Goal: Task Accomplishment & Management: Manage account settings

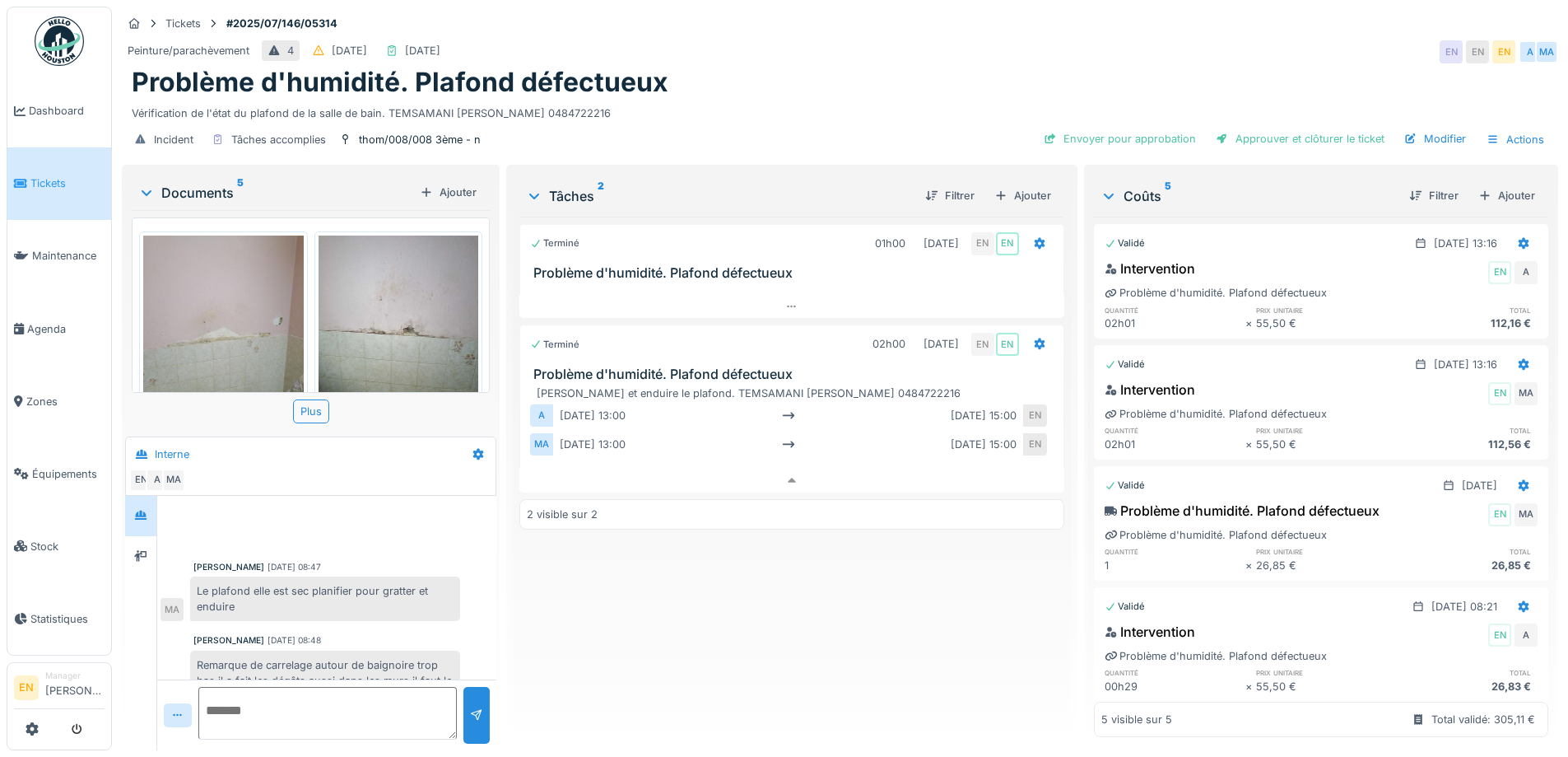
scroll to position [318, 0]
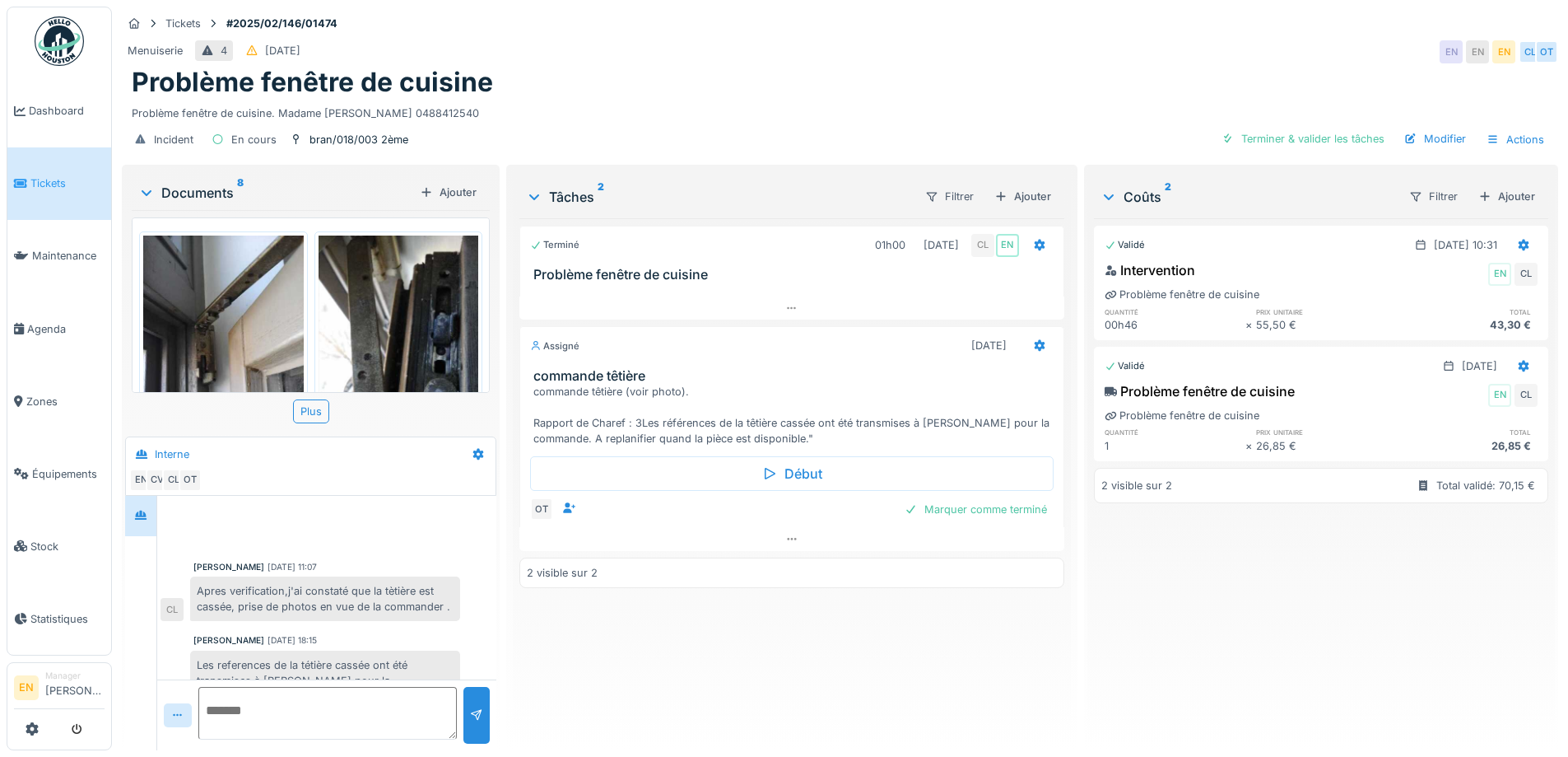
scroll to position [96, 0]
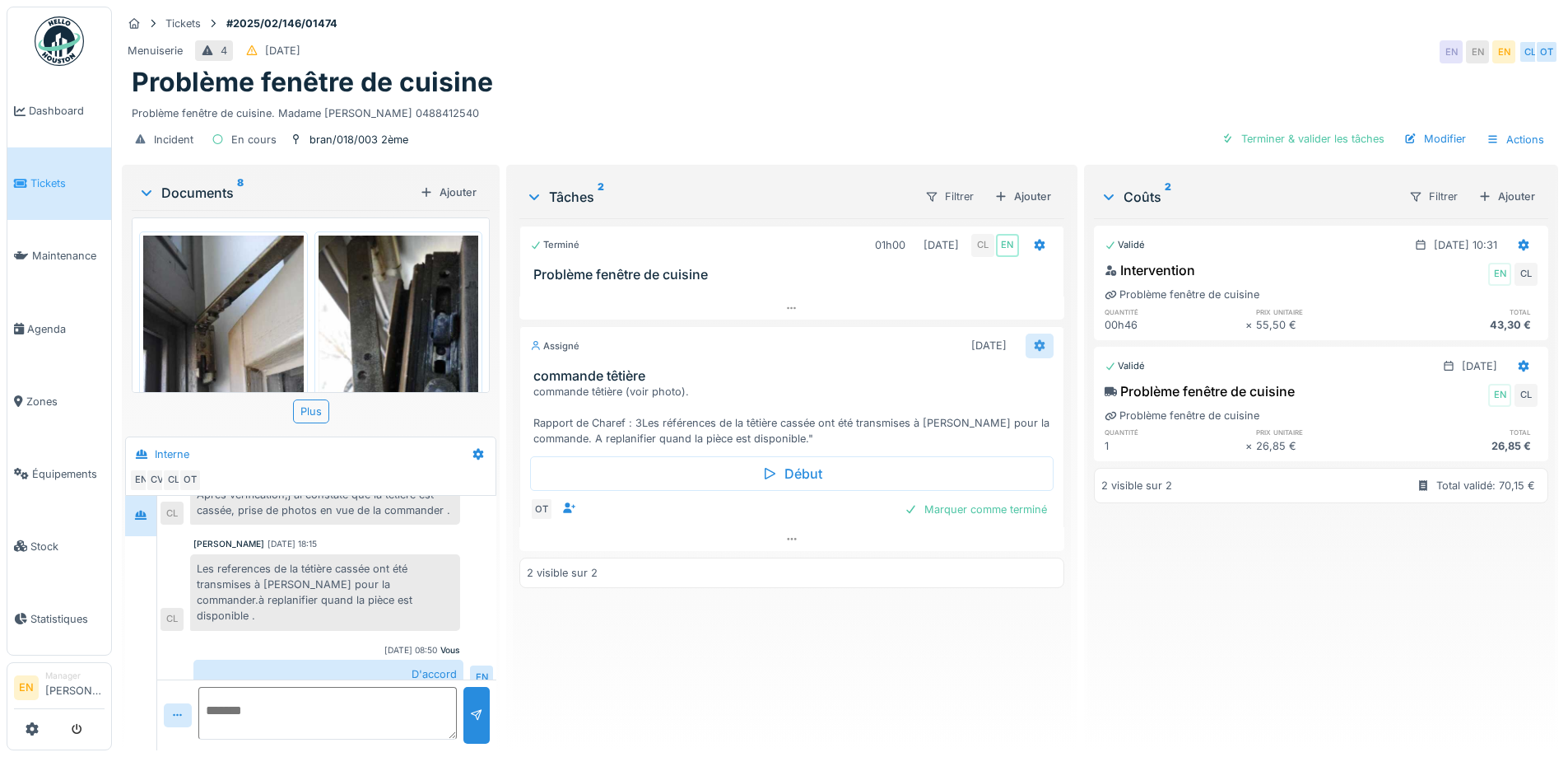
click at [1033, 350] on icon at bounding box center [1040, 346] width 13 height 11
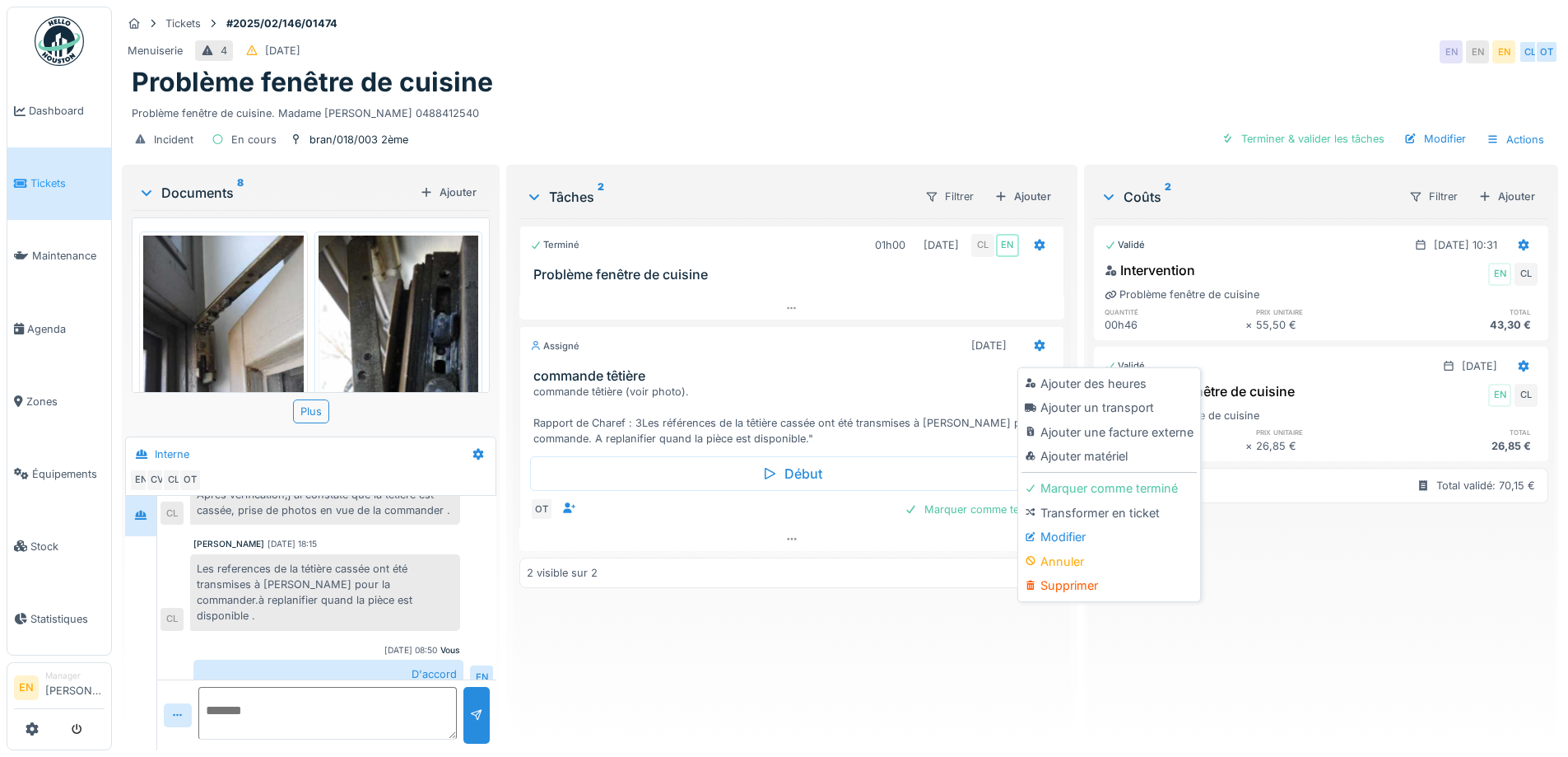
click at [880, 646] on div "Terminé 01h00 17/02/2025 CL EN Problème fenêtre de cuisine Assigné 29/08/2025 c…" at bounding box center [792, 478] width 544 height 519
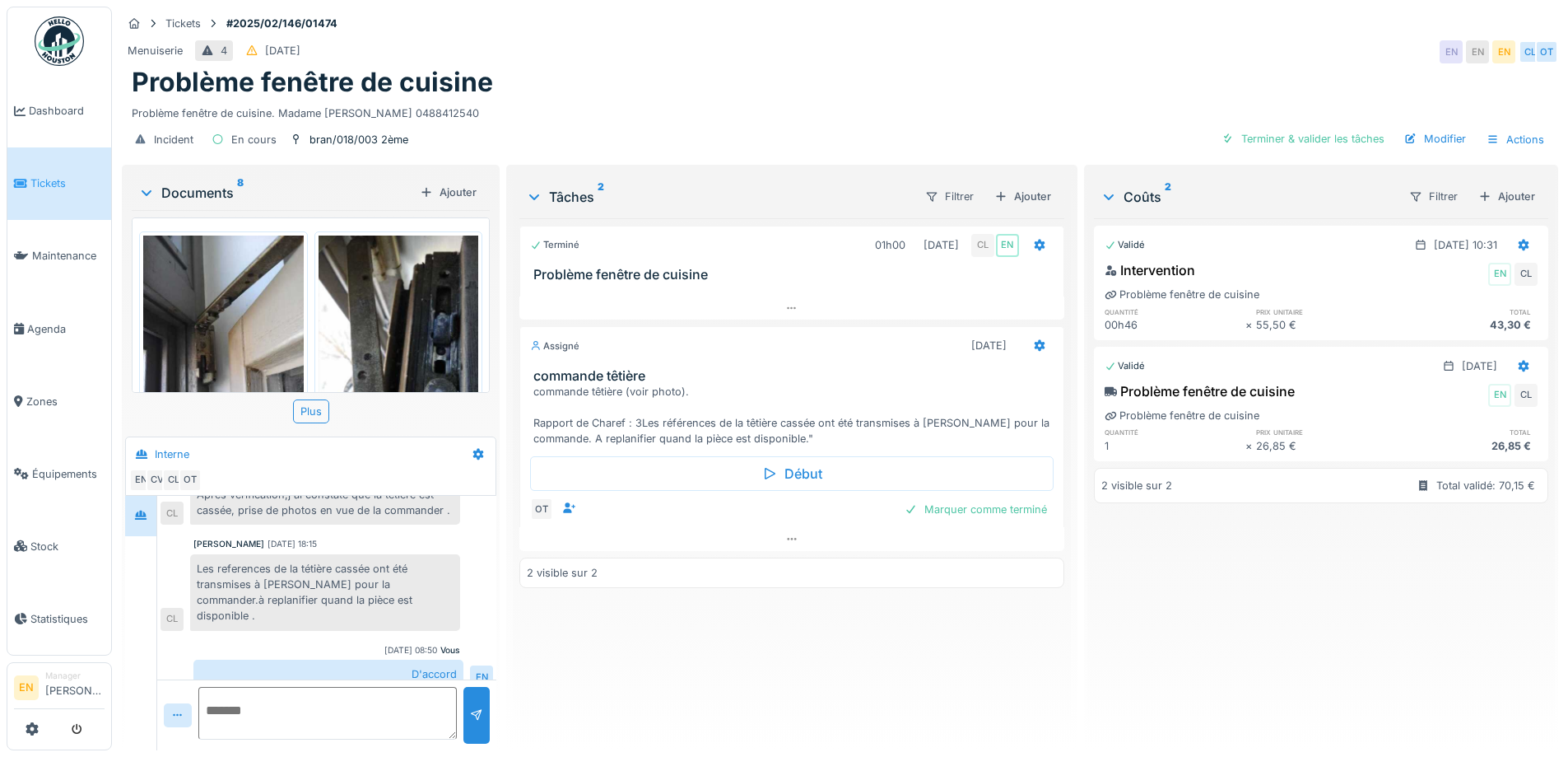
click at [736, 655] on div "Terminé 01h00 17/02/2025 CL EN Problème fenêtre de cuisine Assigné 29/08/2025 c…" at bounding box center [792, 478] width 544 height 519
click at [789, 539] on icon at bounding box center [792, 540] width 13 height 11
click at [733, 642] on div "Terminé 01h00 17/02/2025 CL EN Problème fenêtre de cuisine Assigné 29/08/2025 c…" at bounding box center [792, 478] width 544 height 519
click at [282, 309] on img at bounding box center [224, 342] width 161 height 213
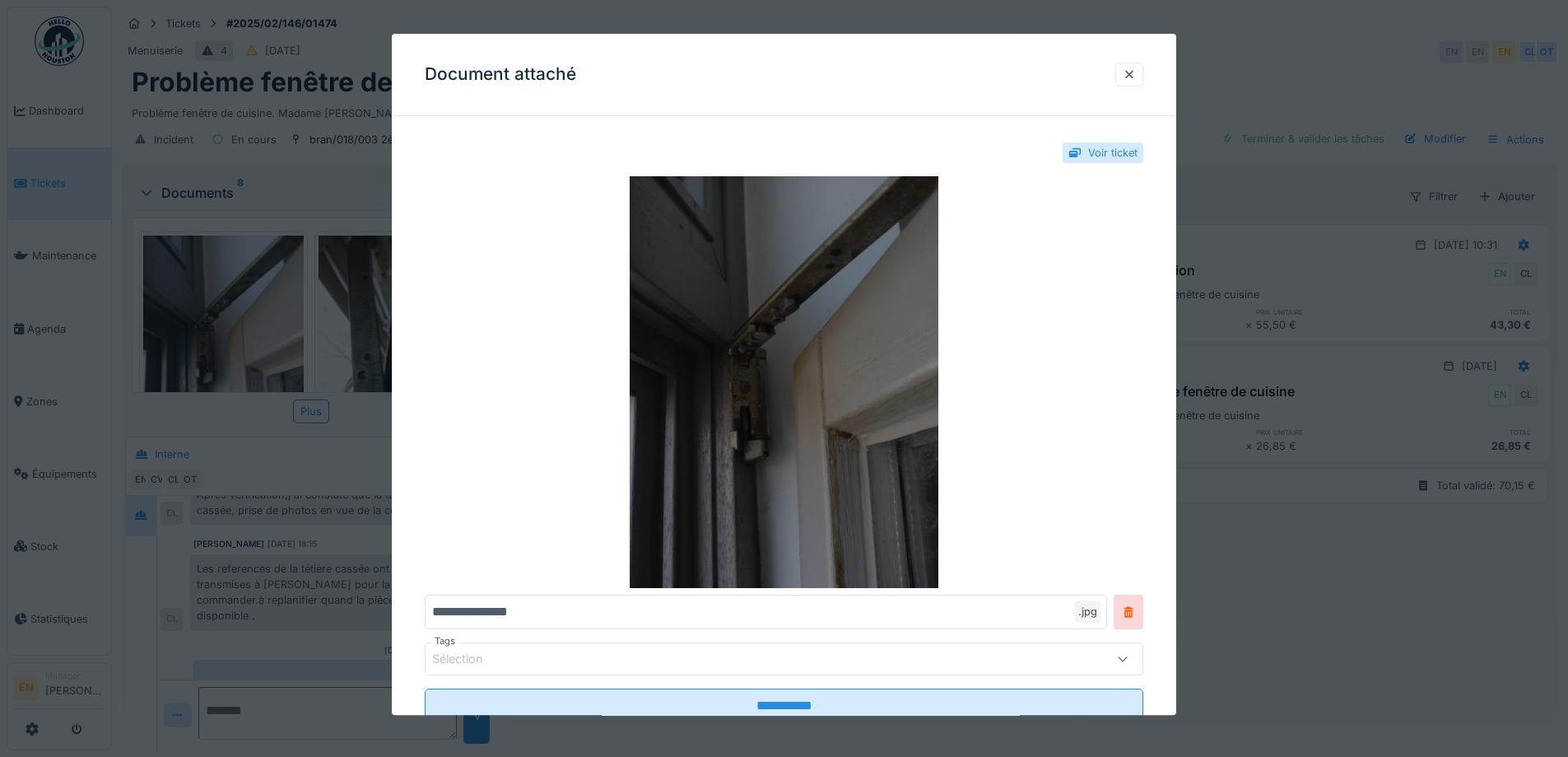
click at [876, 333] on img at bounding box center [784, 382] width 719 height 412
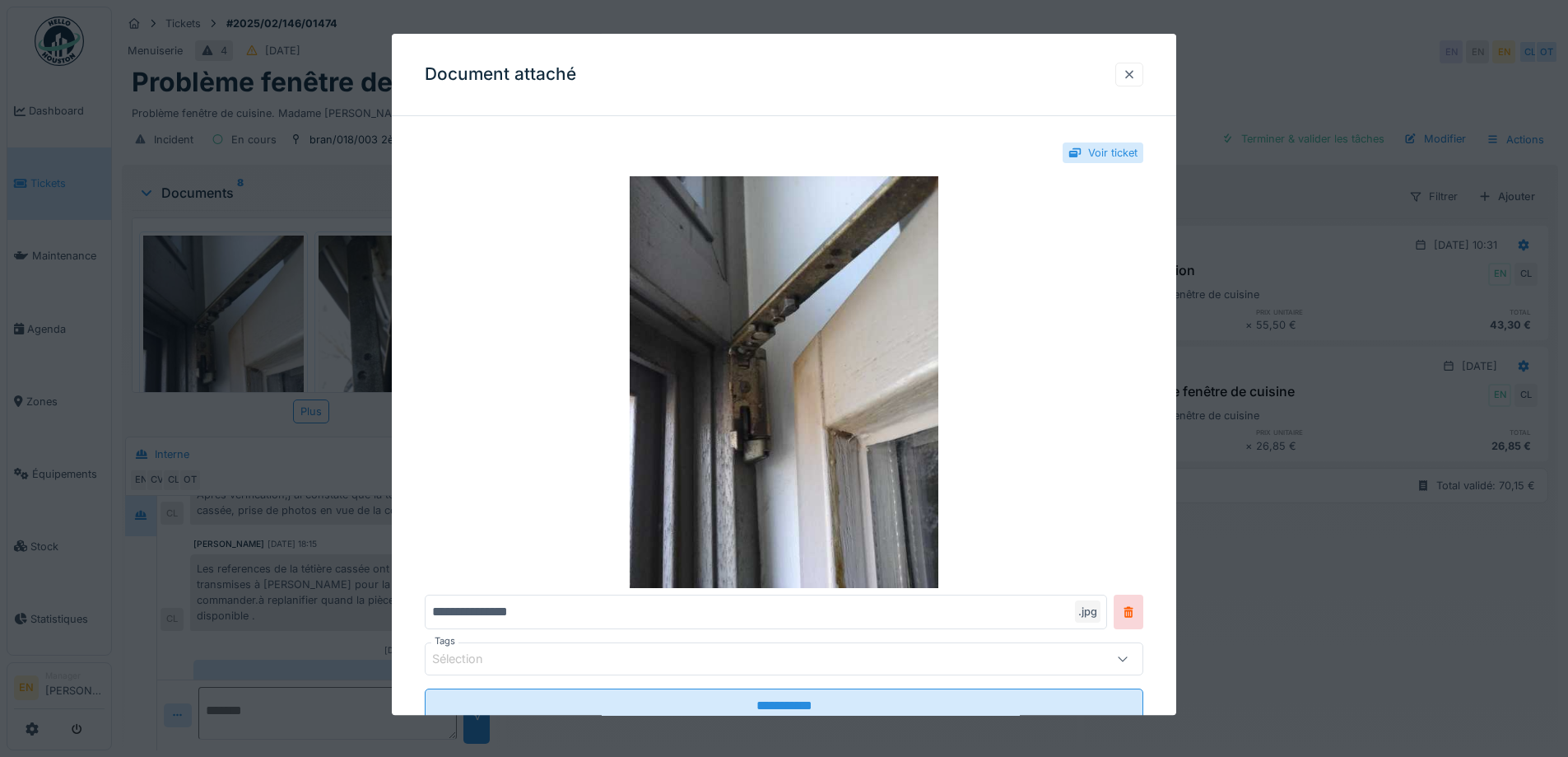
click at [1132, 74] on div at bounding box center [1130, 74] width 13 height 16
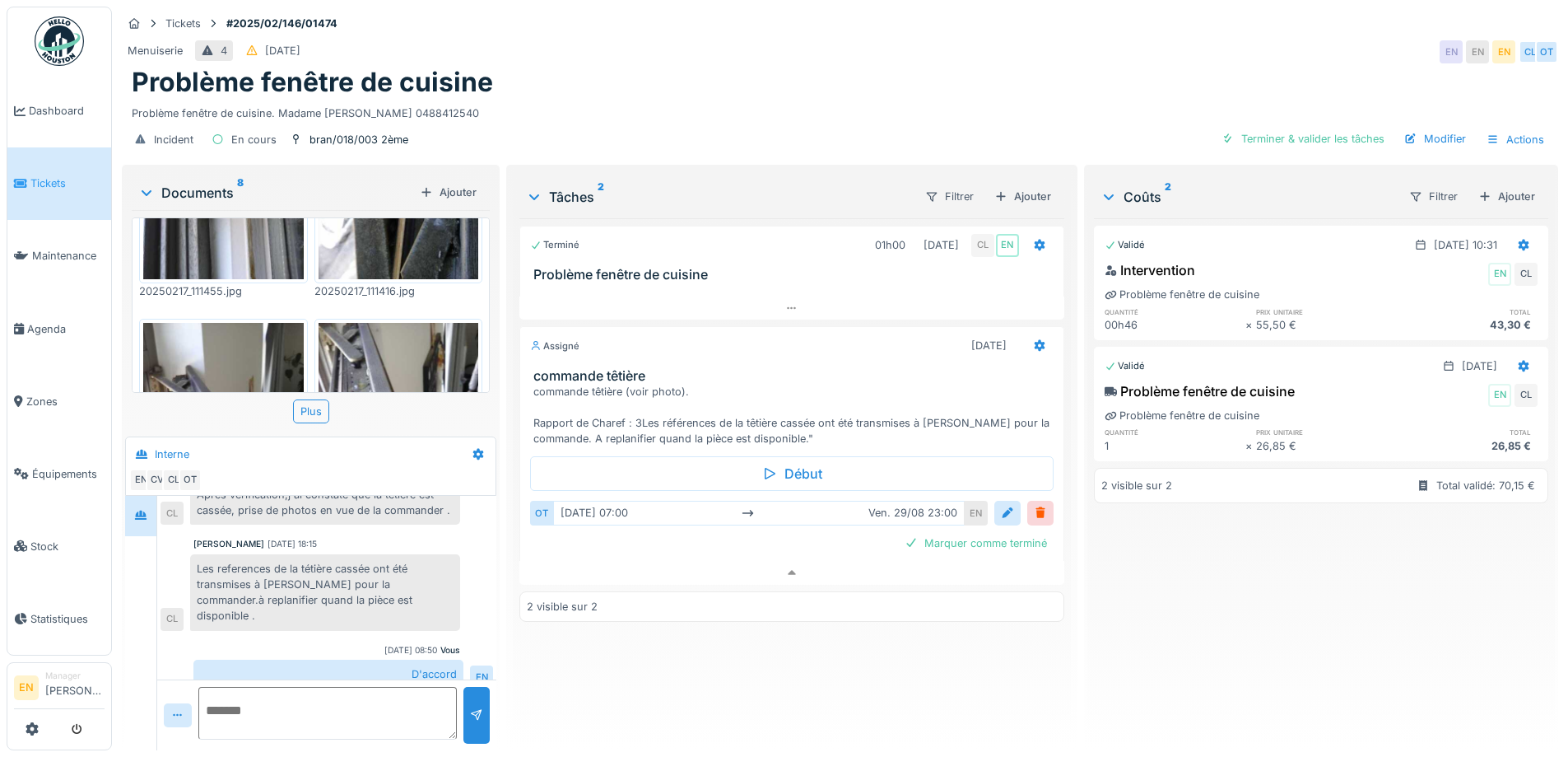
scroll to position [155, 0]
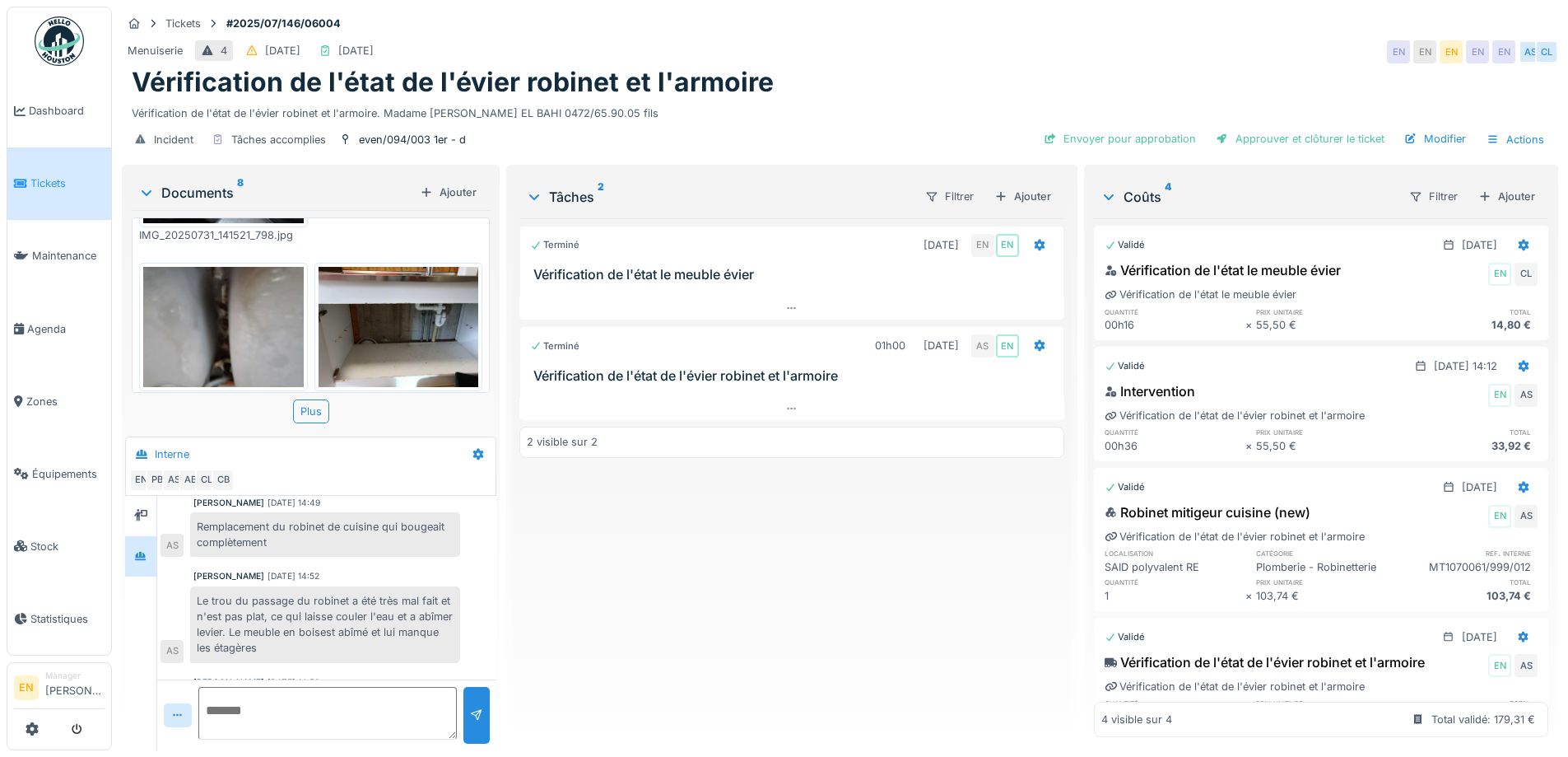
scroll to position [12, 0]
click at [1035, 691] on div "Terminé 14/08/2025 EN EN Vérification de l'état le meuble évier Terminé 01h00 3…" at bounding box center [792, 478] width 544 height 519
click at [686, 601] on div "Terminé 14/08/2025 EN EN Vérification de l'état le meuble évier Terminé 01h00 3…" at bounding box center [792, 478] width 544 height 519
click at [686, 580] on div "Terminé 14/08/2025 EN EN Vérification de l'état le meuble évier Terminé 01h00 3…" at bounding box center [792, 478] width 544 height 519
click at [815, 595] on div "Terminé 14/08/2025 EN EN Vérification de l'état le meuble évier Terminé 01h00 3…" at bounding box center [792, 478] width 544 height 519
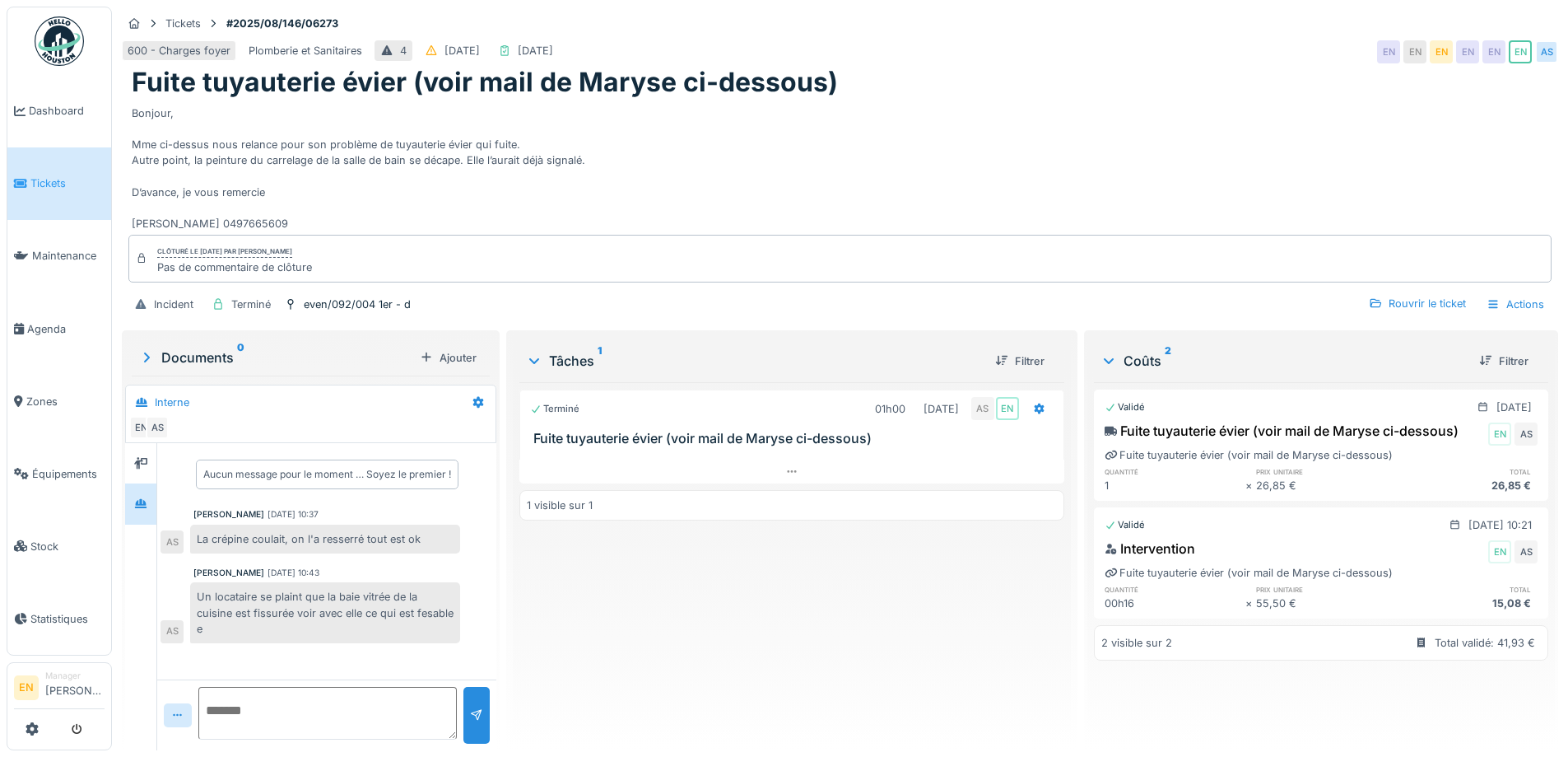
scroll to position [12, 0]
click at [703, 183] on div "Bonjour, Mme ci-dessus nous relance pour son problème de tuyauterie évier qui f…" at bounding box center [839, 166] width 1416 height 133
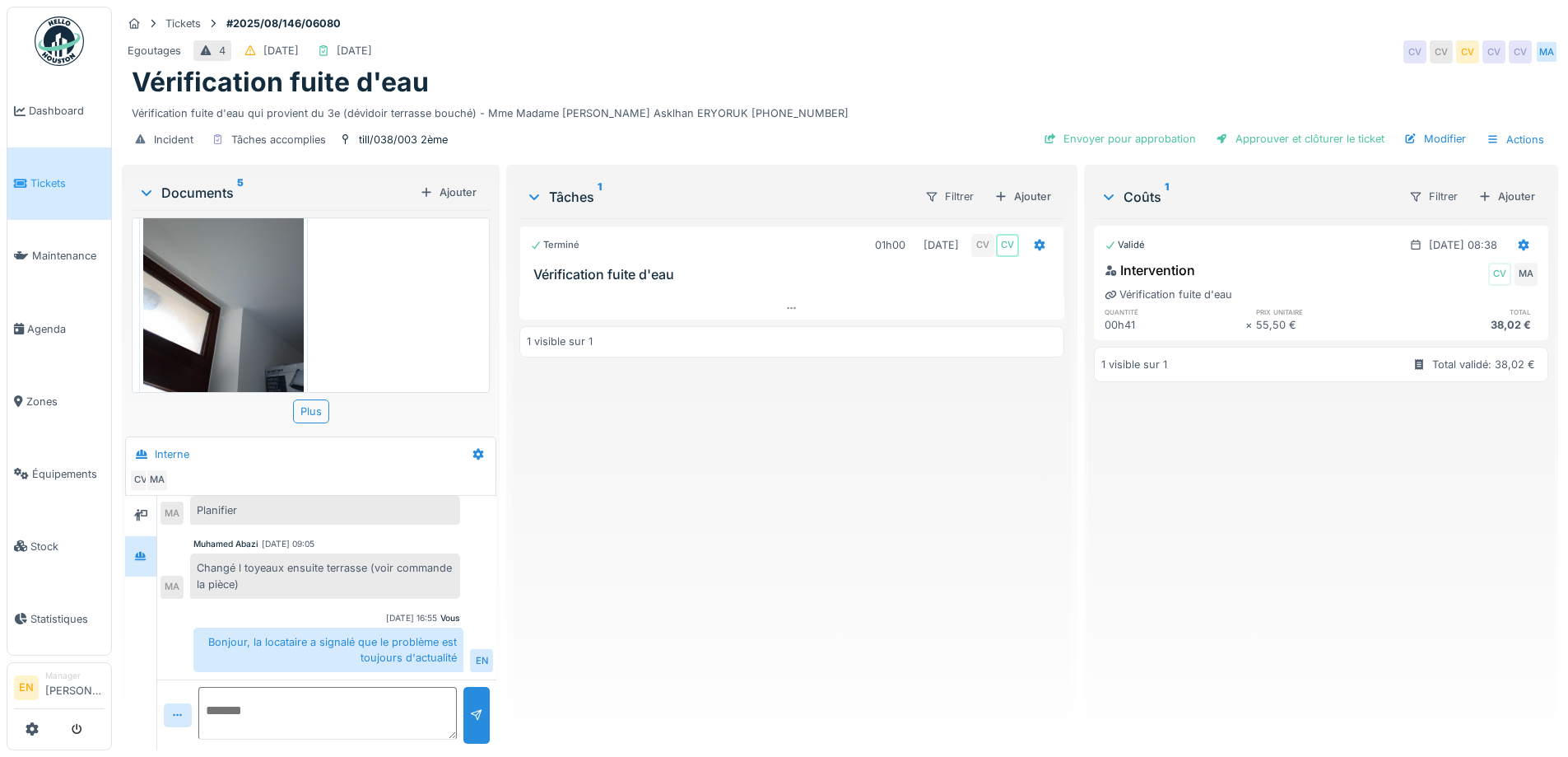
scroll to position [574, 0]
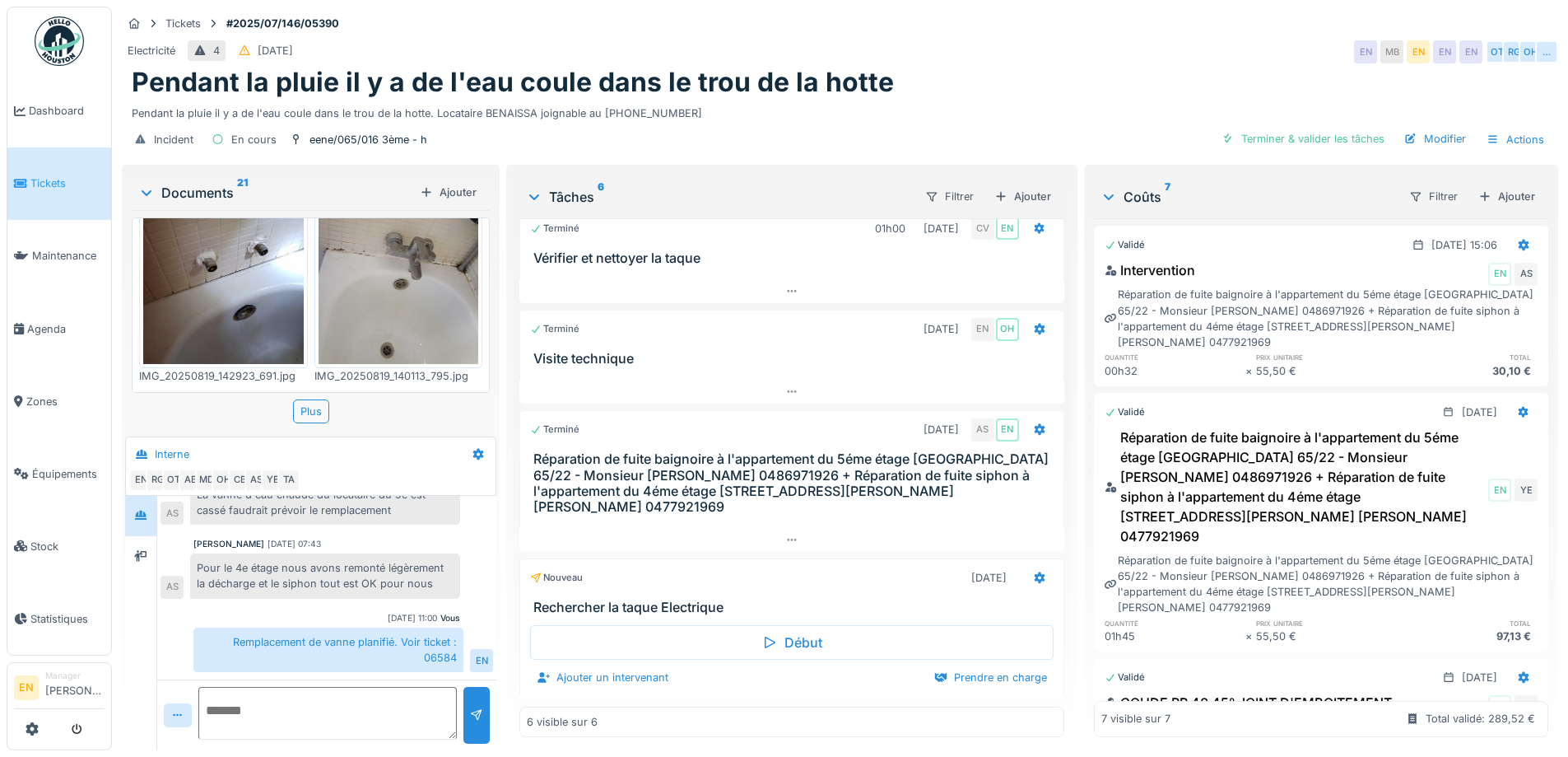
scroll to position [1400, 0]
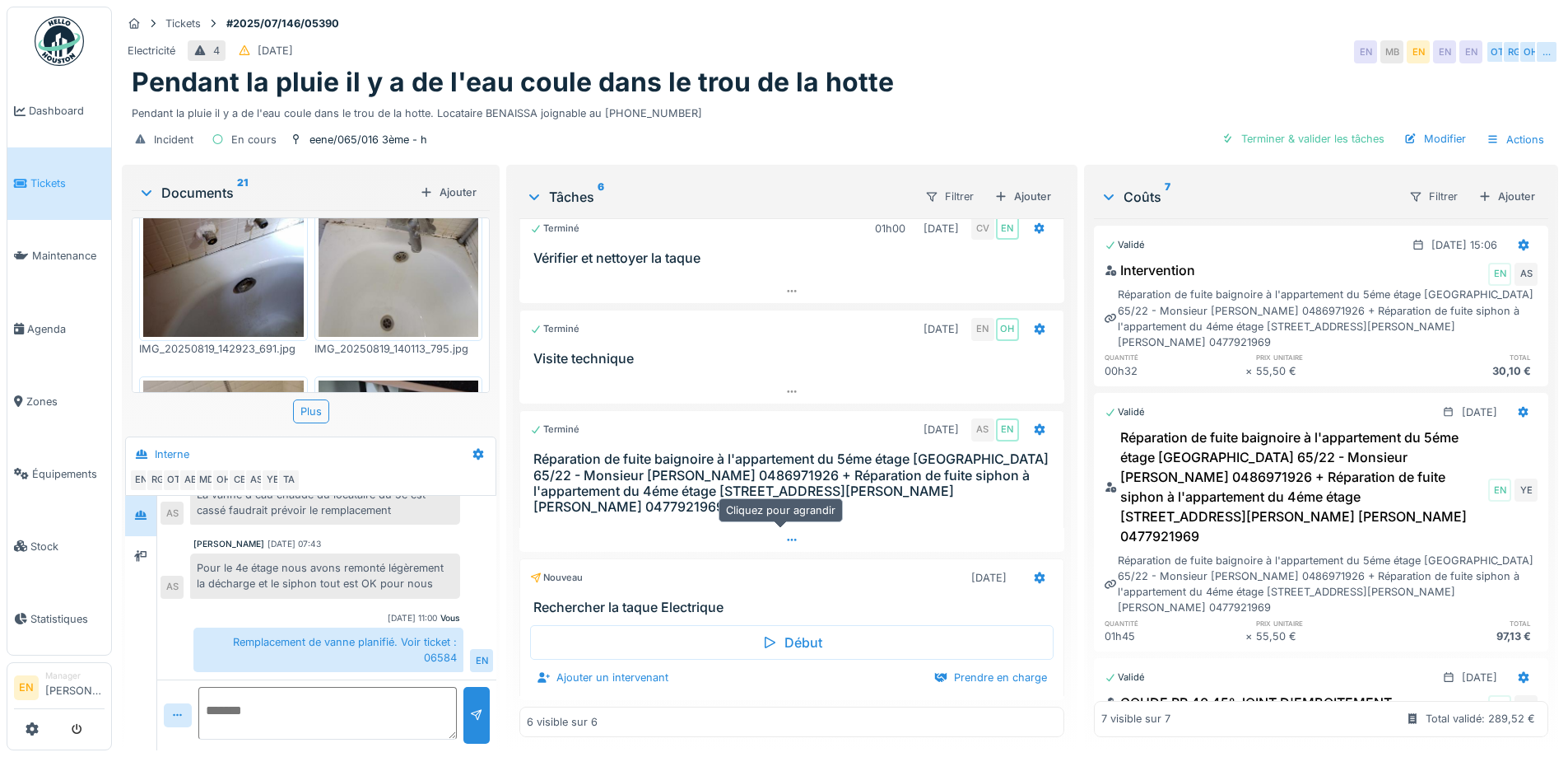
click at [780, 527] on div at bounding box center [792, 540] width 544 height 24
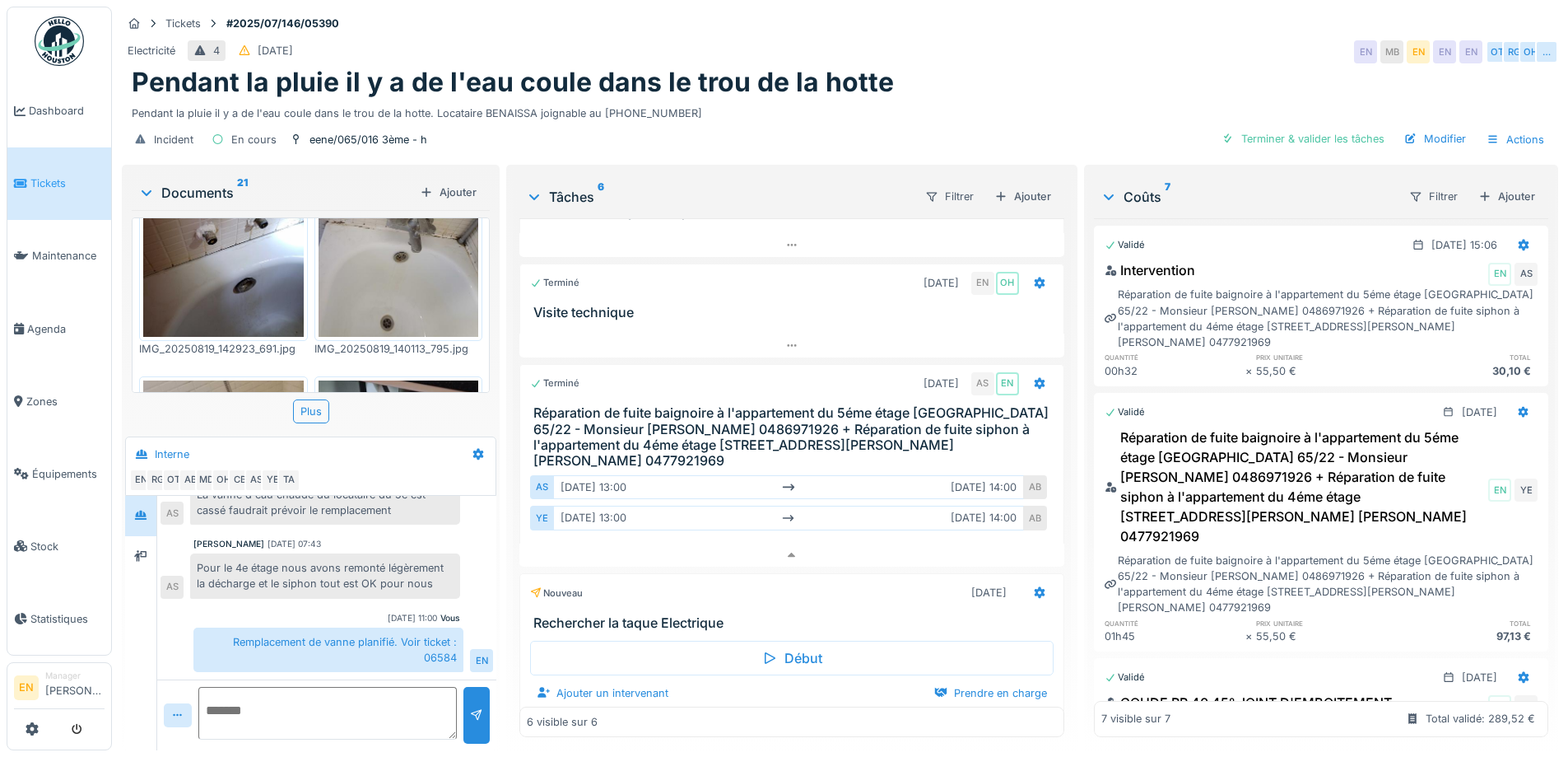
scroll to position [382, 0]
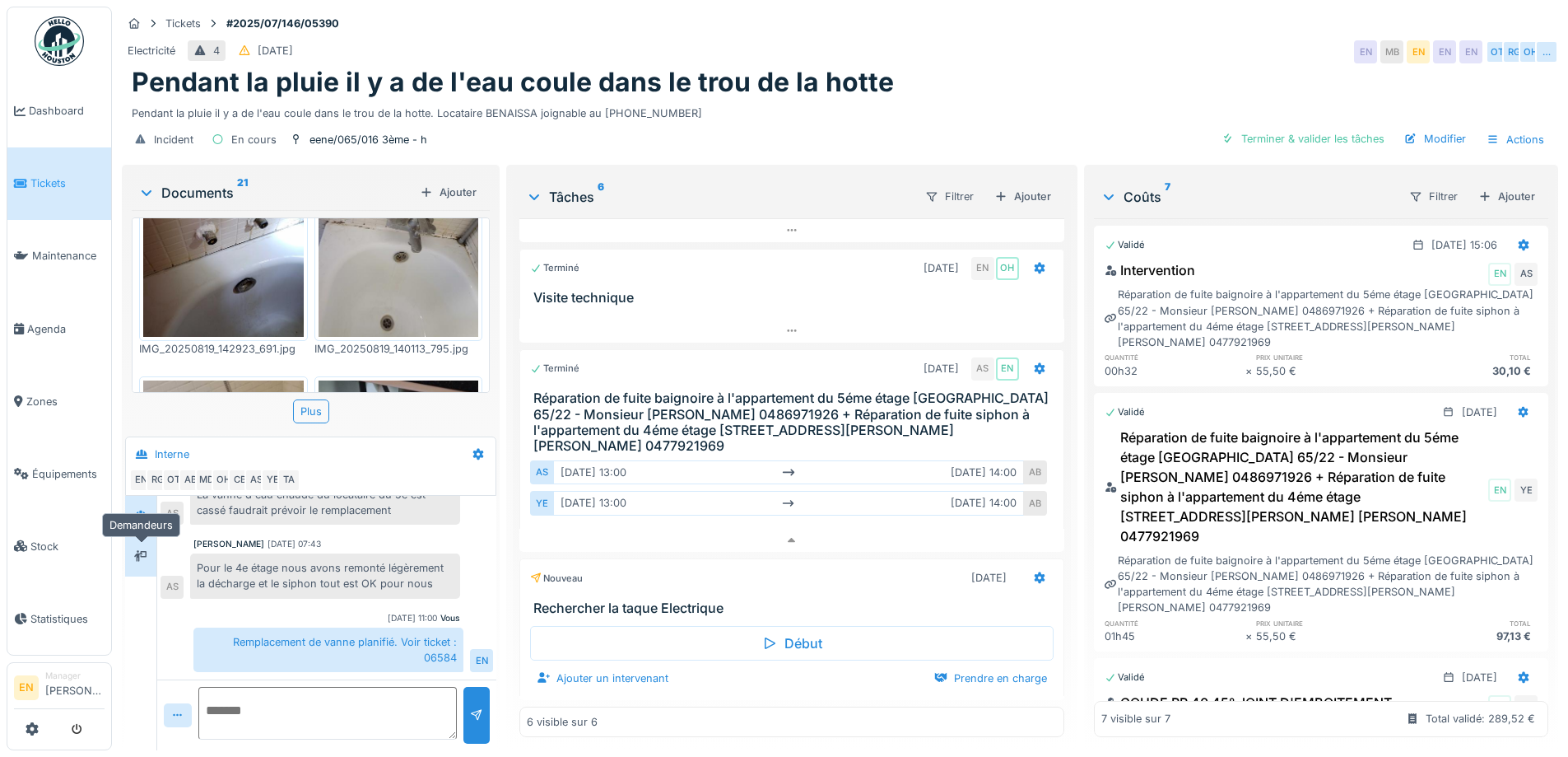
click at [133, 546] on div at bounding box center [141, 556] width 25 height 20
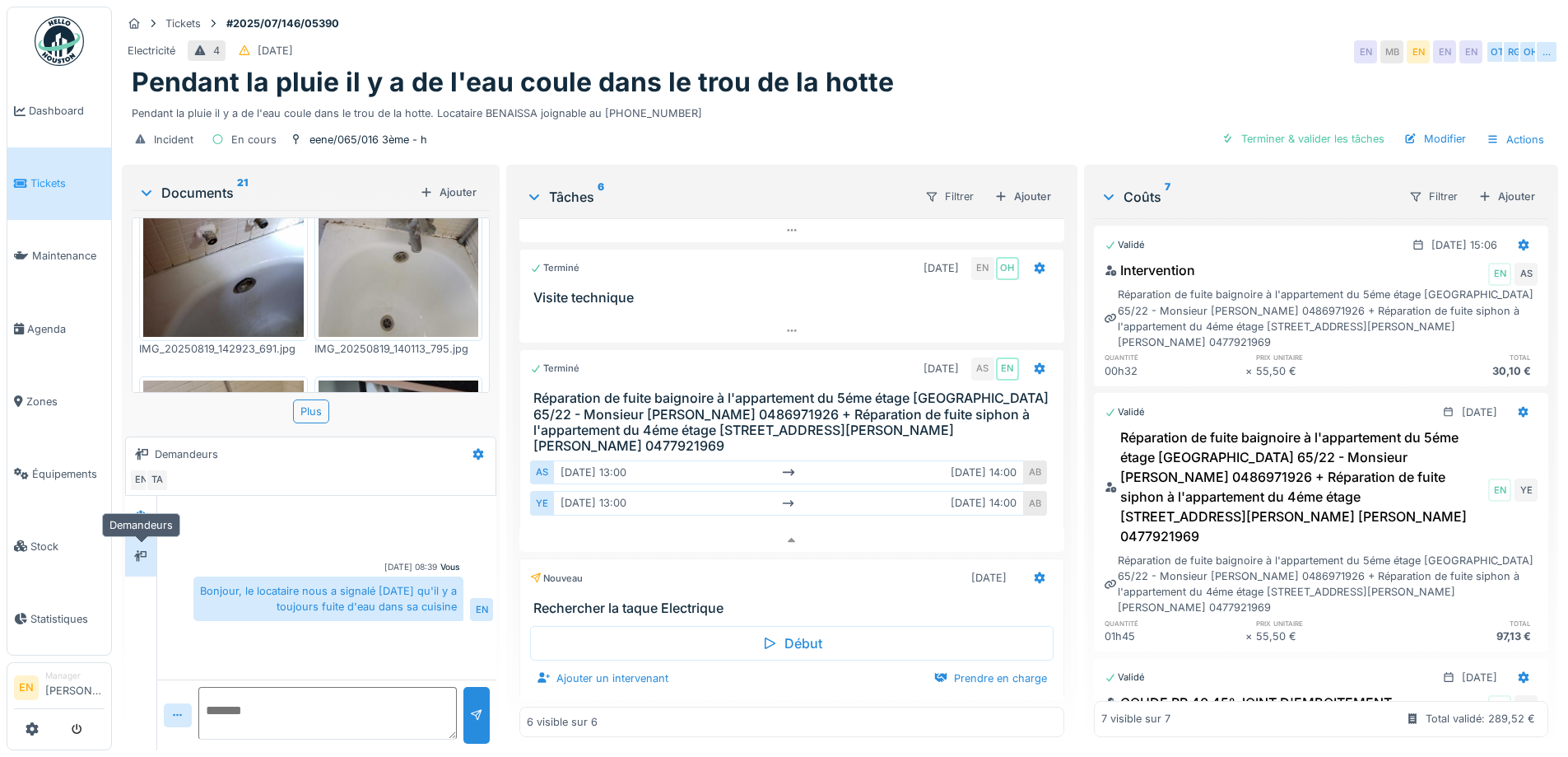
scroll to position [0, 0]
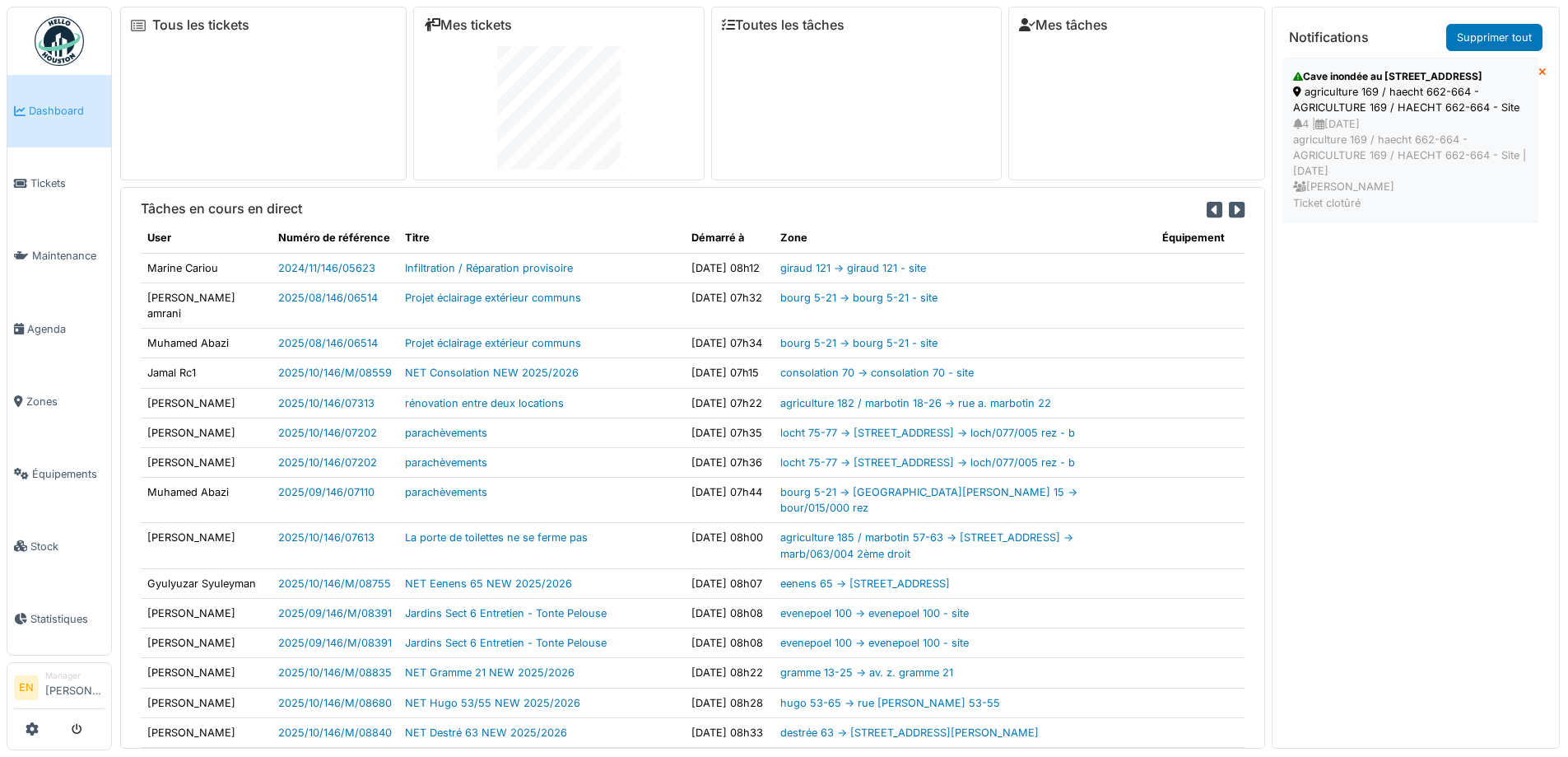
click at [1443, 96] on div "agriculture 169 / haecht 662-664 - AGRICULTURE 169 / HAECHT 662-664 - Site" at bounding box center [1411, 100] width 235 height 31
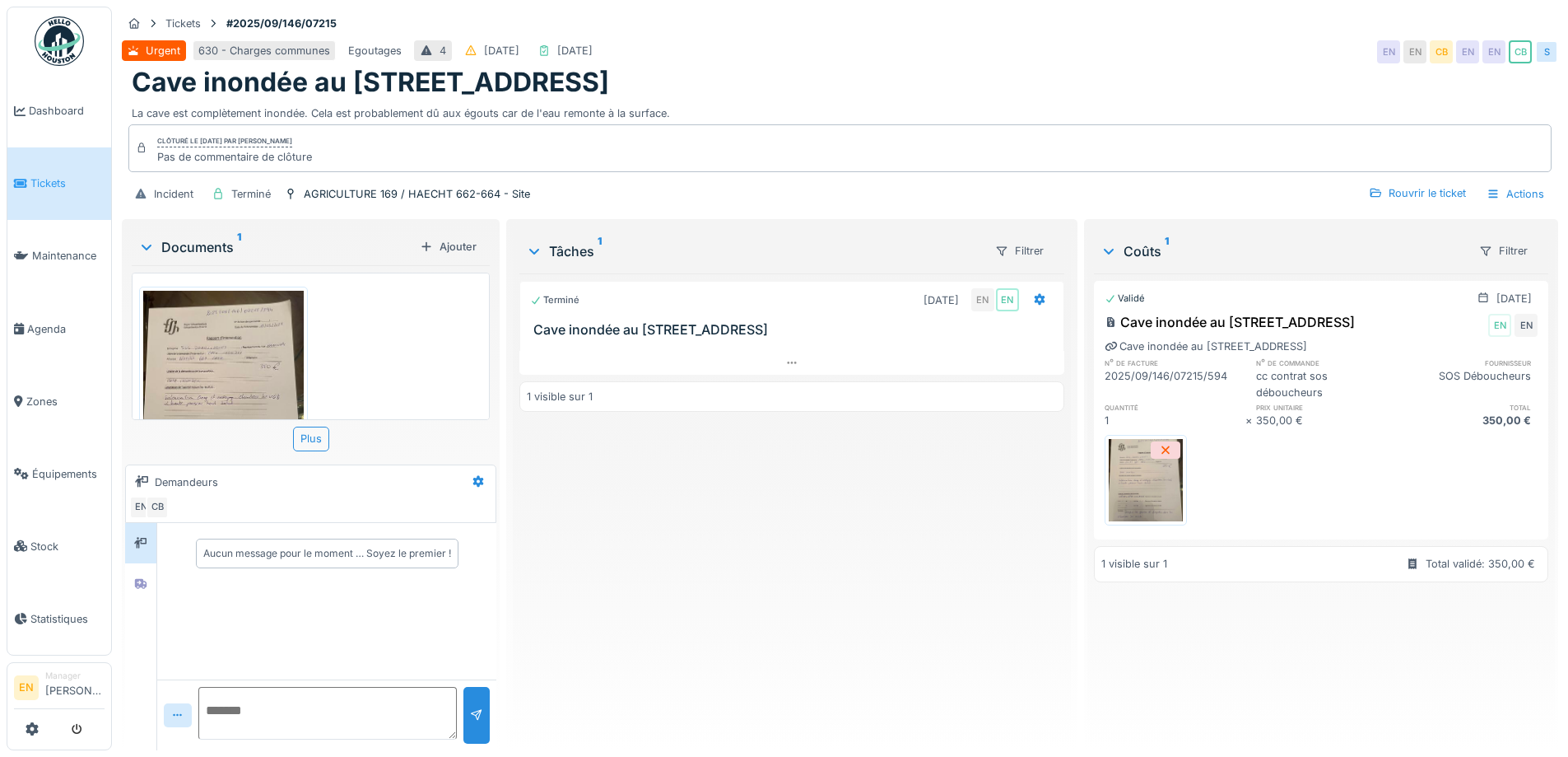
click at [821, 528] on div "Terminé [DATE] EN EN Cave inondée au 662 chaussée d'Haecht 1 visible sur 1" at bounding box center [792, 504] width 544 height 464
click at [802, 540] on div "Terminé [DATE] EN EN Cave inondée au 662 chaussée d'Haecht 1 visible sur 1" at bounding box center [792, 504] width 544 height 464
click at [751, 589] on div "Terminé [DATE] EN EN Cave inondée au 662 chaussée d'Haecht 1 visible sur 1" at bounding box center [792, 504] width 544 height 464
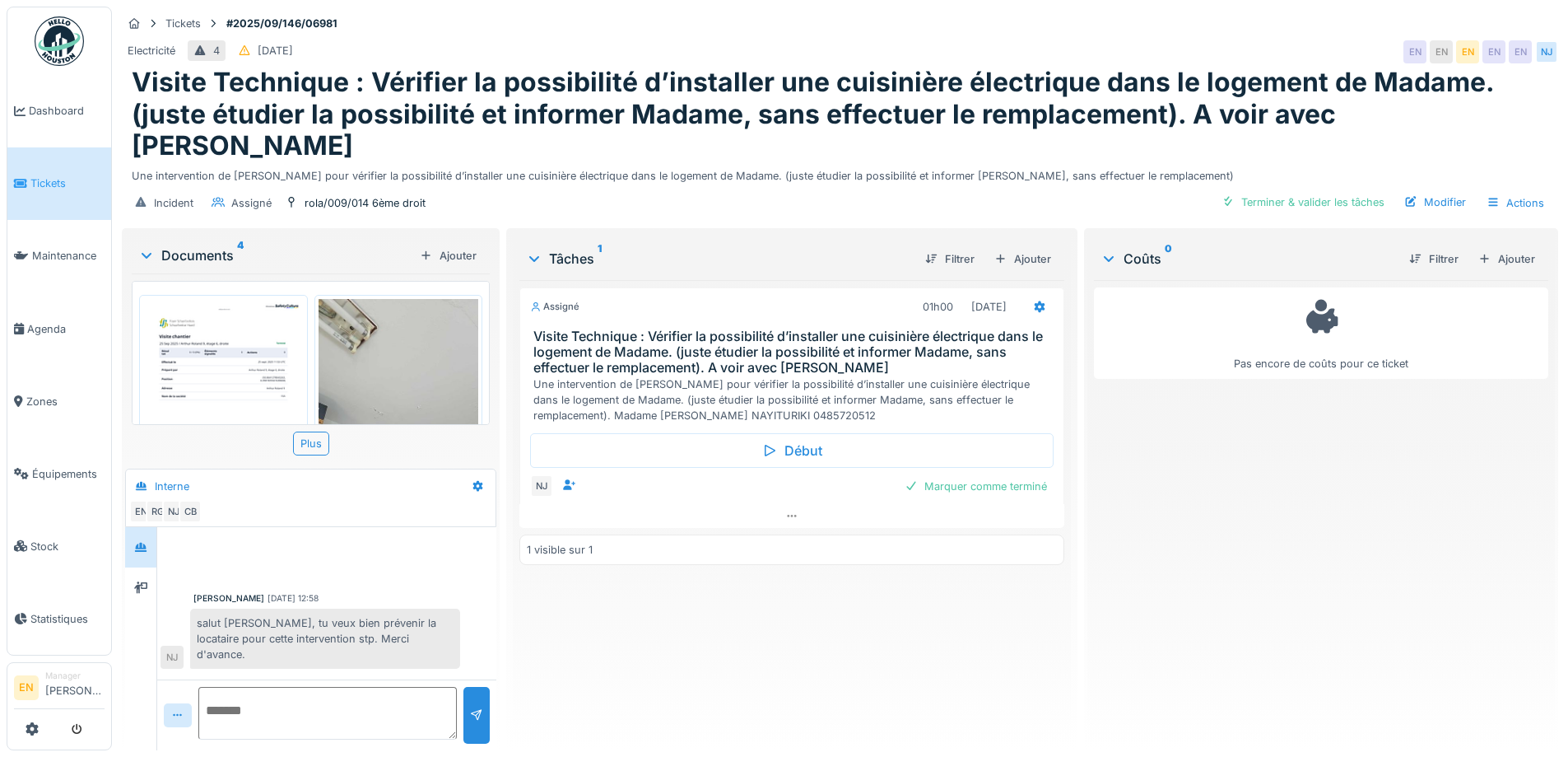
scroll to position [366, 0]
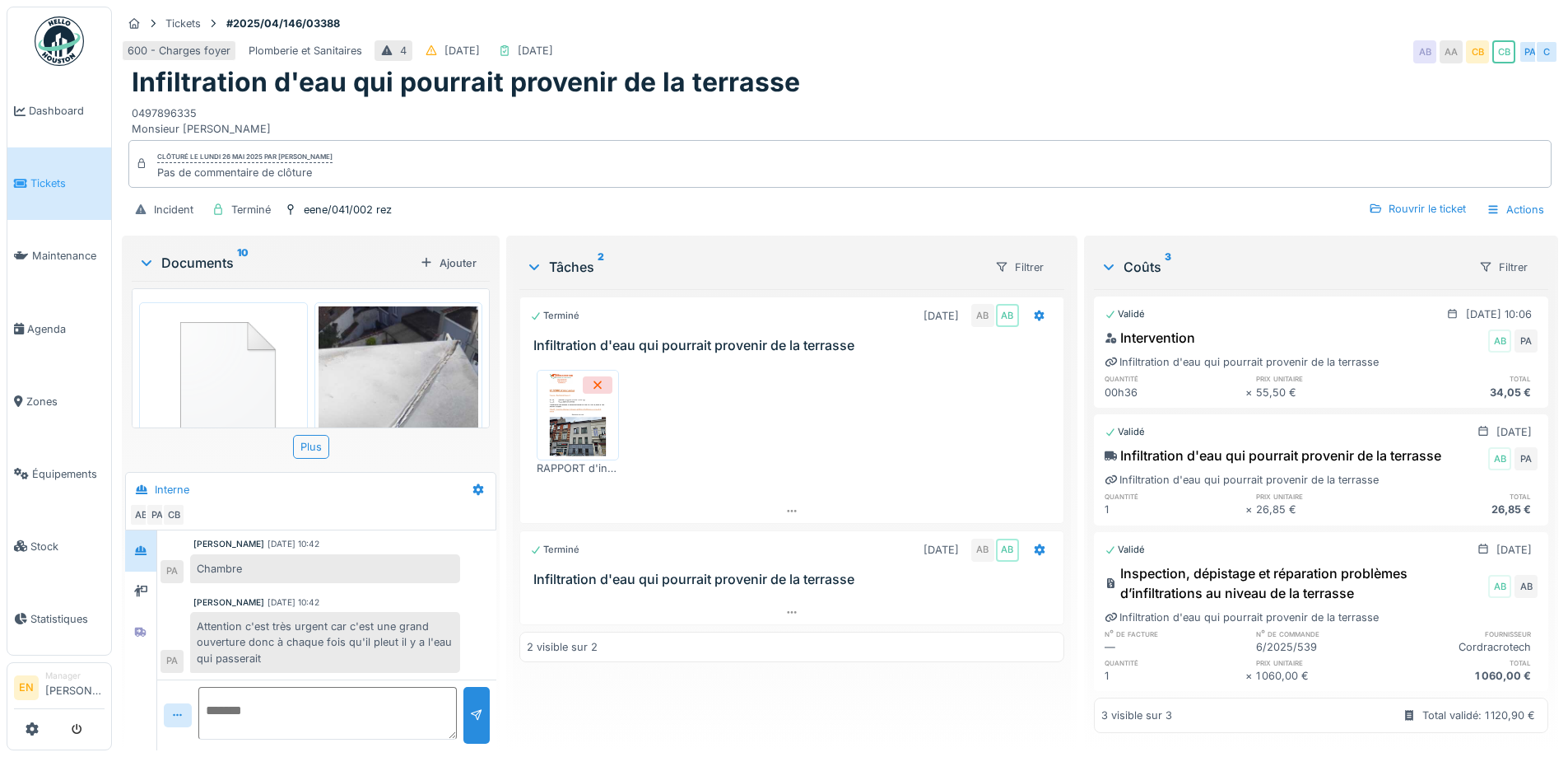
scroll to position [12, 0]
click at [146, 625] on div at bounding box center [141, 632] width 13 height 16
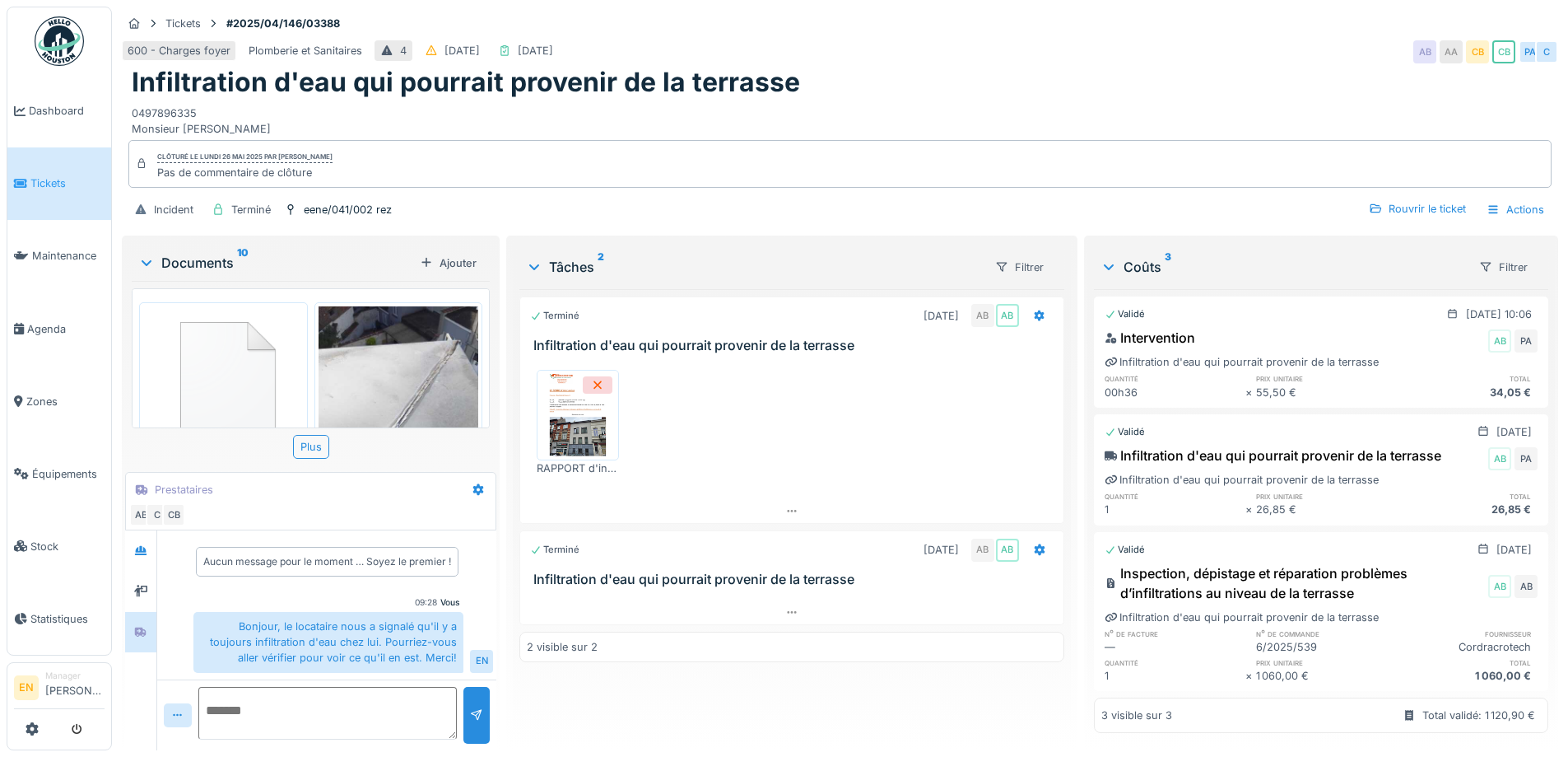
click at [408, 649] on div "Bonjour, le locataire nous a signalé qu'il y a toujours infiltration d'eau chez…" at bounding box center [328, 642] width 270 height 61
click at [308, 612] on div "Bonjour, le locataire nous a signalé qu'il y a toujours infiltration d'eau chez…" at bounding box center [328, 642] width 270 height 61
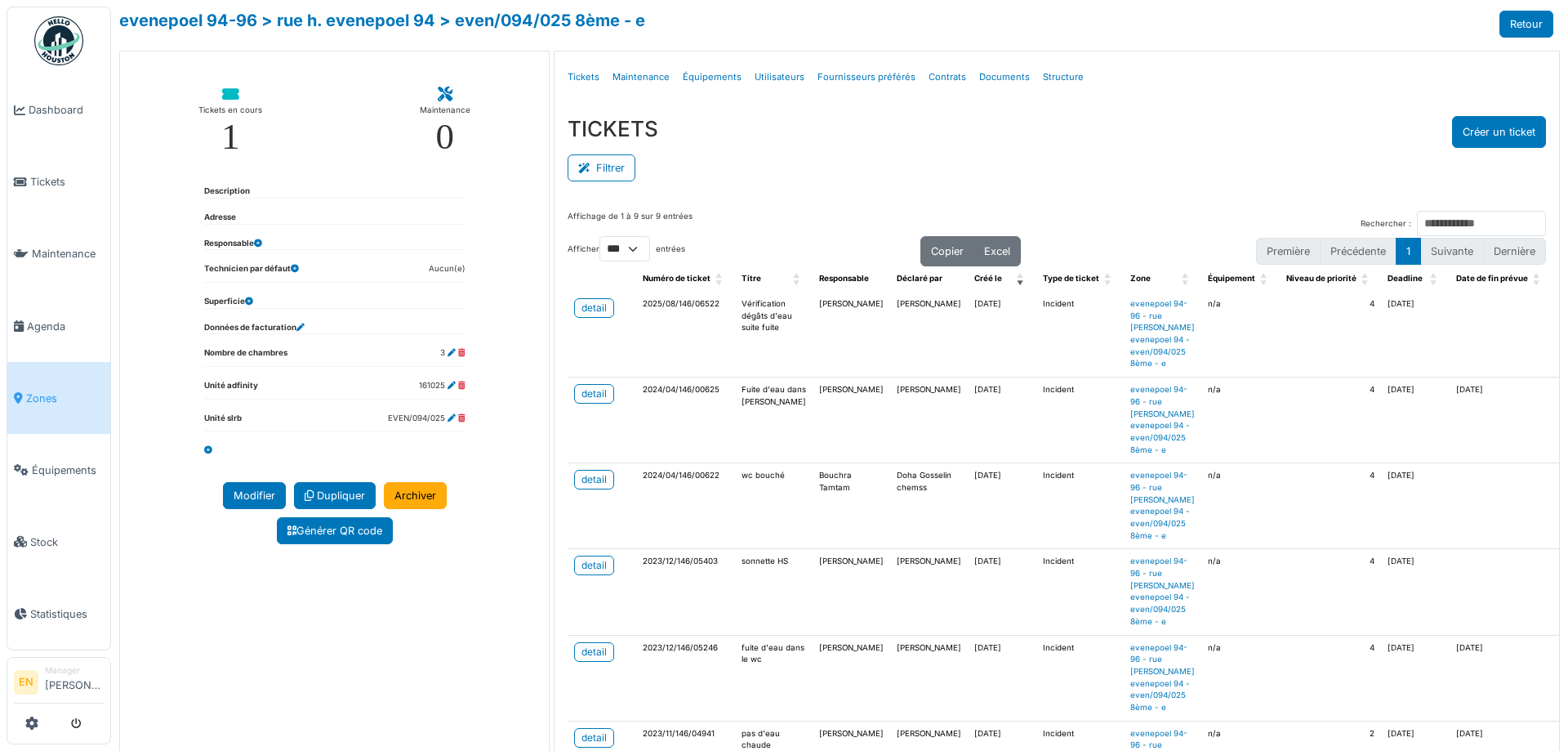
select select "***"
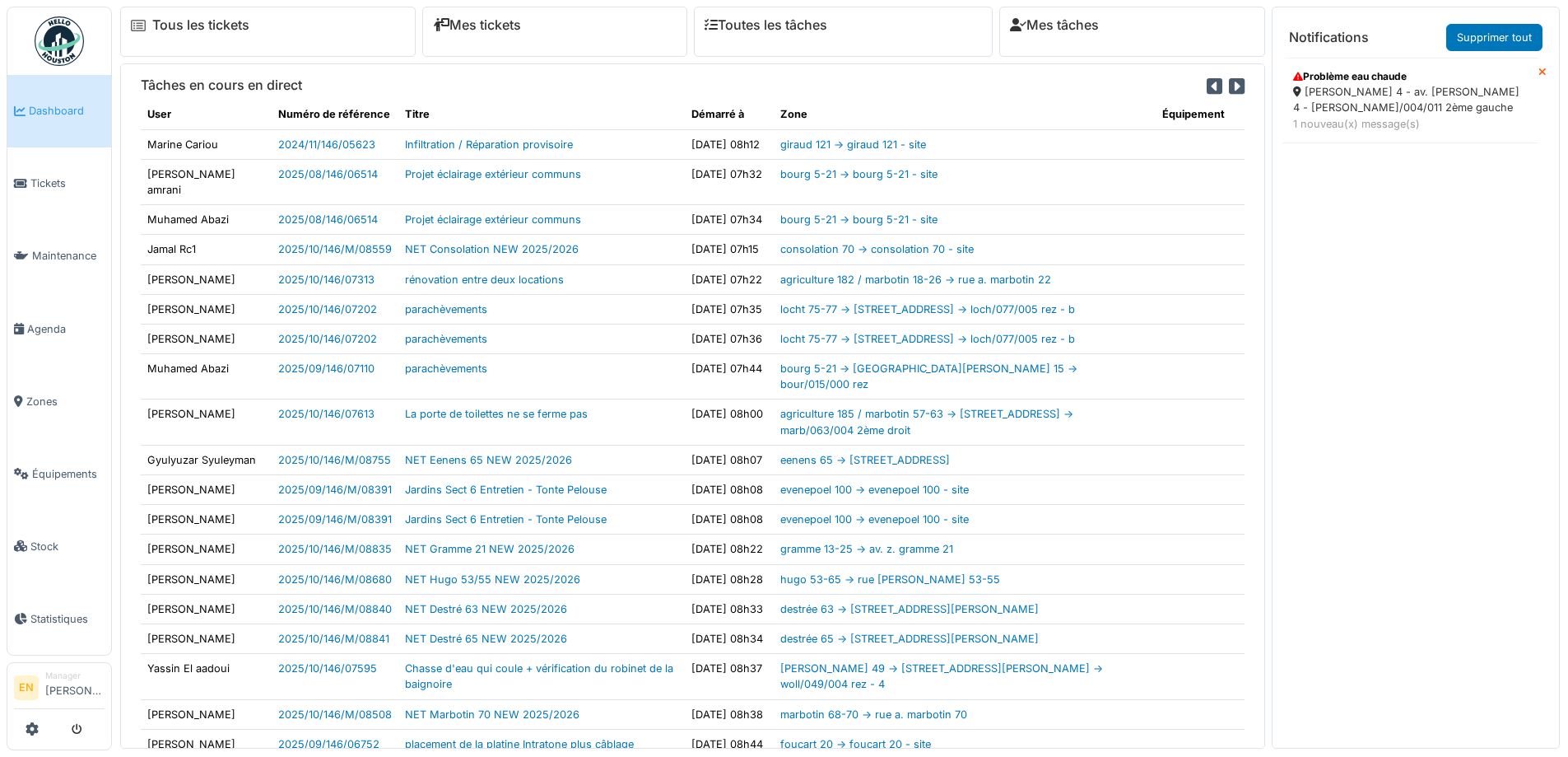
click at [1374, 106] on div "thomas 4 - av. p. thomas 4 - thom/004/011 2ème gauche" at bounding box center [1411, 100] width 235 height 31
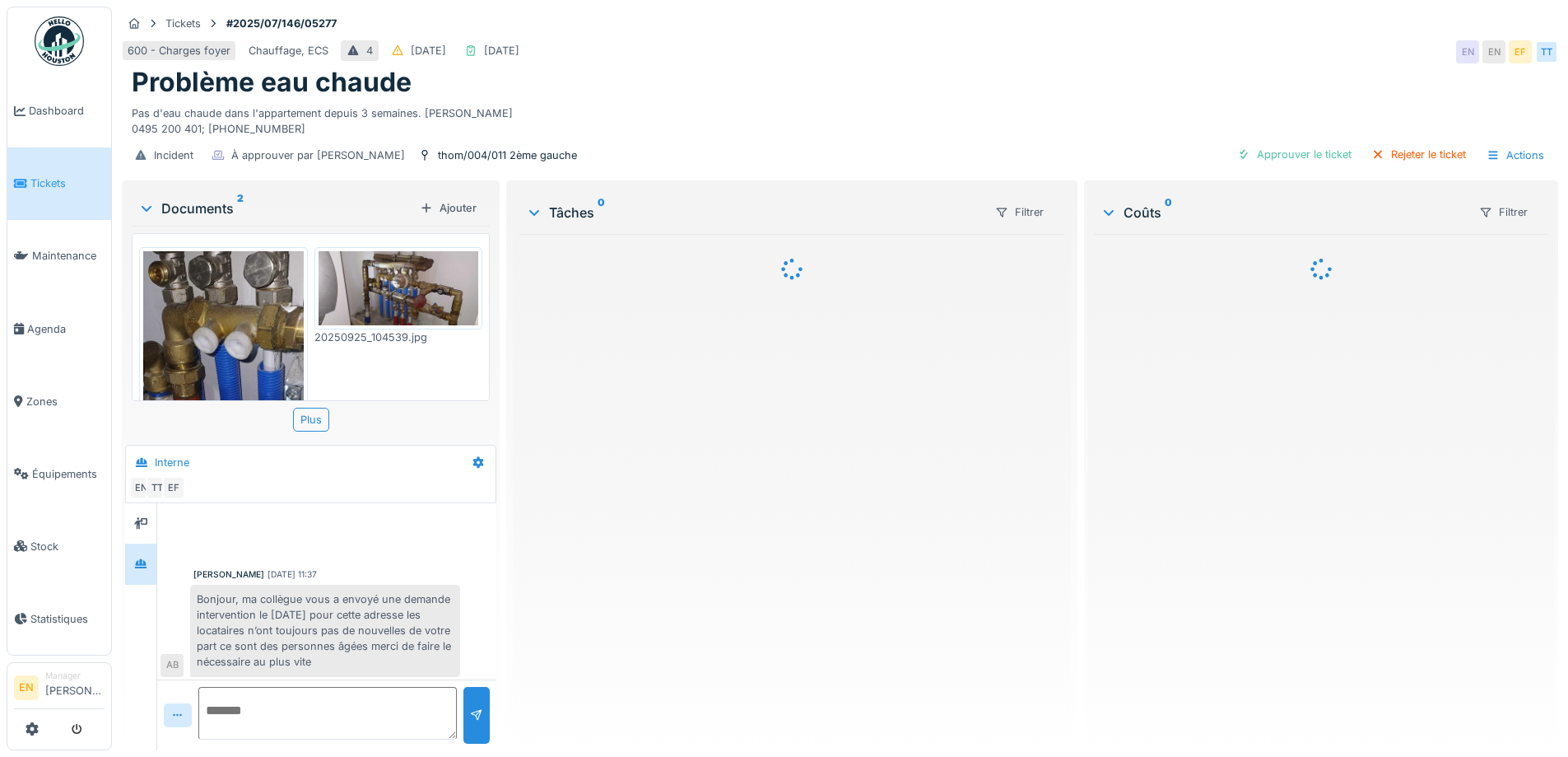
scroll to position [137, 0]
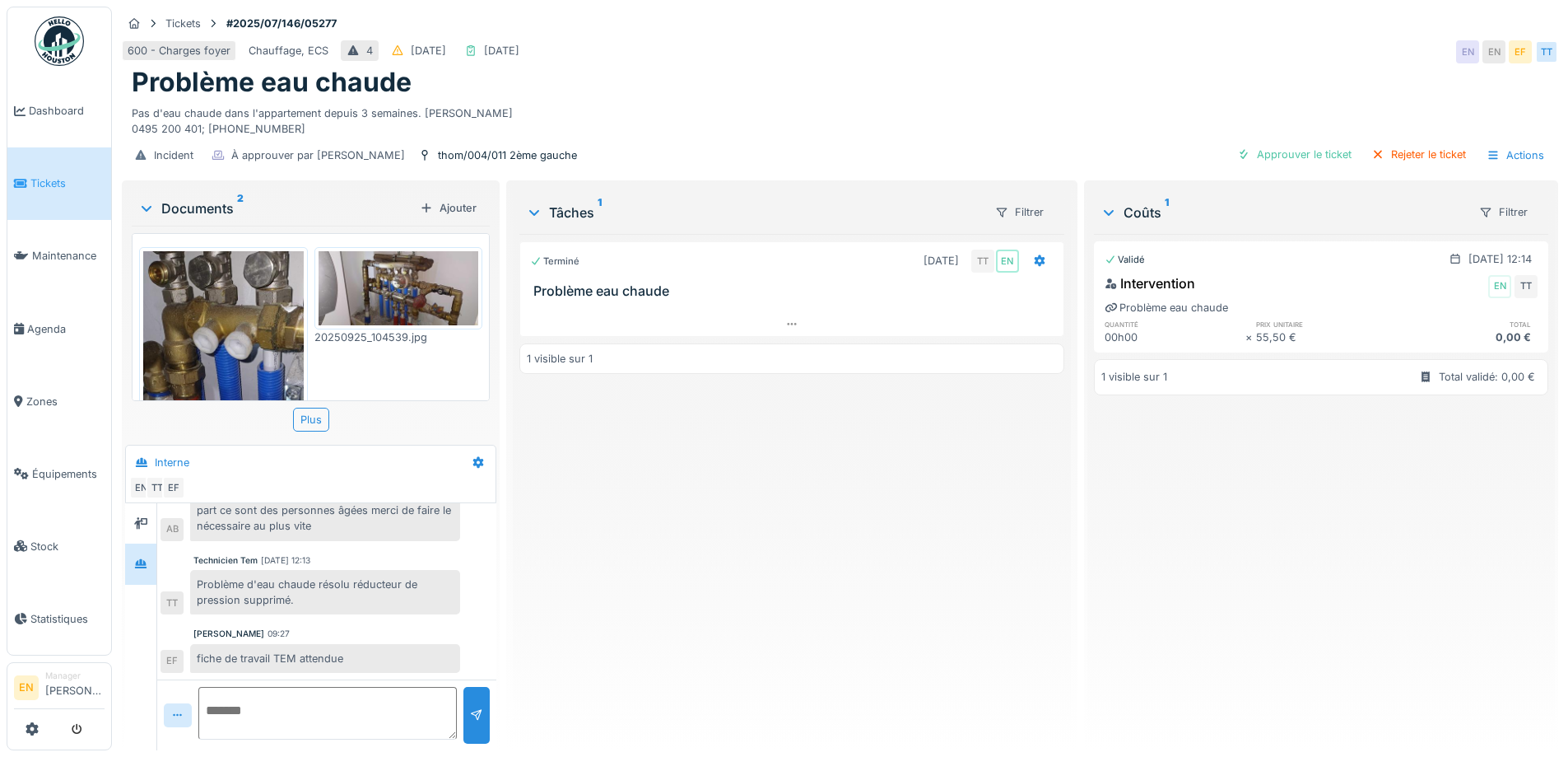
click at [773, 652] on div "Terminé 02/07/2025 TT EN Problème eau chaude 1 visible sur 1" at bounding box center [792, 486] width 544 height 503
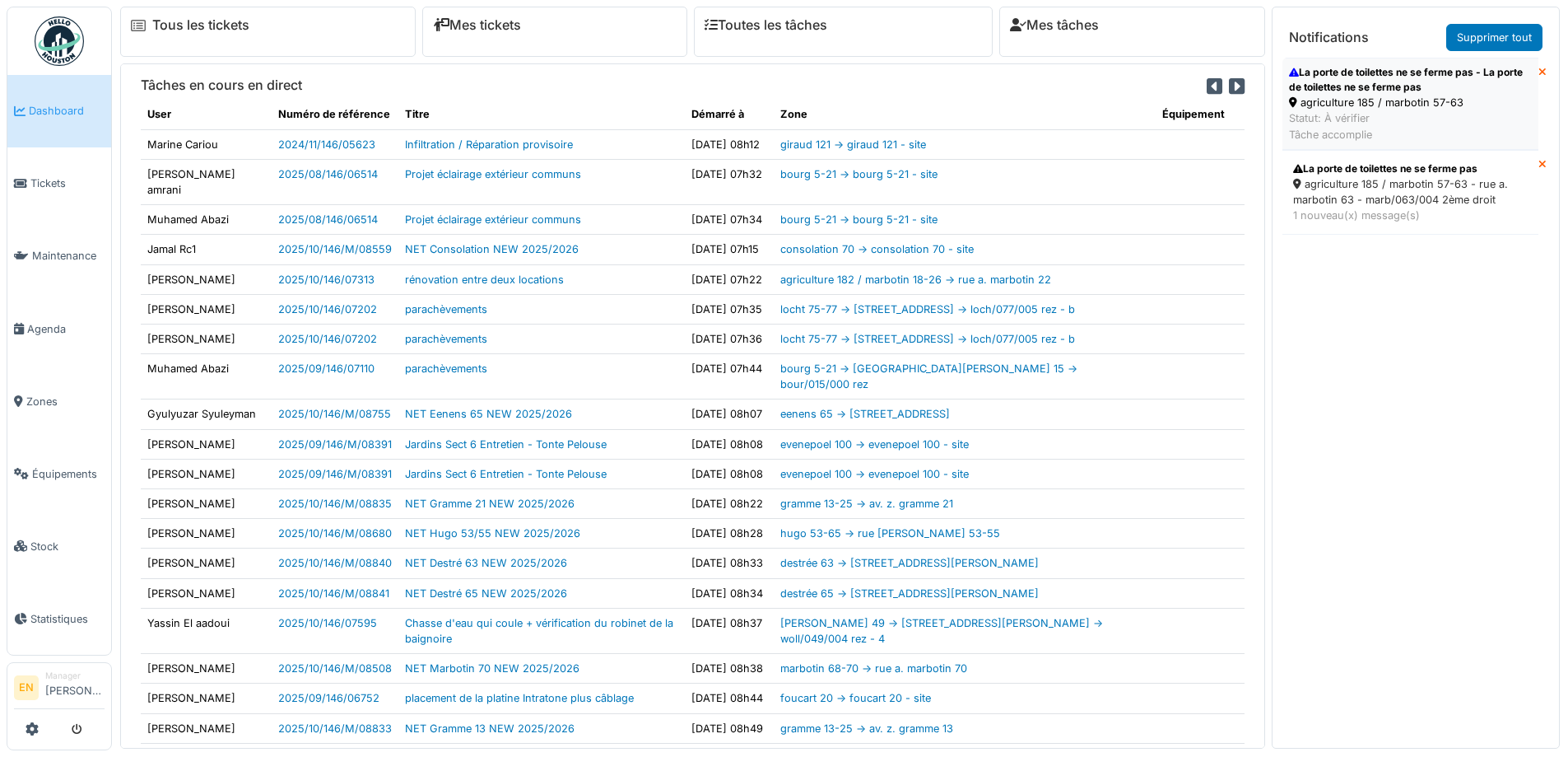
click at [1372, 103] on div "agriculture 185 / marbotin 57-63" at bounding box center [1411, 102] width 243 height 16
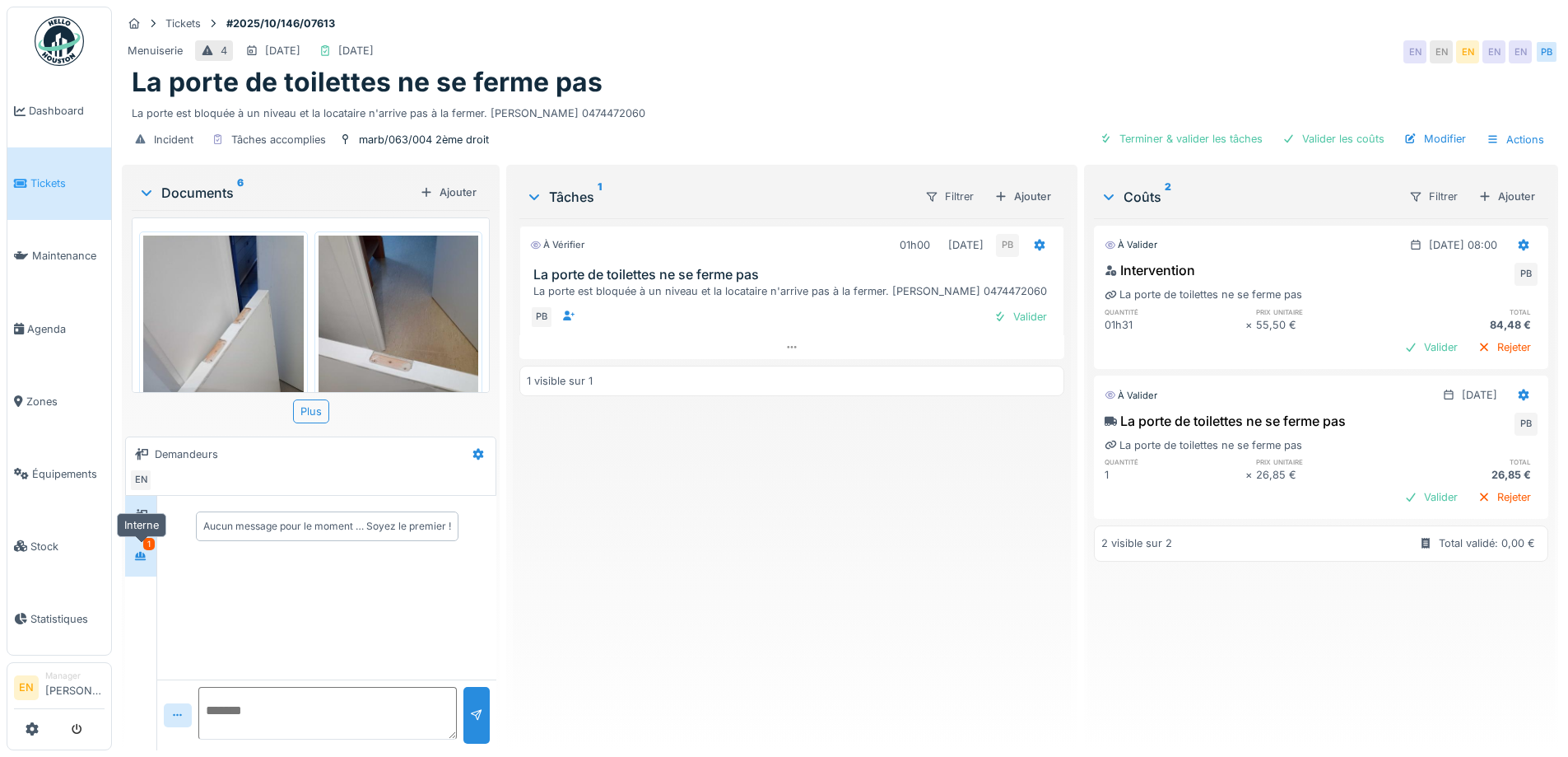
click at [139, 563] on div at bounding box center [141, 556] width 13 height 16
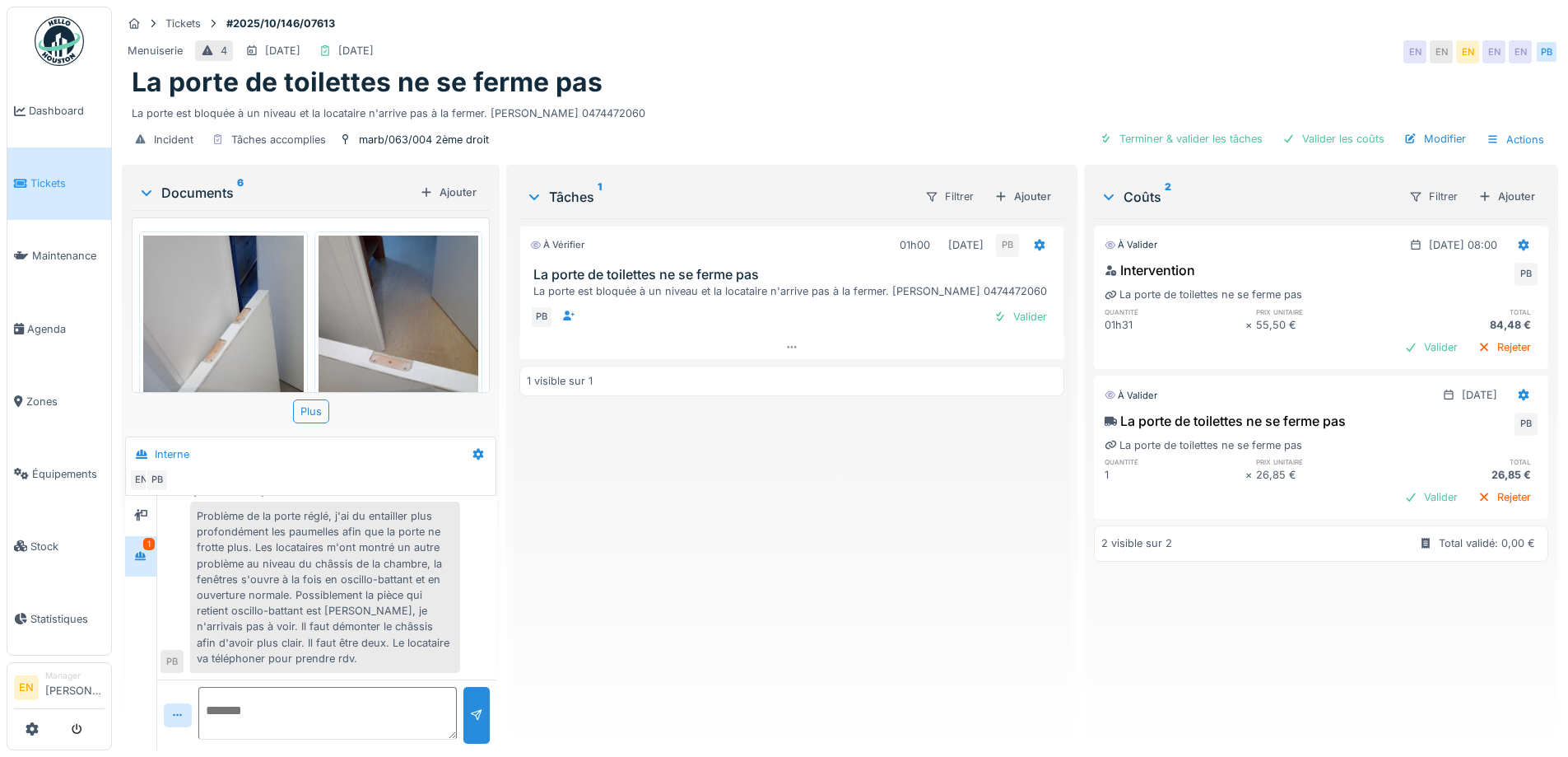
click at [365, 615] on div "Problème de la porte réglé, j'ai du entailler plus profondément les paumelles a…" at bounding box center [326, 587] width 270 height 171
click at [749, 553] on div "À vérifier 01h00 [DATE] PB La porte de toilettes ne se ferme pas La porte est b…" at bounding box center [792, 478] width 544 height 519
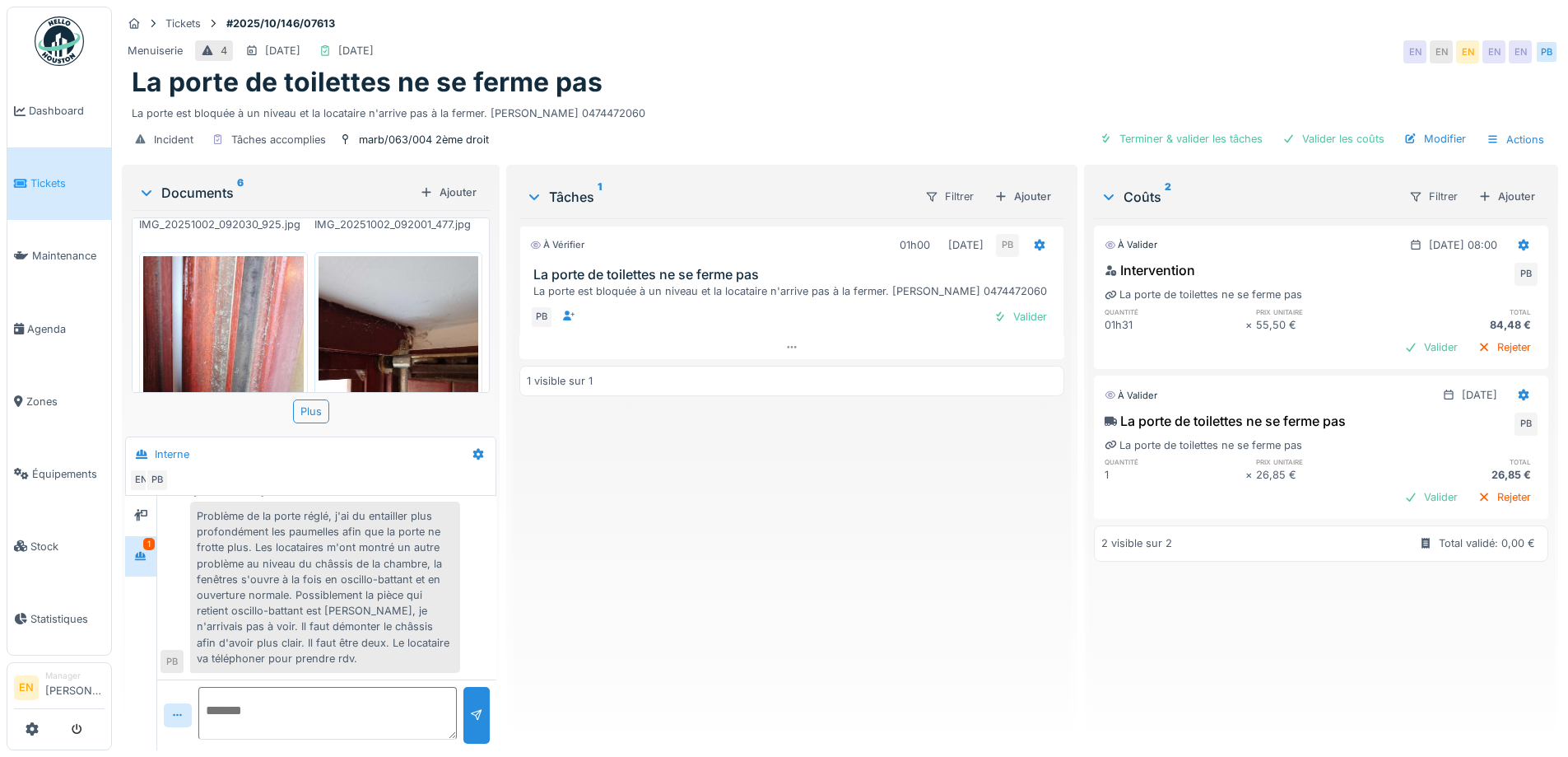
scroll to position [574, 0]
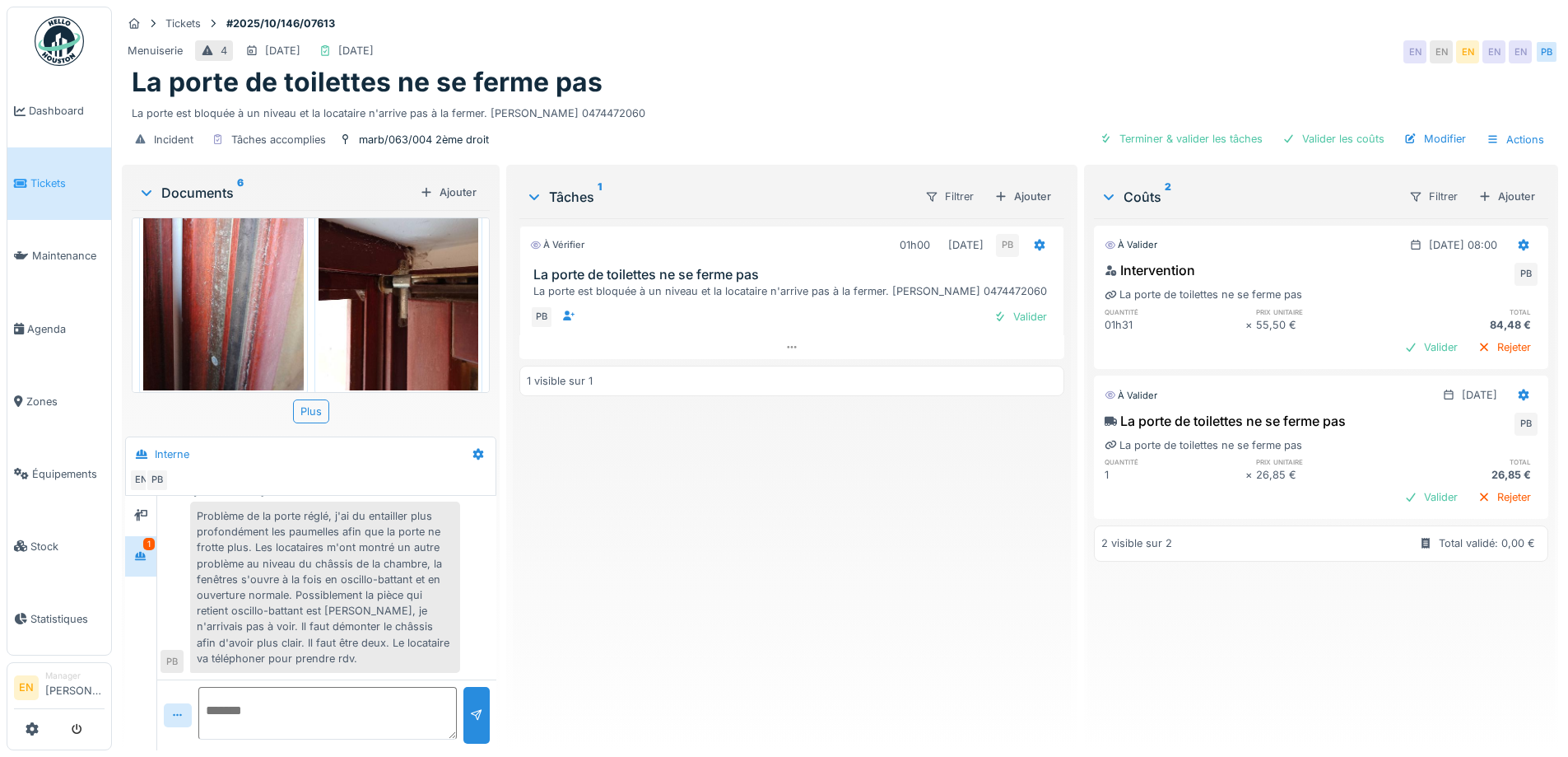
click at [377, 276] on img at bounding box center [399, 282] width 161 height 213
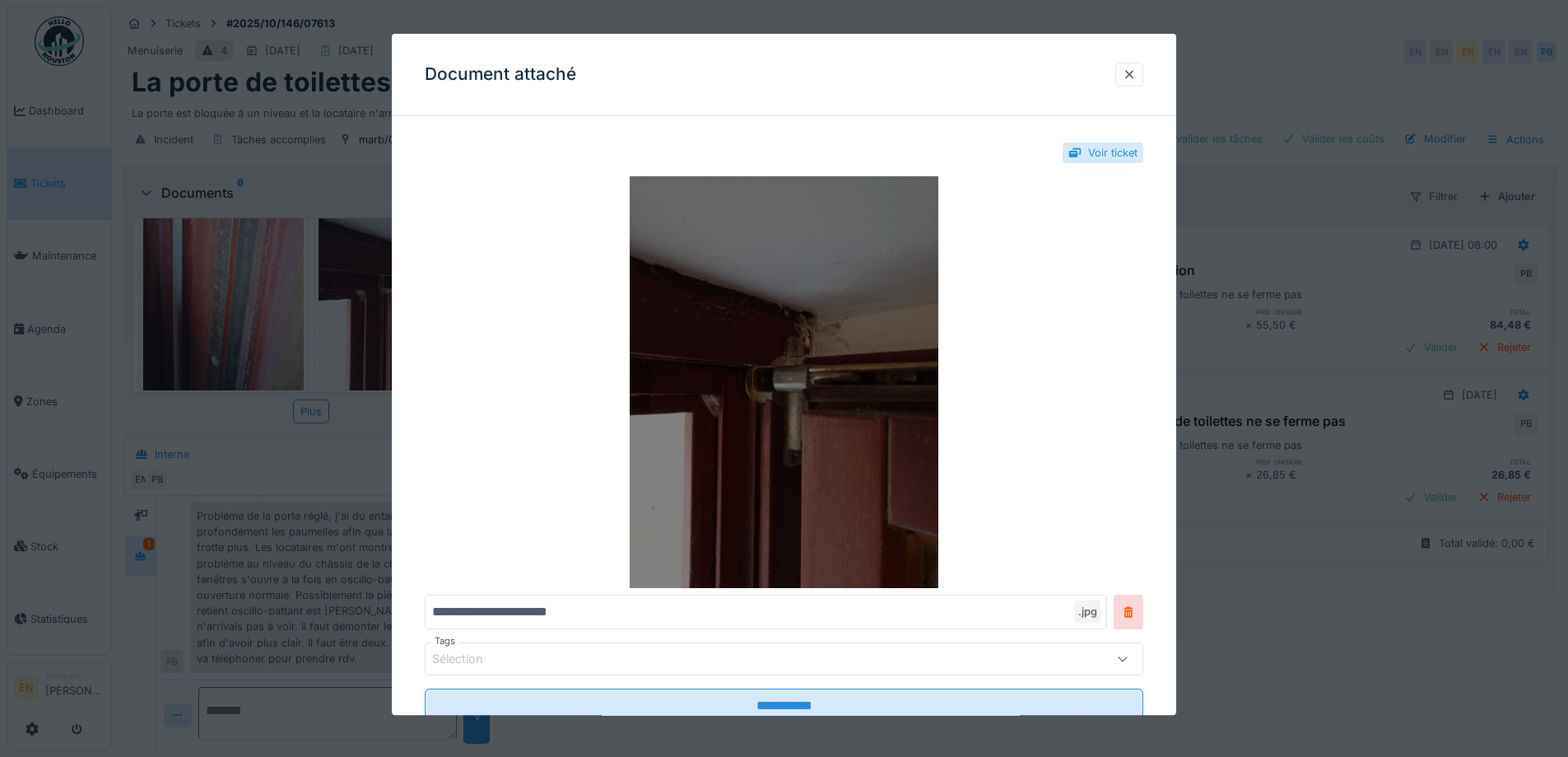
scroll to position [55, 0]
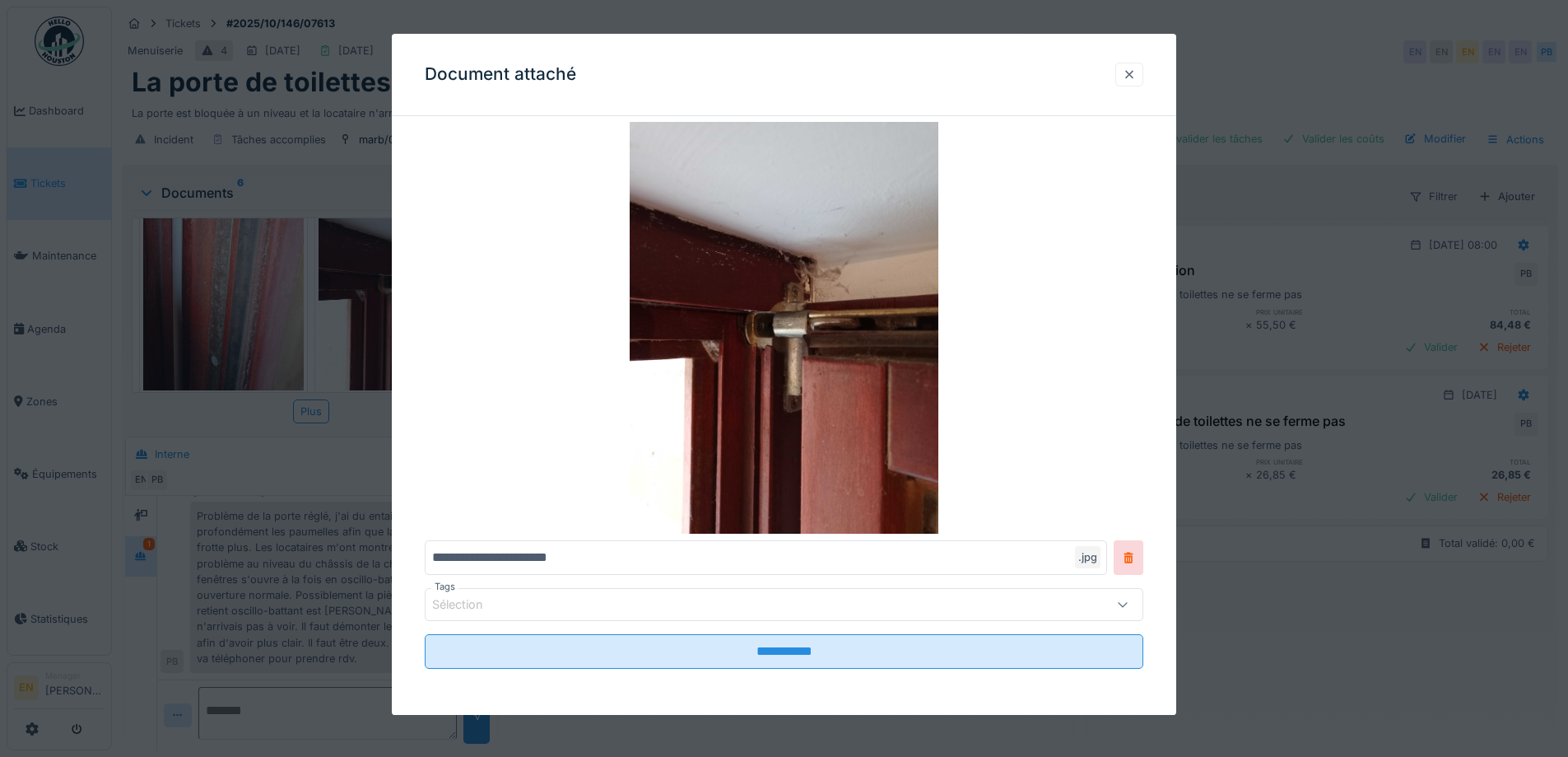
click at [1136, 78] on div at bounding box center [1130, 74] width 13 height 16
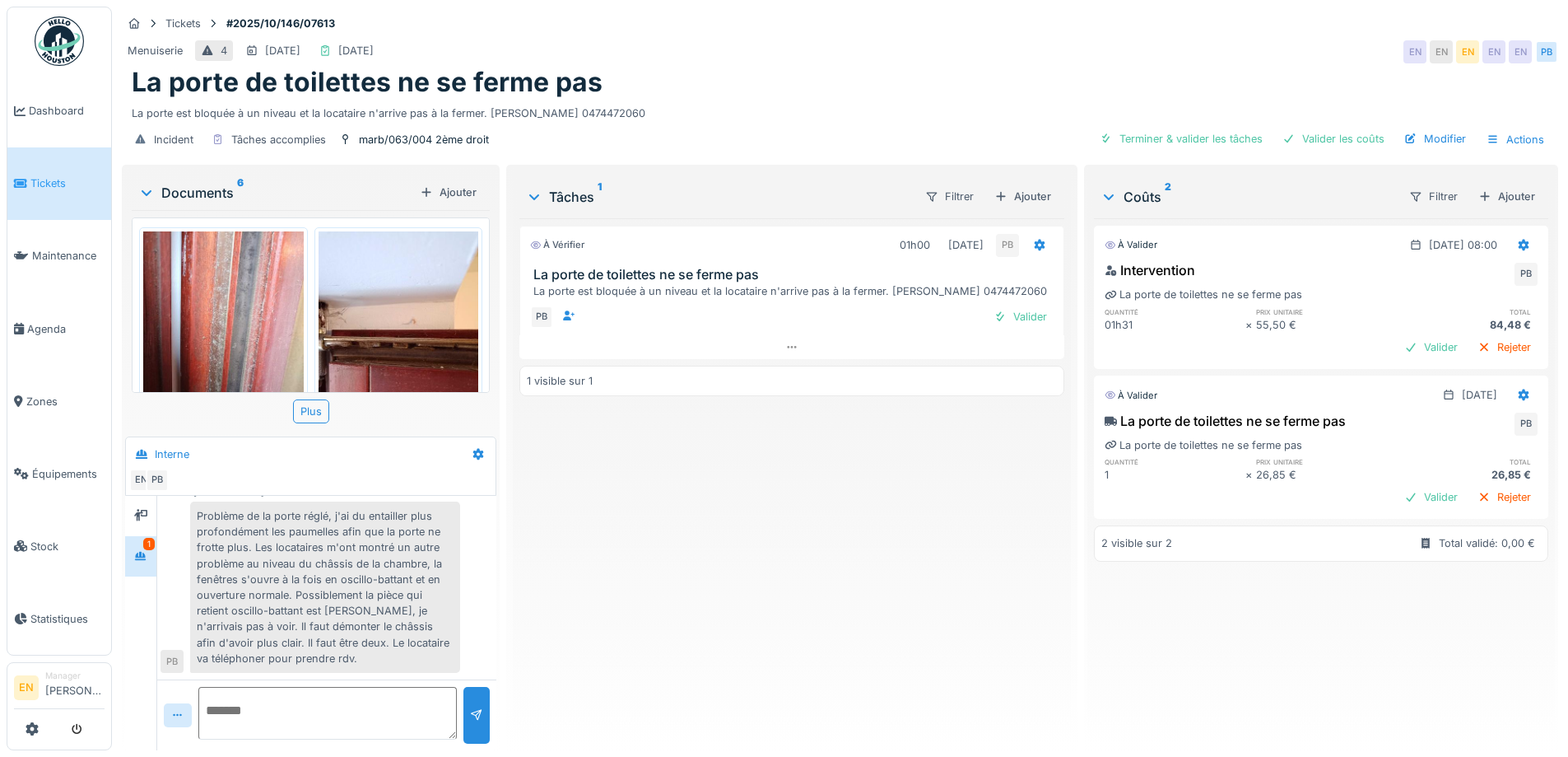
scroll to position [244, 0]
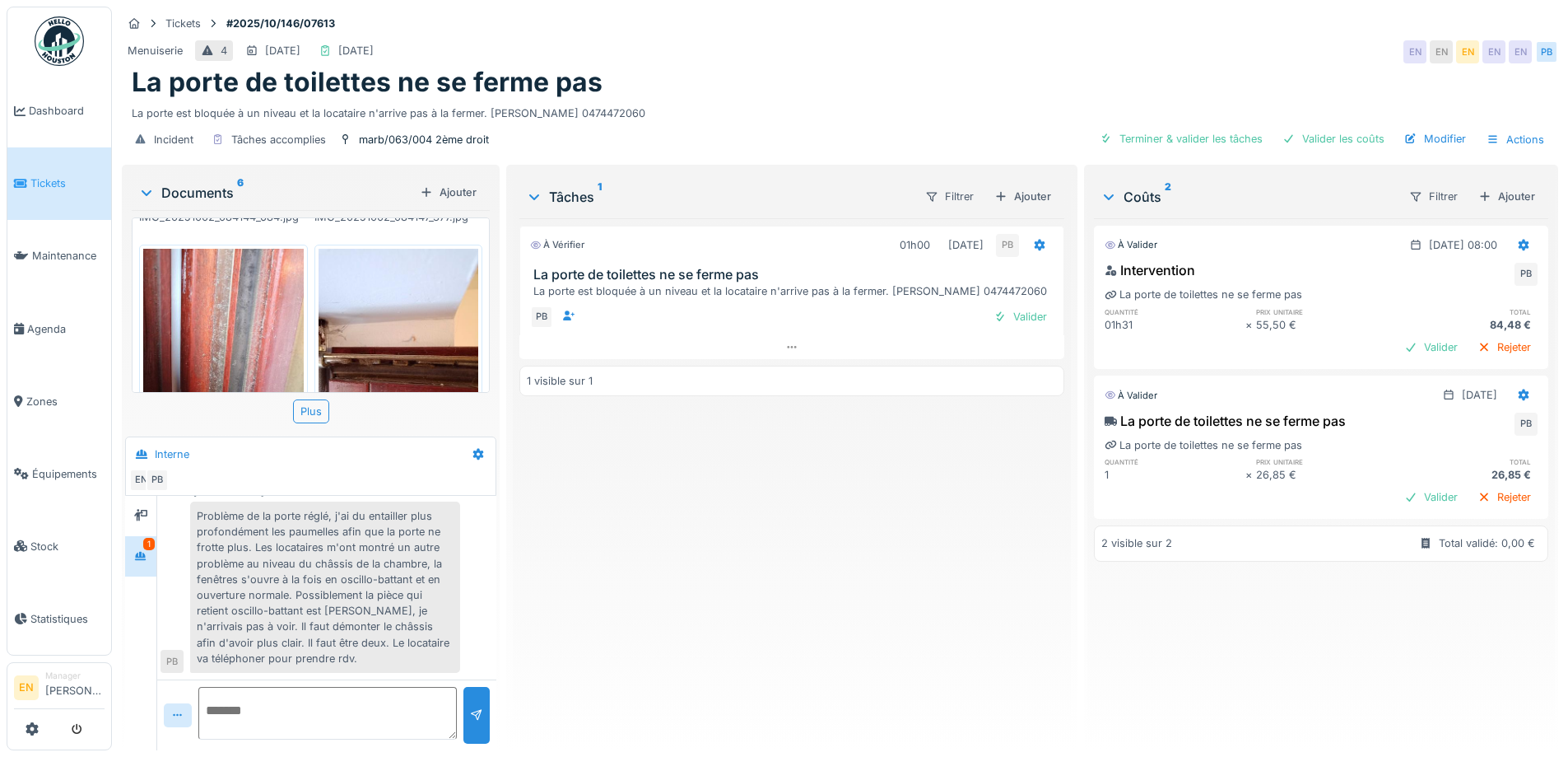
click at [412, 328] on img at bounding box center [399, 355] width 161 height 213
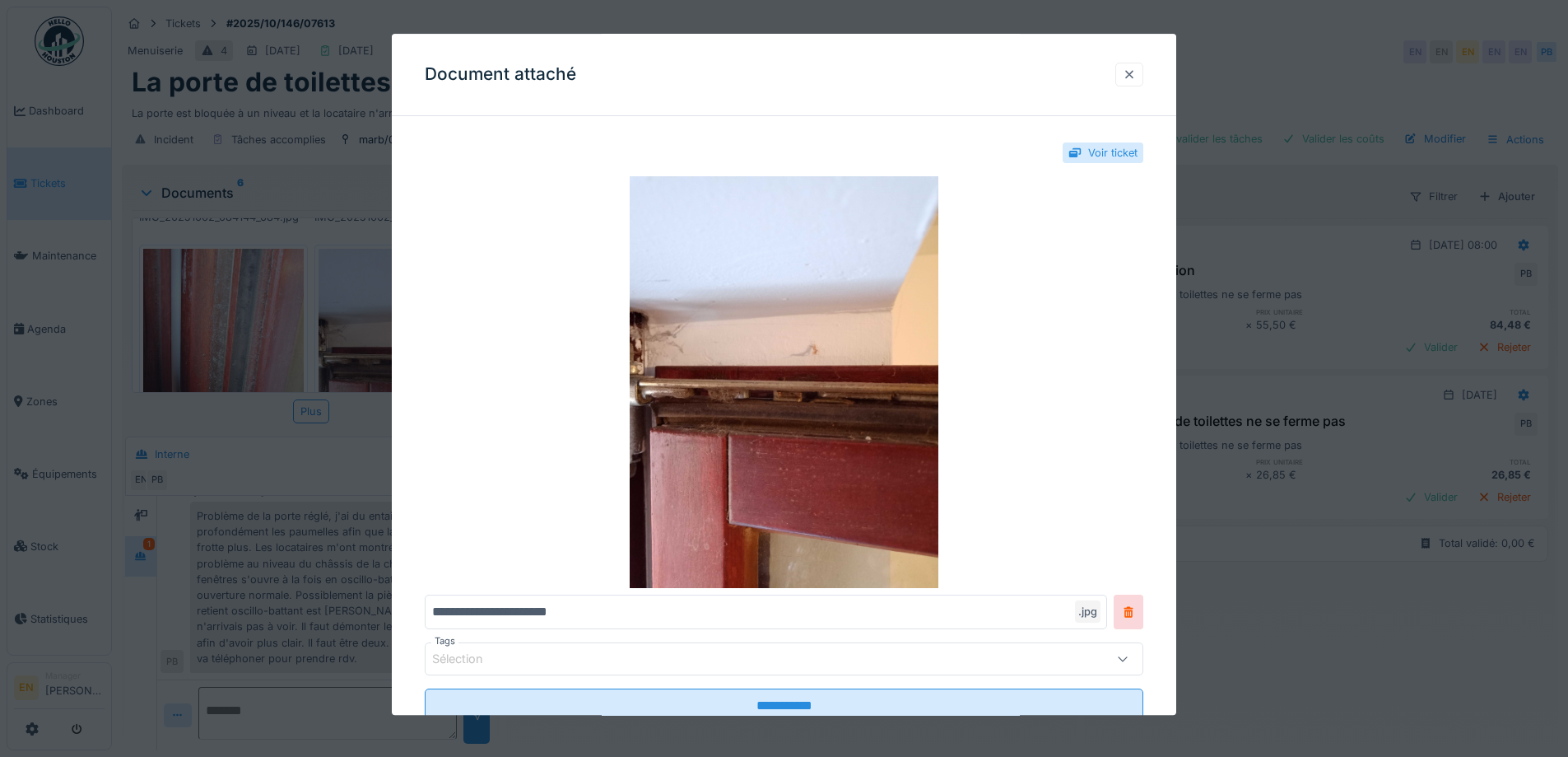
click at [1130, 76] on div at bounding box center [1130, 74] width 13 height 16
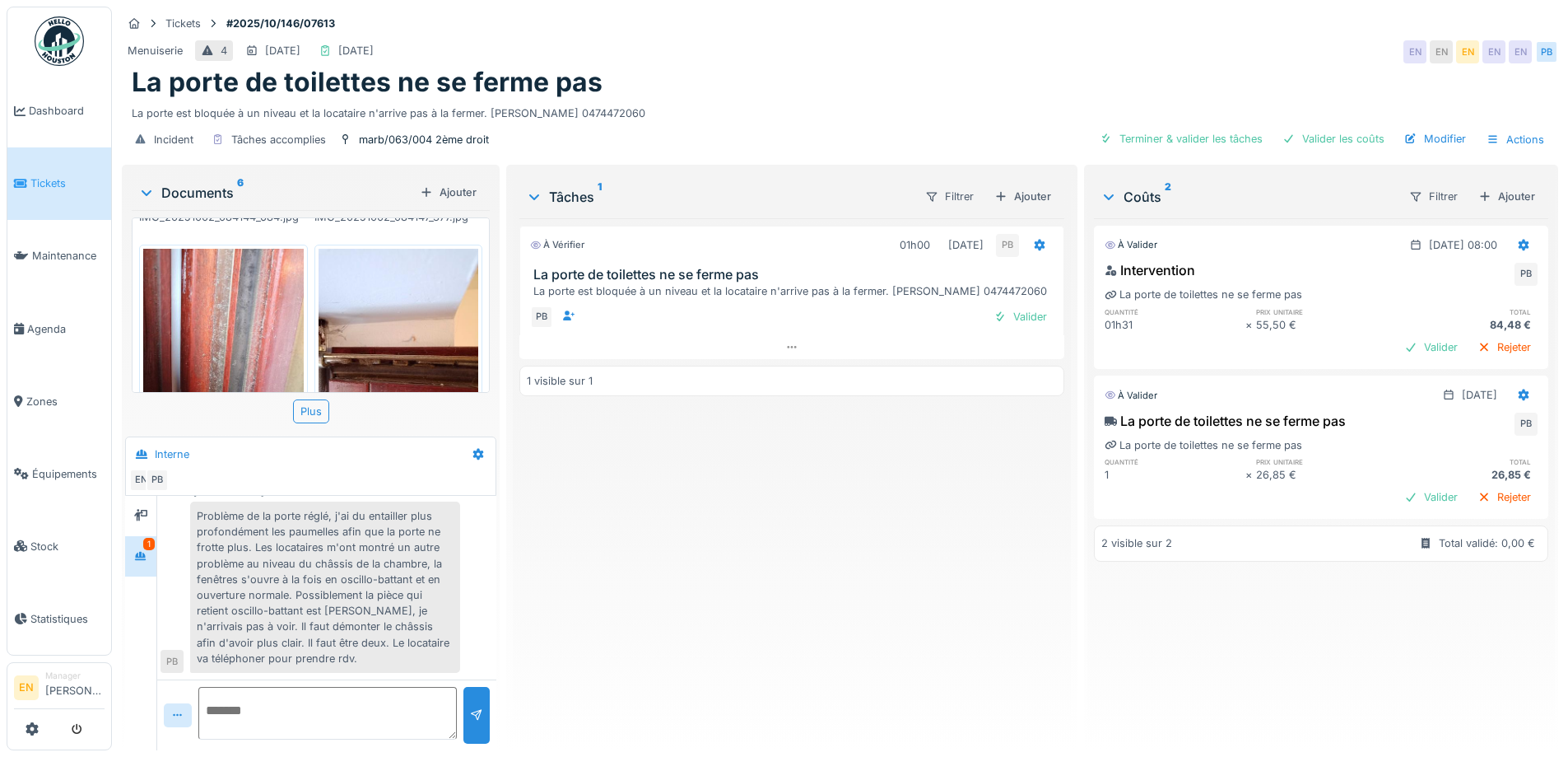
click at [235, 315] on img at bounding box center [224, 355] width 161 height 213
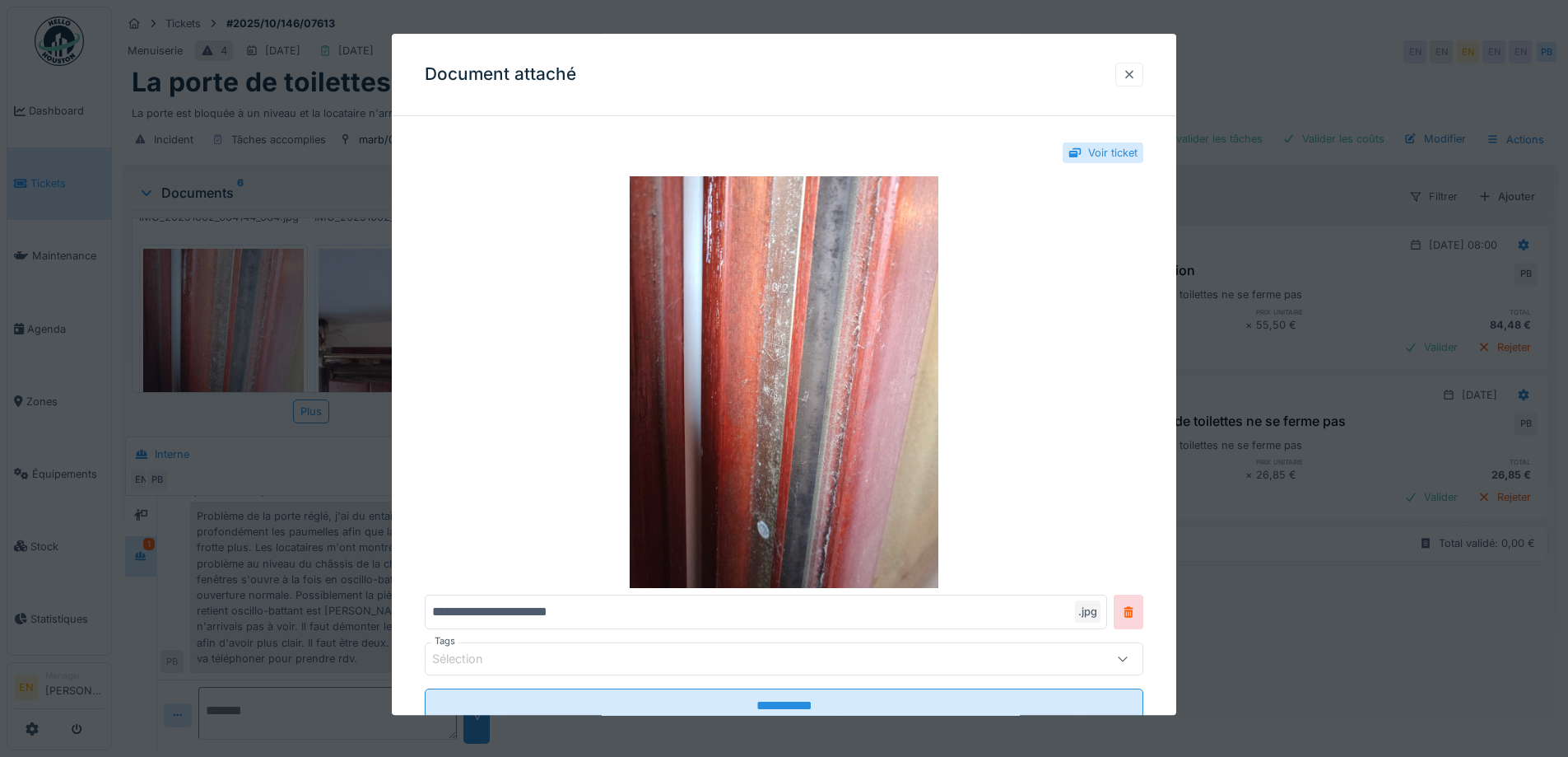
click at [1134, 73] on div at bounding box center [1130, 74] width 13 height 16
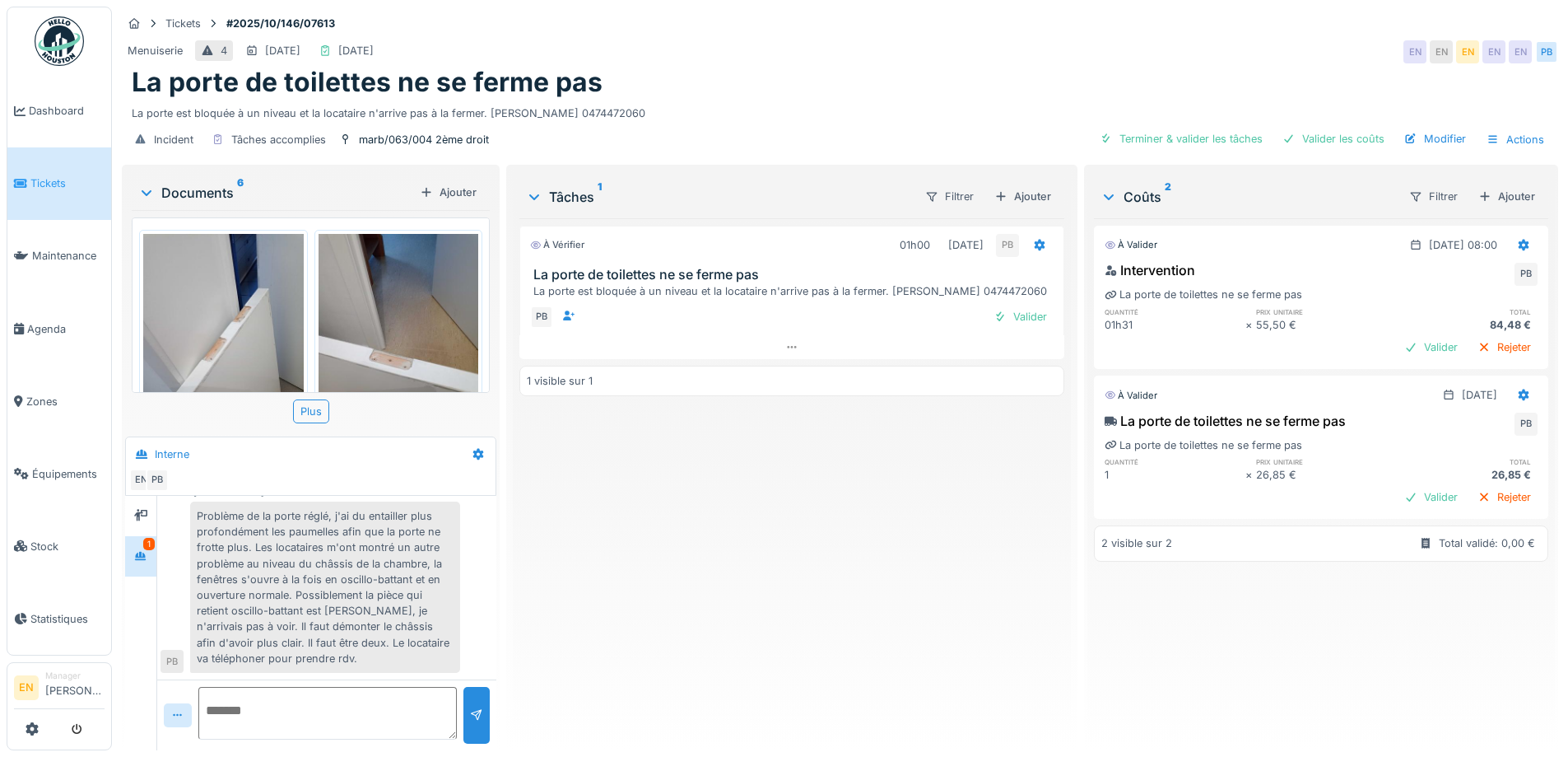
scroll to position [0, 0]
click at [378, 355] on img at bounding box center [399, 342] width 161 height 213
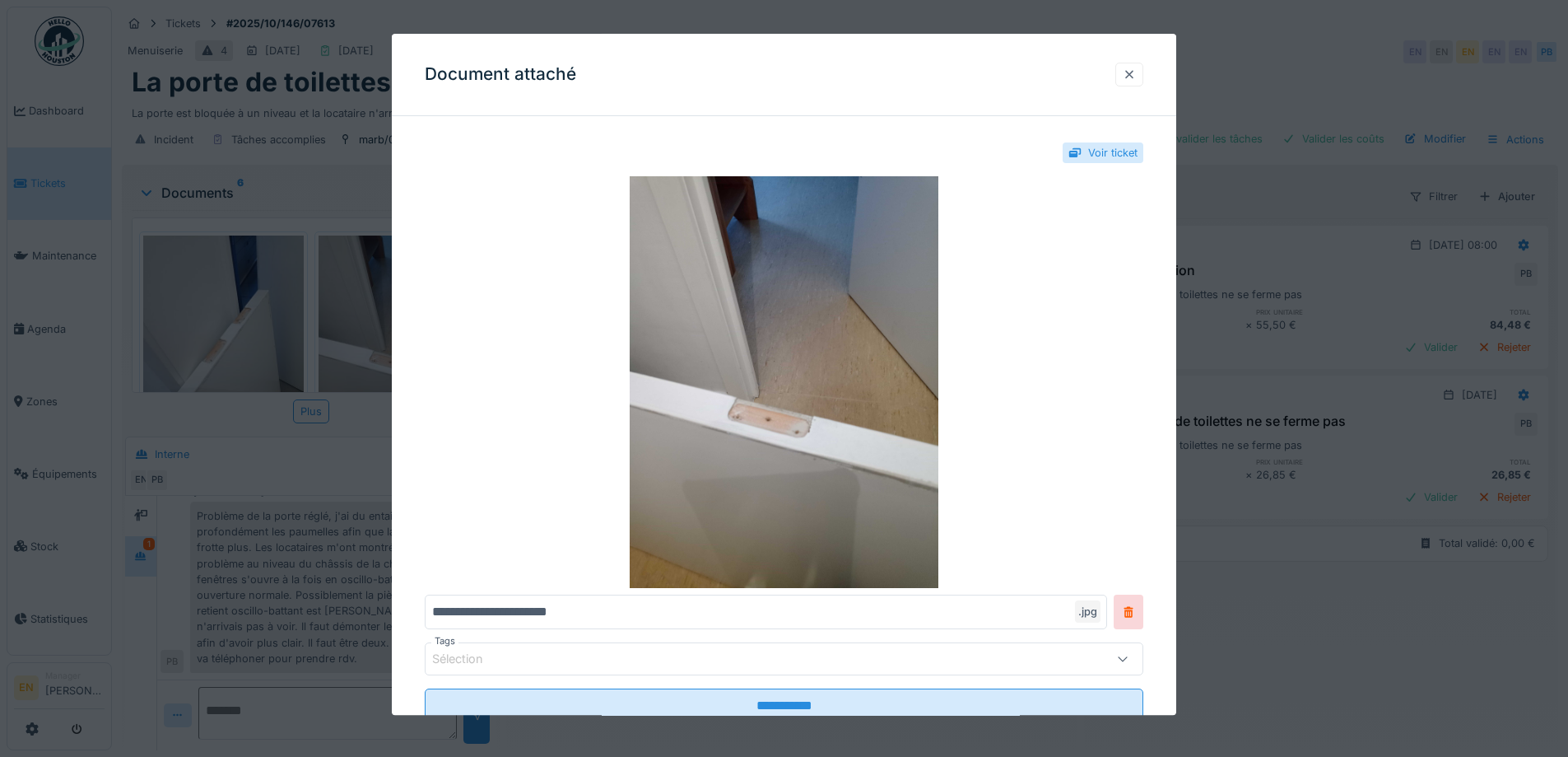
click at [1134, 78] on div at bounding box center [1130, 74] width 13 height 16
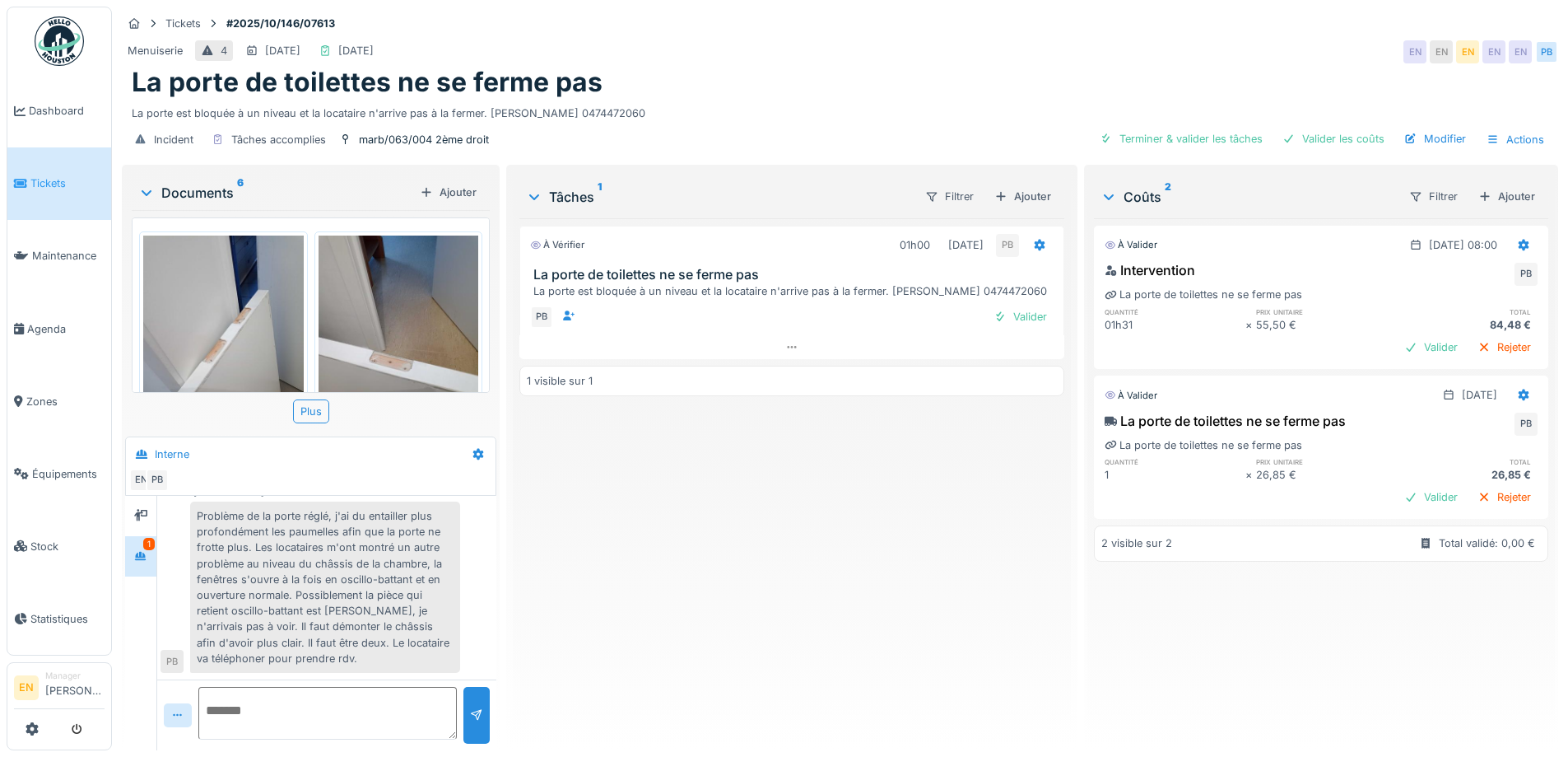
click at [244, 356] on img at bounding box center [224, 342] width 161 height 213
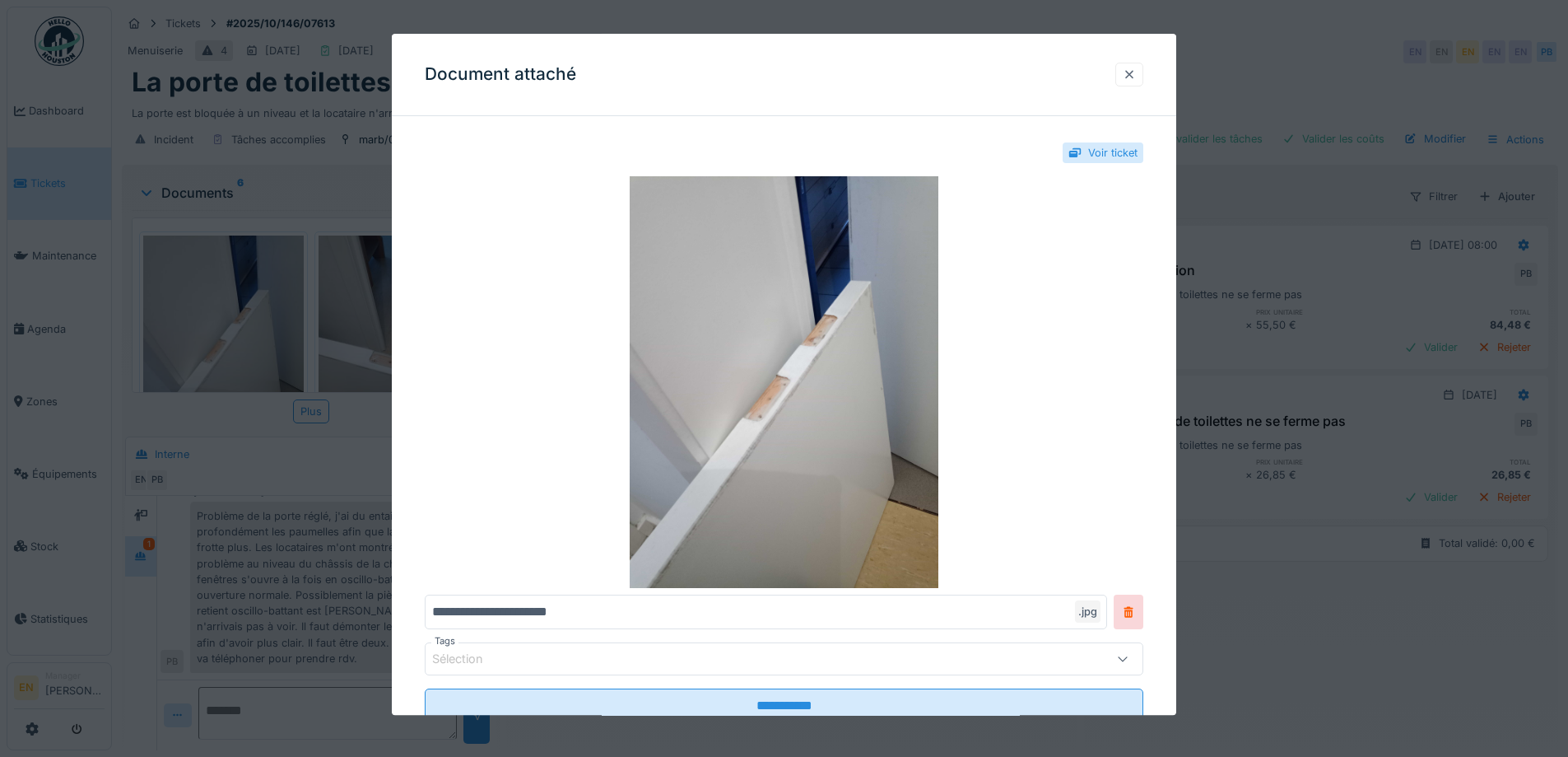
click at [1132, 79] on div at bounding box center [1130, 74] width 13 height 16
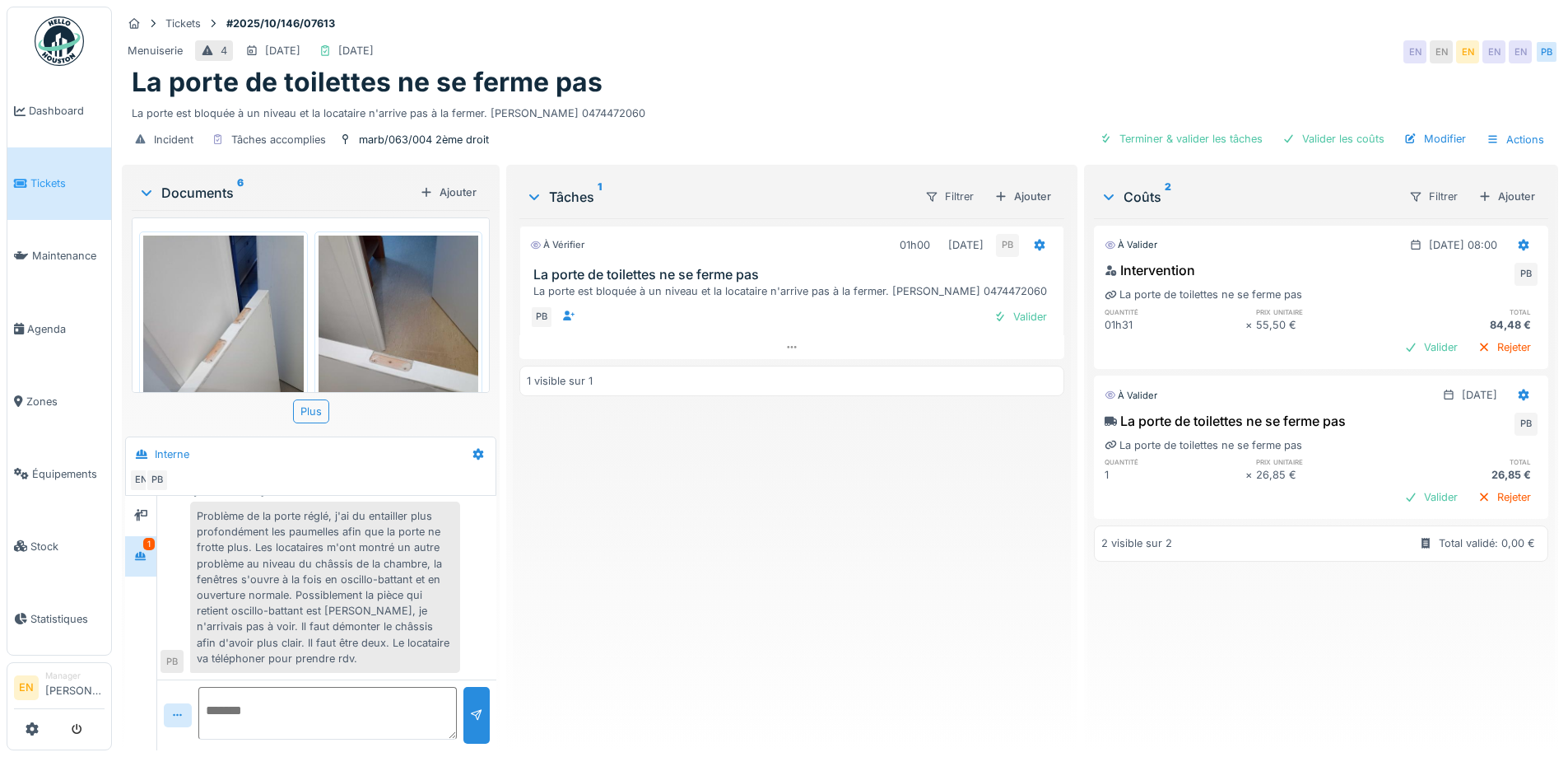
click at [735, 669] on div "À vérifier 01h00 02/10/2025 PB La porte de toilettes ne se ferme pas La porte e…" at bounding box center [792, 478] width 544 height 519
click at [566, 610] on div "À vérifier 01h00 02/10/2025 PB La porte de toilettes ne se ferme pas La porte e…" at bounding box center [792, 478] width 544 height 519
click at [632, 539] on div "À vérifier 01h00 02/10/2025 PB La porte de toilettes ne se ferme pas La porte e…" at bounding box center [792, 478] width 544 height 519
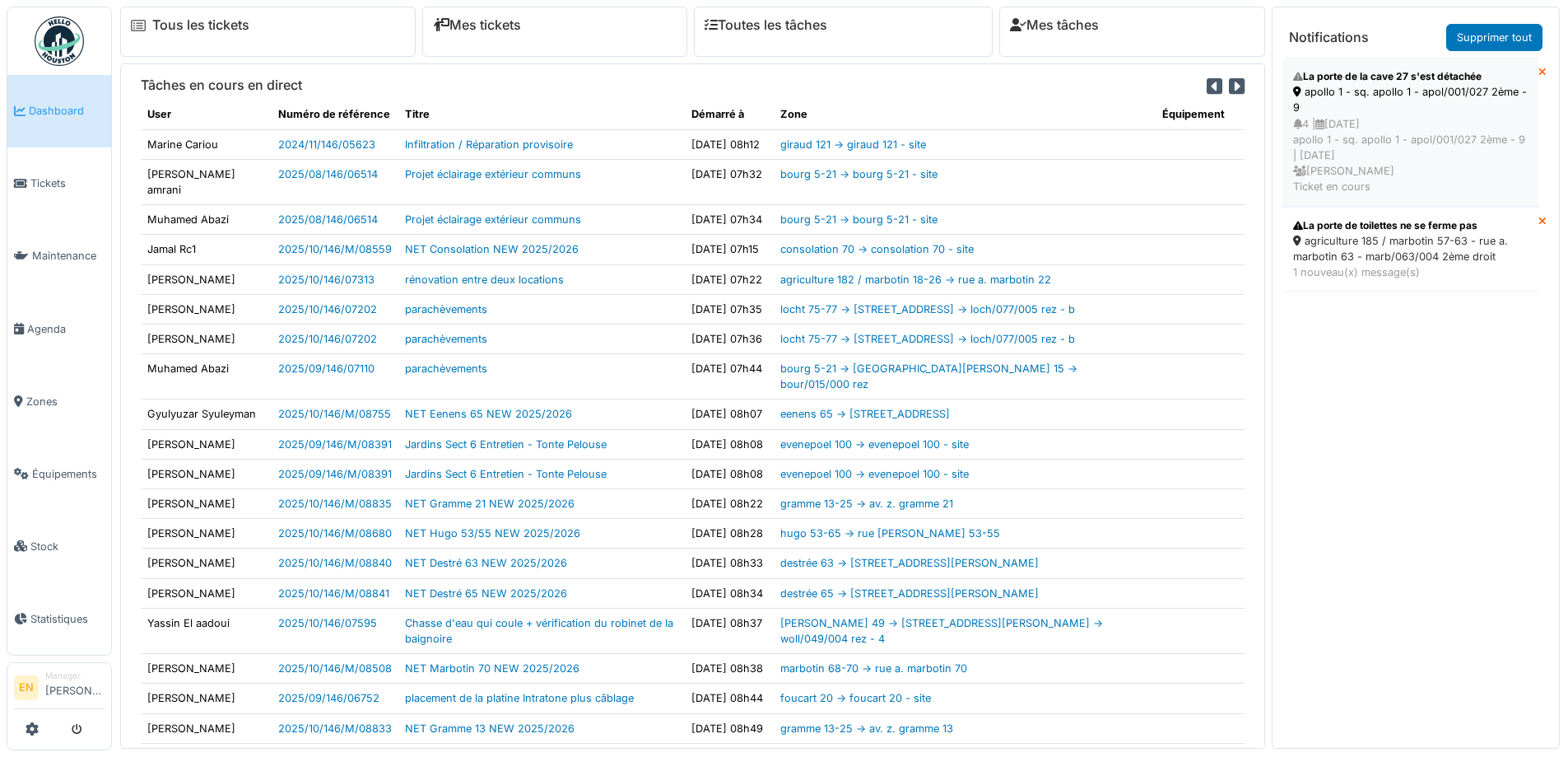
click at [1370, 123] on div "4 | [DATE] apollo 1 - sq. apollo 1 - apol/001/027 2ème - 9 | [DATE] [PERSON_NAM…" at bounding box center [1411, 155] width 235 height 79
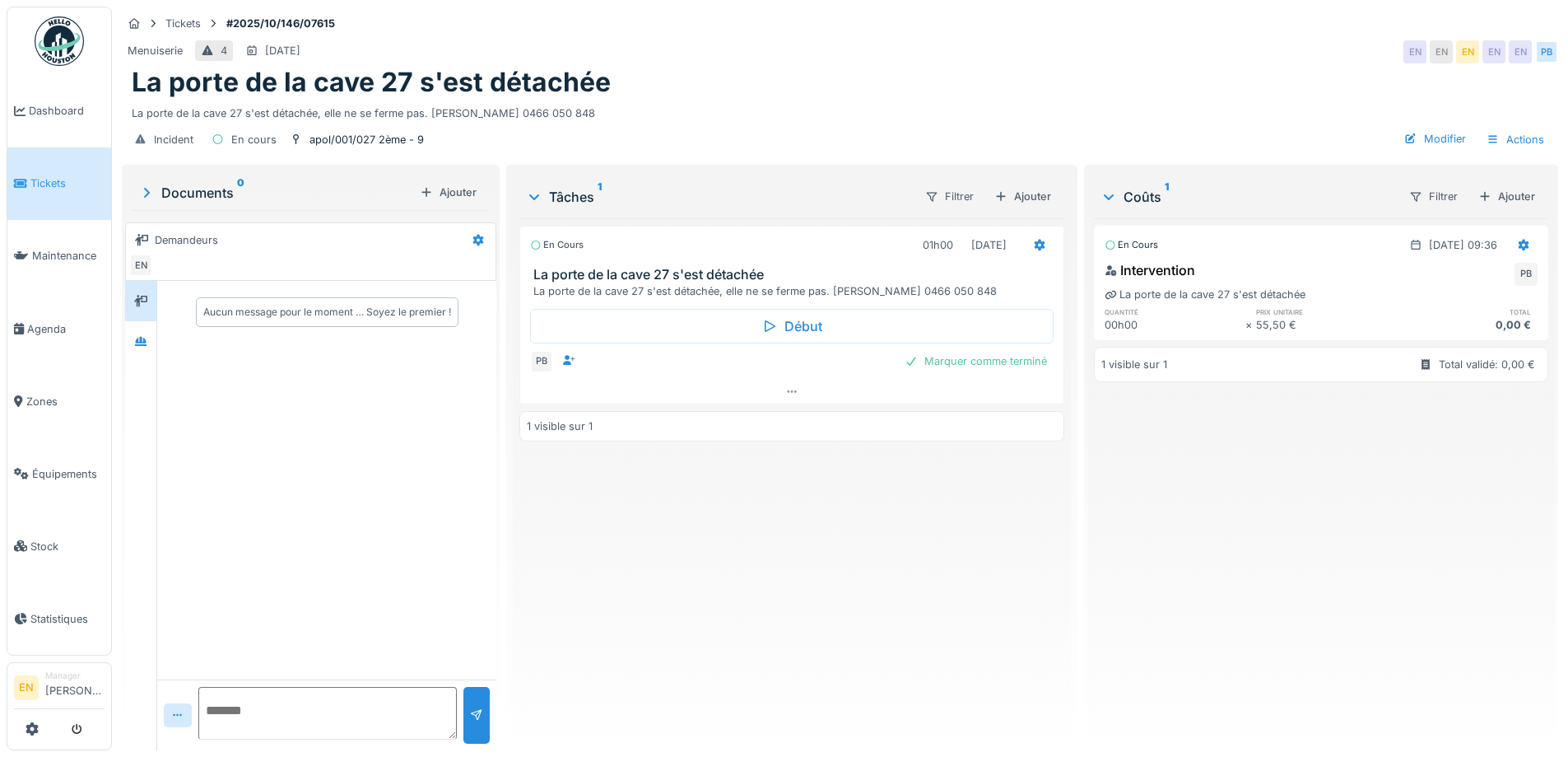
click at [62, 58] on img at bounding box center [58, 41] width 49 height 49
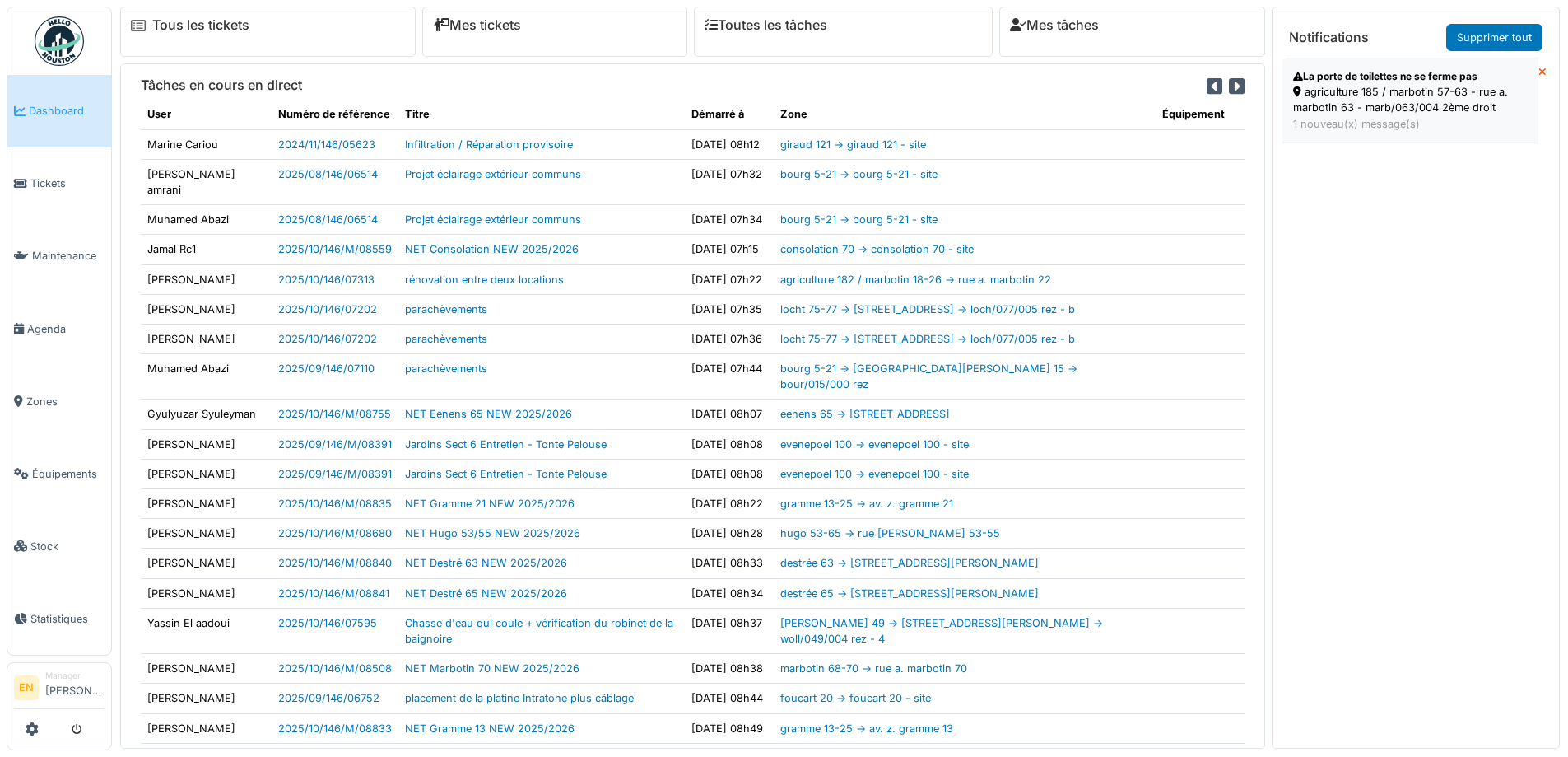
click at [1371, 92] on div "agriculture 185 / marbotin 57-63 - rue a. marbotin 63 - marb/063/004 2ème droit" at bounding box center [1411, 100] width 235 height 31
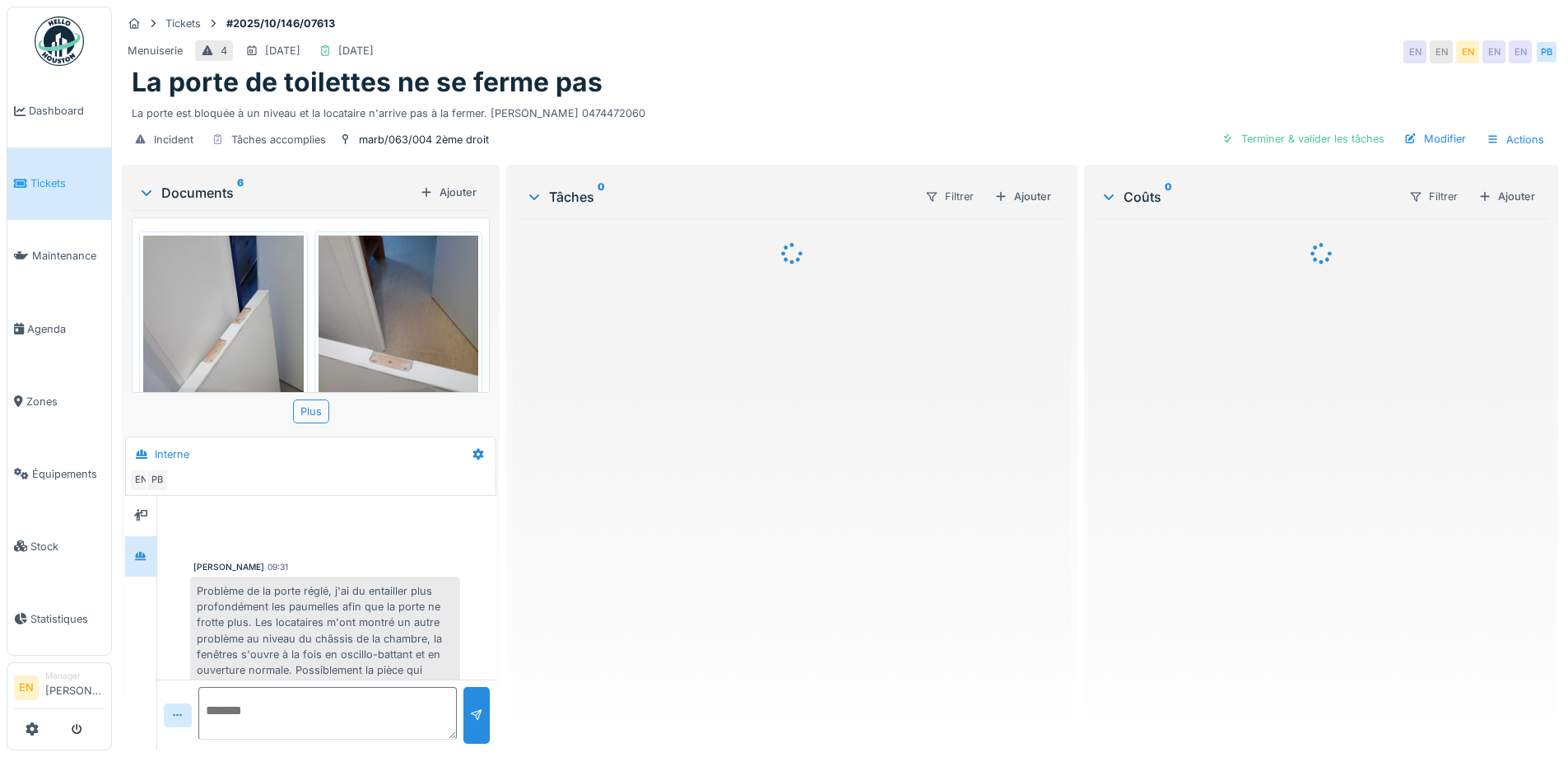
scroll to position [75, 0]
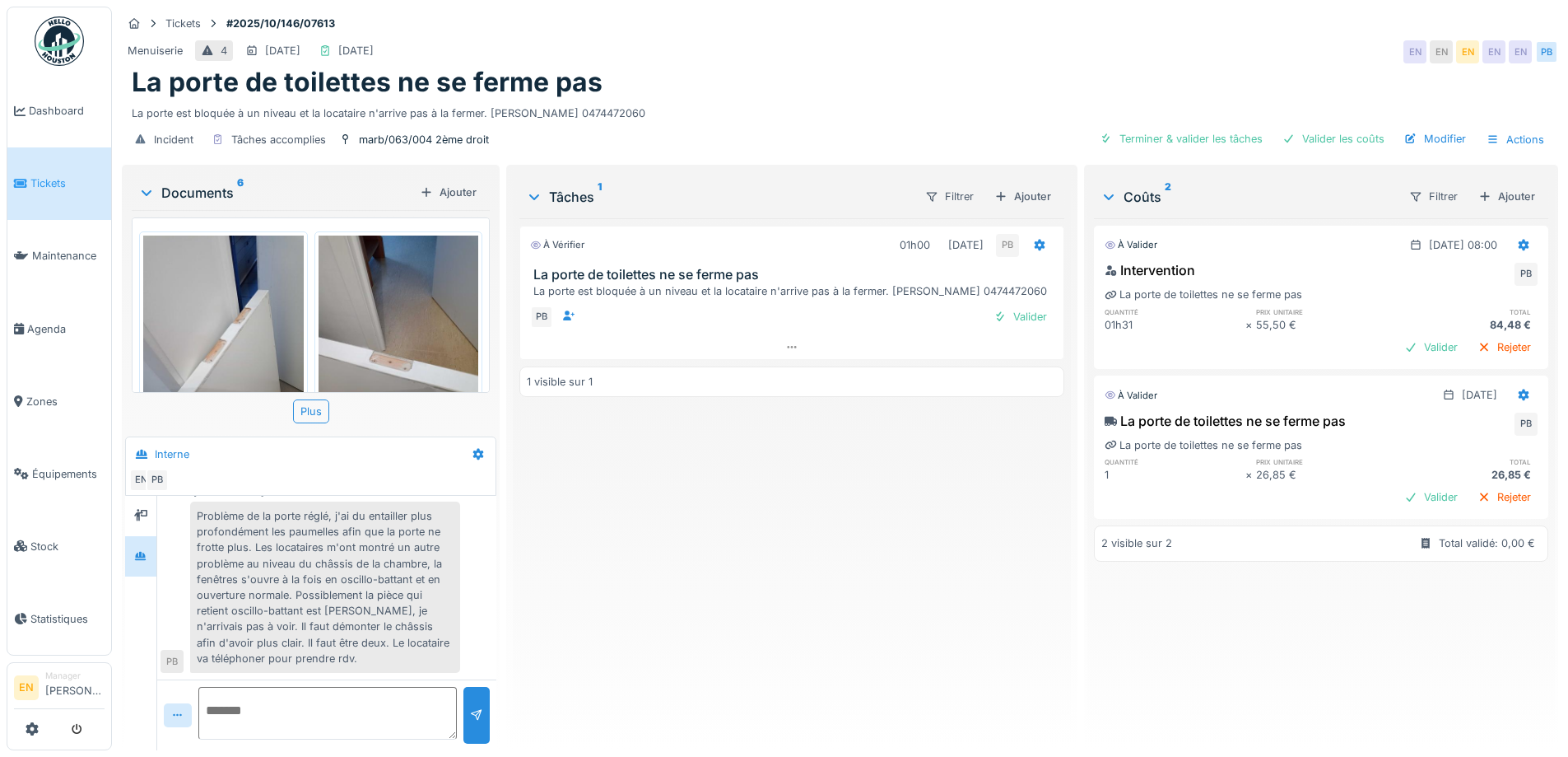
click at [722, 501] on div "À vérifier 01h00 [DATE] PB La porte de toilettes ne se ferme pas La porte est b…" at bounding box center [792, 478] width 544 height 519
click at [933, 96] on div "La porte de toilettes ne se ferme pas" at bounding box center [839, 82] width 1416 height 31
drag, startPoint x: 315, startPoint y: 566, endPoint x: 243, endPoint y: 581, distance: 73.5
click at [245, 581] on div "Problème de la porte réglé, j'ai du entailler plus profondément les paumelles a…" at bounding box center [326, 587] width 270 height 171
click at [237, 578] on div "Problème de la porte réglé, j'ai du entailler plus profondément les paumelles a…" at bounding box center [326, 587] width 270 height 171
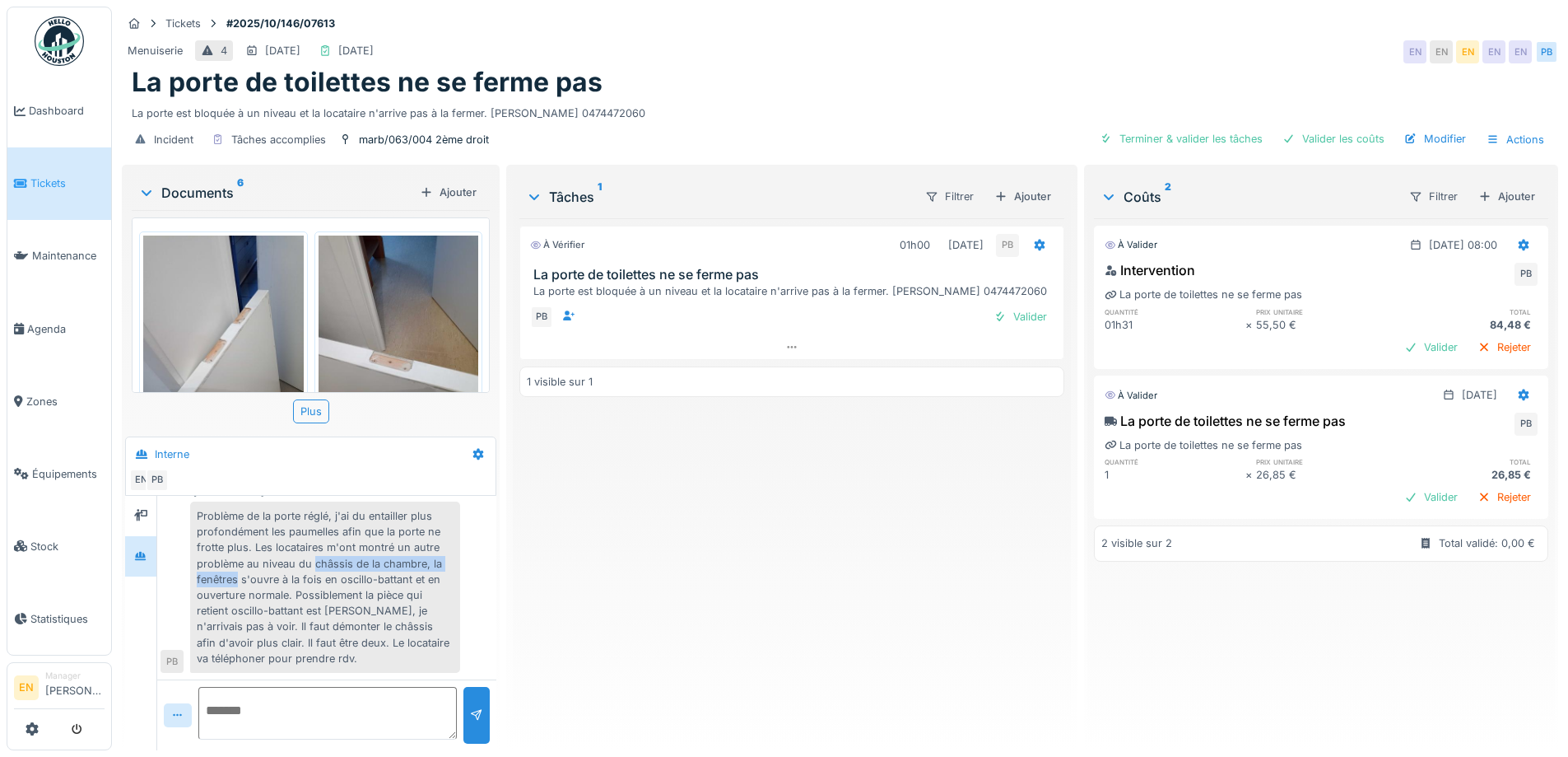
drag, startPoint x: 317, startPoint y: 561, endPoint x: 239, endPoint y: 585, distance: 81.6
click at [239, 585] on div "Problème de la porte réglé, j'ai du entailler plus profondément les paumelles a…" at bounding box center [326, 587] width 270 height 171
copy div "châssis de la chambre, la fenêtres"
click at [1026, 198] on div "Ajouter" at bounding box center [1023, 196] width 70 height 22
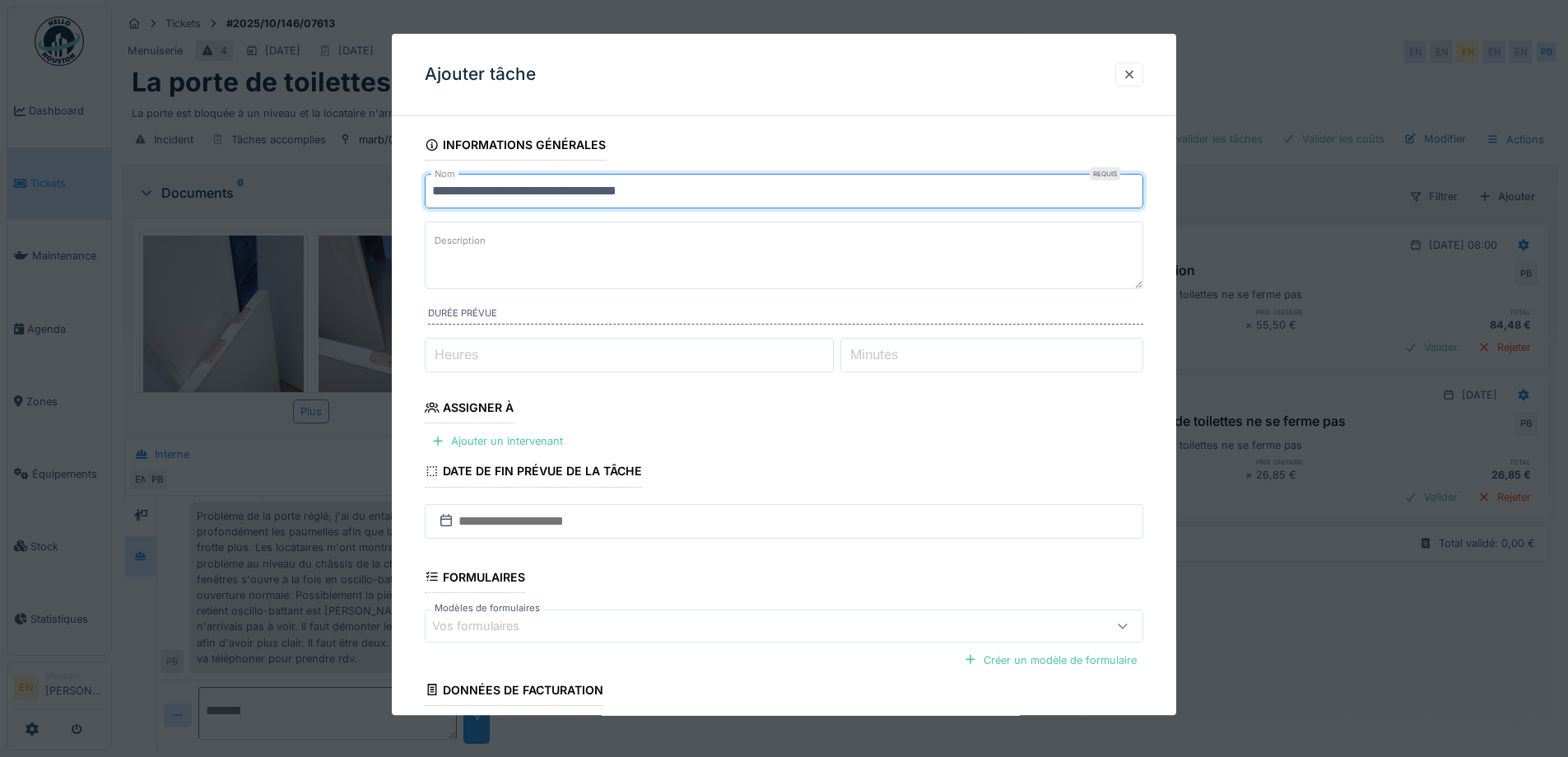
drag, startPoint x: 668, startPoint y: 190, endPoint x: 302, endPoint y: 240, distance: 369.4
click at [302, 240] on div "**********" at bounding box center [840, 378] width 1456 height 757
paste input "text"
click at [434, 190] on input "**********" at bounding box center [784, 191] width 719 height 34
drag, startPoint x: 664, startPoint y: 196, endPoint x: 737, endPoint y: 195, distance: 73.0
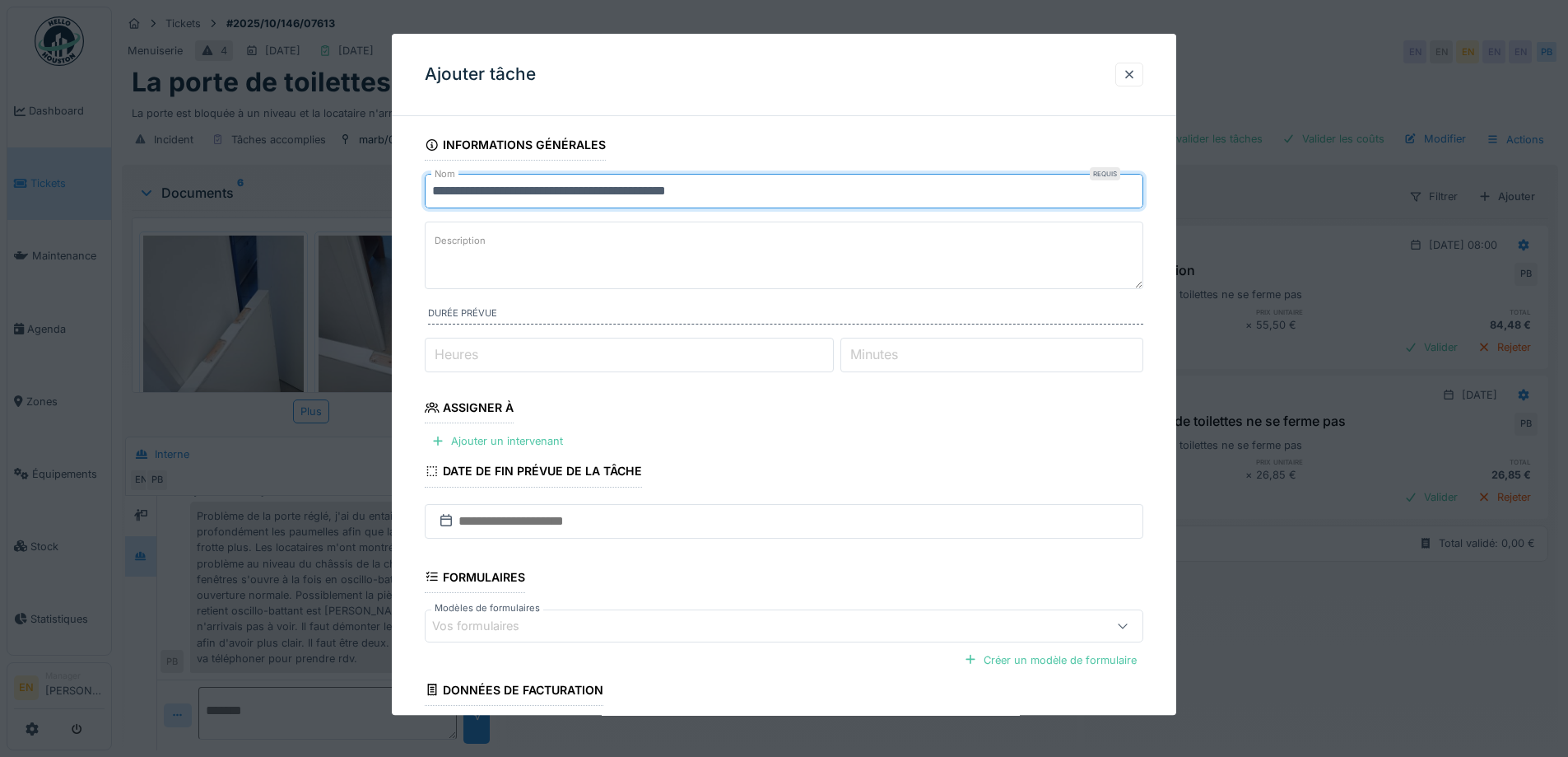
click at [737, 195] on input "**********" at bounding box center [784, 191] width 719 height 34
click at [571, 190] on input "**********" at bounding box center [784, 191] width 719 height 34
paste input "**********"
click at [570, 191] on input "**********" at bounding box center [784, 191] width 719 height 34
click at [657, 194] on input "**********" at bounding box center [784, 191] width 719 height 34
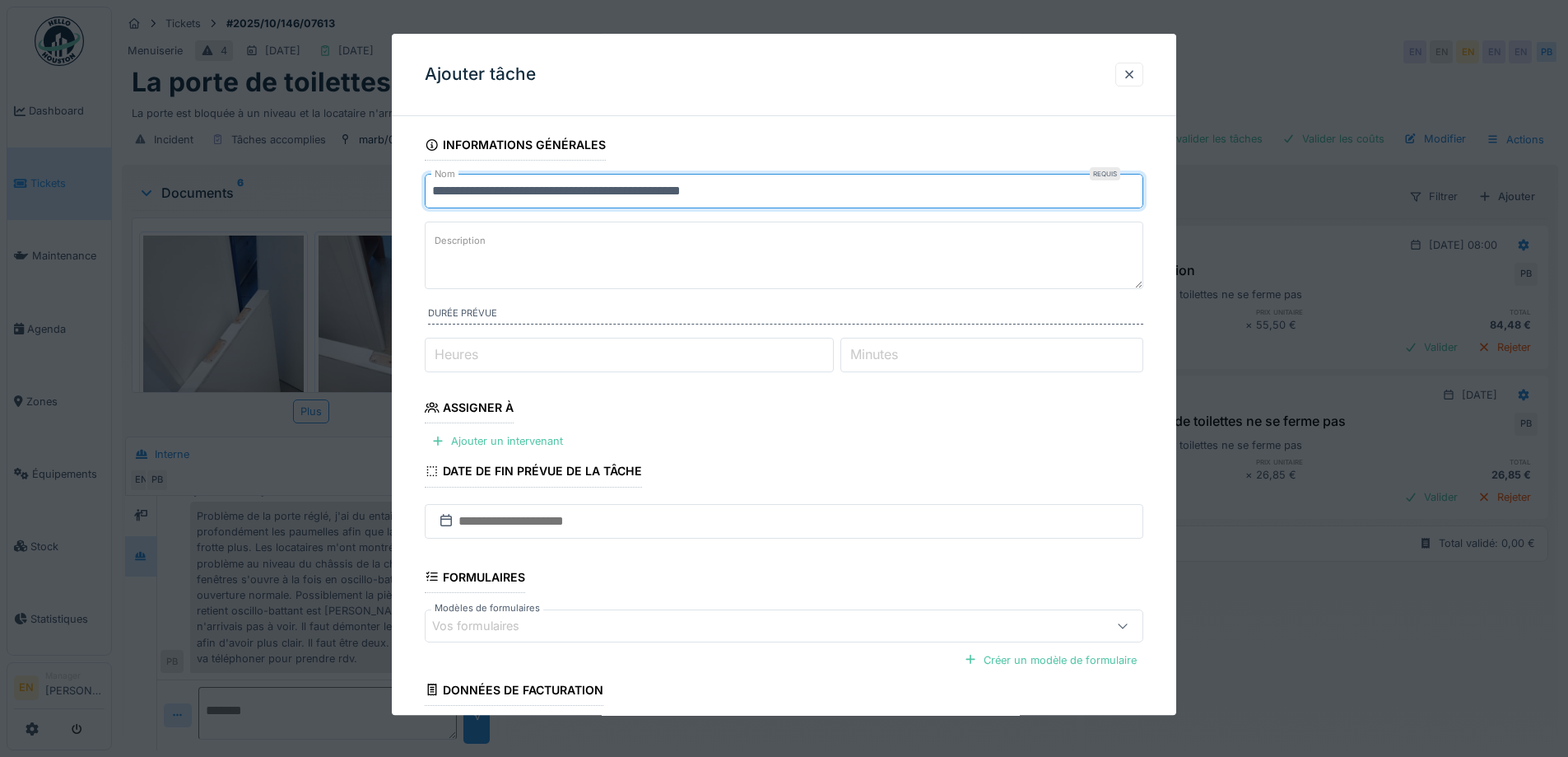
click at [753, 191] on input "**********" at bounding box center [784, 191] width 719 height 34
drag, startPoint x: 749, startPoint y: 192, endPoint x: 425, endPoint y: 196, distance: 324.0
click at [425, 196] on input "**********" at bounding box center [784, 191] width 719 height 34
type input "**********"
click at [532, 262] on textarea "Description" at bounding box center [784, 254] width 719 height 68
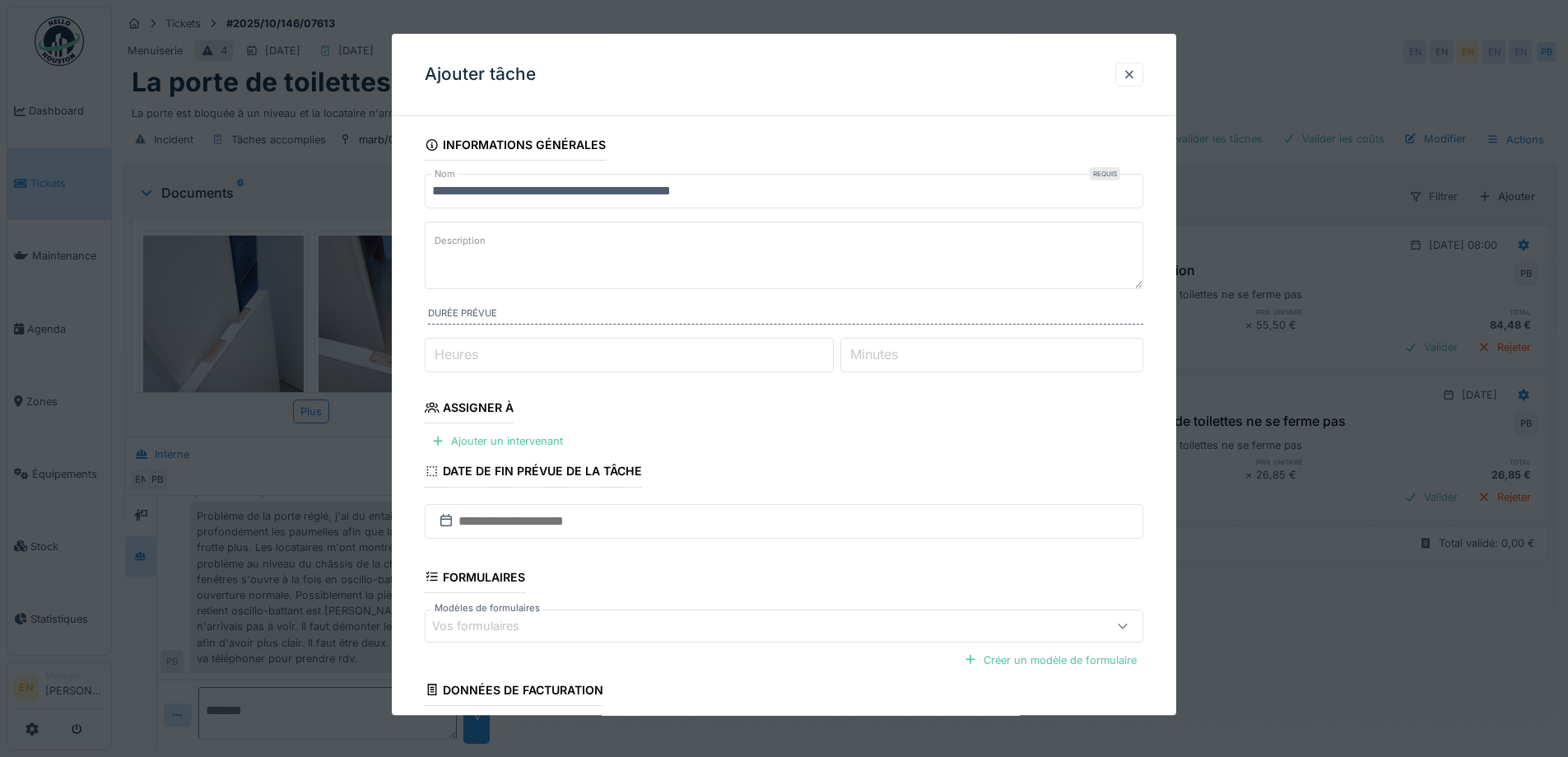
paste textarea "**********"
type textarea "**********"
type input "*"
click at [833, 352] on input "*" at bounding box center [629, 354] width 409 height 34
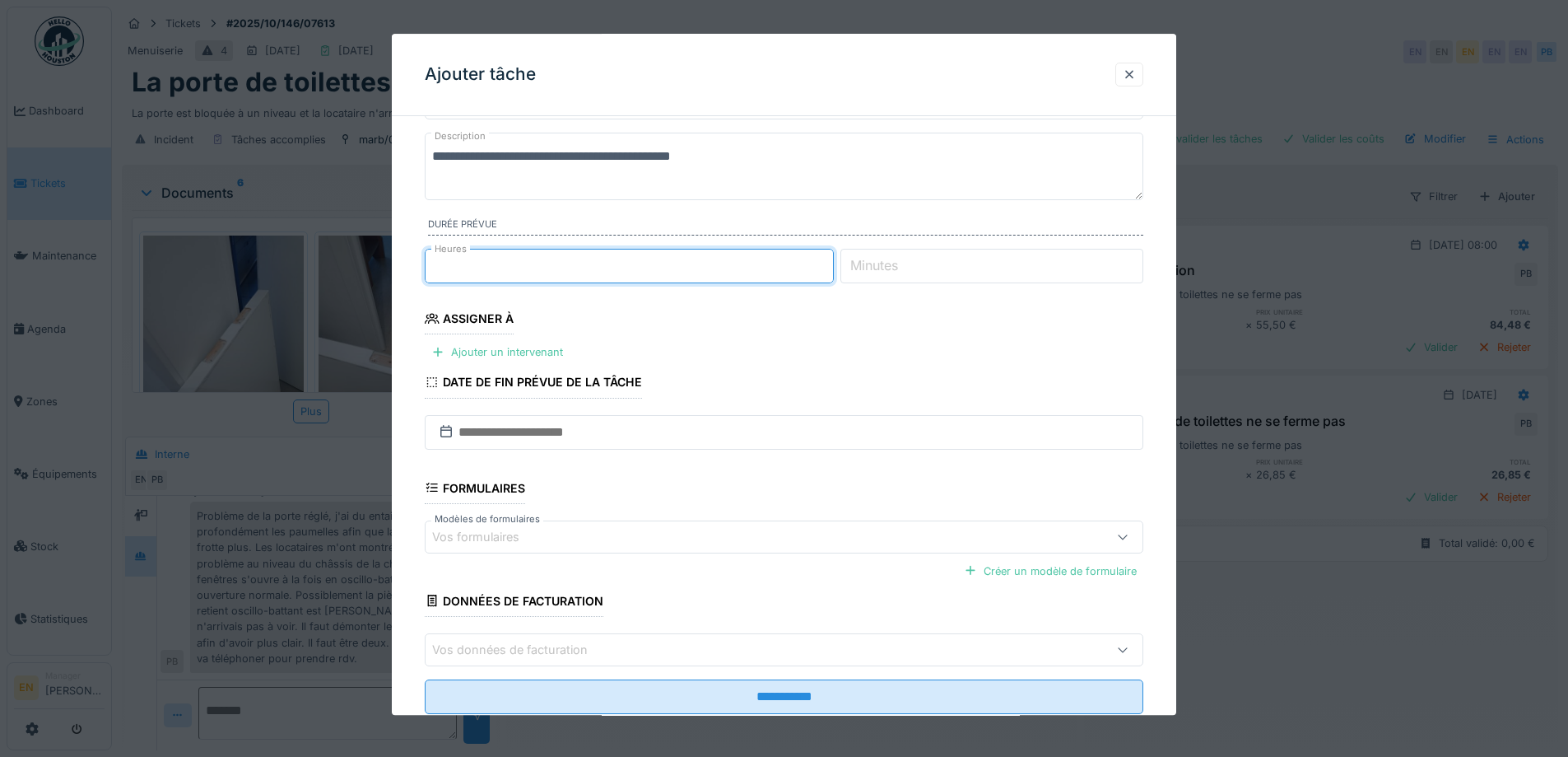
scroll to position [52, 0]
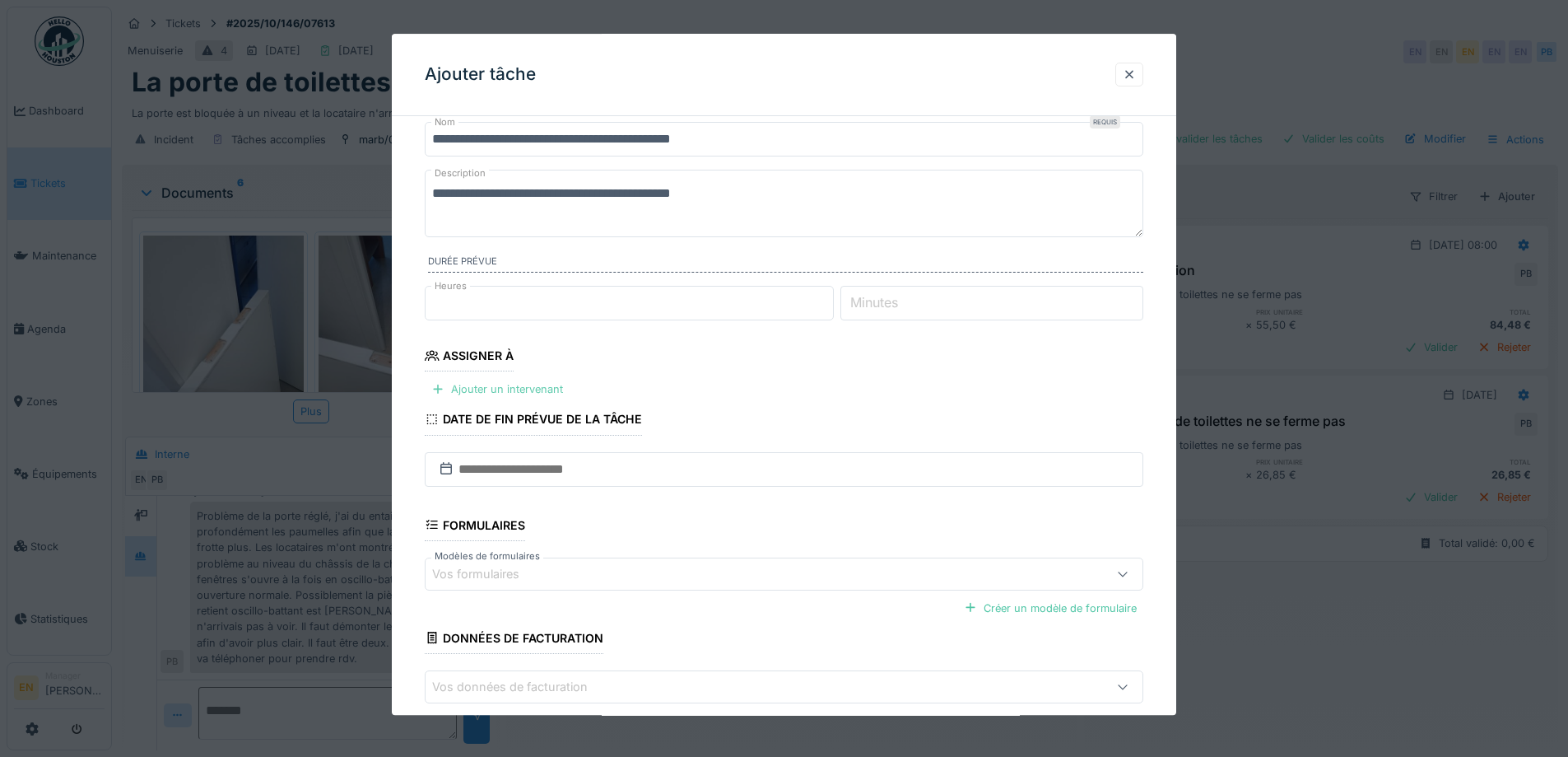
click at [525, 396] on div "Ajouter un intervenant" at bounding box center [497, 390] width 145 height 22
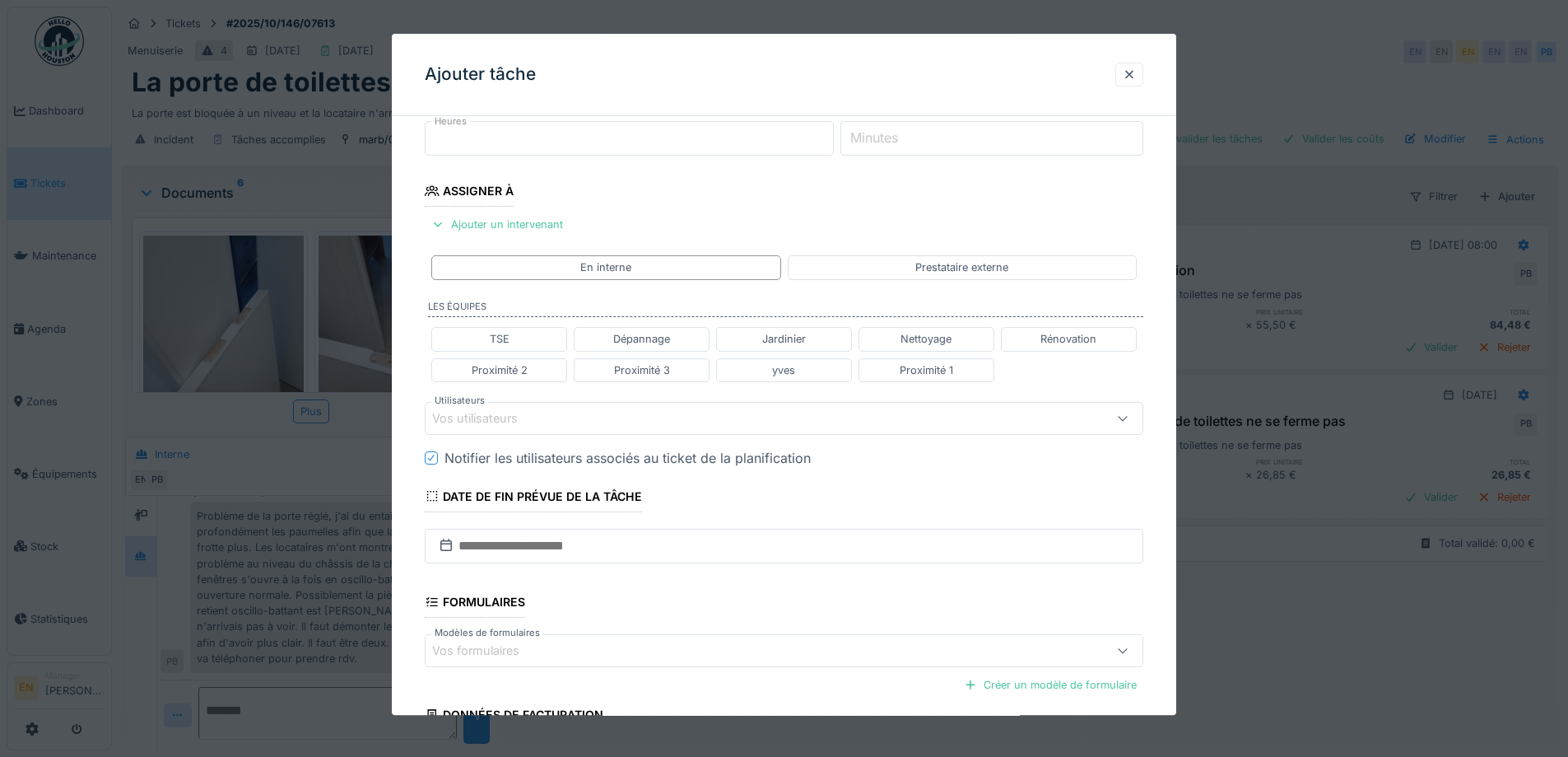
click at [564, 422] on div "Vos utilisateurs" at bounding box center [742, 418] width 620 height 19
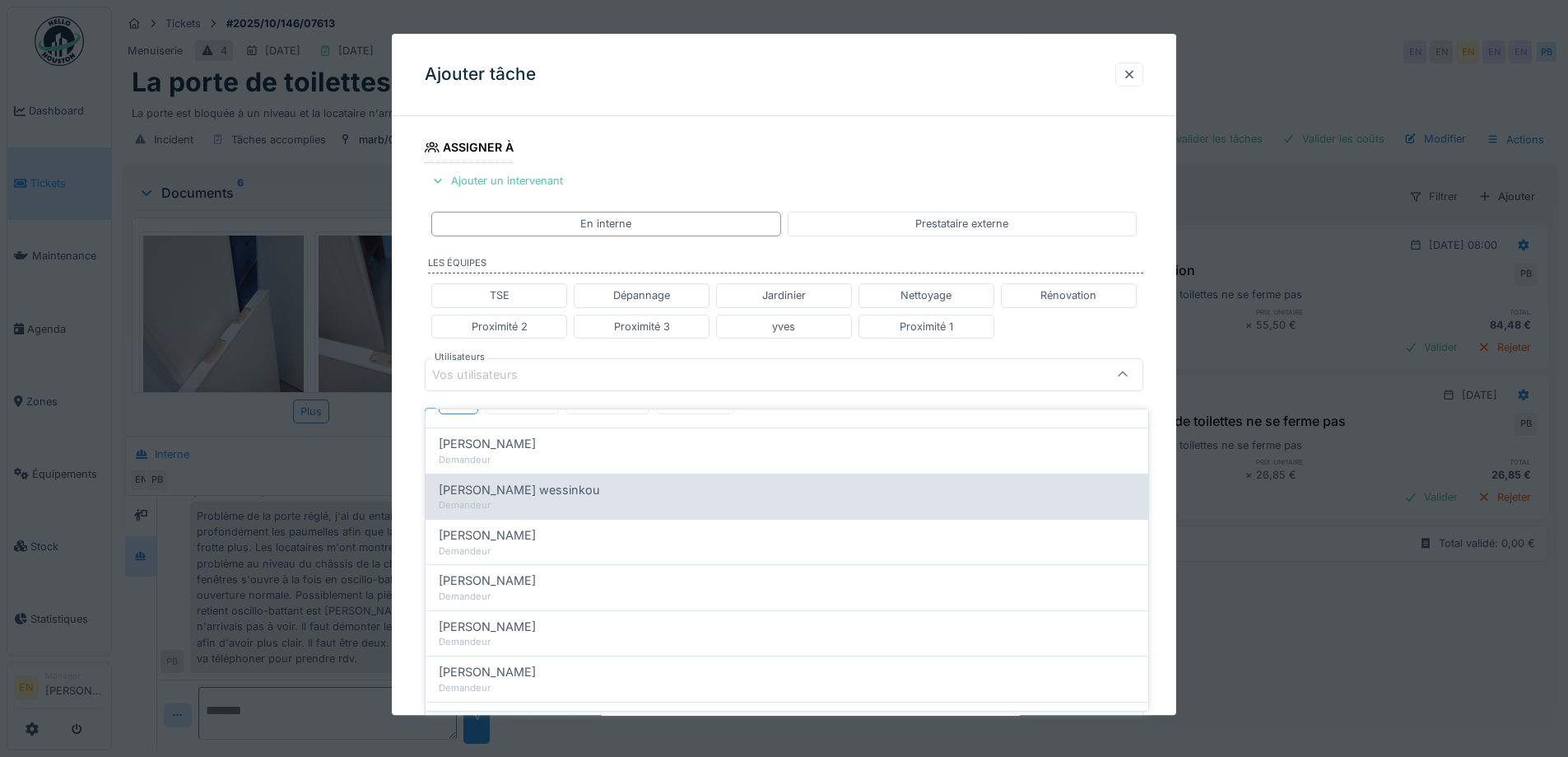
scroll to position [237, 0]
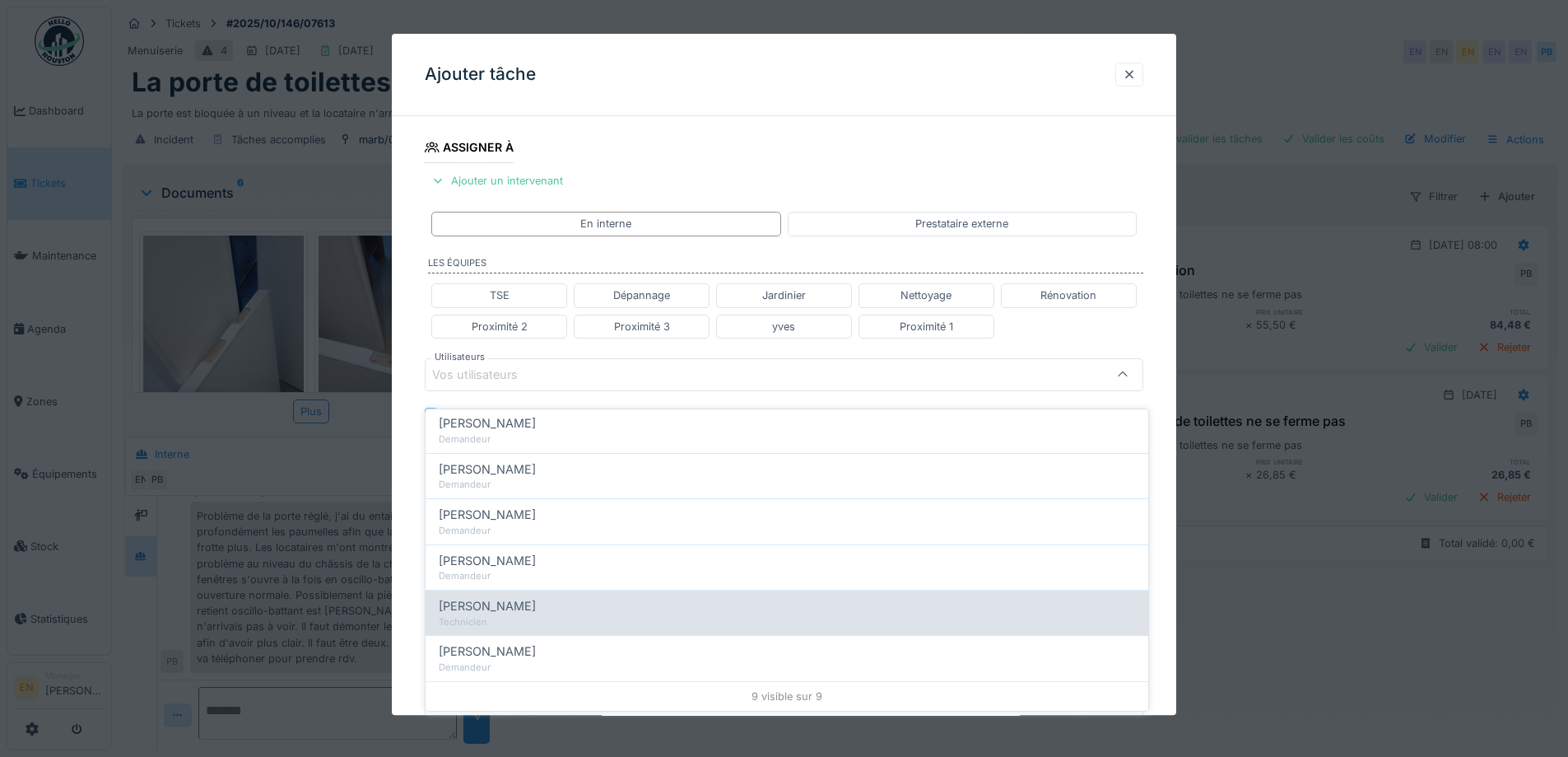
type input "****"
click at [482, 597] on span "[PERSON_NAME]" at bounding box center [487, 606] width 97 height 19
type input "****"
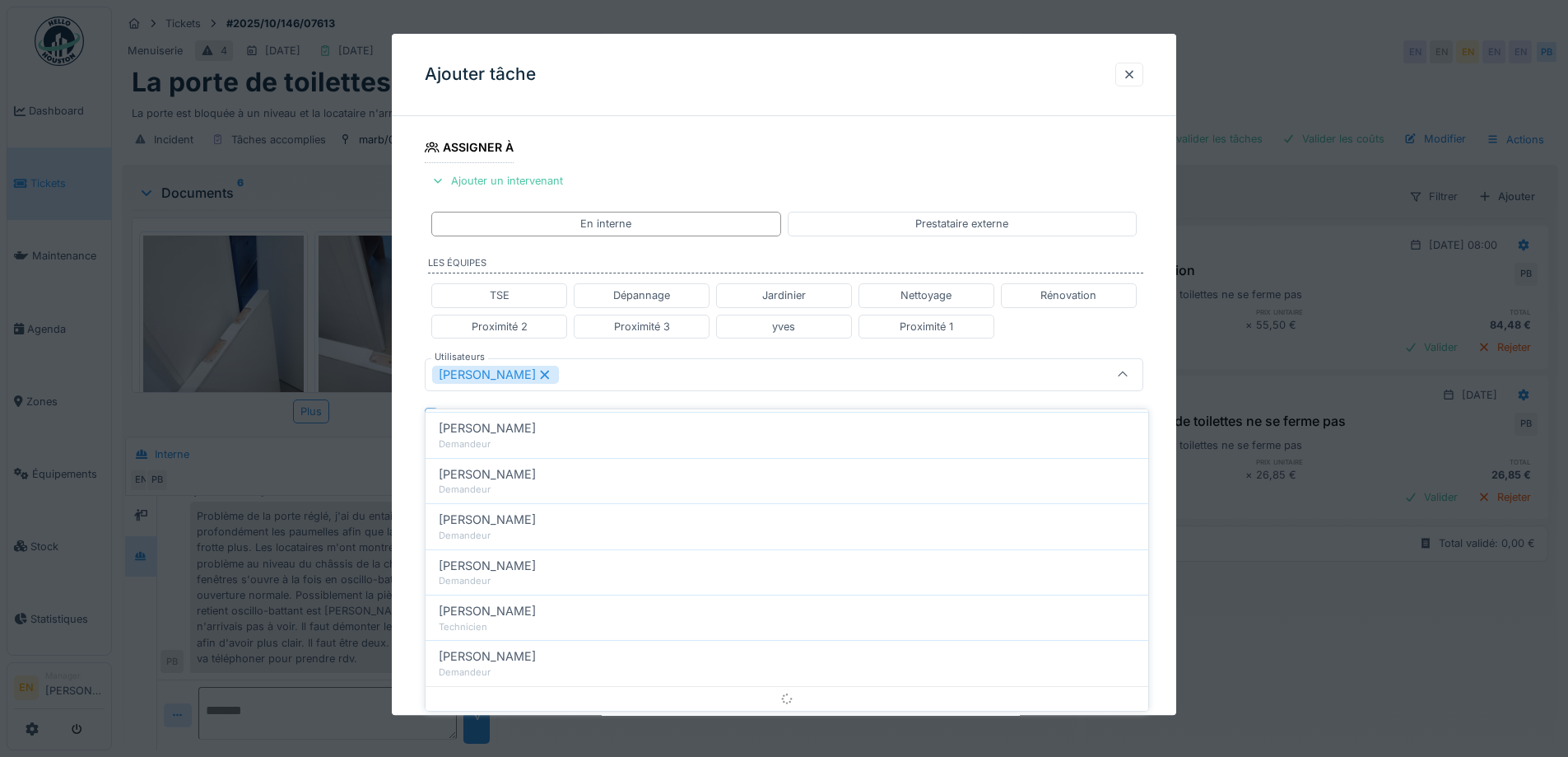
scroll to position [0, 0]
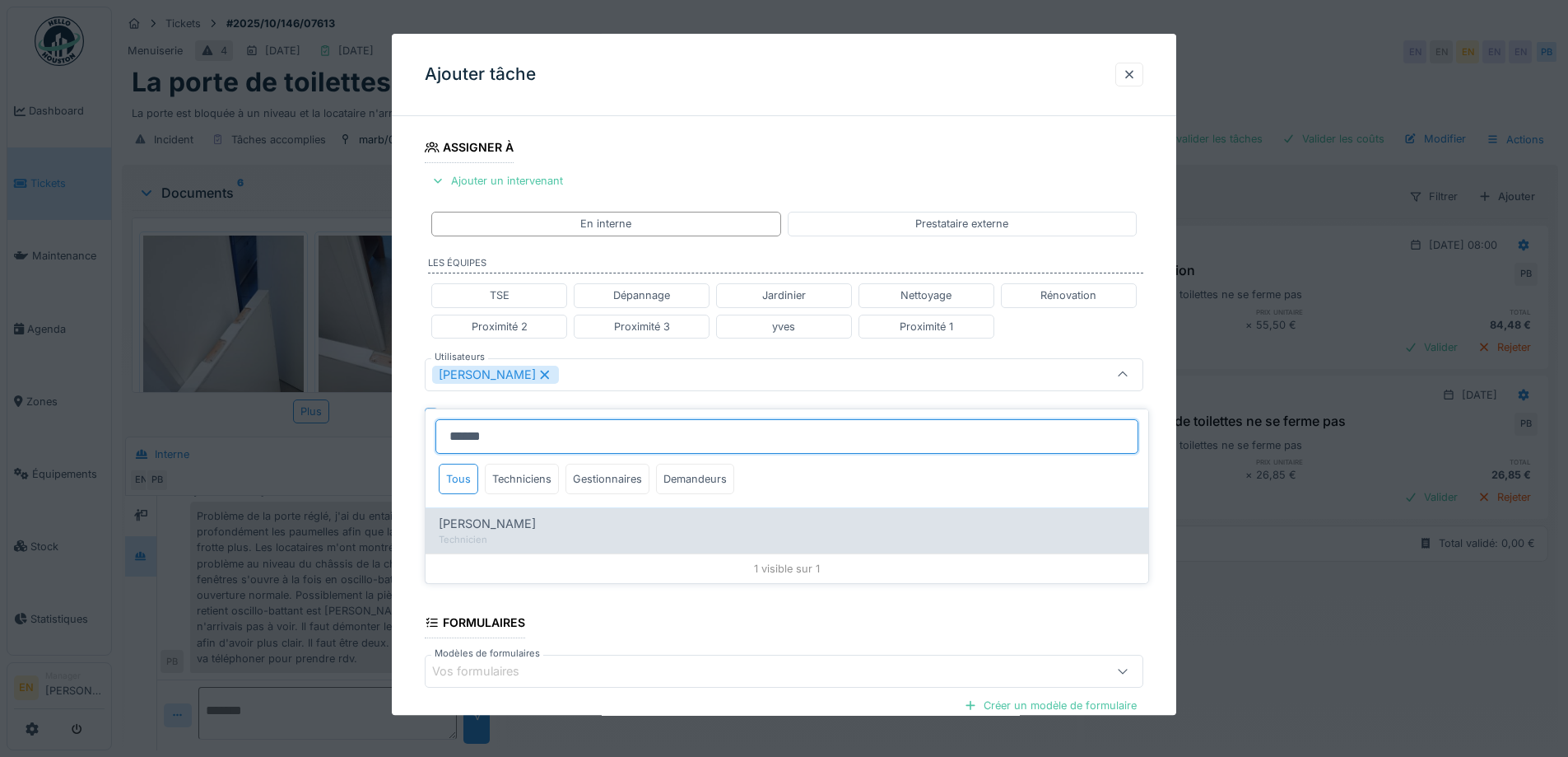
type input "******"
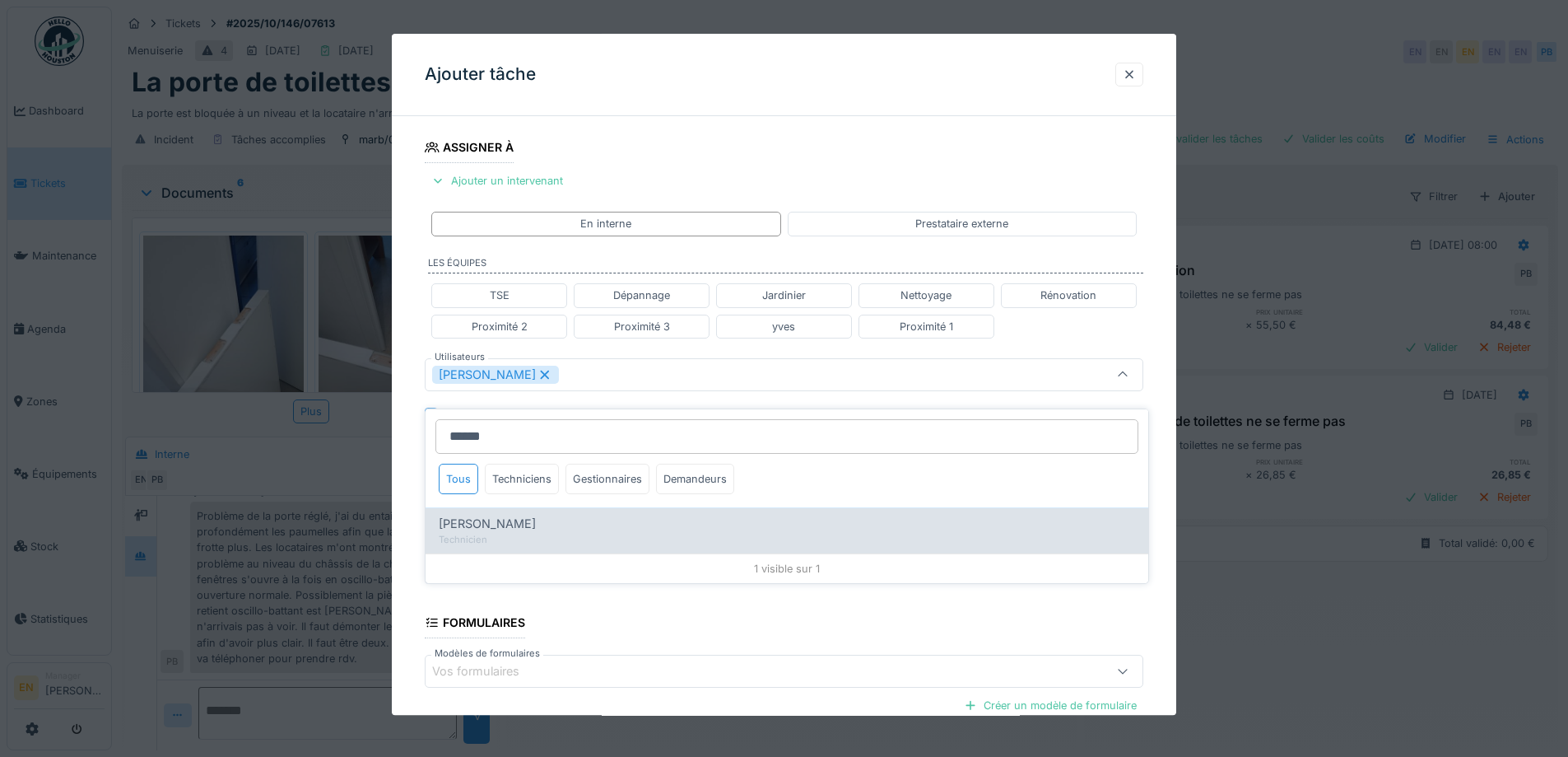
click at [512, 516] on span "Charef Lahmar" at bounding box center [487, 524] width 97 height 19
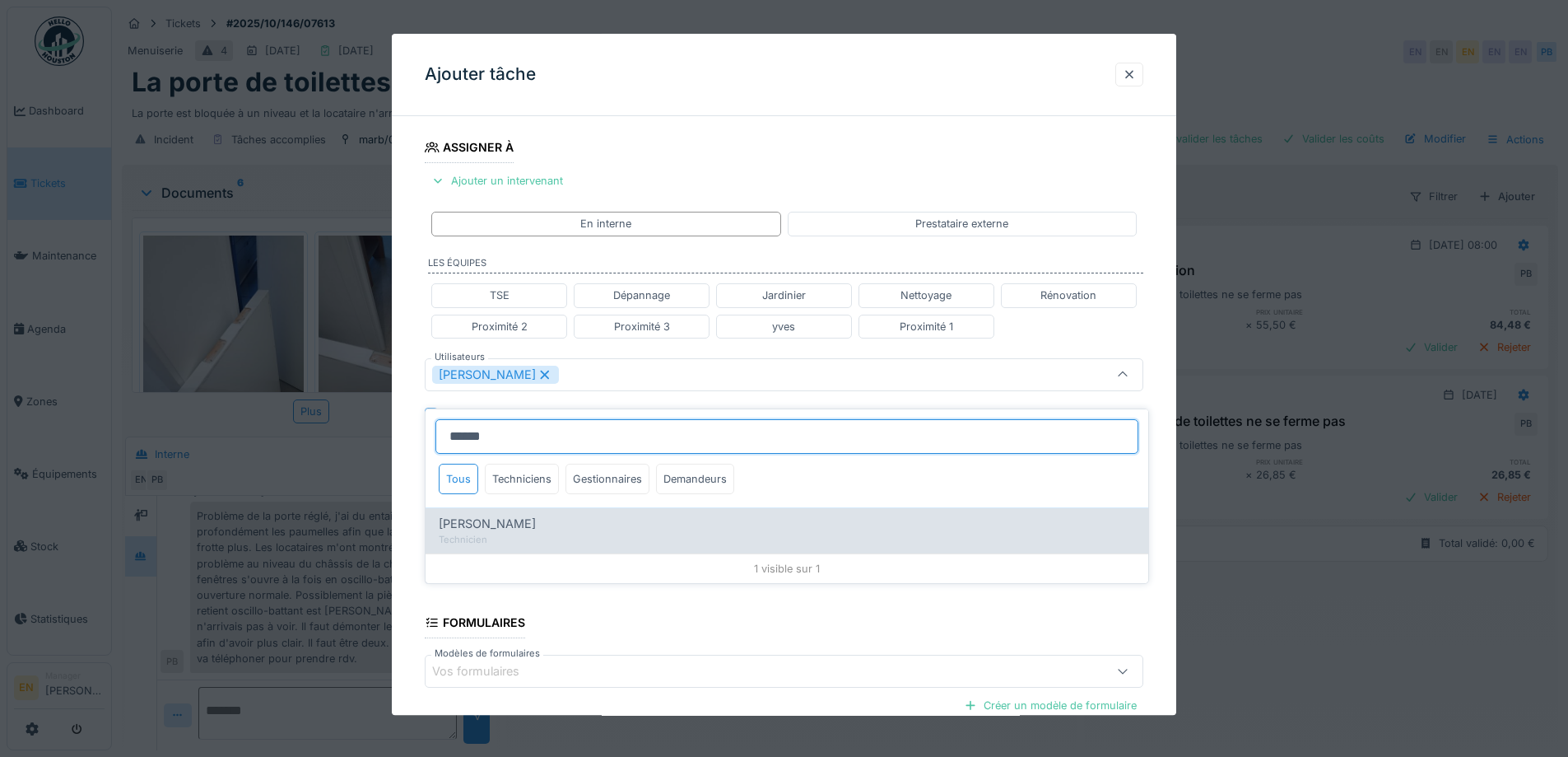
type input "*********"
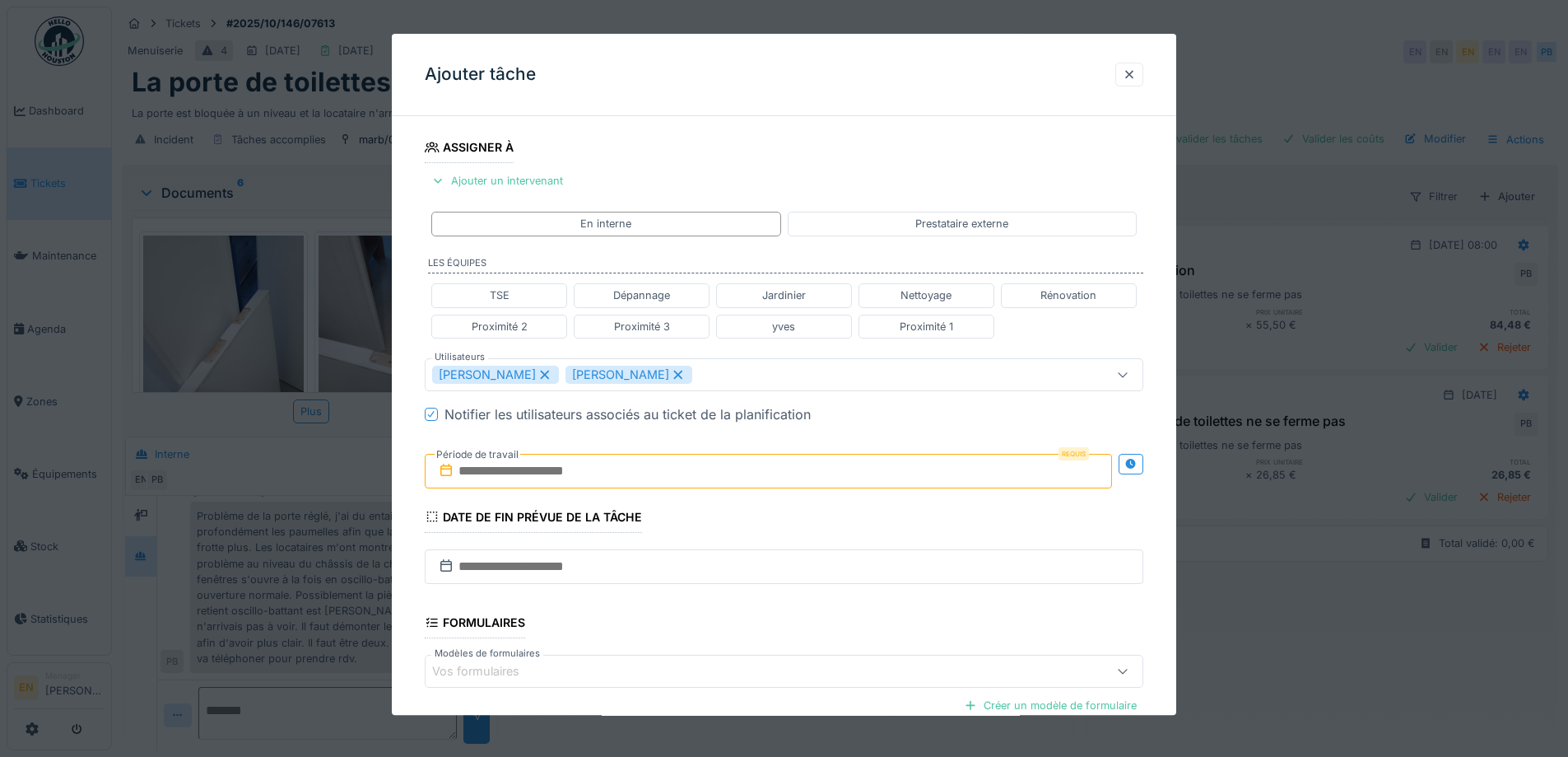
drag, startPoint x: 1164, startPoint y: 547, endPoint x: 878, endPoint y: 547, distance: 286.0
click at [1163, 547] on div "**********" at bounding box center [784, 382] width 784 height 1025
click at [1136, 465] on icon at bounding box center [1130, 465] width 11 height 11
click at [572, 473] on input "text" at bounding box center [590, 470] width 332 height 34
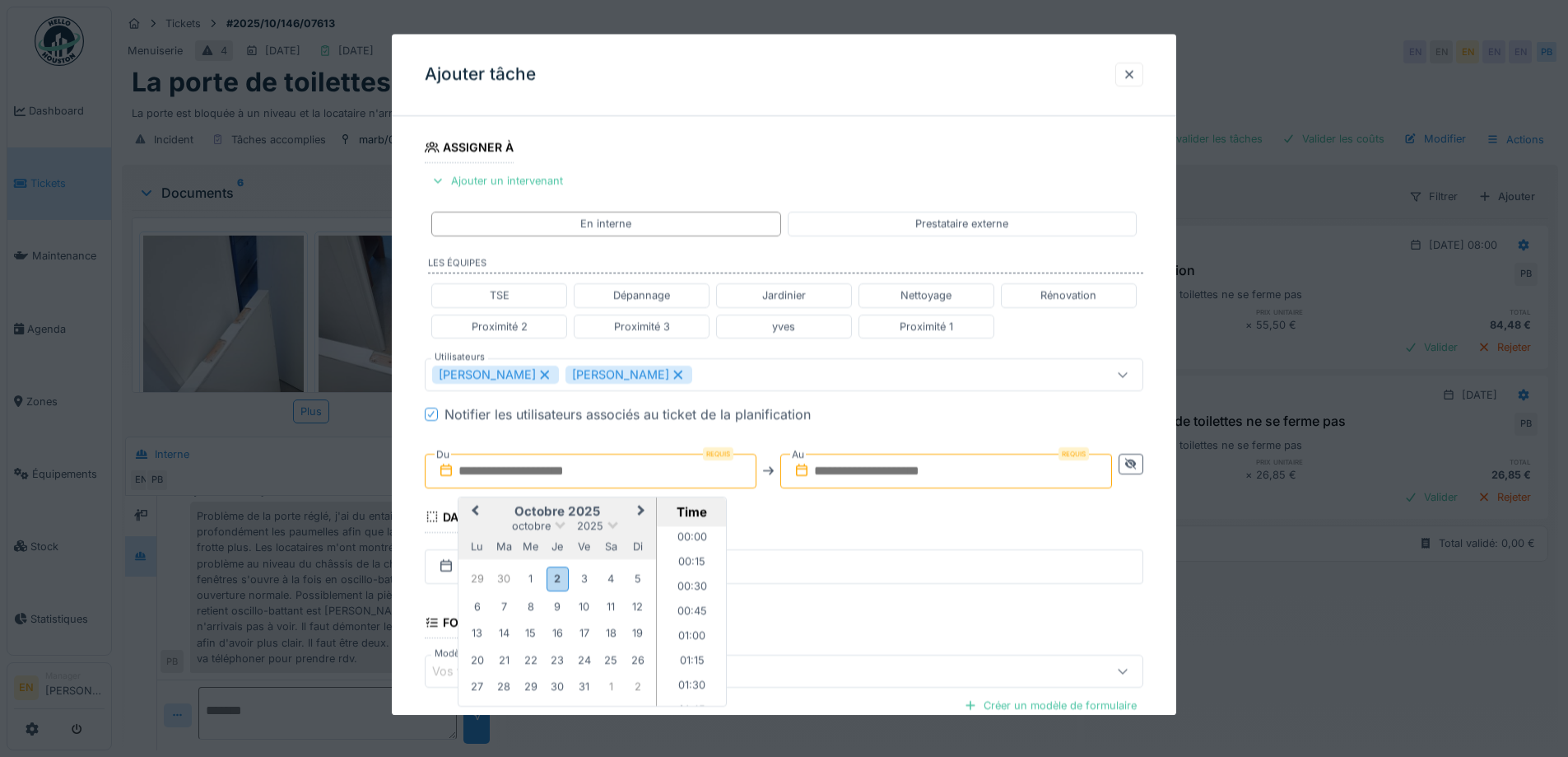
scroll to position [862, 0]
click at [478, 611] on div "6" at bounding box center [477, 606] width 22 height 22
click at [690, 584] on li "10:00" at bounding box center [692, 583] width 70 height 25
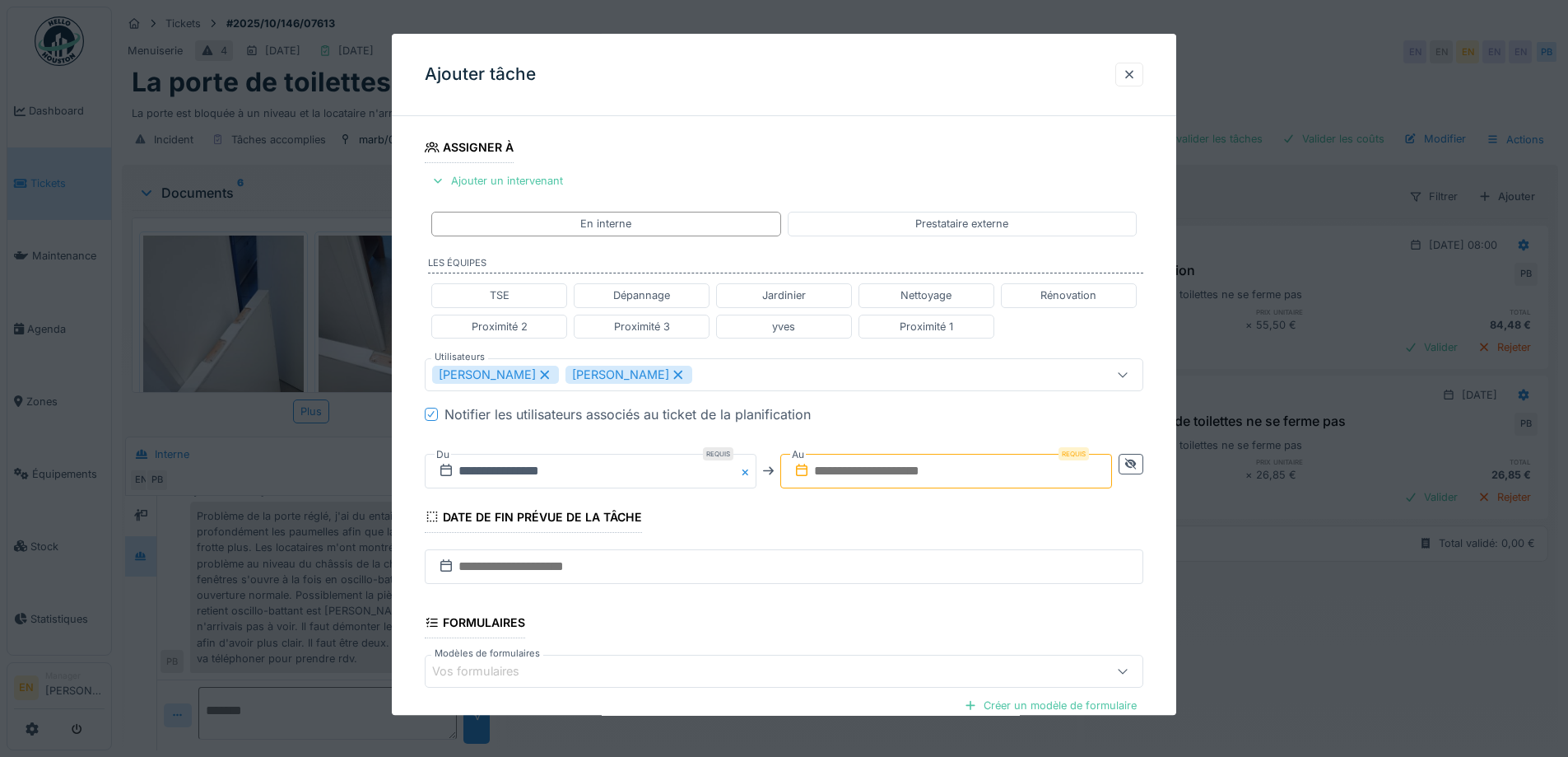
click at [896, 474] on input "text" at bounding box center [946, 470] width 332 height 34
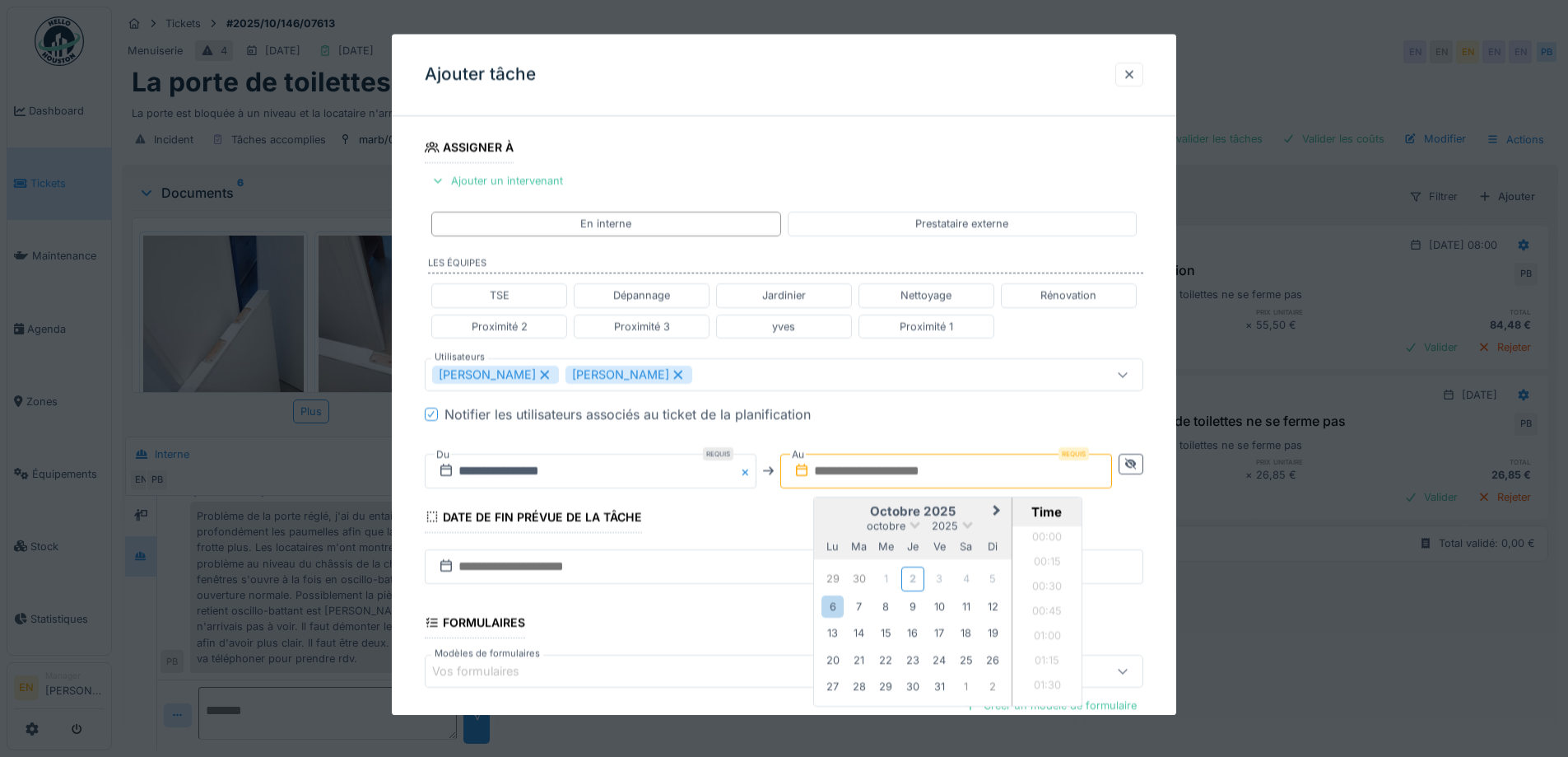
scroll to position [862, 0]
drag, startPoint x: 839, startPoint y: 609, endPoint x: 858, endPoint y: 609, distance: 19.0
click at [839, 609] on div "6" at bounding box center [833, 606] width 22 height 22
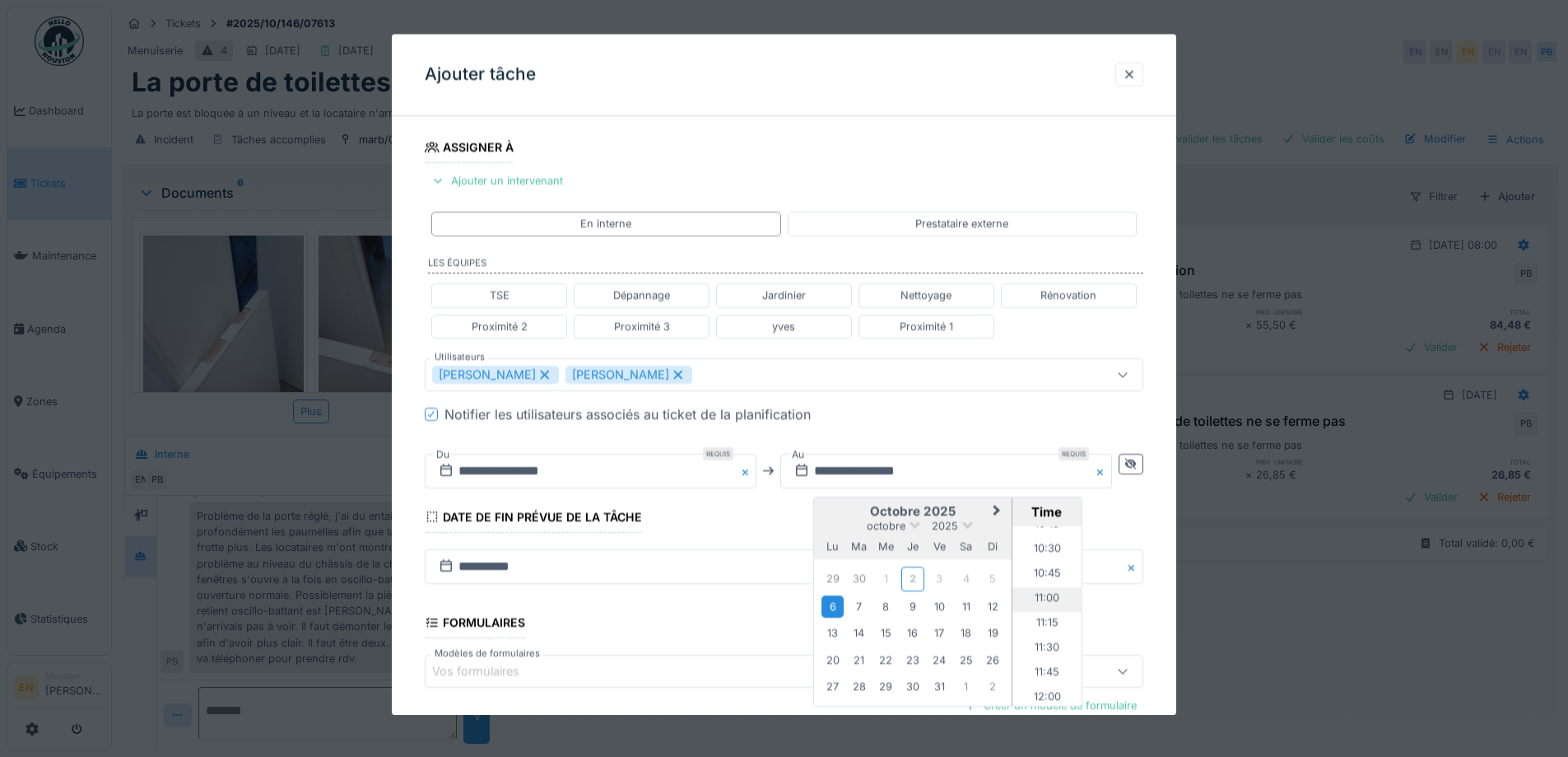
click at [1044, 602] on li "11:00" at bounding box center [1048, 599] width 70 height 25
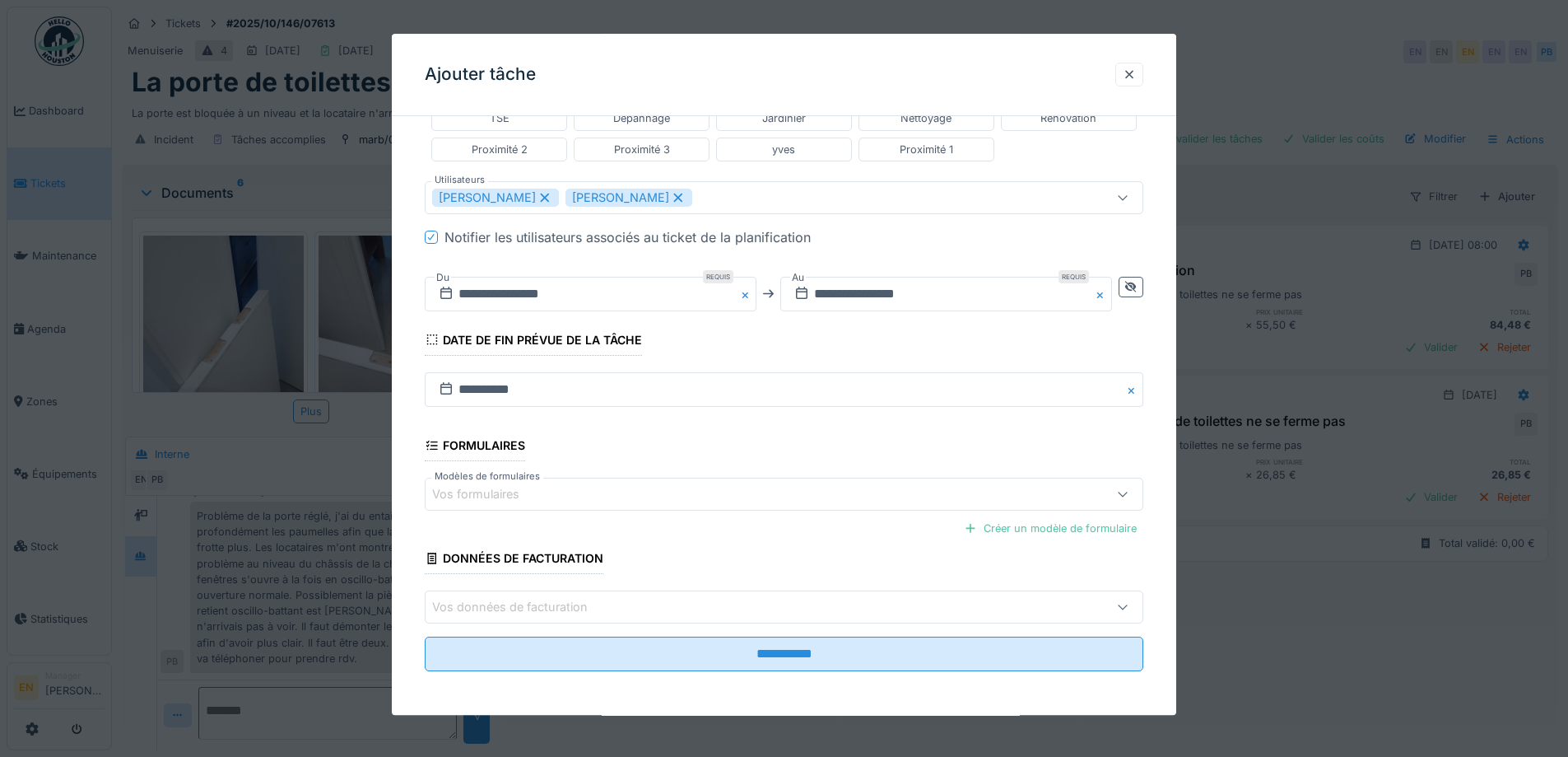
scroll to position [440, 0]
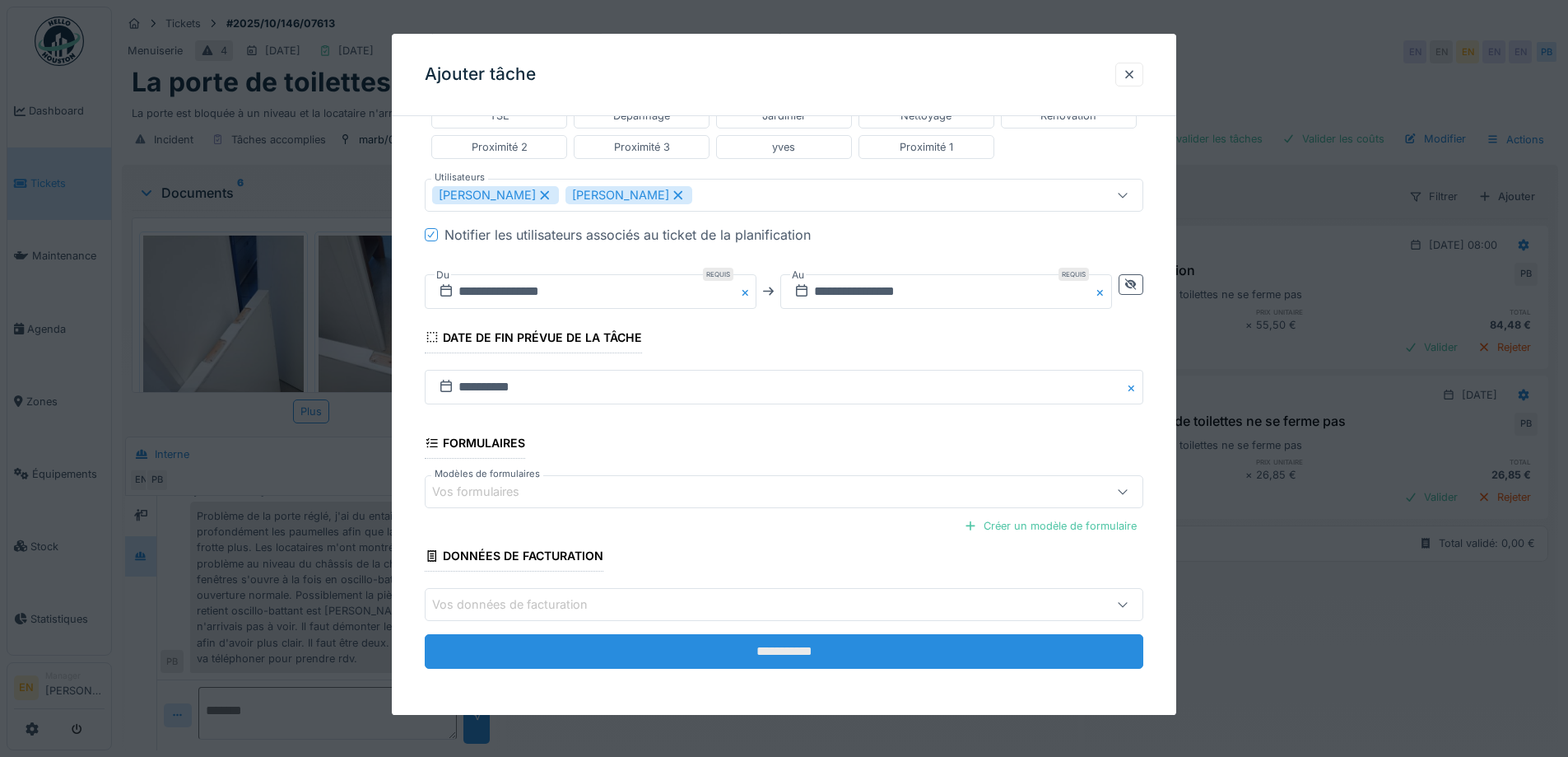
click at [775, 650] on input "**********" at bounding box center [784, 652] width 719 height 34
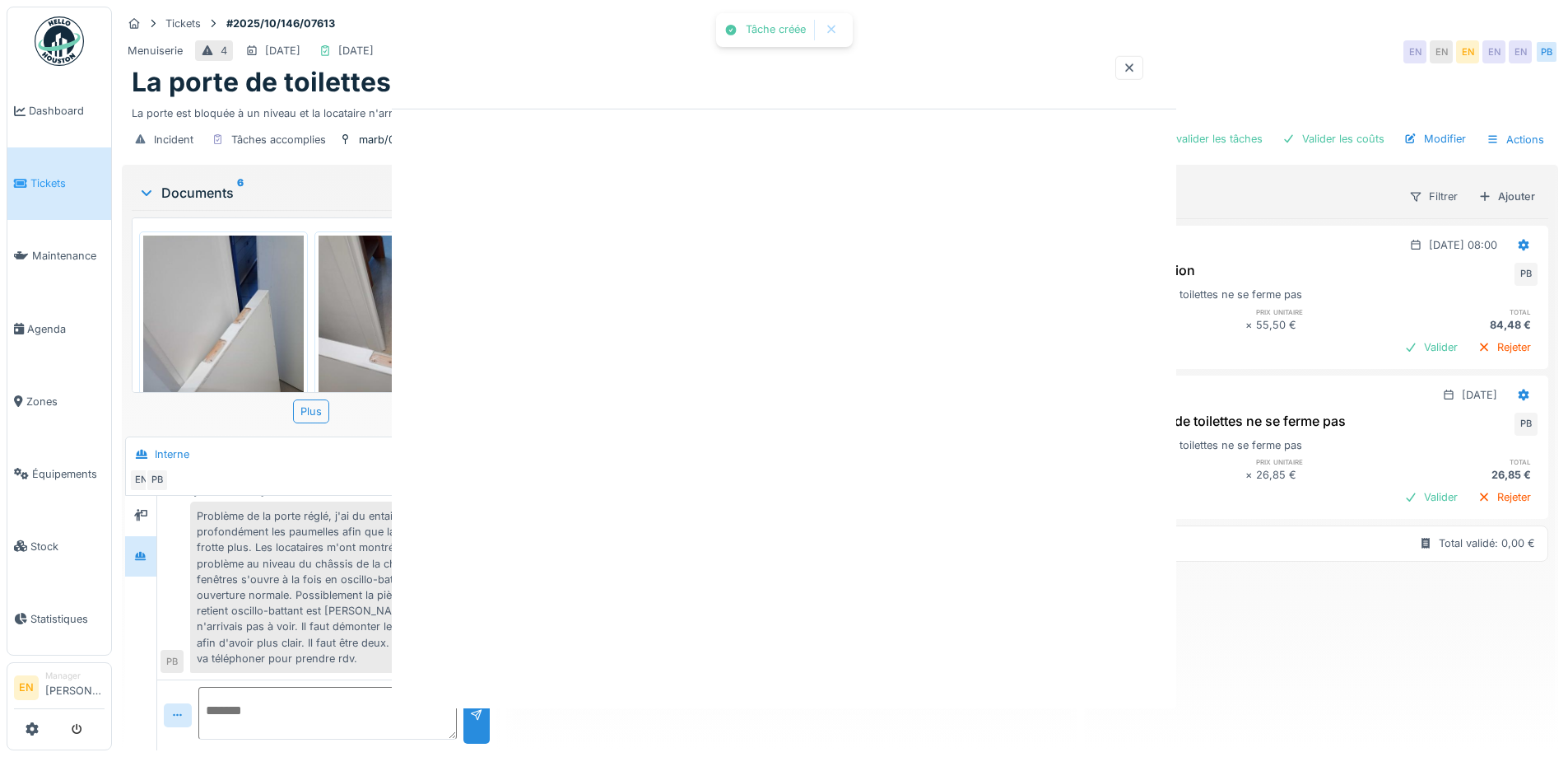
scroll to position [0, 0]
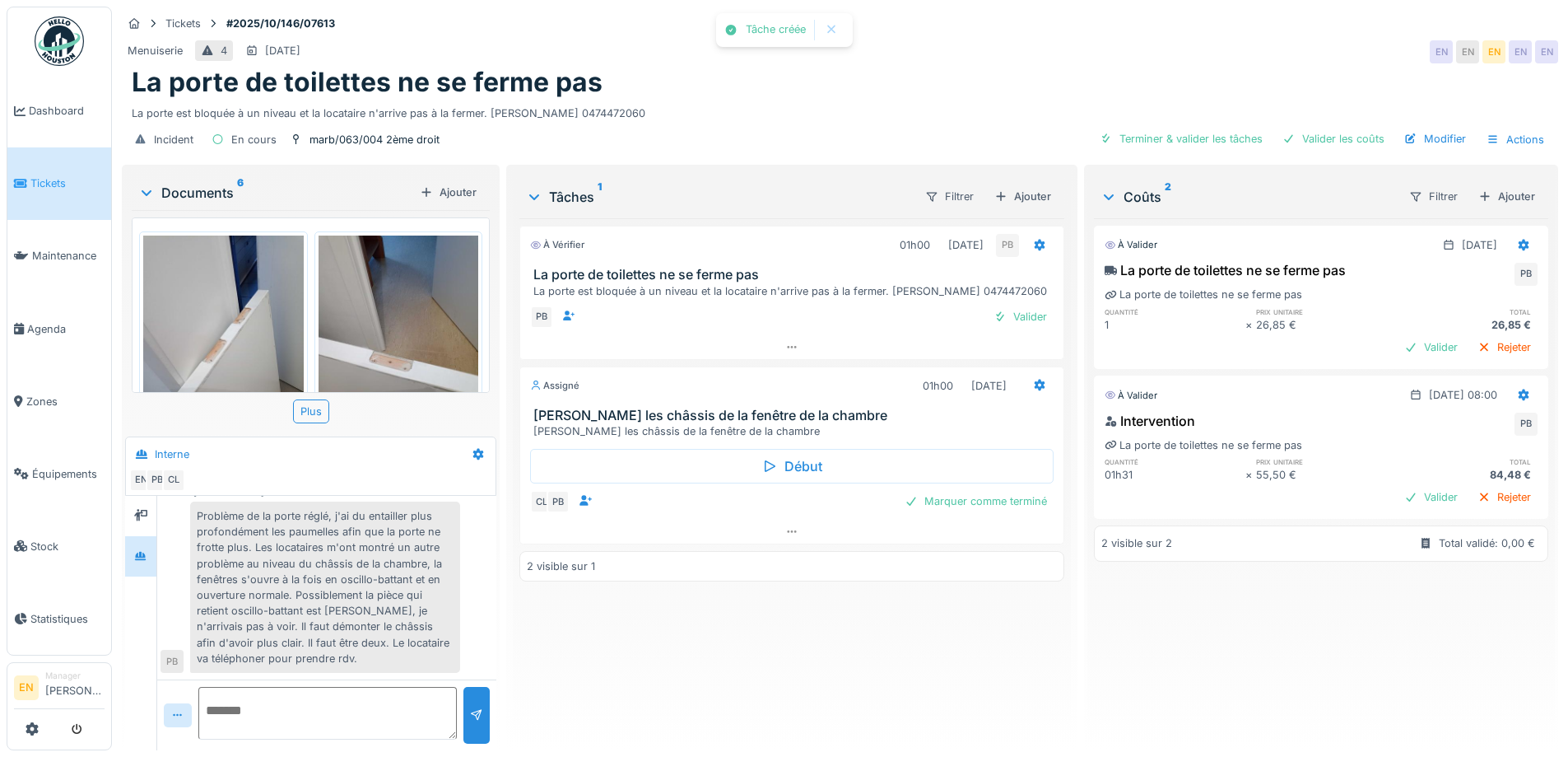
click at [787, 669] on div "À vérifier 01h00 02/10/2025 PB La porte de toilettes ne se ferme pas La porte e…" at bounding box center [792, 478] width 544 height 519
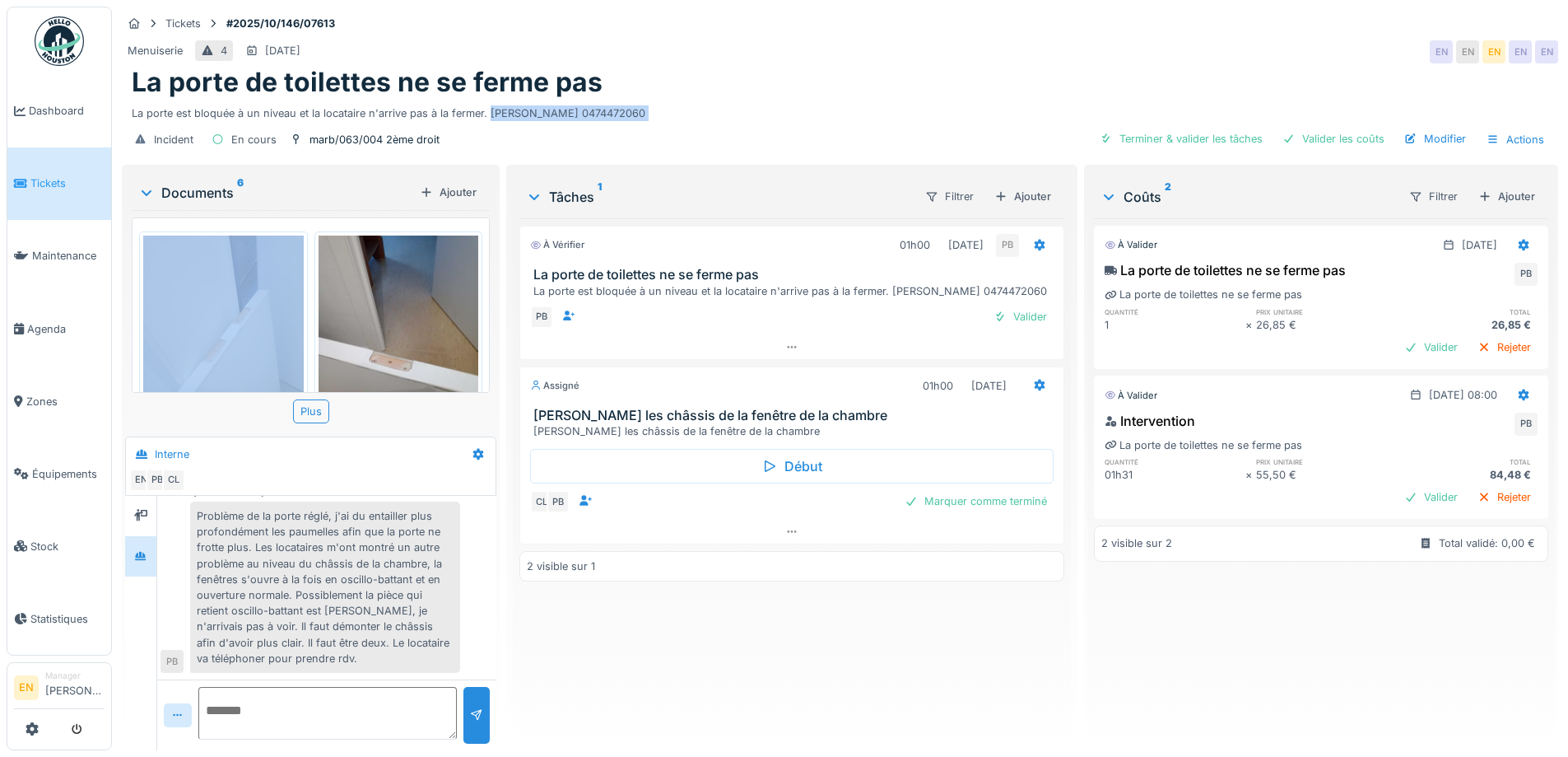
drag, startPoint x: 491, startPoint y: 101, endPoint x: 630, endPoint y: 112, distance: 139.4
click at [630, 112] on div "Tickets #2025/10/146/07613 Menuiserie 4 06/10/2025 EN EN EN EN EN La porte de t…" at bounding box center [840, 83] width 1443 height 155
copy div "Mme FATOU SOW 0474472060 Incident En cours marb/063/004 2ème droit Terminer & v…"
click at [1033, 379] on icon at bounding box center [1040, 385] width 13 height 11
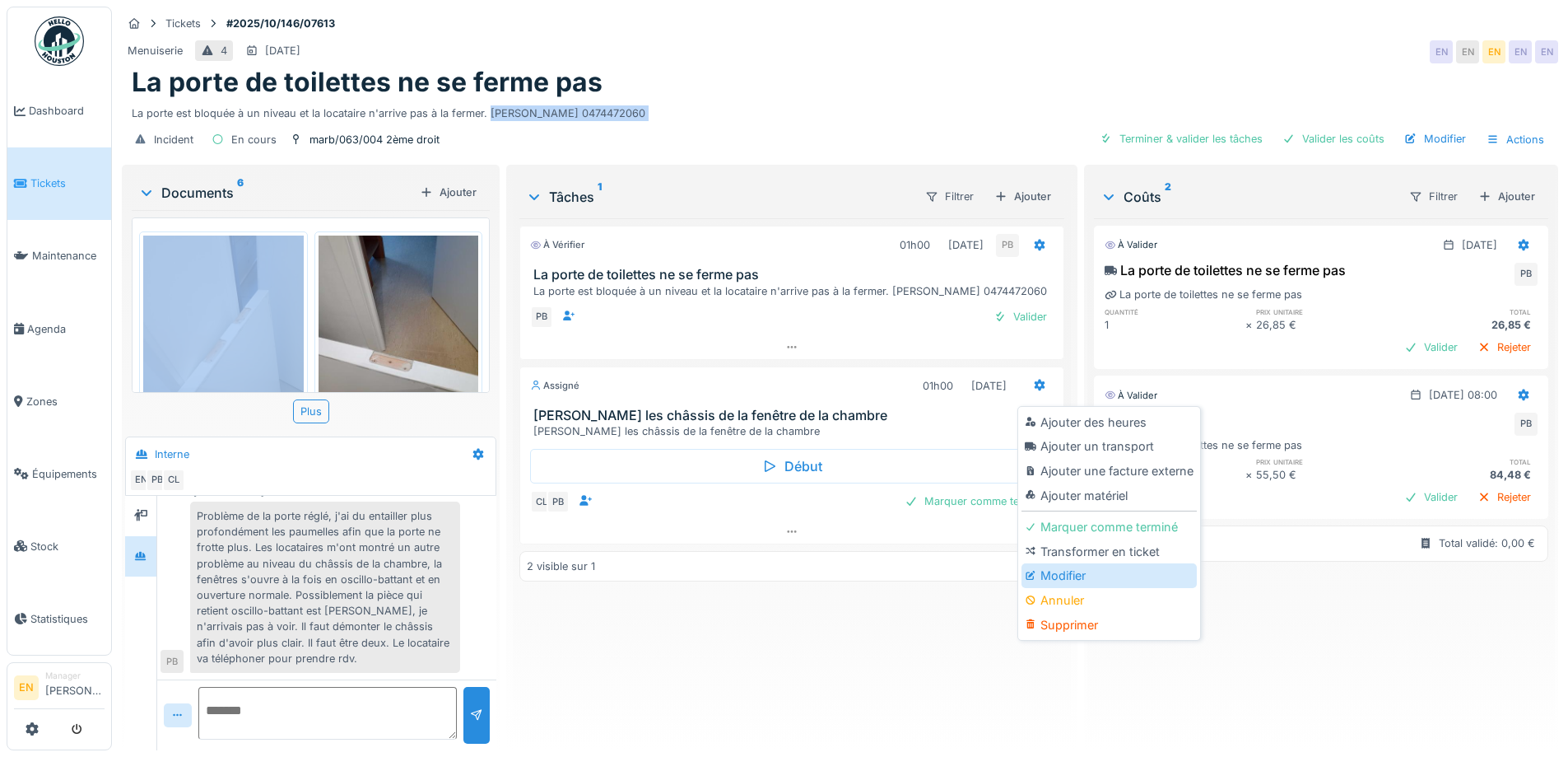
click at [1078, 566] on div "Modifier" at bounding box center [1109, 576] width 176 height 25
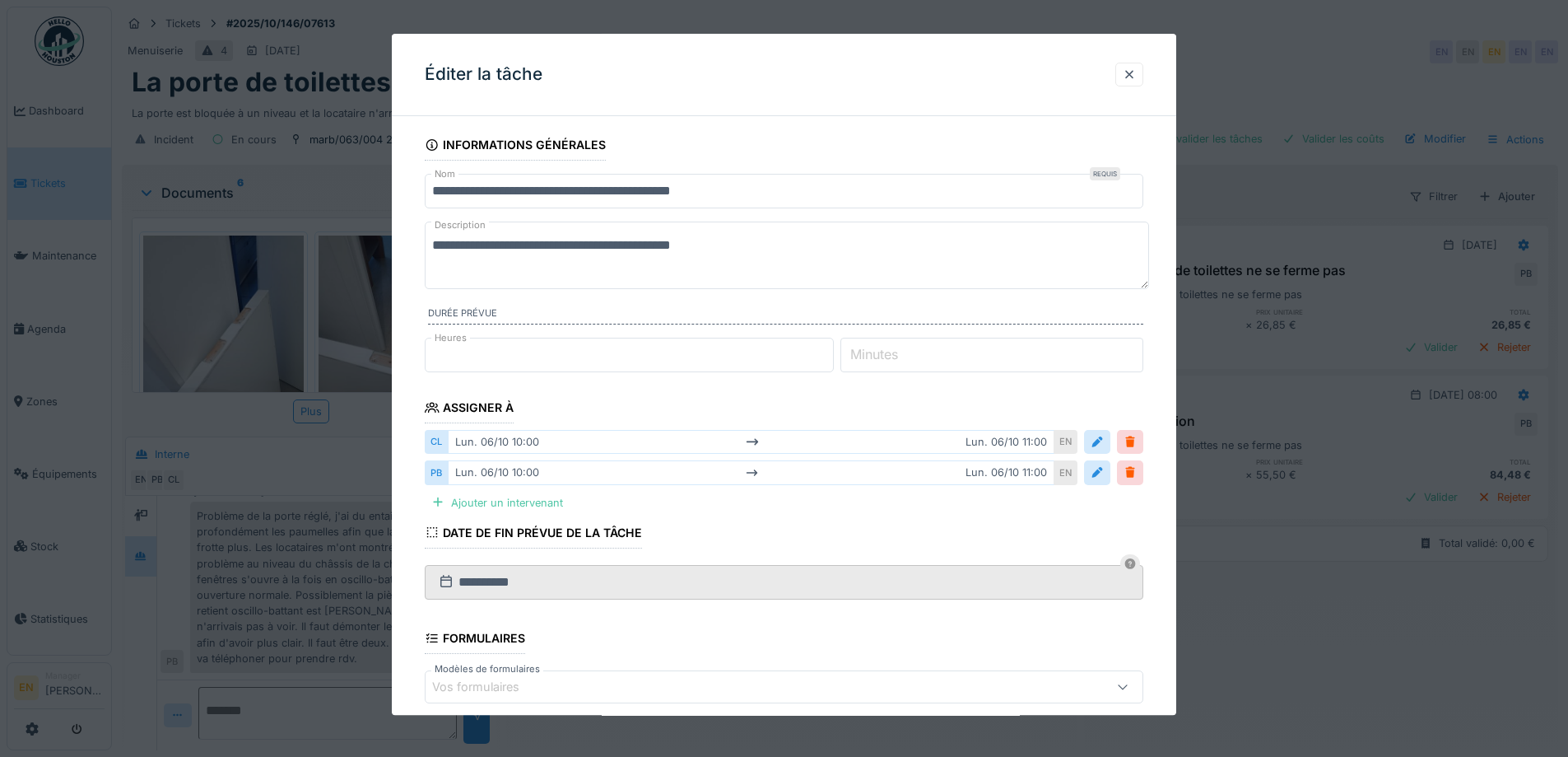
click at [512, 245] on textarea "**********" at bounding box center [786, 254] width 724 height 68
type textarea "**********"
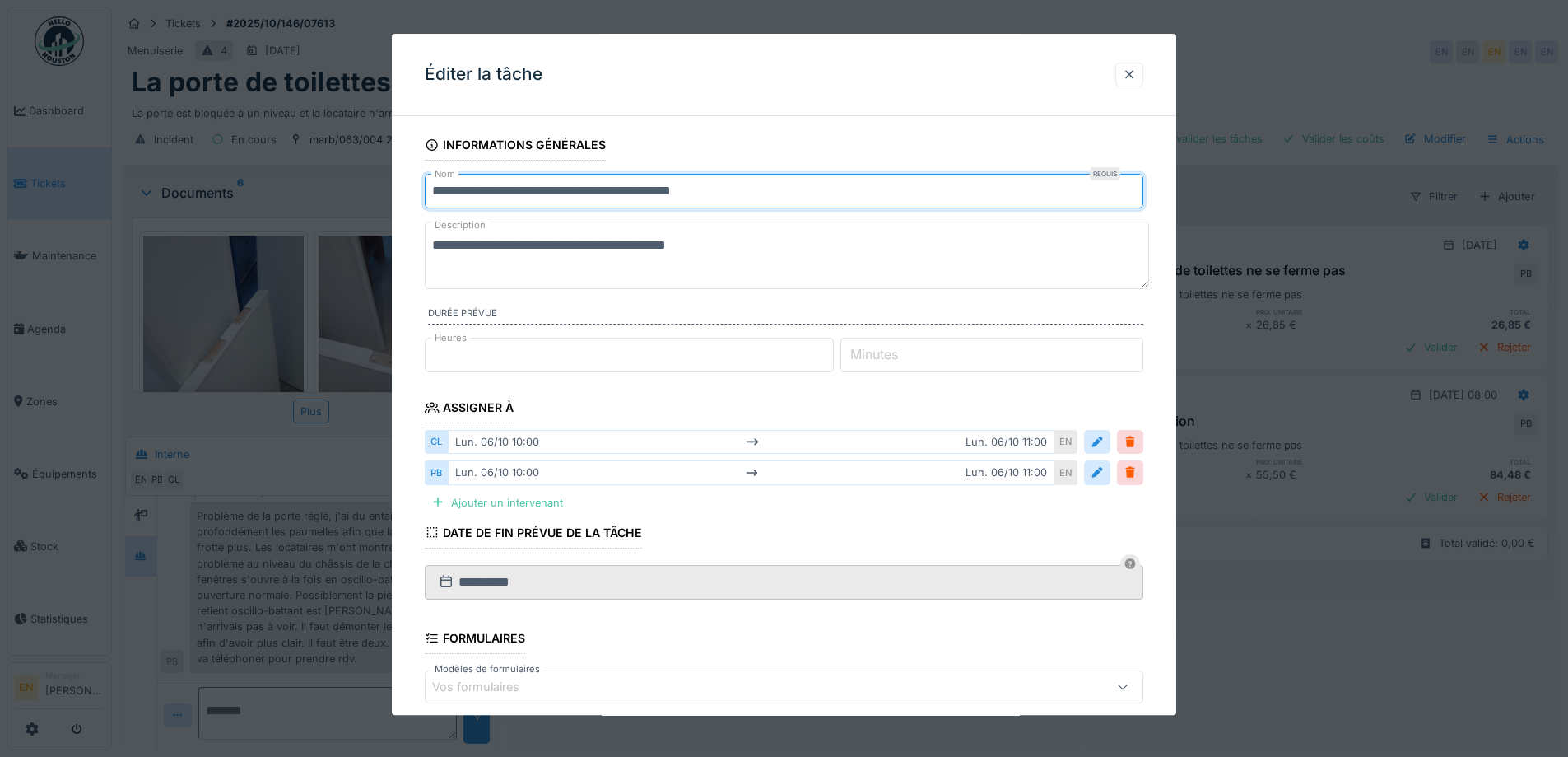
click at [515, 192] on input "**********" at bounding box center [784, 191] width 719 height 34
type input "**********"
click at [733, 247] on textarea "**********" at bounding box center [786, 254] width 724 height 68
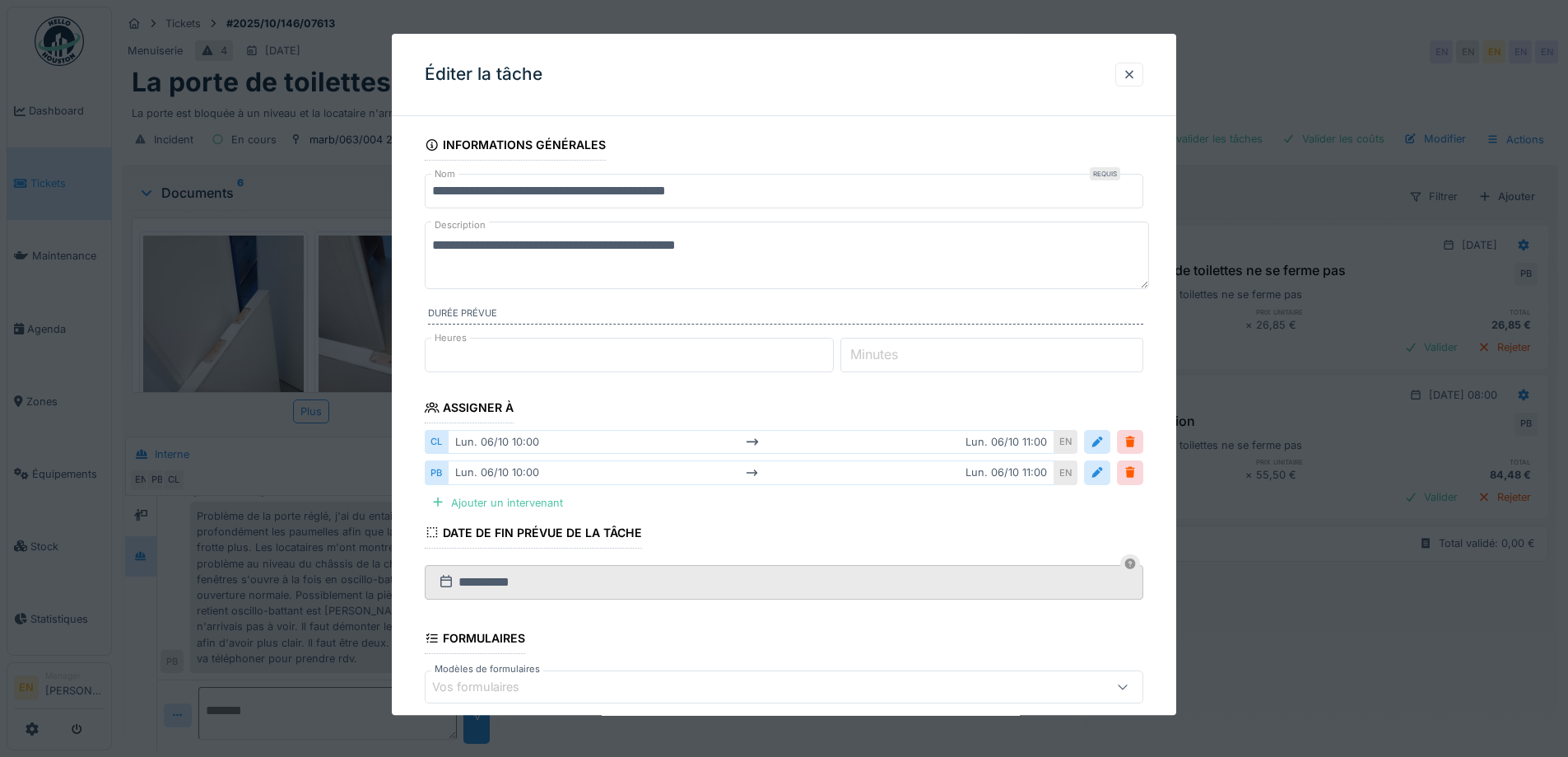
paste textarea "**********"
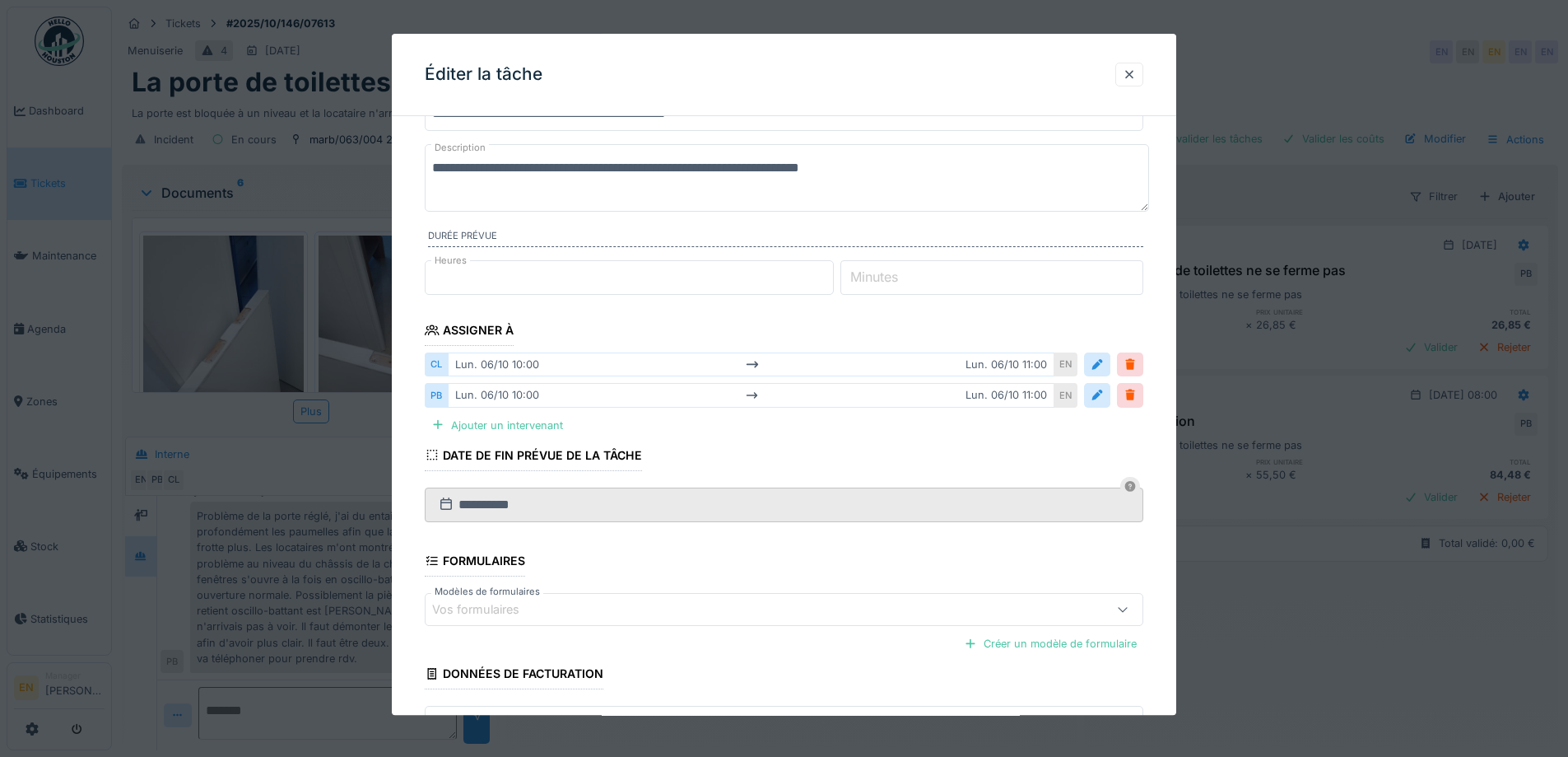
scroll to position [195, 0]
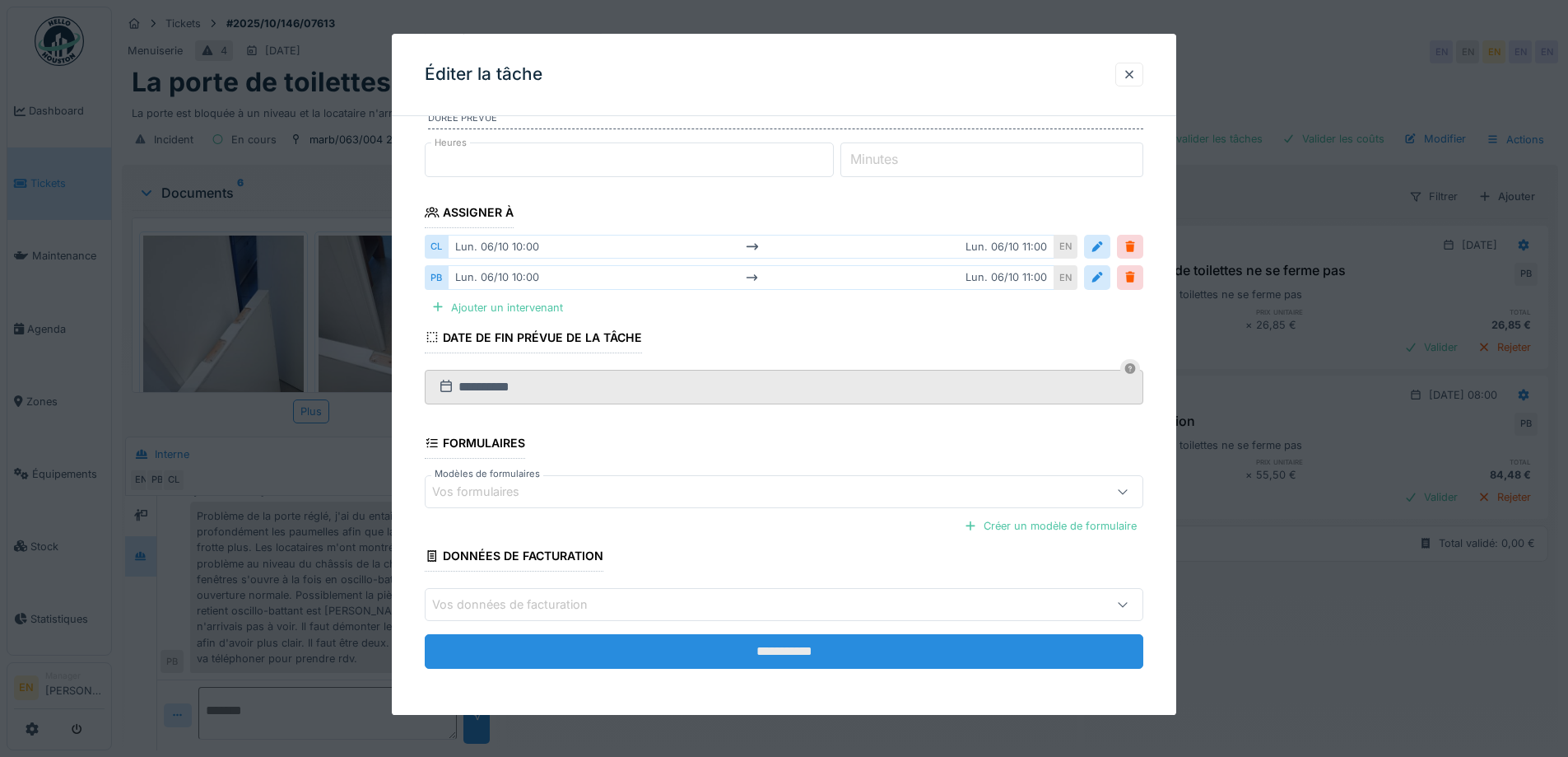
type textarea "**********"
click at [811, 654] on input "**********" at bounding box center [784, 652] width 719 height 34
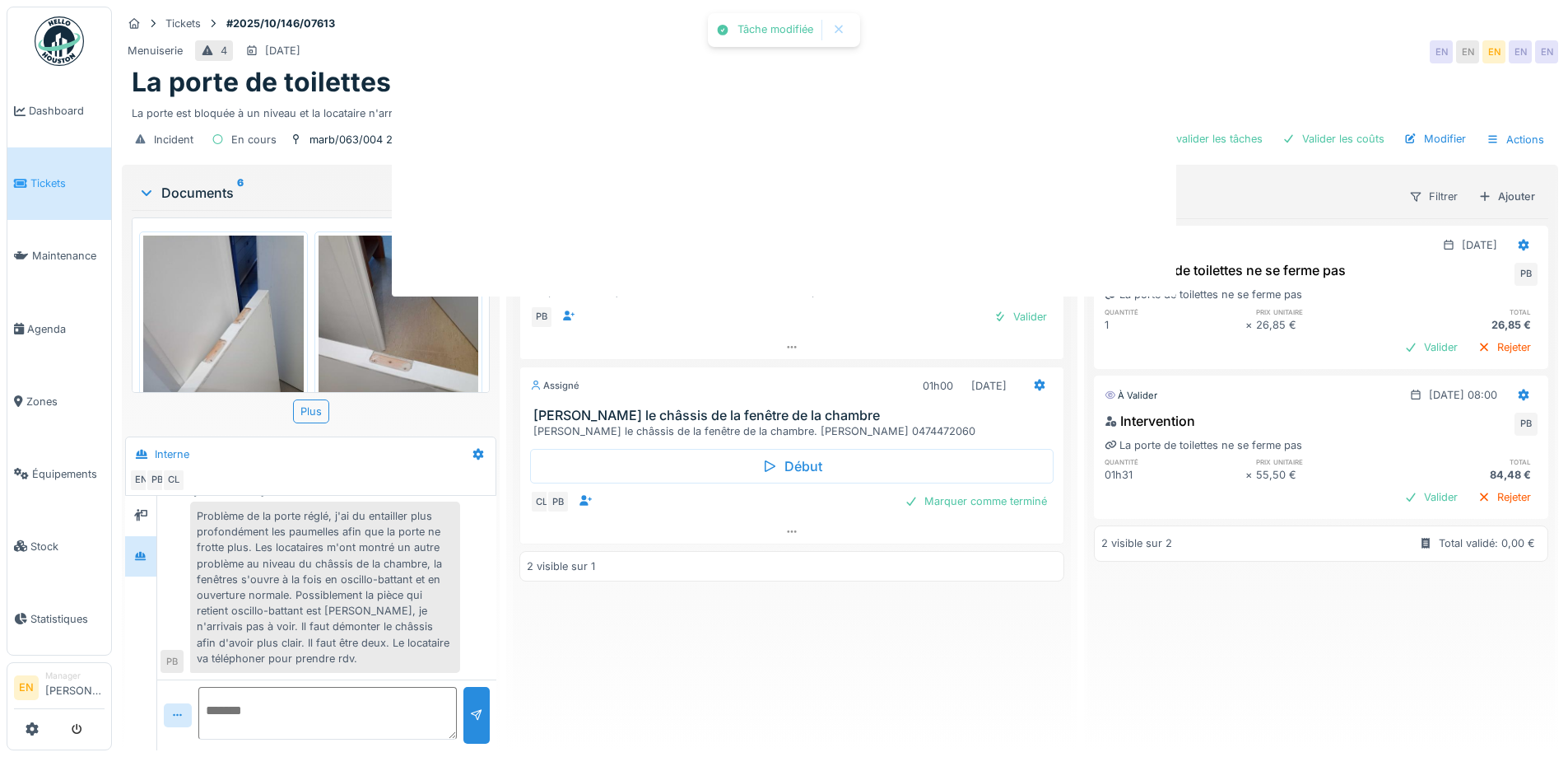
scroll to position [0, 0]
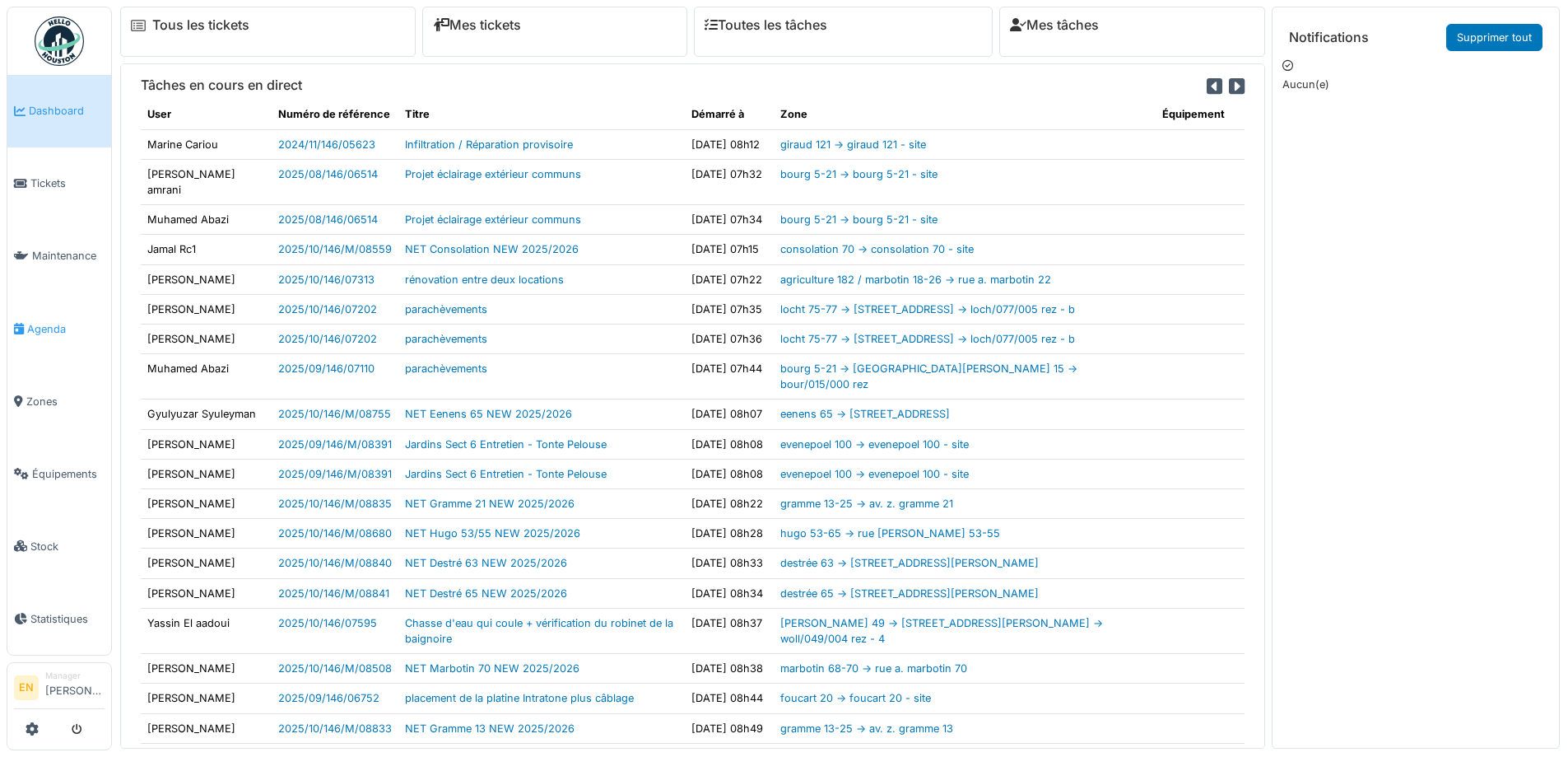
click at [52, 322] on span "Agenda" at bounding box center [66, 329] width 78 height 16
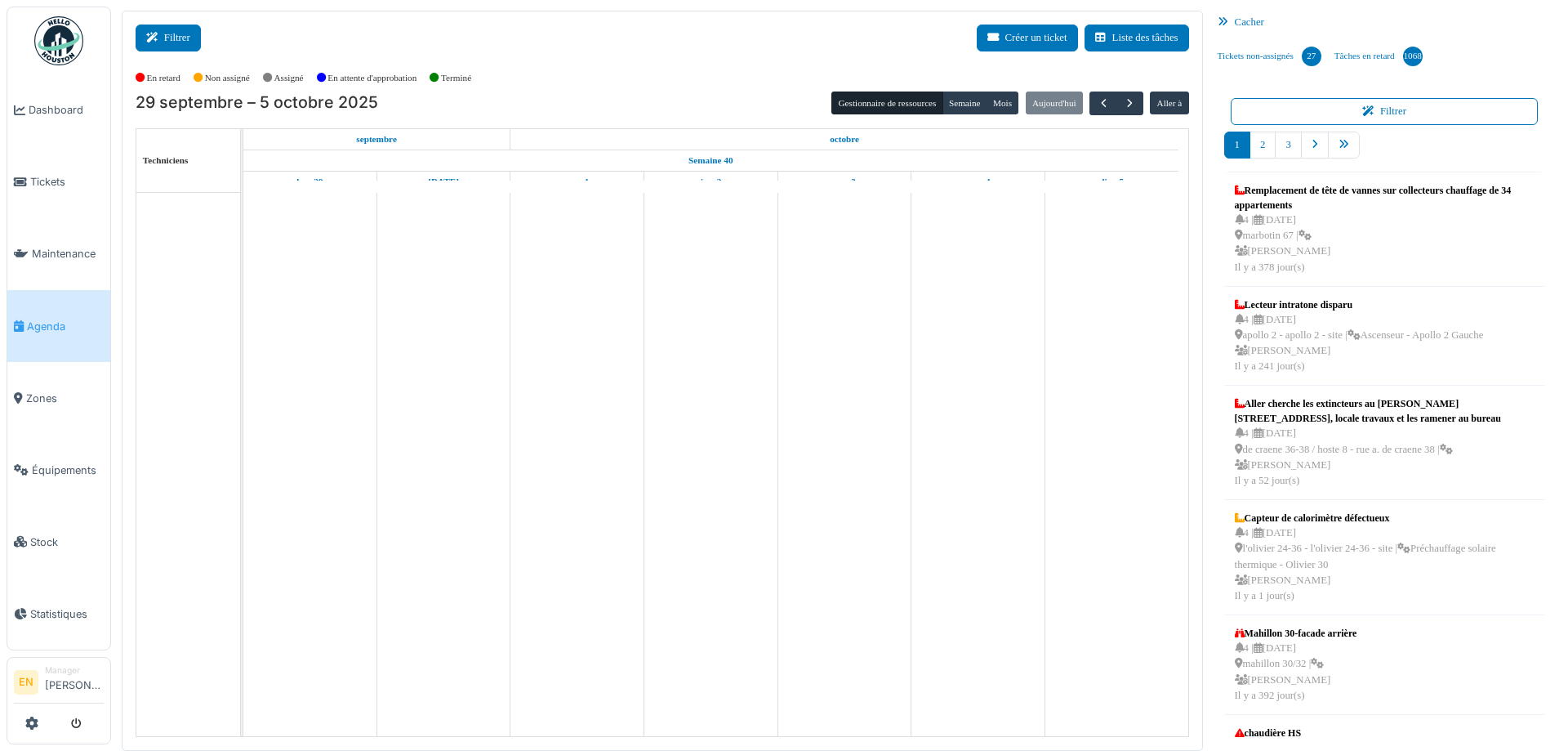
click at [185, 42] on button "Filtrer" at bounding box center [168, 38] width 65 height 27
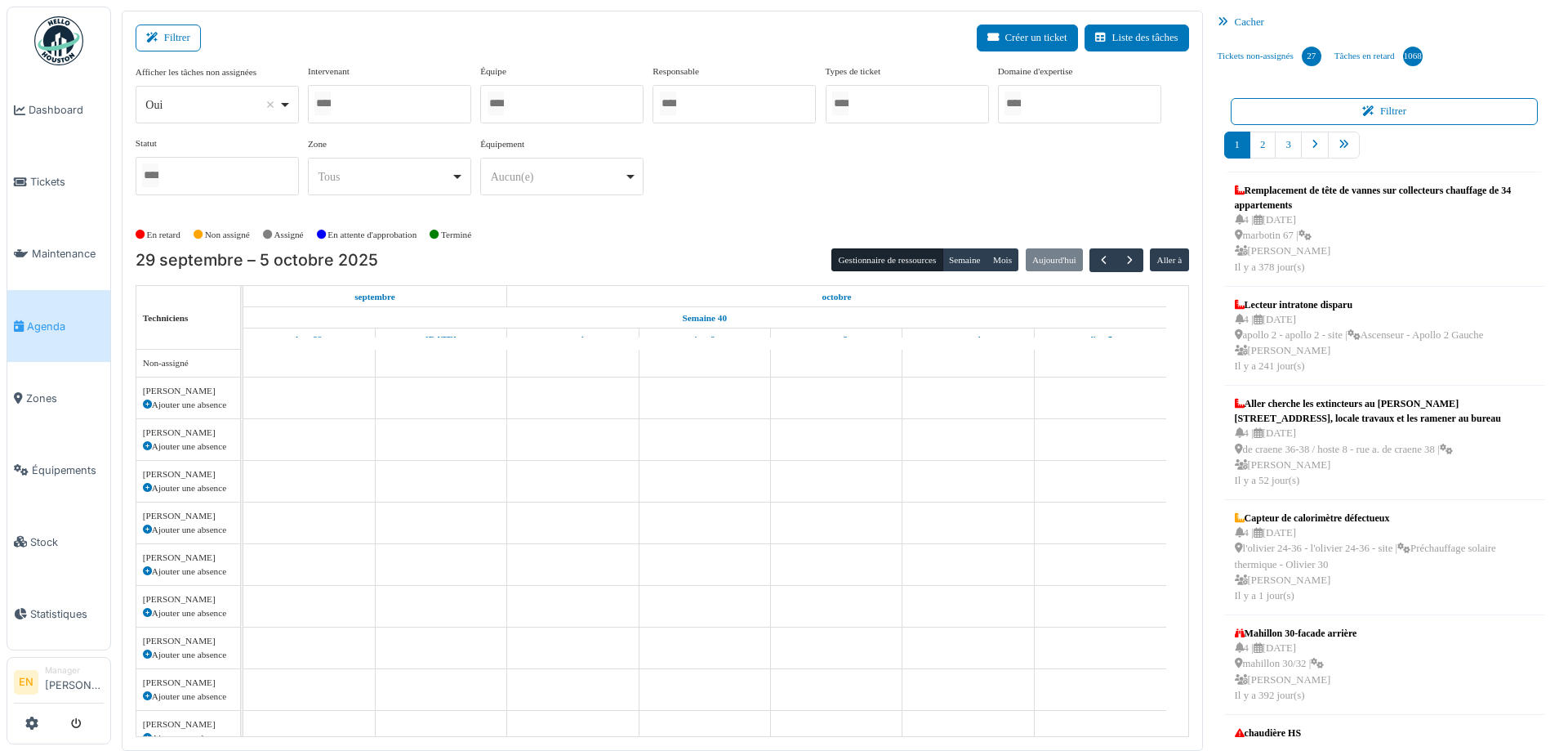
click at [284, 101] on div "Oui Remove item" at bounding box center [217, 105] width 150 height 24
select select "**"
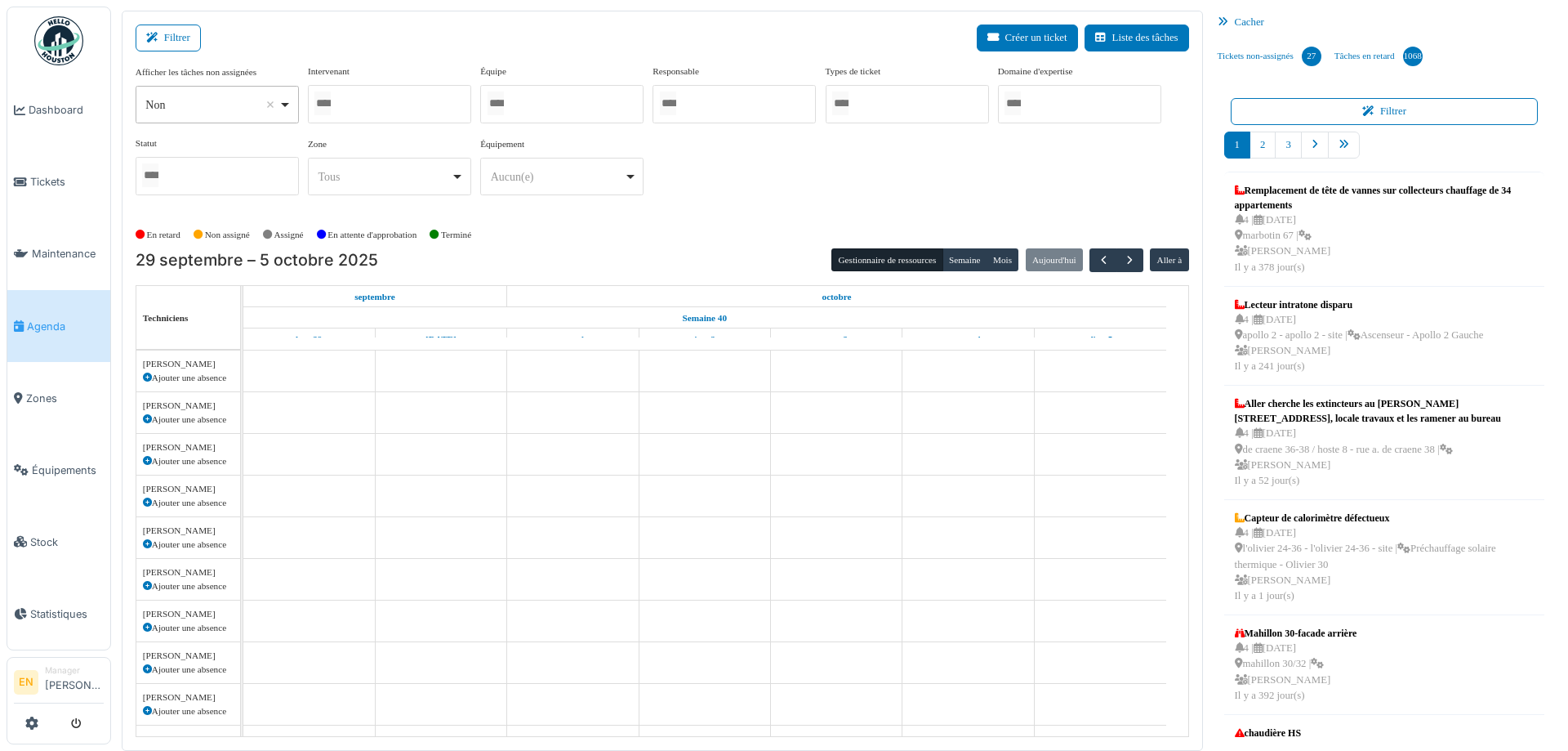
click at [411, 100] on div at bounding box center [389, 105] width 163 height 39
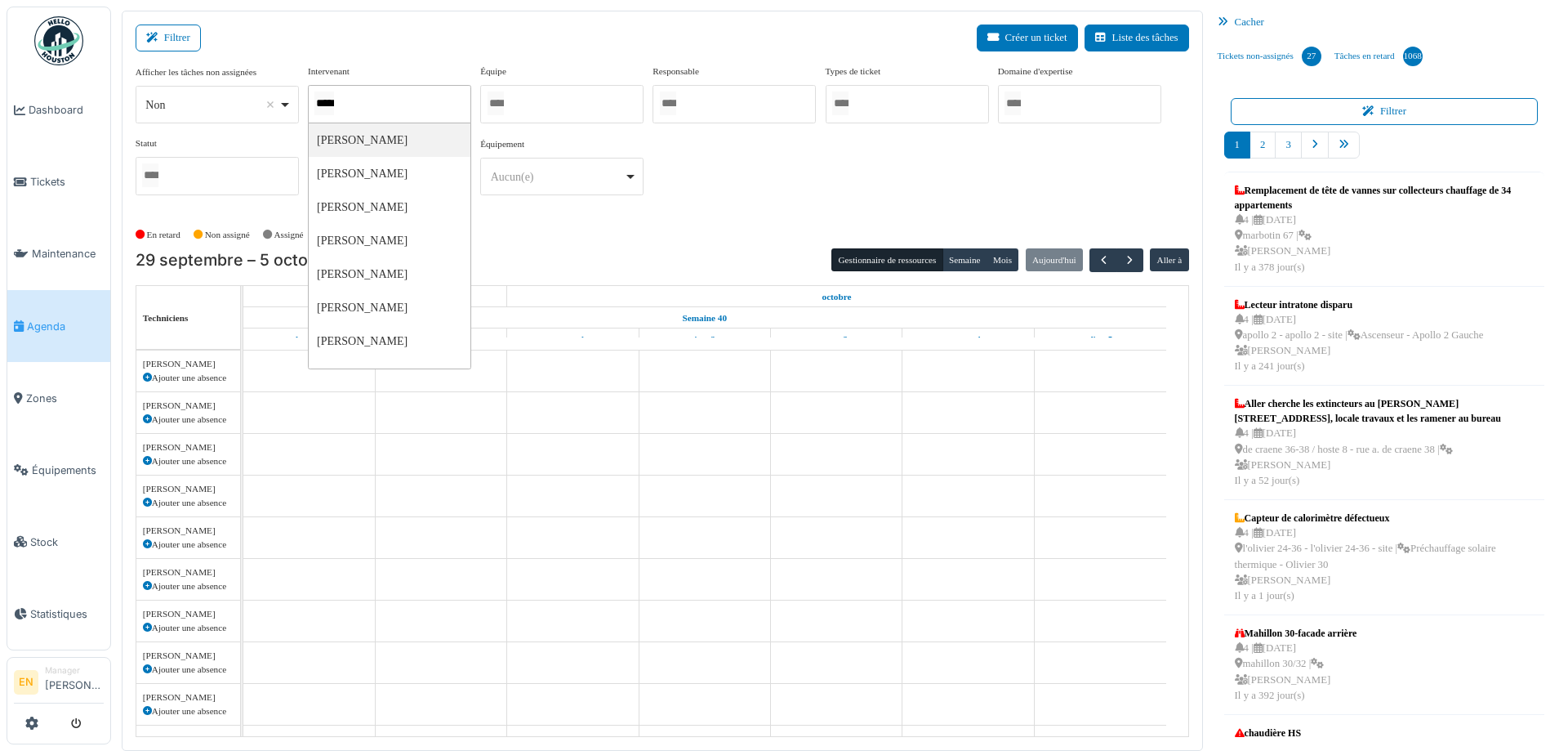
type input "******"
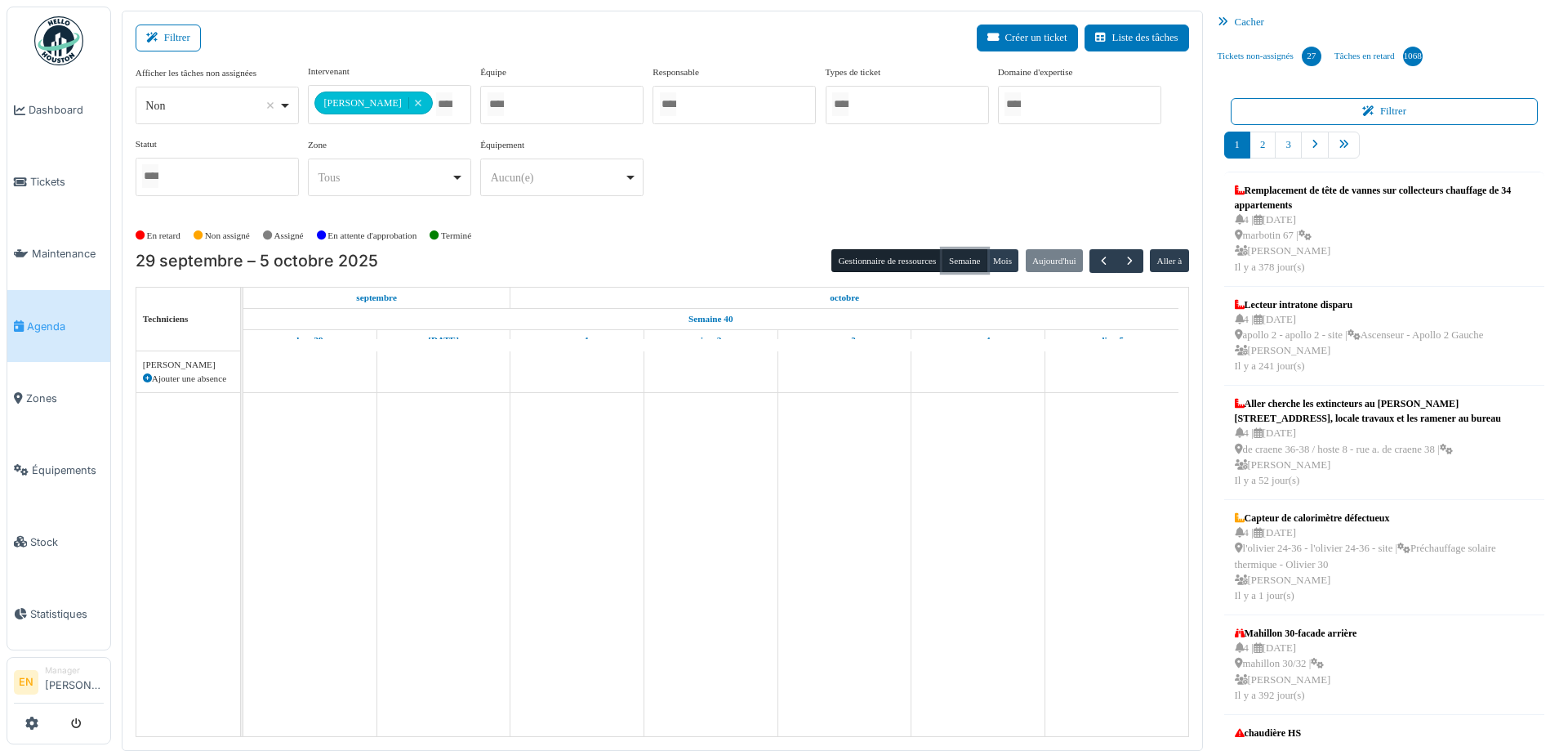
click at [962, 263] on button "Semaine" at bounding box center [964, 260] width 45 height 23
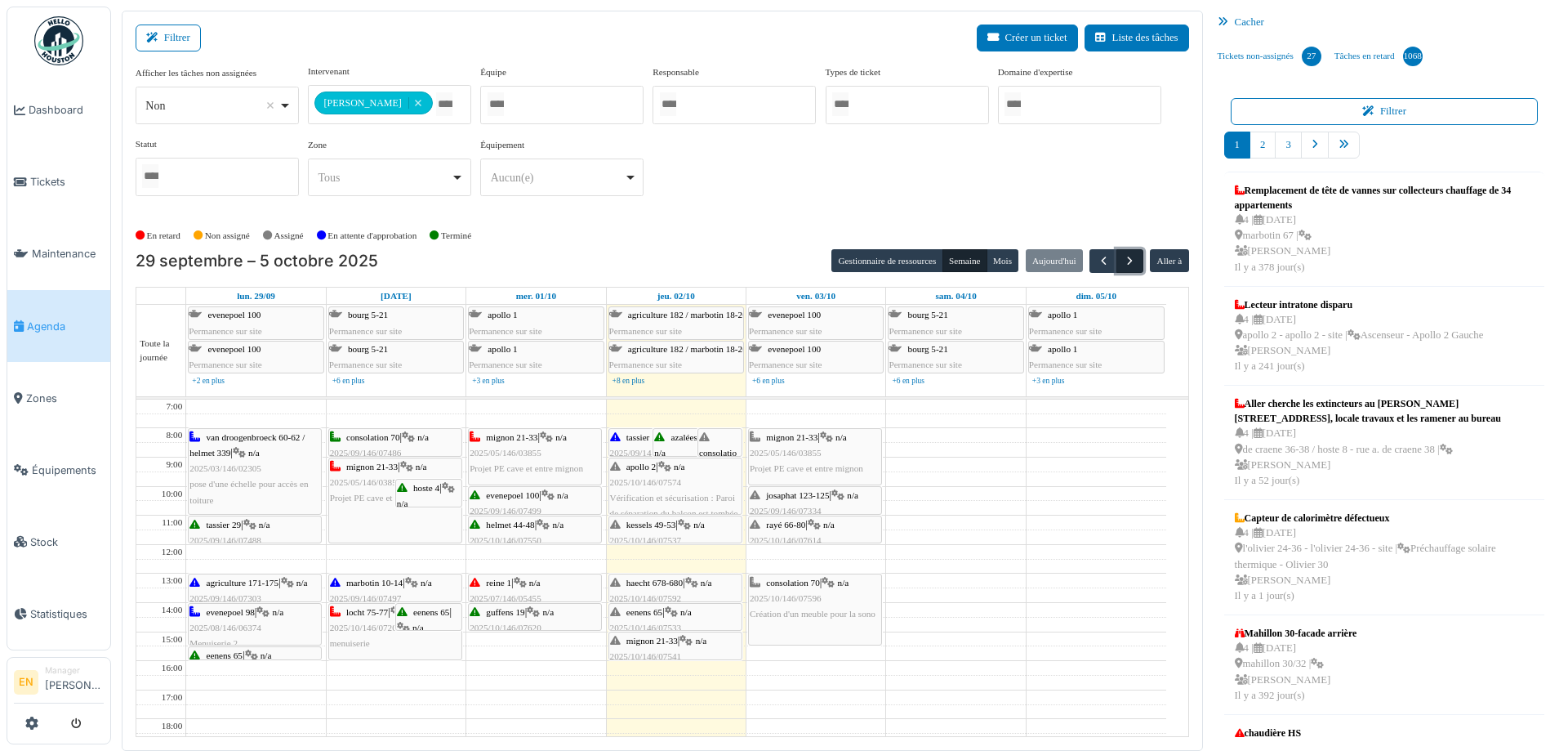
click at [1123, 264] on span "button" at bounding box center [1129, 261] width 14 height 14
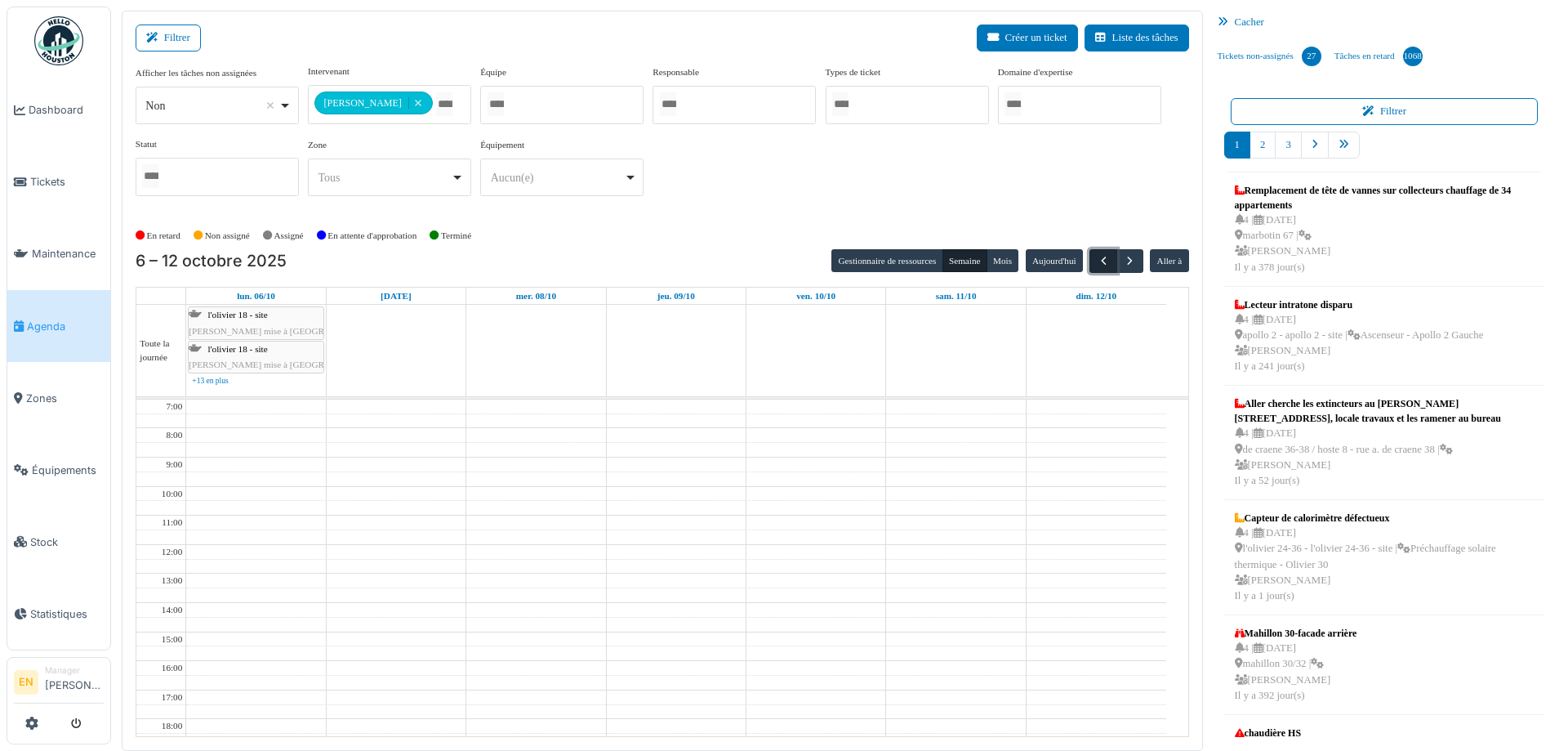
click at [1089, 261] on button "button" at bounding box center [1102, 261] width 27 height 24
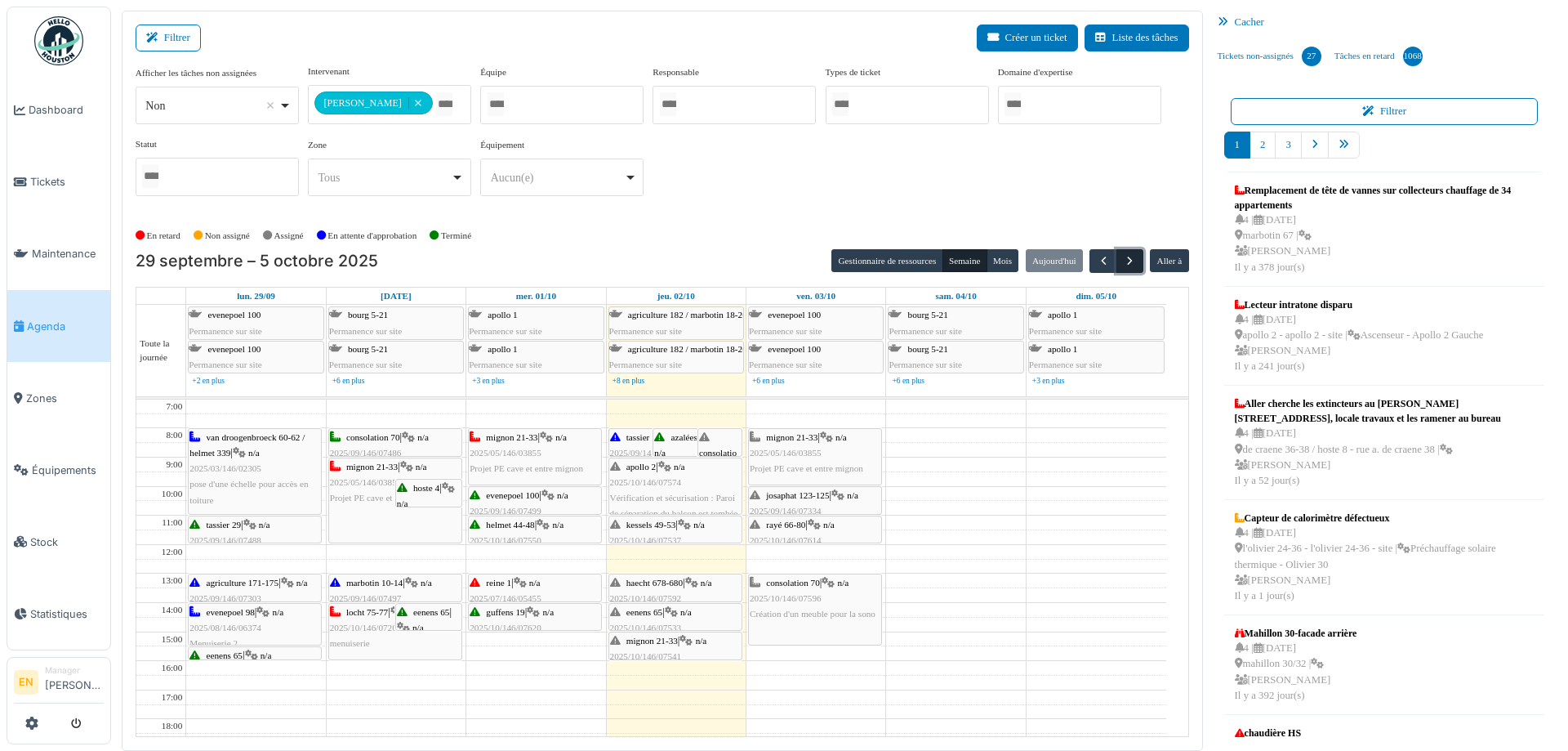
click at [1125, 262] on span "button" at bounding box center [1129, 261] width 14 height 14
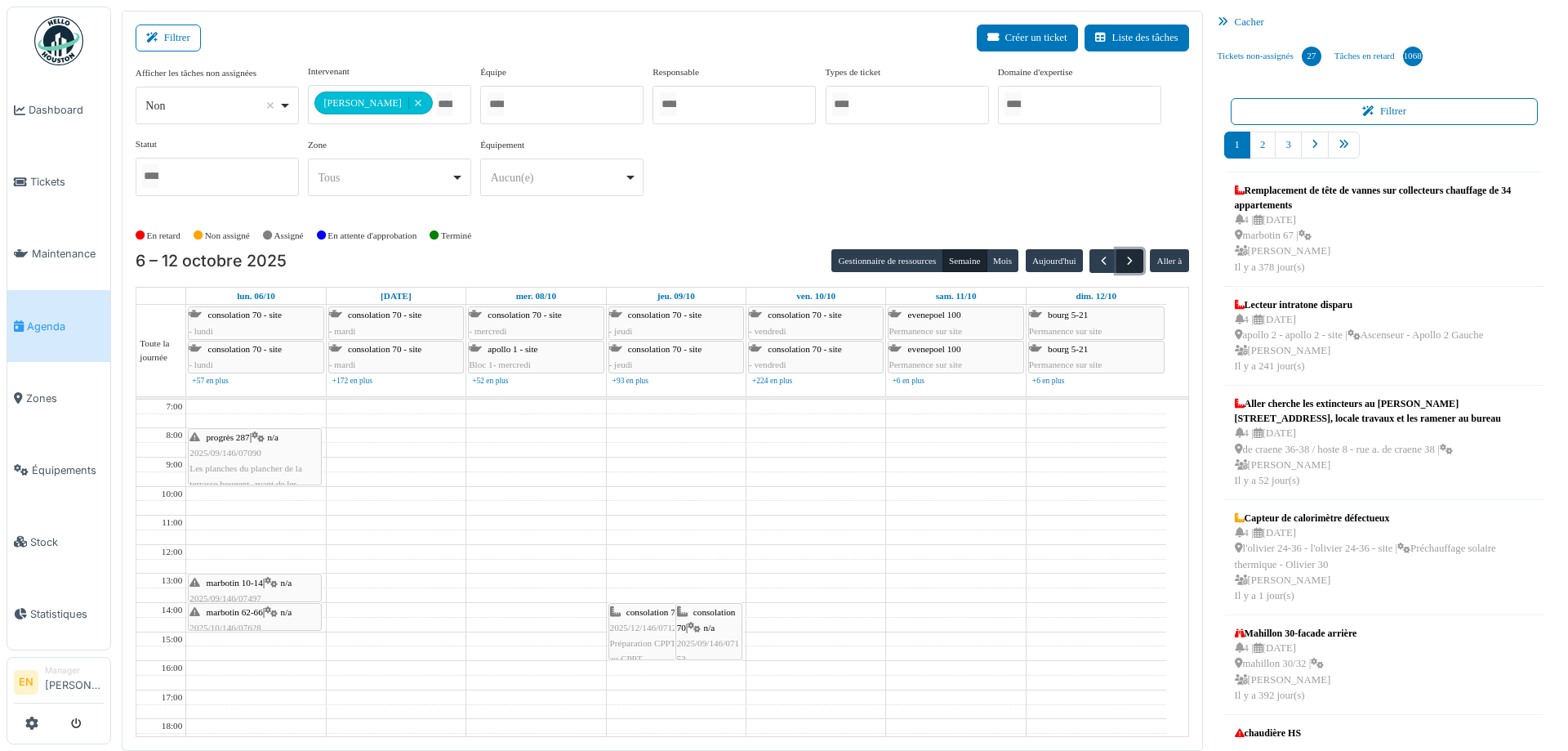
click at [1123, 263] on span "button" at bounding box center [1129, 261] width 14 height 14
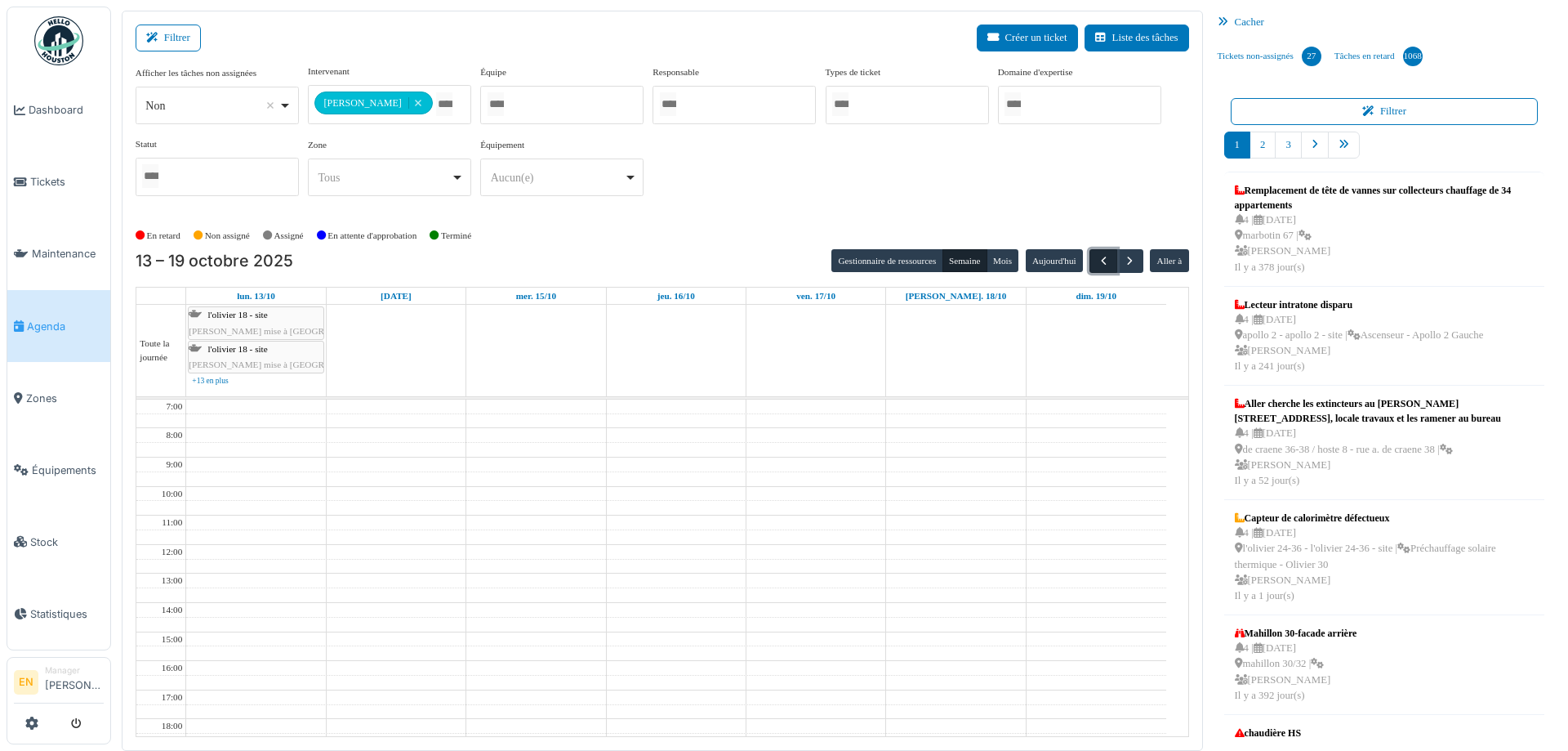
click at [1096, 260] on span "button" at bounding box center [1103, 261] width 14 height 14
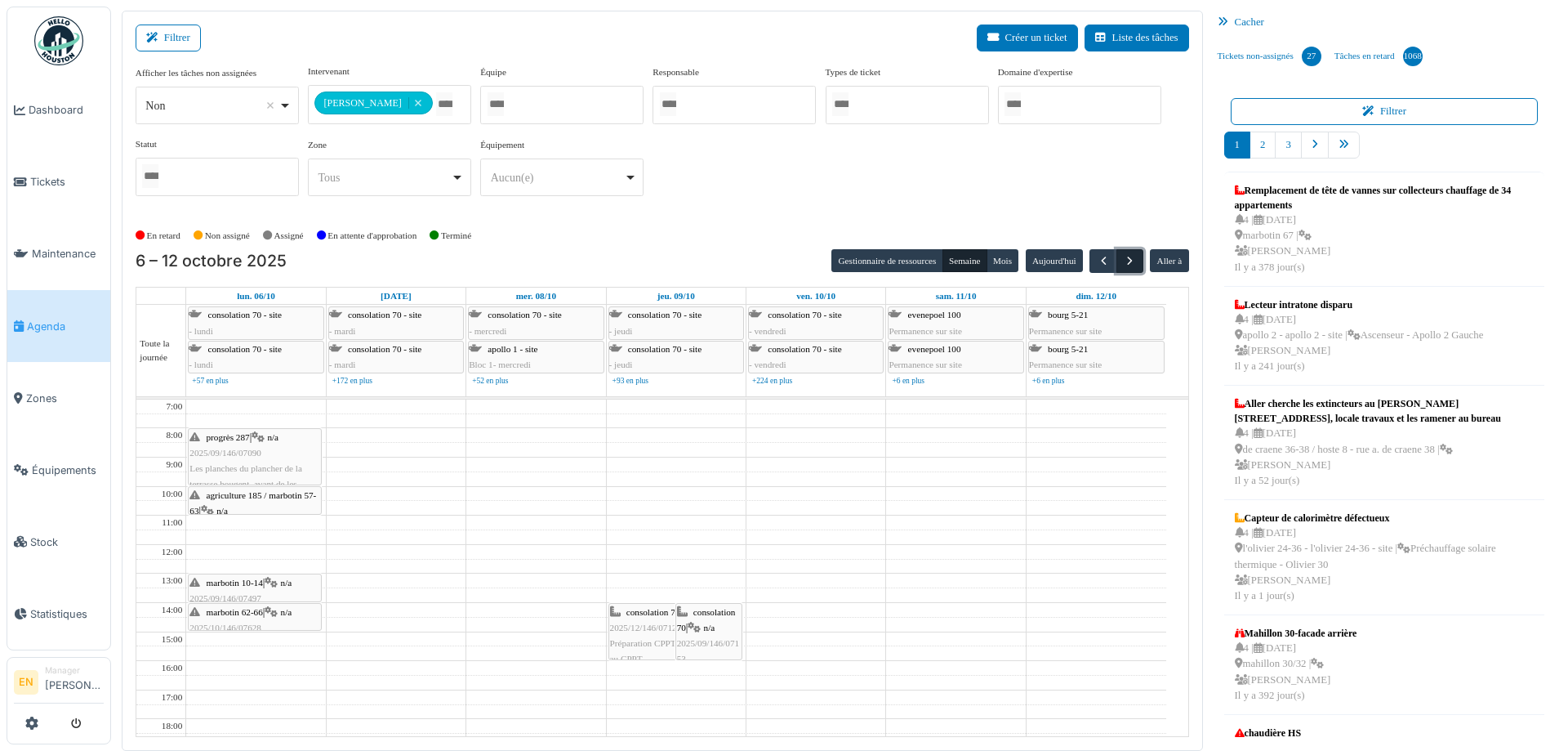
click at [1123, 264] on span "button" at bounding box center [1129, 261] width 14 height 14
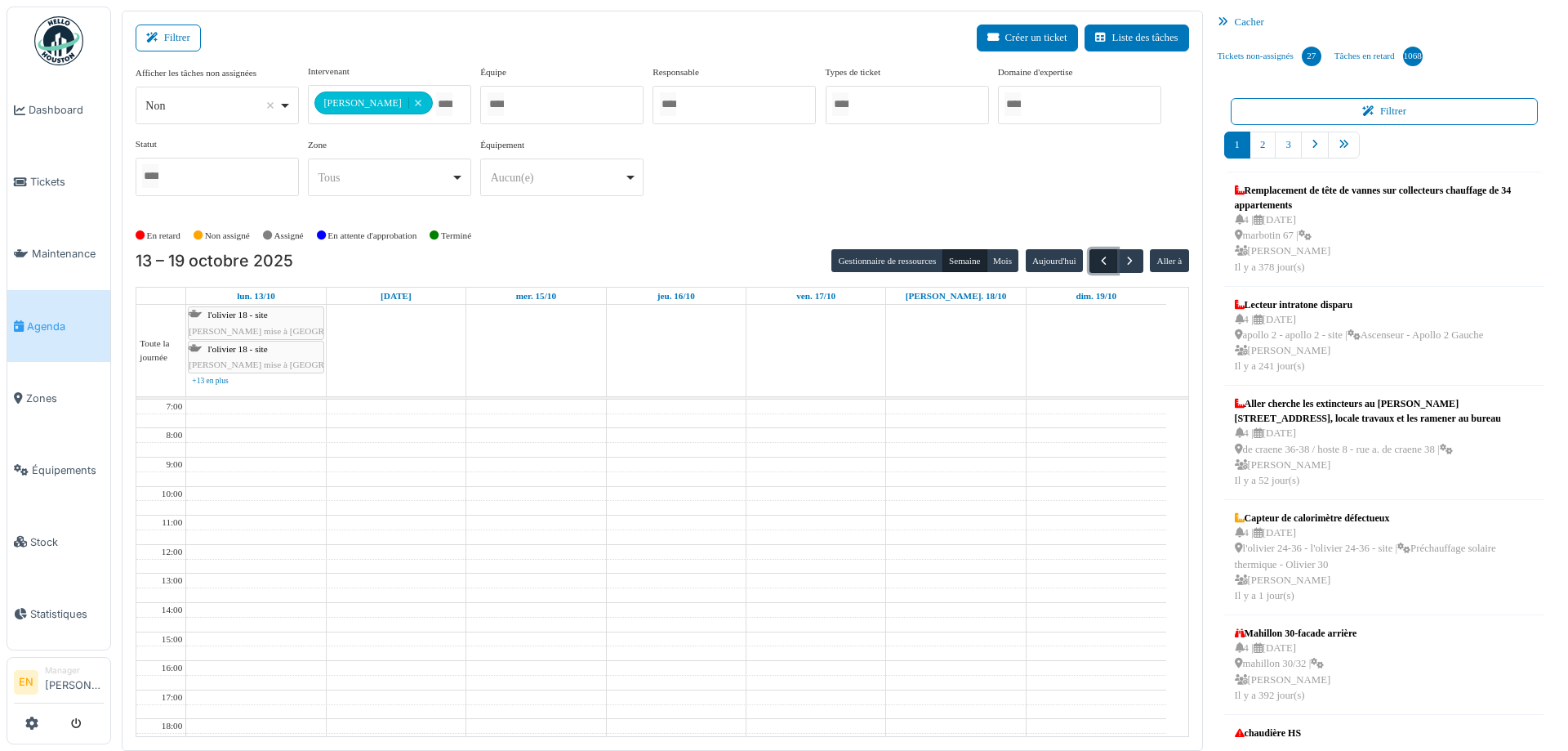
click at [1096, 258] on span "button" at bounding box center [1103, 261] width 14 height 14
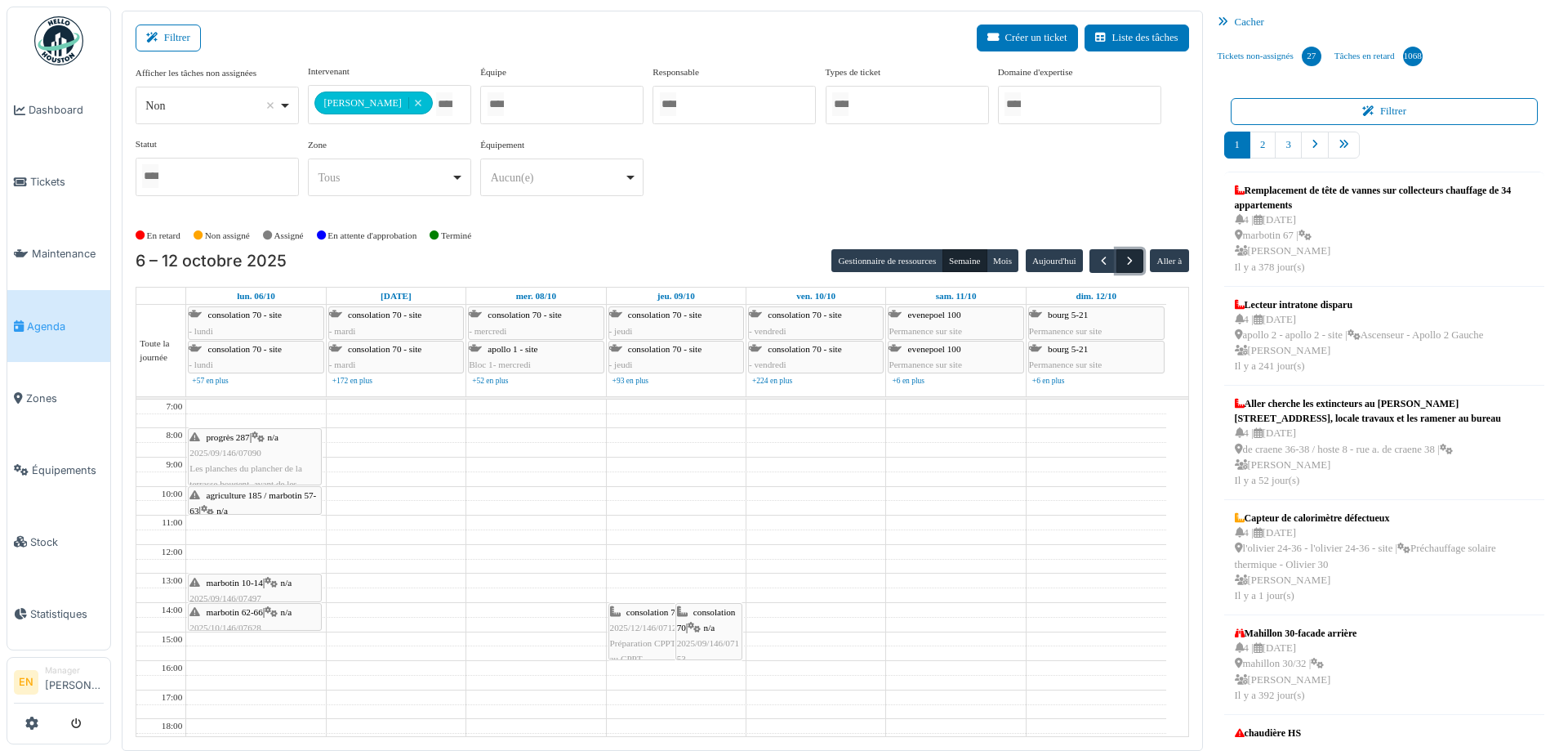
click at [1127, 262] on span "button" at bounding box center [1129, 261] width 14 height 14
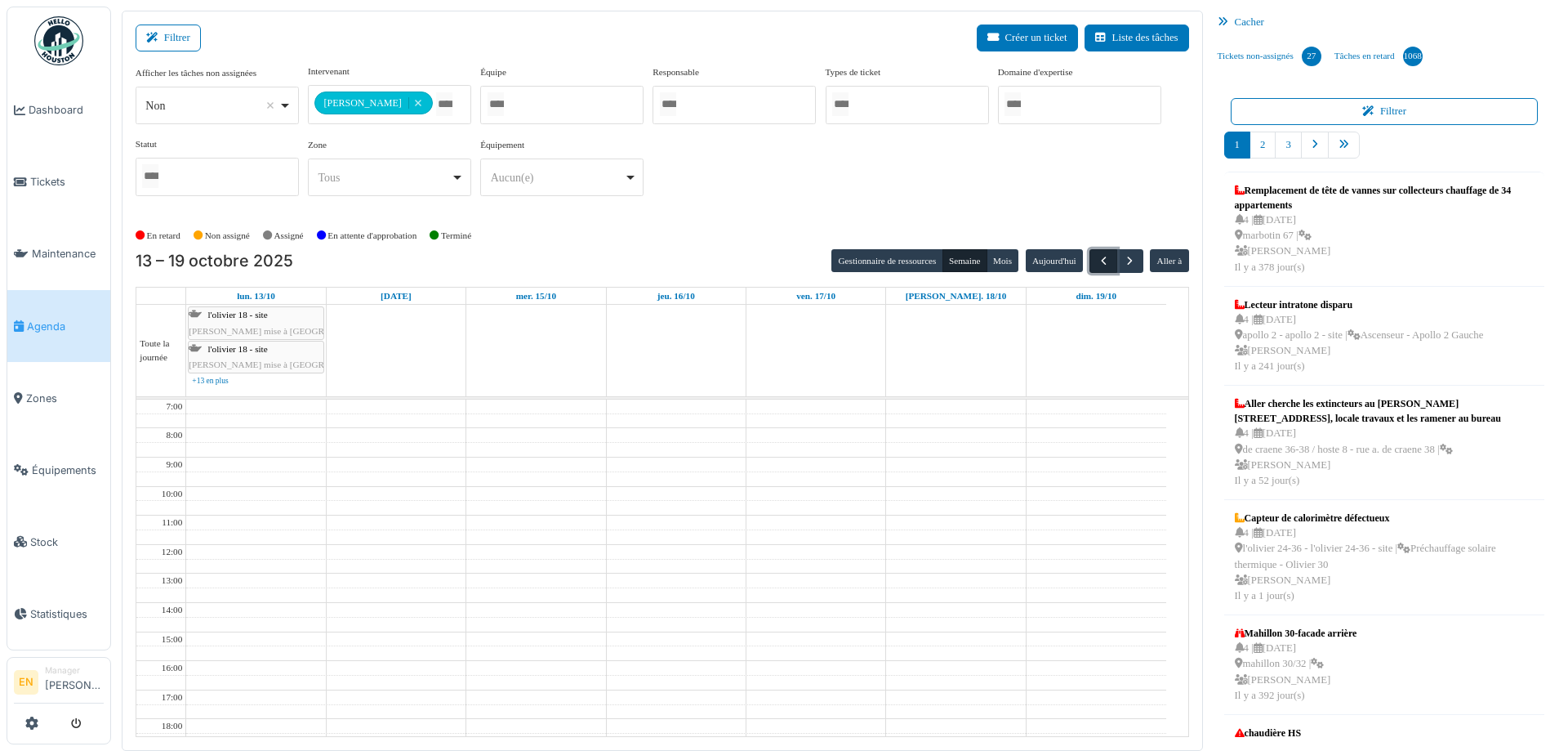
click at [1096, 256] on span "button" at bounding box center [1103, 261] width 14 height 14
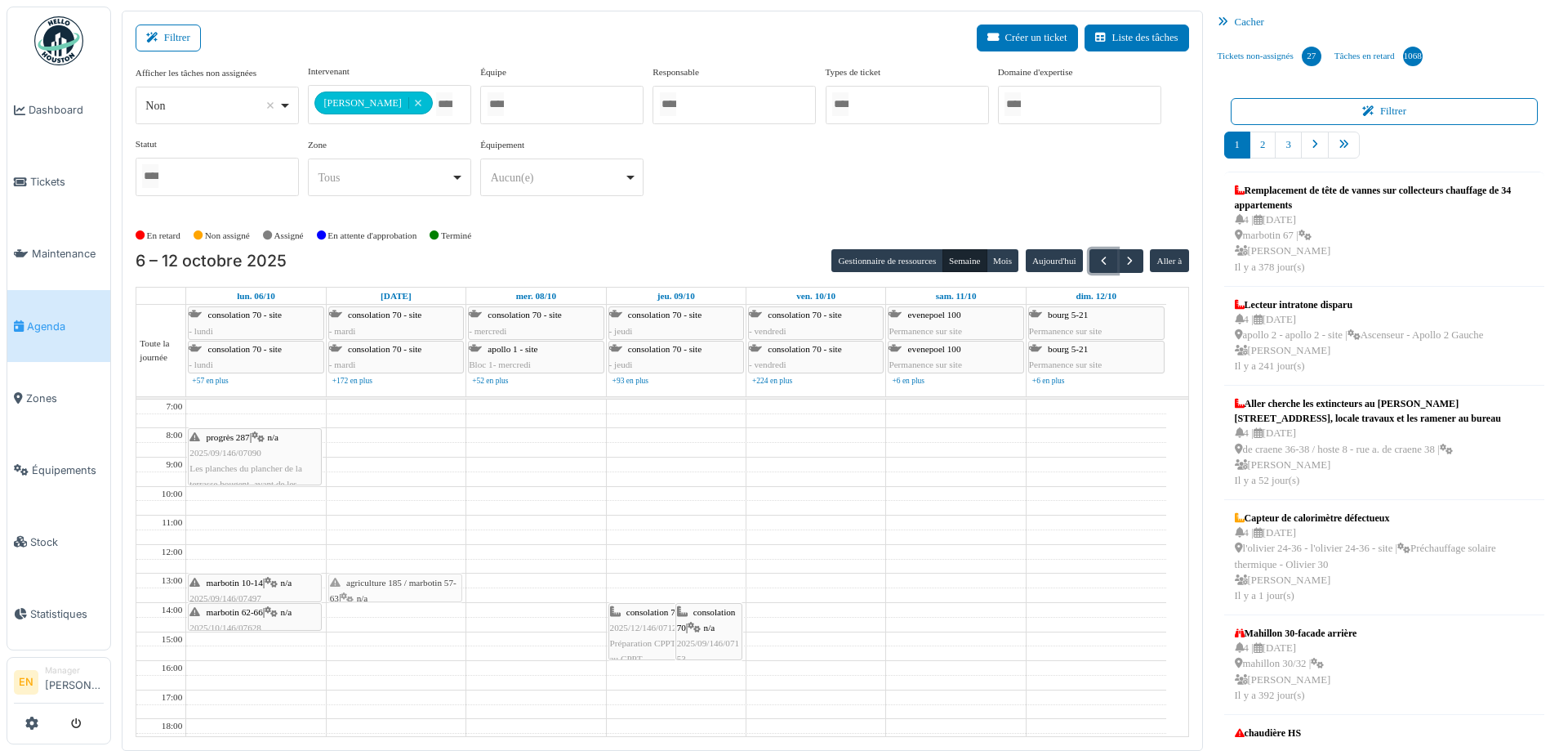
click at [359, 589] on tr "progrès 287 | n/a 2025/09/146/07090 Les planches du plancher de la terrasse bou…" at bounding box center [651, 645] width 1029 height 493
click at [392, 589] on div "agriculture 185 / marbotin 57-63 | n/a 2025/10/146/07613 Démonter le châssis de…" at bounding box center [395, 613] width 130 height 78
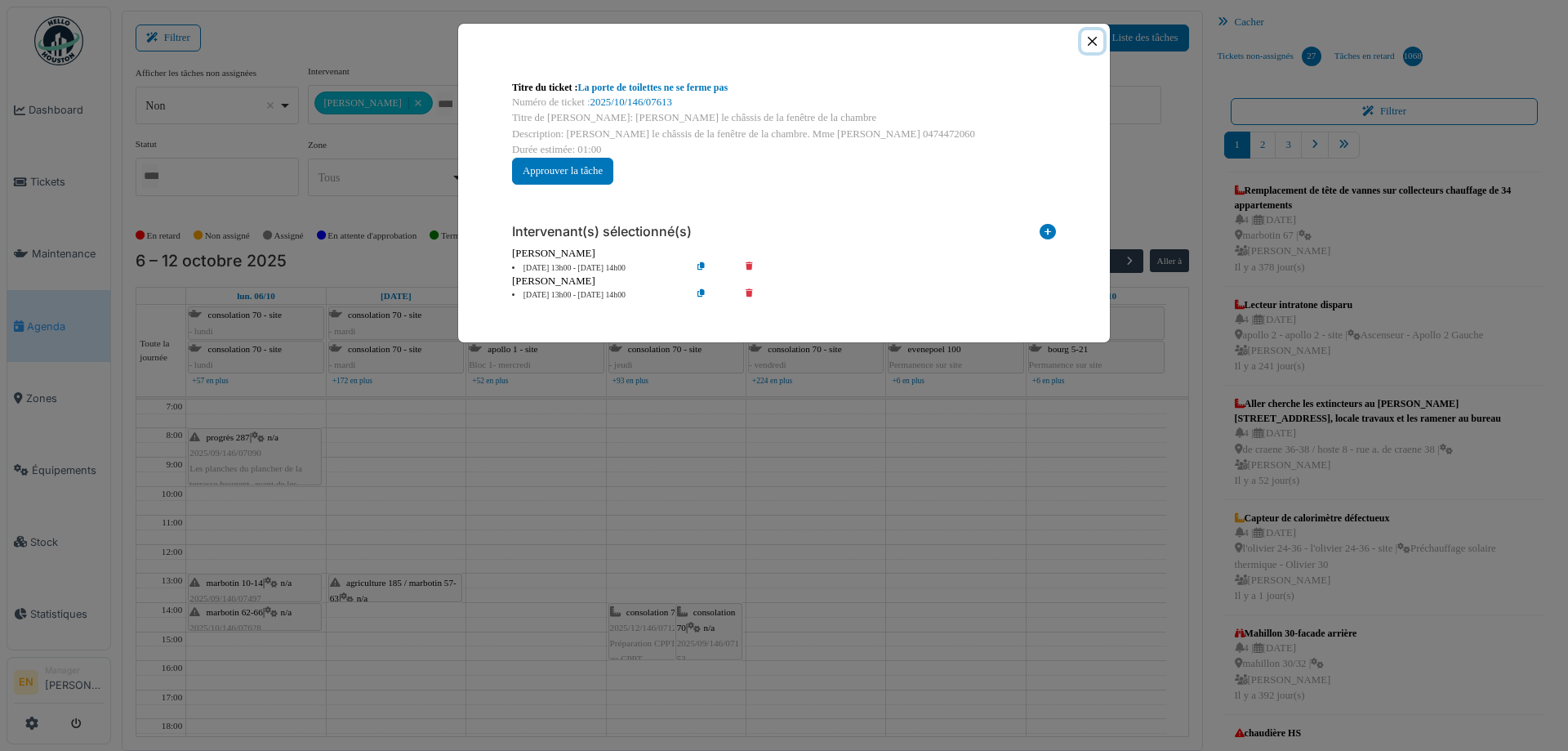
click at [1094, 45] on button "Close" at bounding box center [1092, 41] width 22 height 22
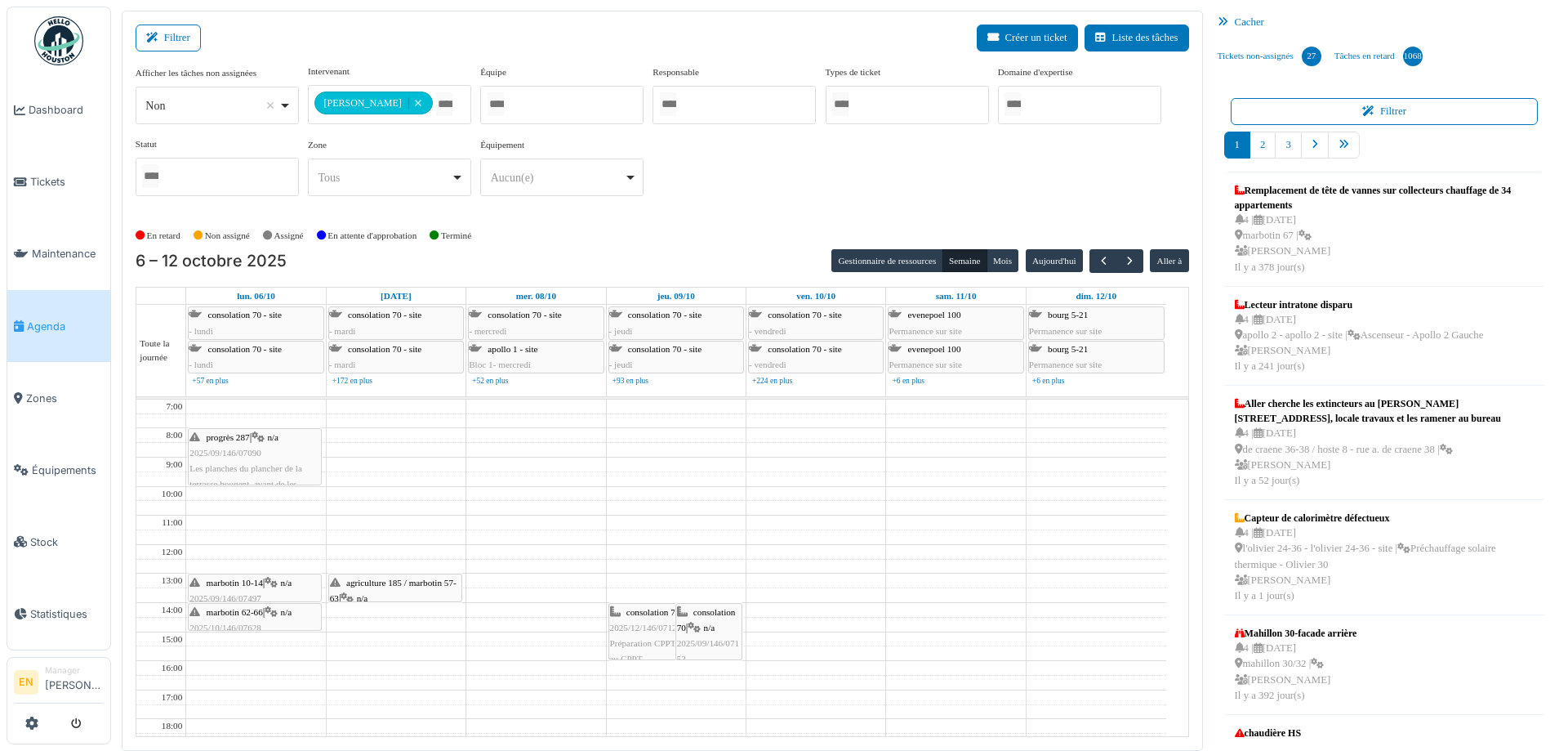
click at [797, 185] on div "**********" at bounding box center [662, 137] width 1053 height 145
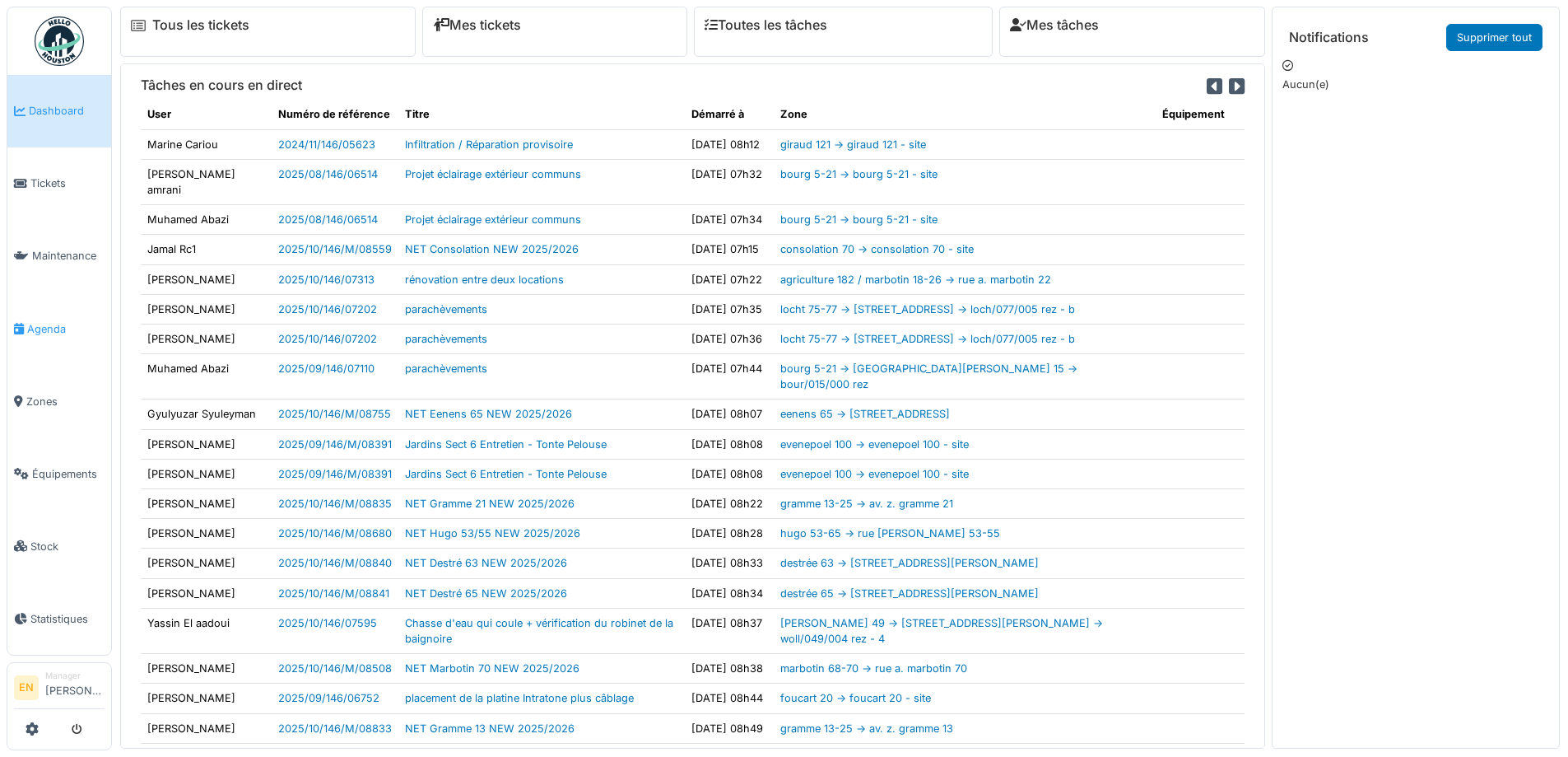
click at [50, 321] on span "Agenda" at bounding box center [66, 329] width 78 height 16
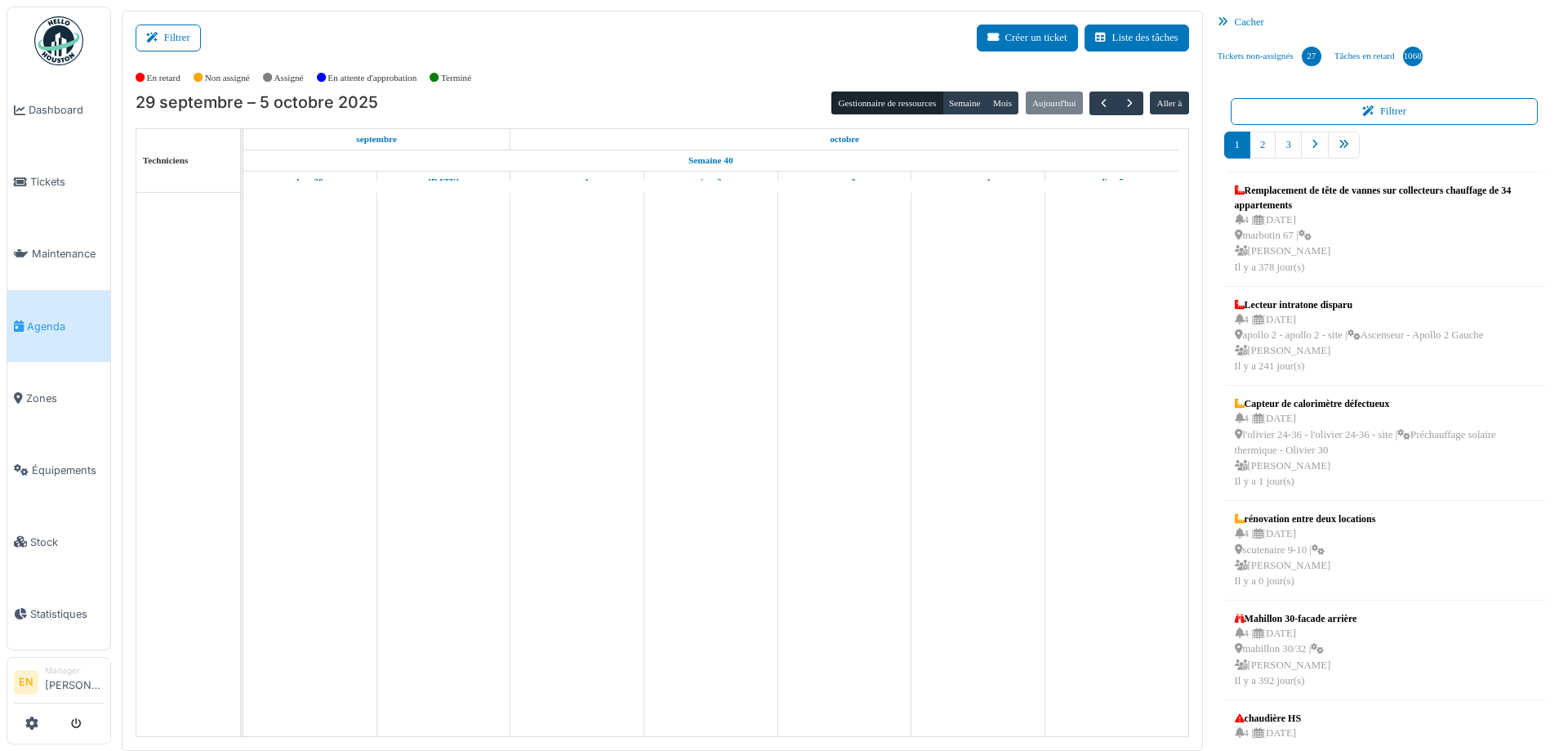
click at [195, 39] on button "Filtrer" at bounding box center [168, 38] width 65 height 27
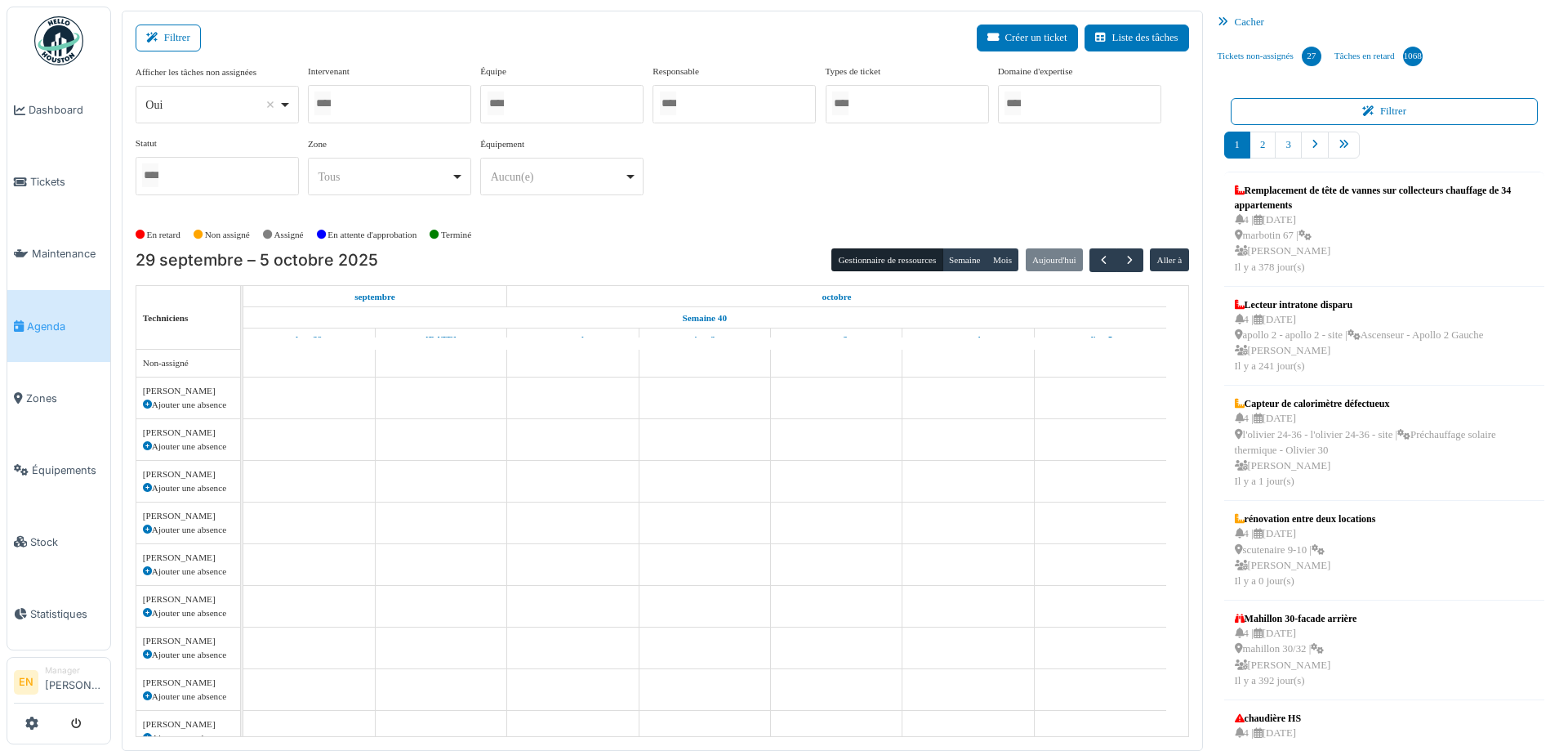
click at [289, 108] on div "Oui Remove item" at bounding box center [217, 105] width 150 height 24
select select "**"
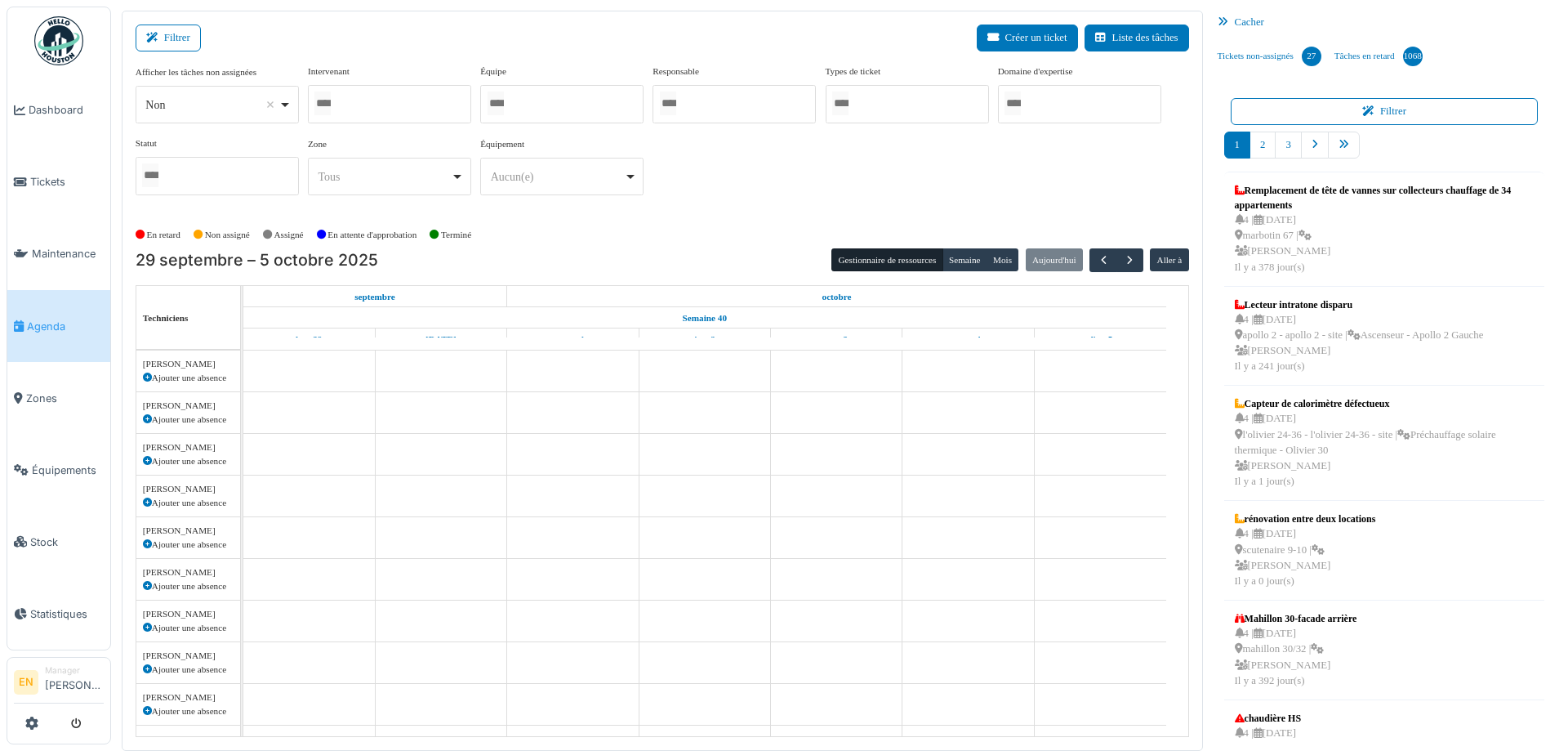
click at [382, 84] on div "Intervenant Abdelkader Ouriachi Abdelkader Talbi abdelkarim Agouzoul Ahmed Belh…" at bounding box center [389, 94] width 163 height 59
drag, startPoint x: 392, startPoint y: 103, endPoint x: 393, endPoint y: 111, distance: 8.1
click at [392, 104] on div at bounding box center [389, 105] width 163 height 39
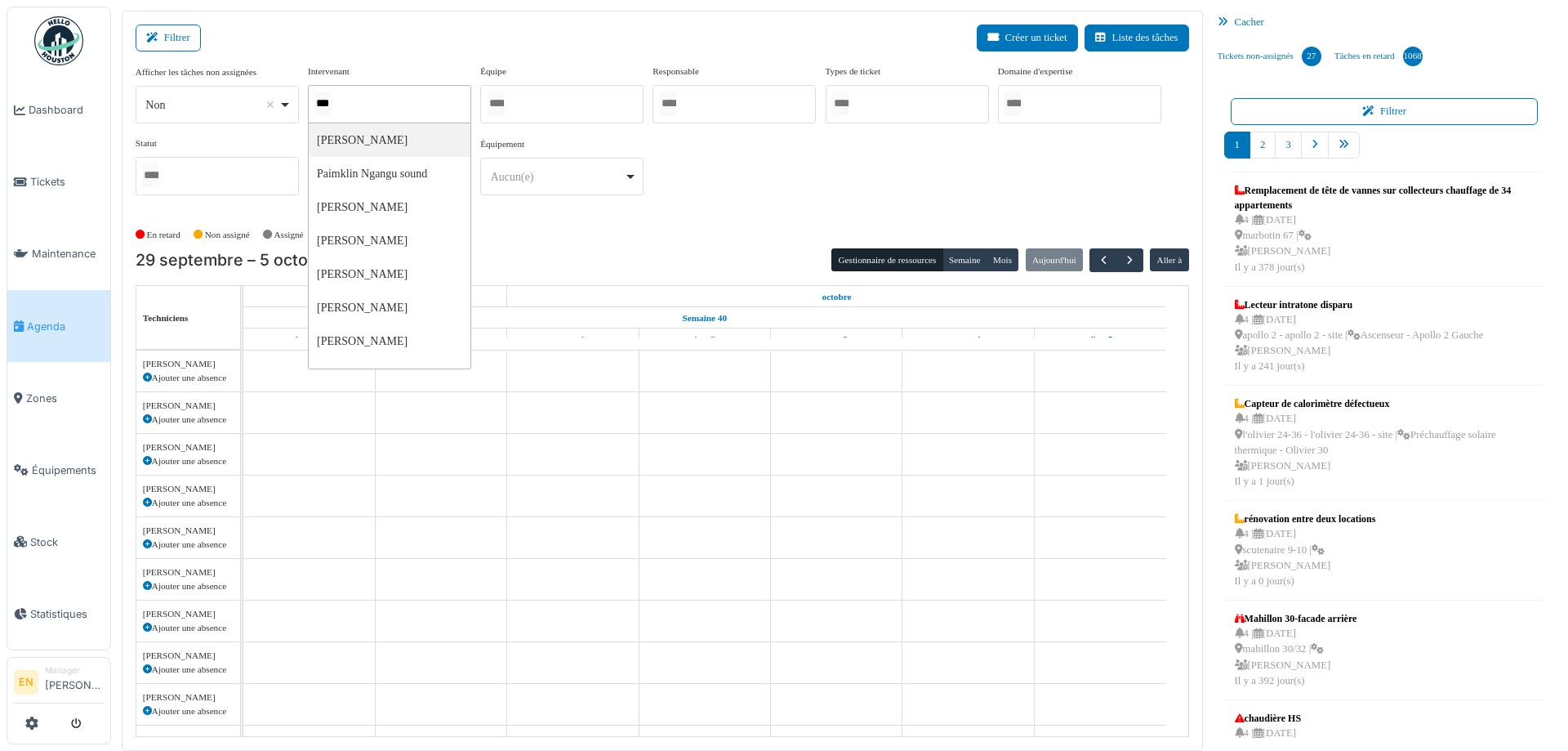
type input "****"
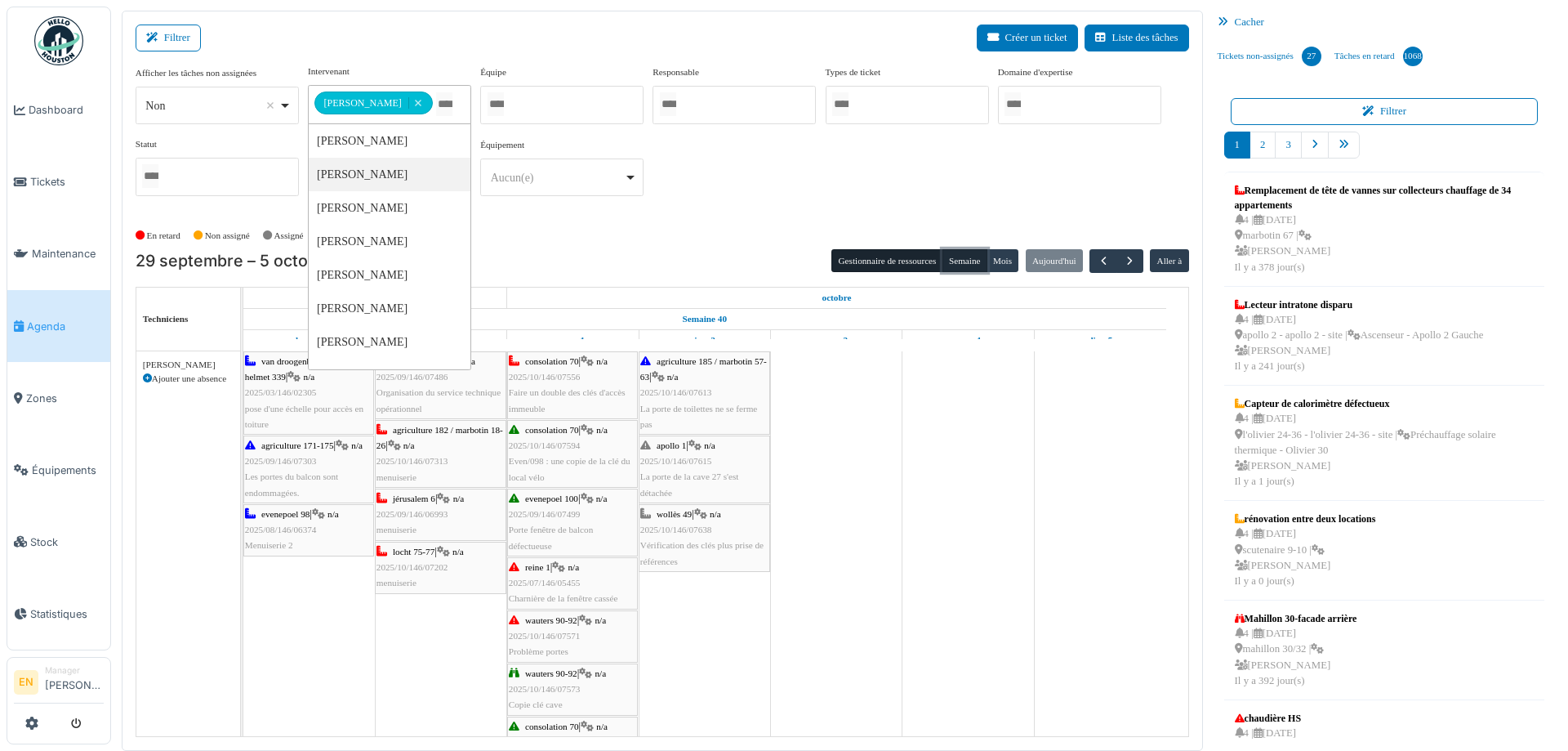
click at [962, 263] on button "Semaine" at bounding box center [964, 260] width 45 height 23
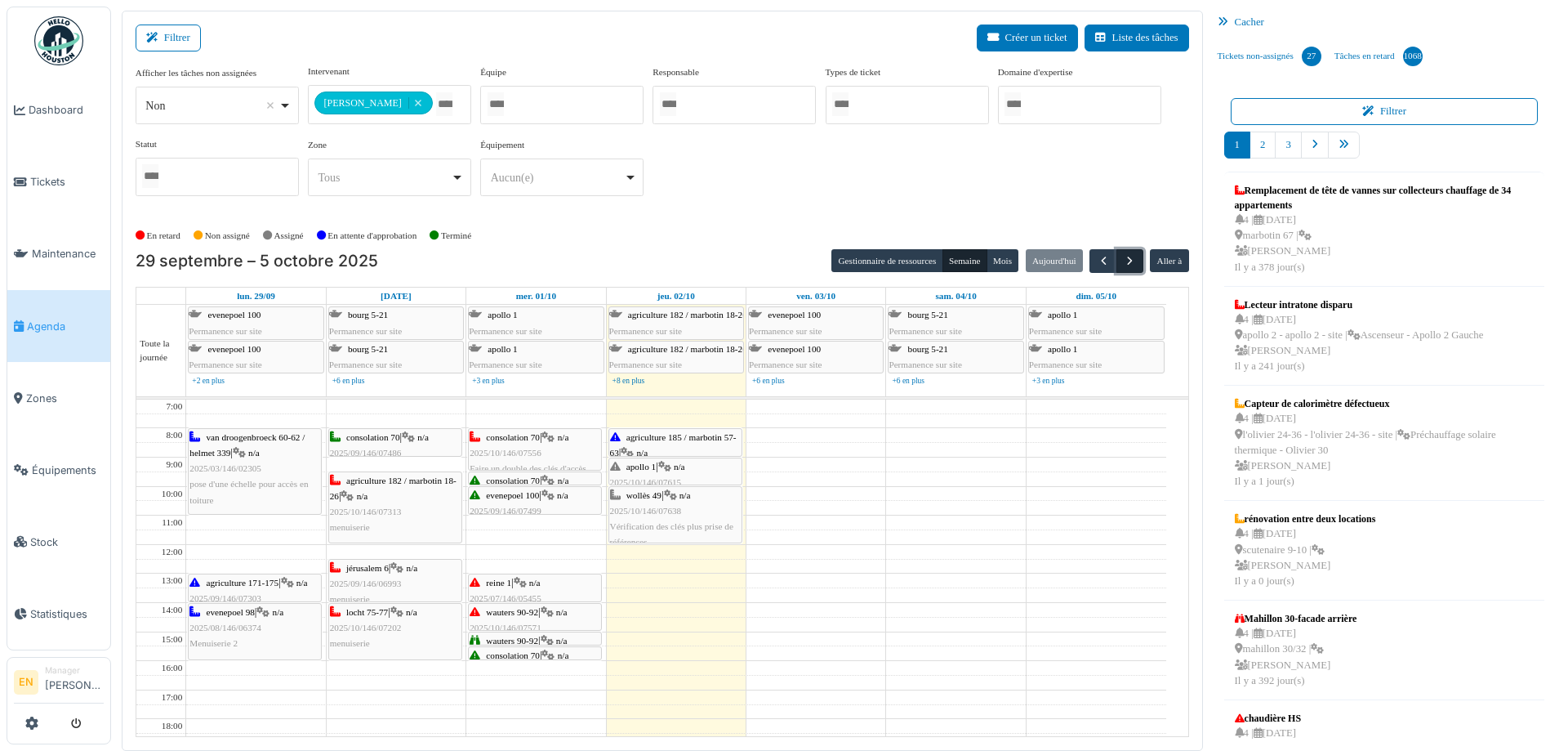
click at [1123, 264] on span "button" at bounding box center [1129, 261] width 14 height 14
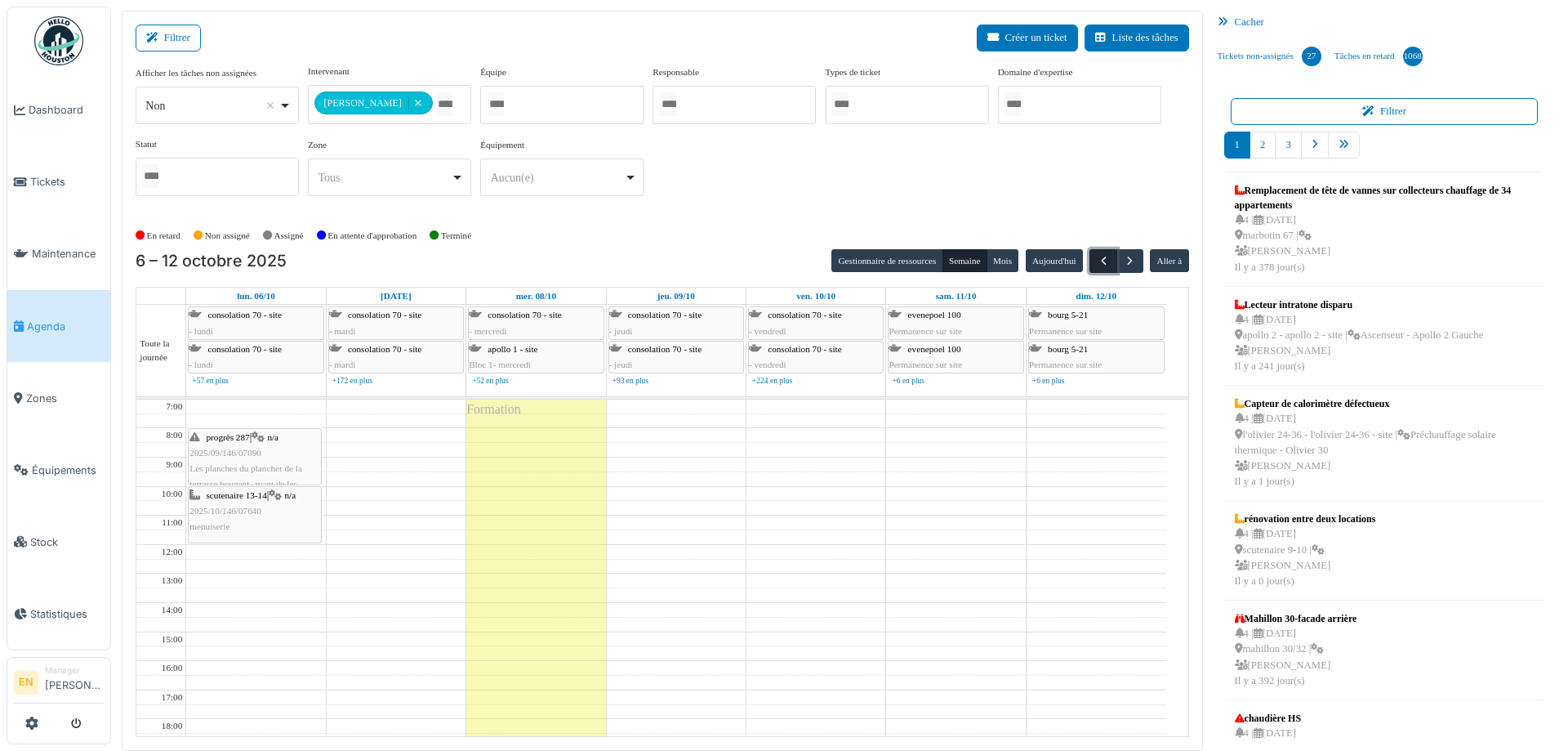
click at [1089, 261] on button "button" at bounding box center [1102, 261] width 27 height 24
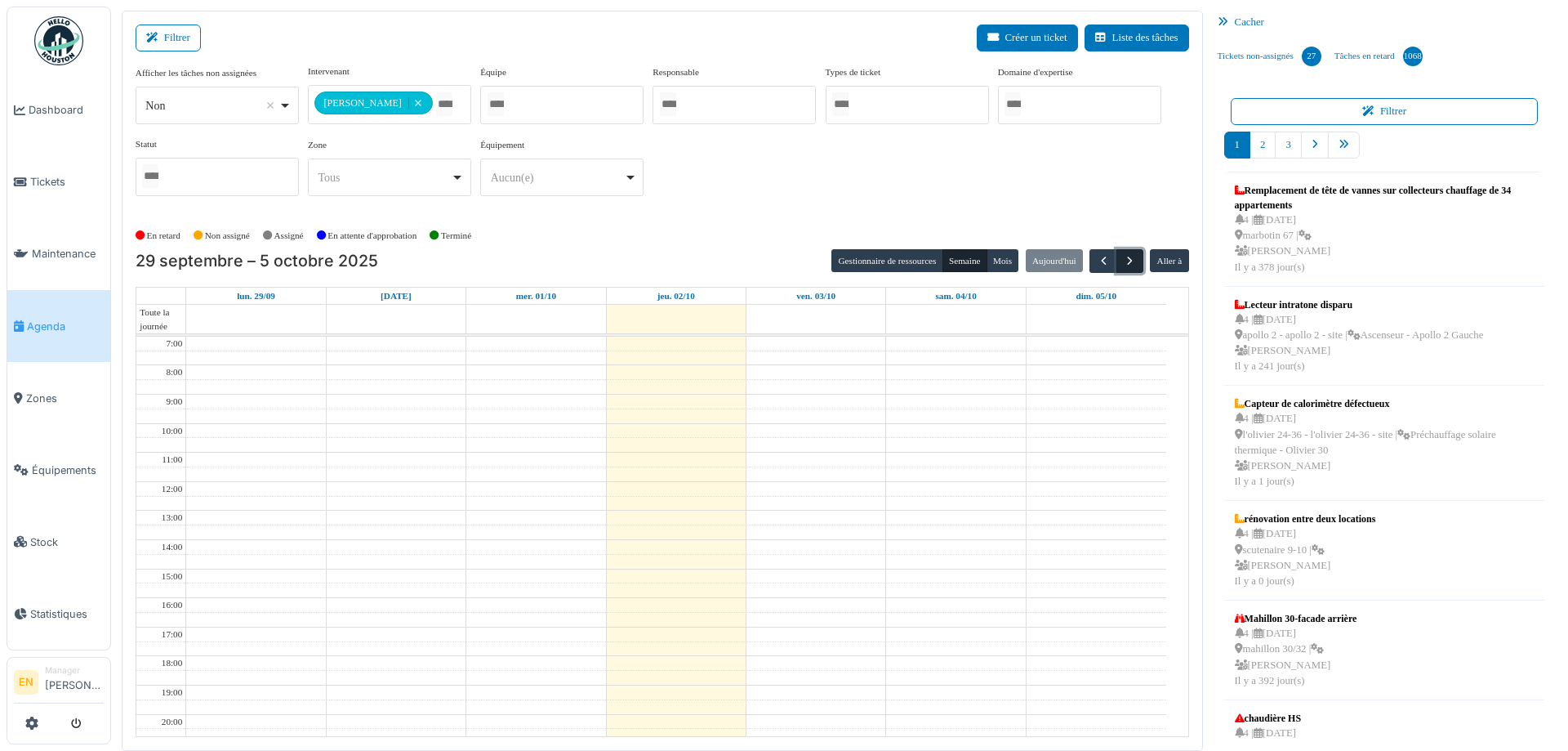
click at [1123, 259] on span "button" at bounding box center [1129, 261] width 14 height 14
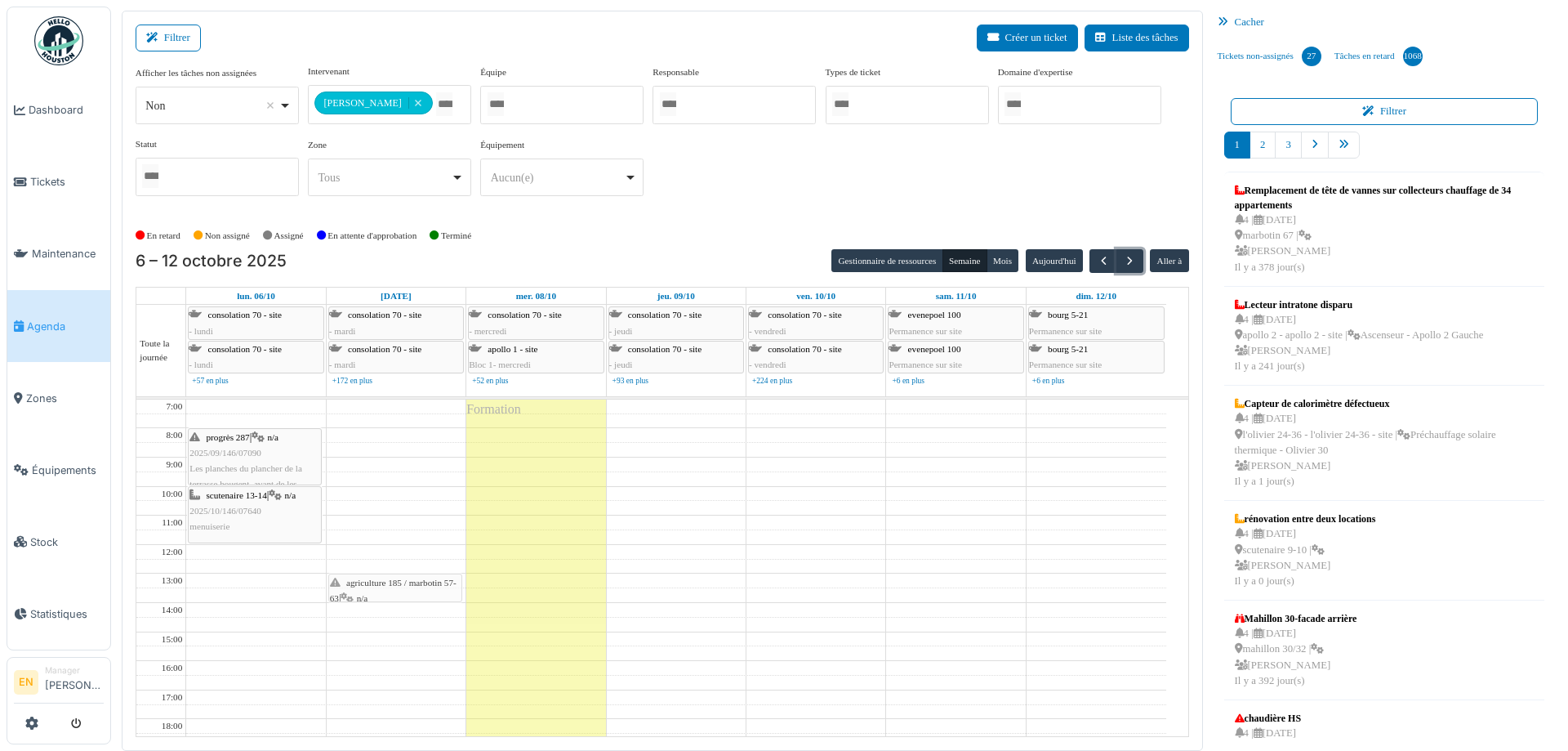
drag, startPoint x: 292, startPoint y: 507, endPoint x: 365, endPoint y: 590, distance: 110.5
click at [365, 590] on tr "scutenaire 13-14 | n/a 2025/10/146/07640 menuiserie agriculture 185 / marbotin …" at bounding box center [651, 645] width 1029 height 493
click at [671, 225] on div "En retard Non assigné Assigné En attente d'approbation Terminé" at bounding box center [662, 235] width 1053 height 27
click at [413, 585] on span "agriculture 185 / marbotin 57-63" at bounding box center [394, 590] width 127 height 26
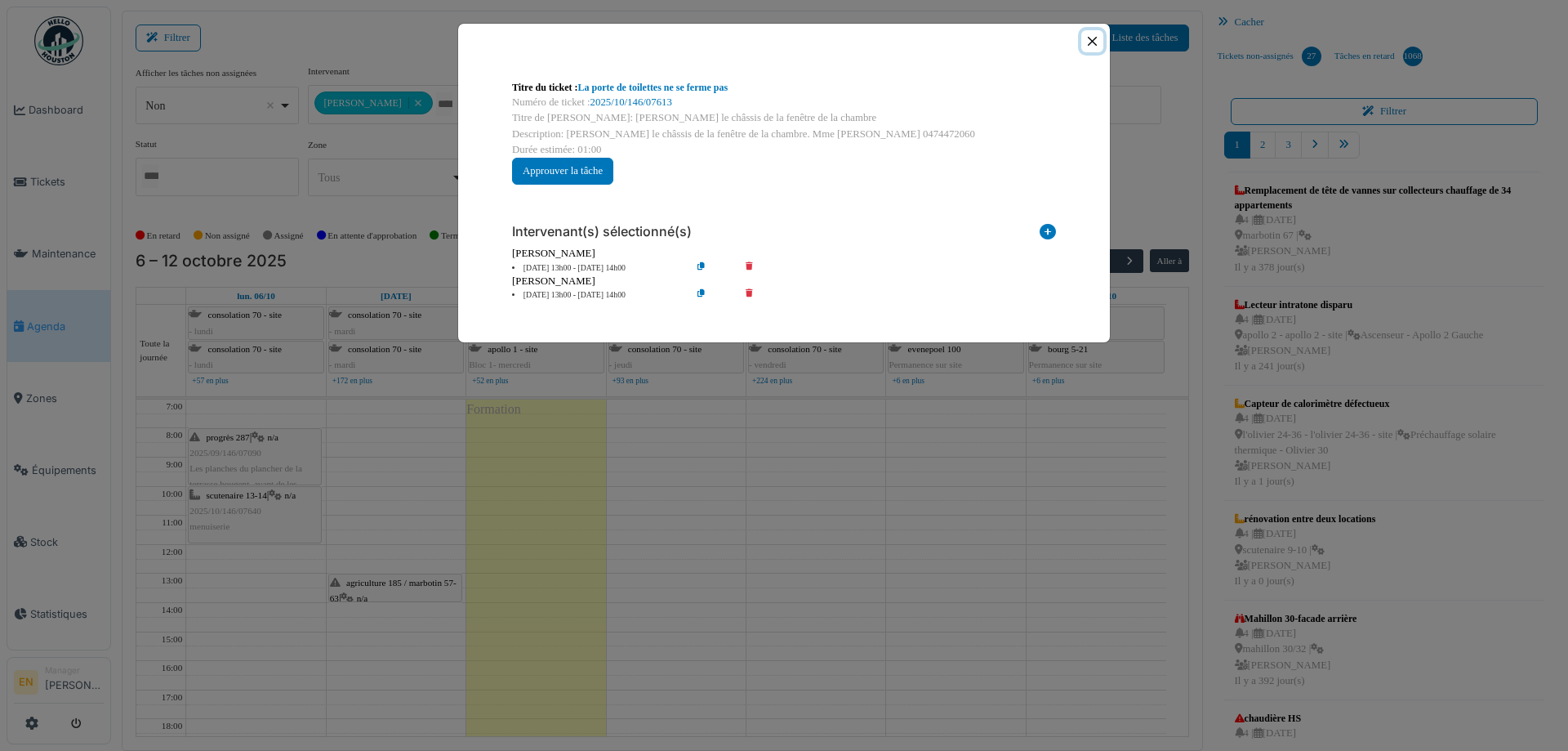
click at [1094, 39] on button "Close" at bounding box center [1092, 41] width 22 height 22
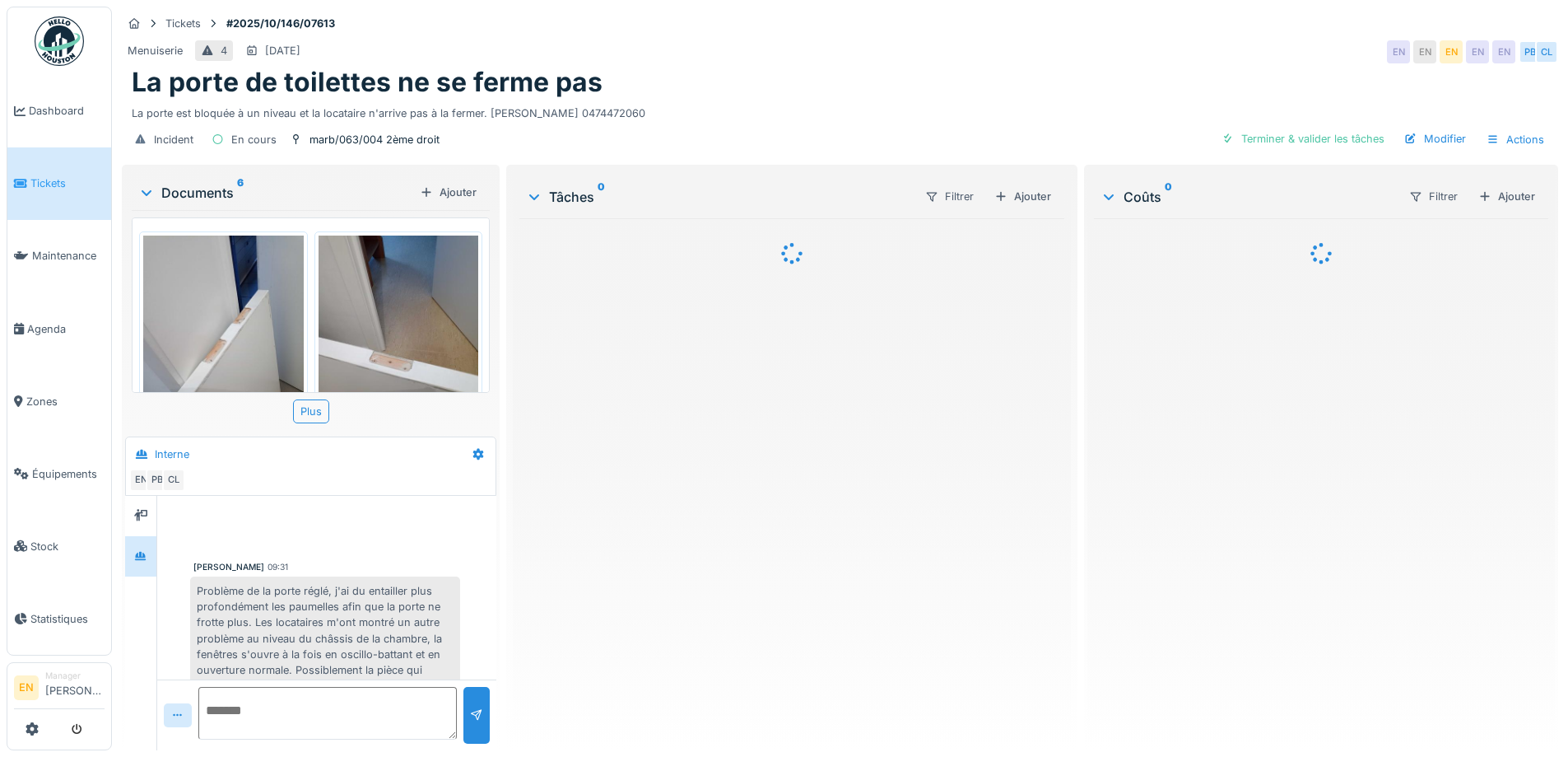
scroll to position [75, 0]
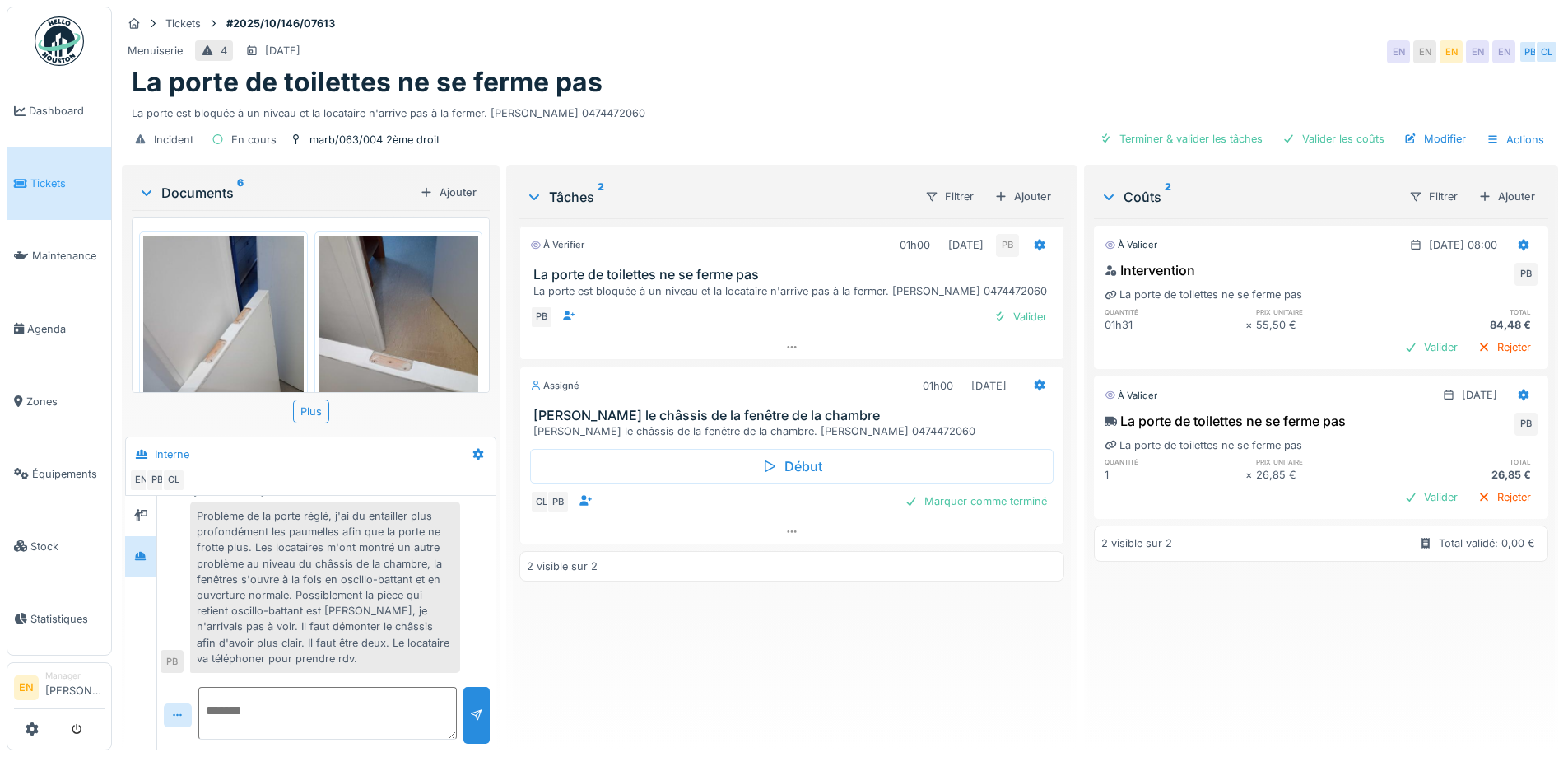
click at [796, 101] on div "La porte est bloquée à un niveau et la locataire n'arrive pas à la fermer. Mme …" at bounding box center [839, 110] width 1416 height 22
click at [636, 690] on div "À vérifier 01h00 02/10/2025 PB La porte de toilettes ne se ferme pas La porte e…" at bounding box center [792, 478] width 544 height 519
click at [843, 99] on div "La porte est bloquée à un niveau et la locataire n'arrive pas à la fermer. Mme …" at bounding box center [839, 110] width 1416 height 22
click at [1135, 67] on div "La porte de toilettes ne se ferme pas" at bounding box center [839, 82] width 1416 height 31
click at [889, 99] on div "La porte est bloquée à un niveau et la locataire n'arrive pas à la fermer. Mme …" at bounding box center [839, 110] width 1416 height 22
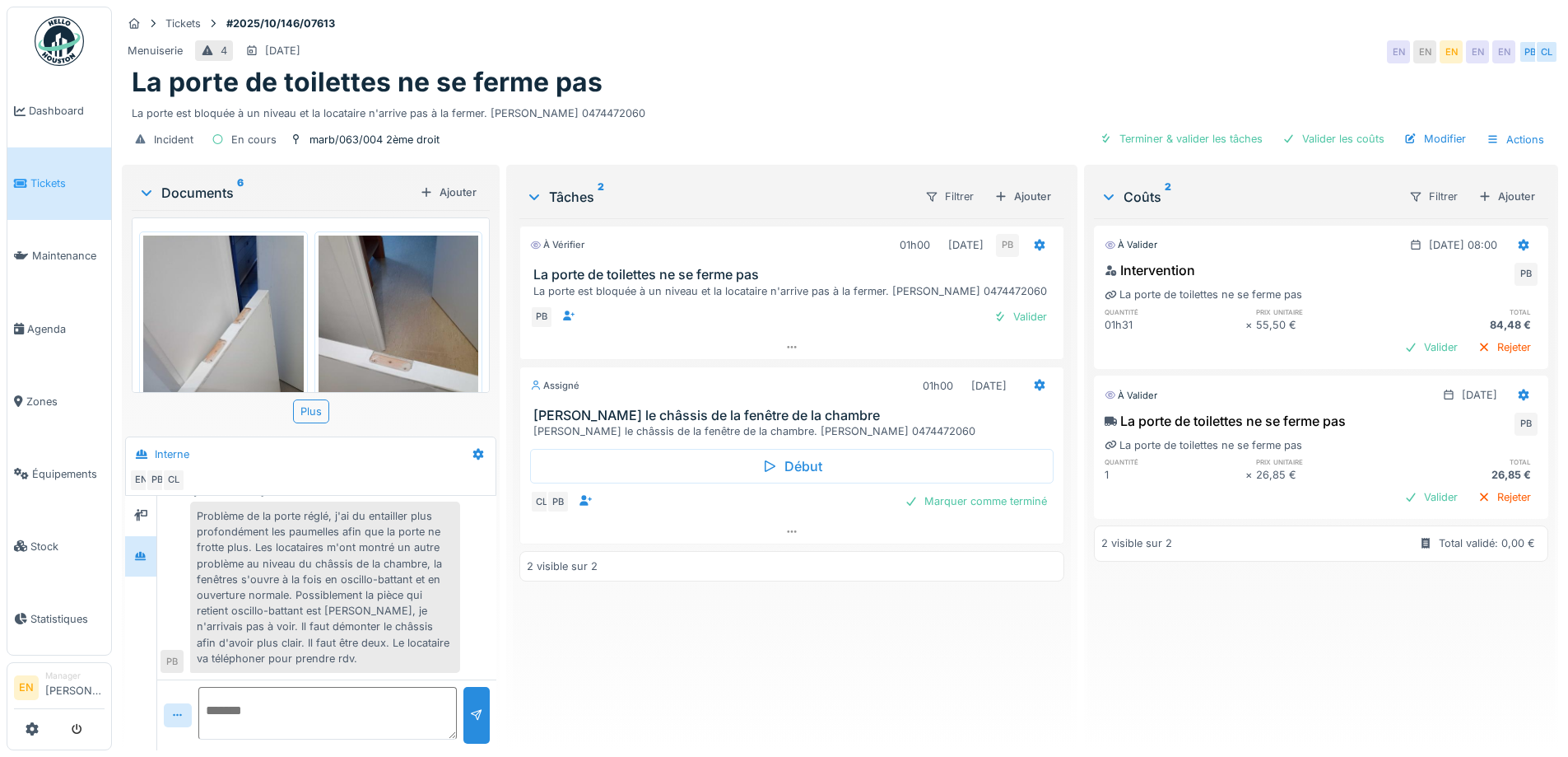
click at [886, 83] on div "La porte de toilettes ne se ferme pas" at bounding box center [839, 82] width 1416 height 31
click at [789, 121] on div "Incident En cours marb/063/004 2ème droit Terminer & valider les tâches Valider…" at bounding box center [840, 140] width 1437 height 37
click at [576, 697] on div "À vérifier 01h00 02/10/2025 PB La porte de toilettes ne se ferme pas La porte e…" at bounding box center [792, 478] width 544 height 519
click at [863, 121] on div "Incident En cours marb/063/004 2ème droit Terminer & valider les tâches Valider…" at bounding box center [840, 140] width 1437 height 37
click at [979, 67] on div "La porte de toilettes ne se ferme pas" at bounding box center [839, 82] width 1416 height 31
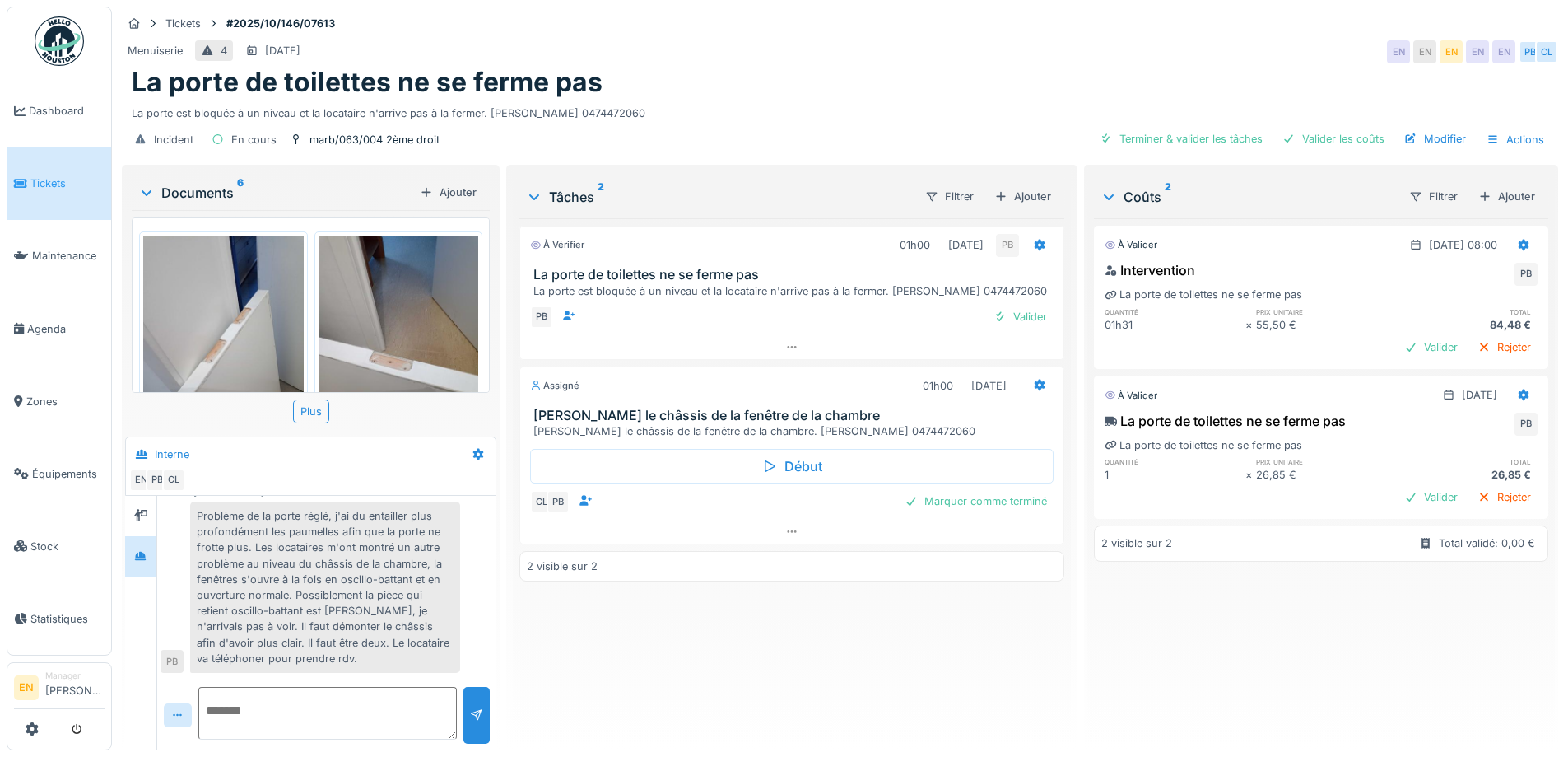
click at [689, 600] on div "À vérifier 01h00 02/10/2025 PB La porte de toilettes ne se ferme pas La porte e…" at bounding box center [792, 478] width 544 height 519
click at [819, 82] on div "La porte de toilettes ne se ferme pas" at bounding box center [839, 82] width 1416 height 31
click at [961, 67] on div "La porte de toilettes ne se ferme pas" at bounding box center [839, 82] width 1416 height 31
click at [776, 67] on div "La porte de toilettes ne se ferme pas" at bounding box center [839, 82] width 1416 height 31
click at [742, 81] on div "La porte de toilettes ne se ferme pas" at bounding box center [839, 82] width 1416 height 31
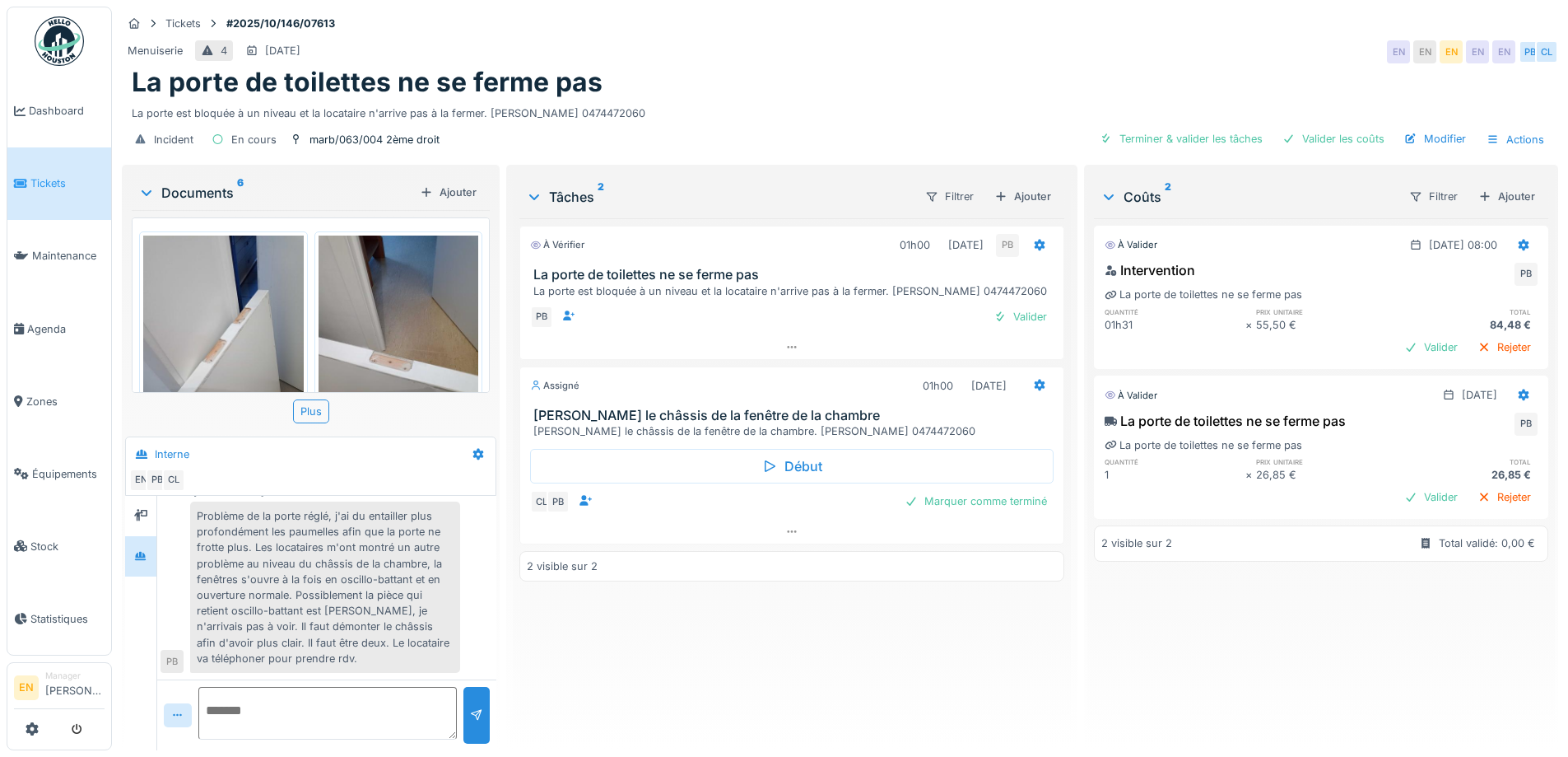
click at [714, 67] on div "La porte de toilettes ne se ferme pas" at bounding box center [839, 82] width 1416 height 31
click at [756, 99] on div "La porte est bloquée à un niveau et la locataire n'arrive pas à la fermer. Mme …" at bounding box center [839, 110] width 1416 height 22
click at [657, 627] on div "À vérifier 01h00 02/10/2025 PB La porte de toilettes ne se ferme pas La porte e…" at bounding box center [792, 478] width 544 height 519
click at [837, 121] on div "Incident En cours marb/063/004 2ème droit Terminer & valider les tâches Valider…" at bounding box center [840, 140] width 1437 height 37
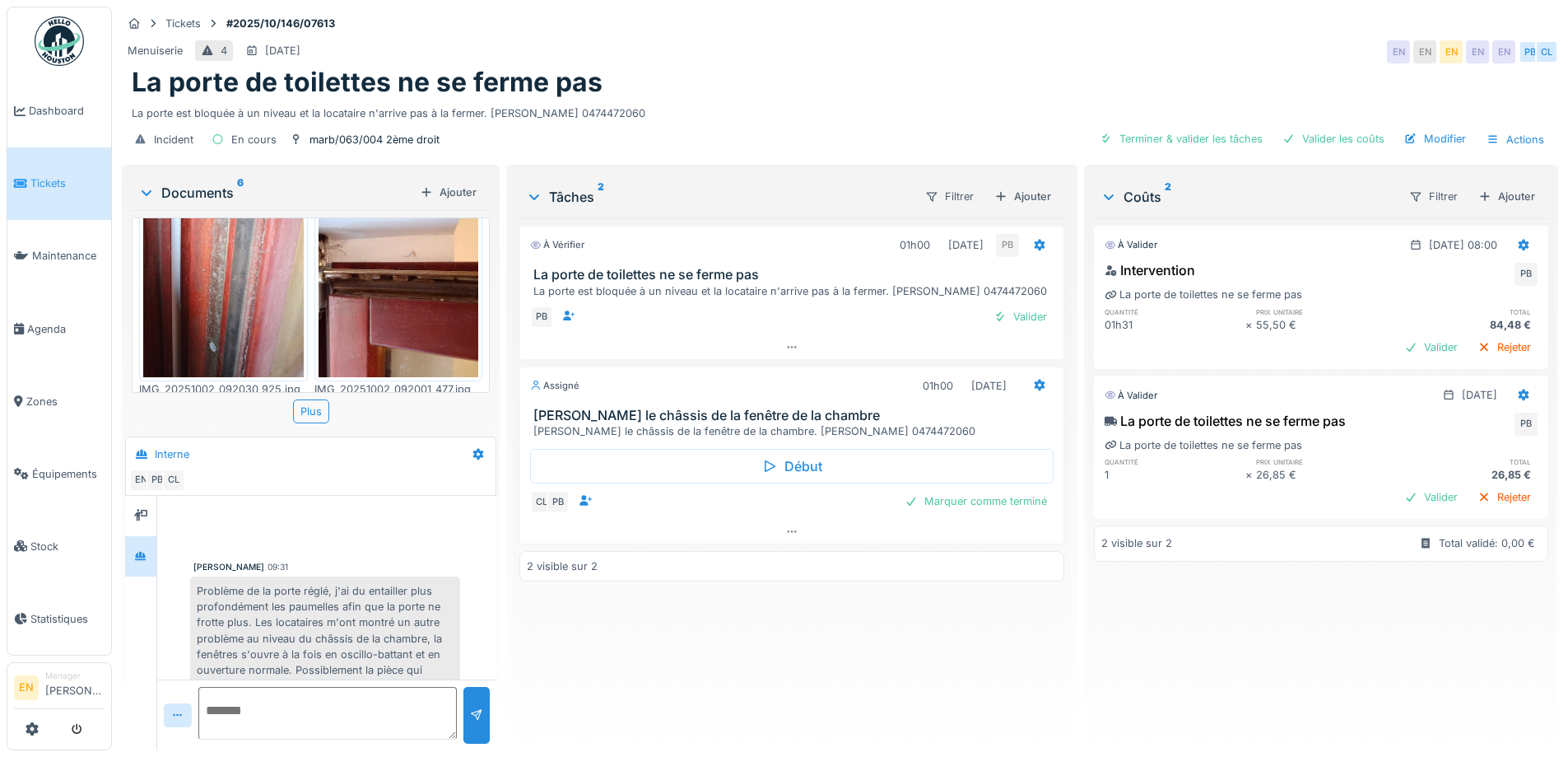
scroll to position [574, 0]
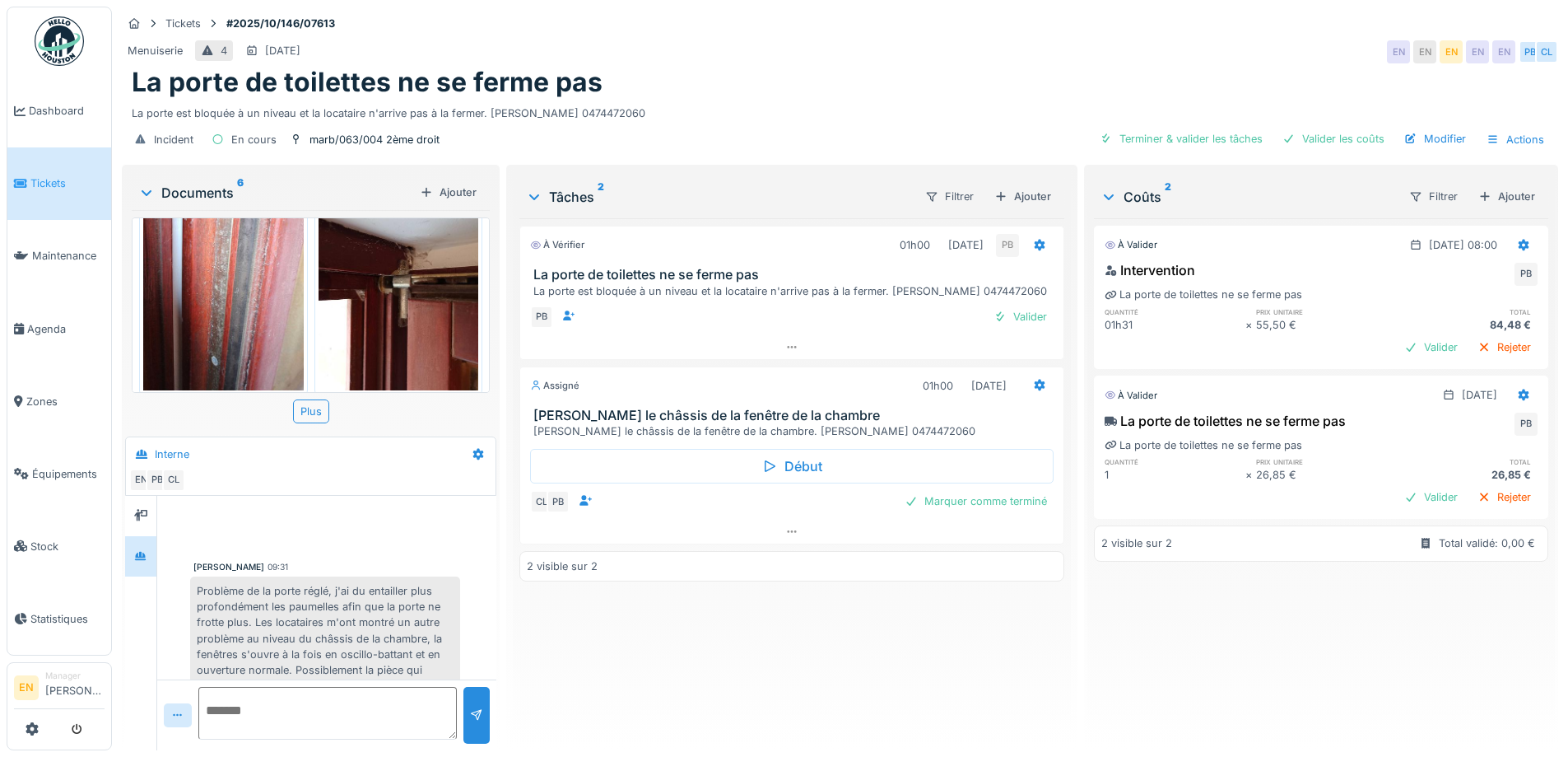
click at [872, 101] on div "La porte est bloquée à un niveau et la locataire n'arrive pas à la fermer. Mme …" at bounding box center [839, 110] width 1416 height 22
click at [641, 620] on div "À vérifier 01h00 02/10/2025 PB La porte de toilettes ne se ferme pas La porte e…" at bounding box center [792, 478] width 544 height 519
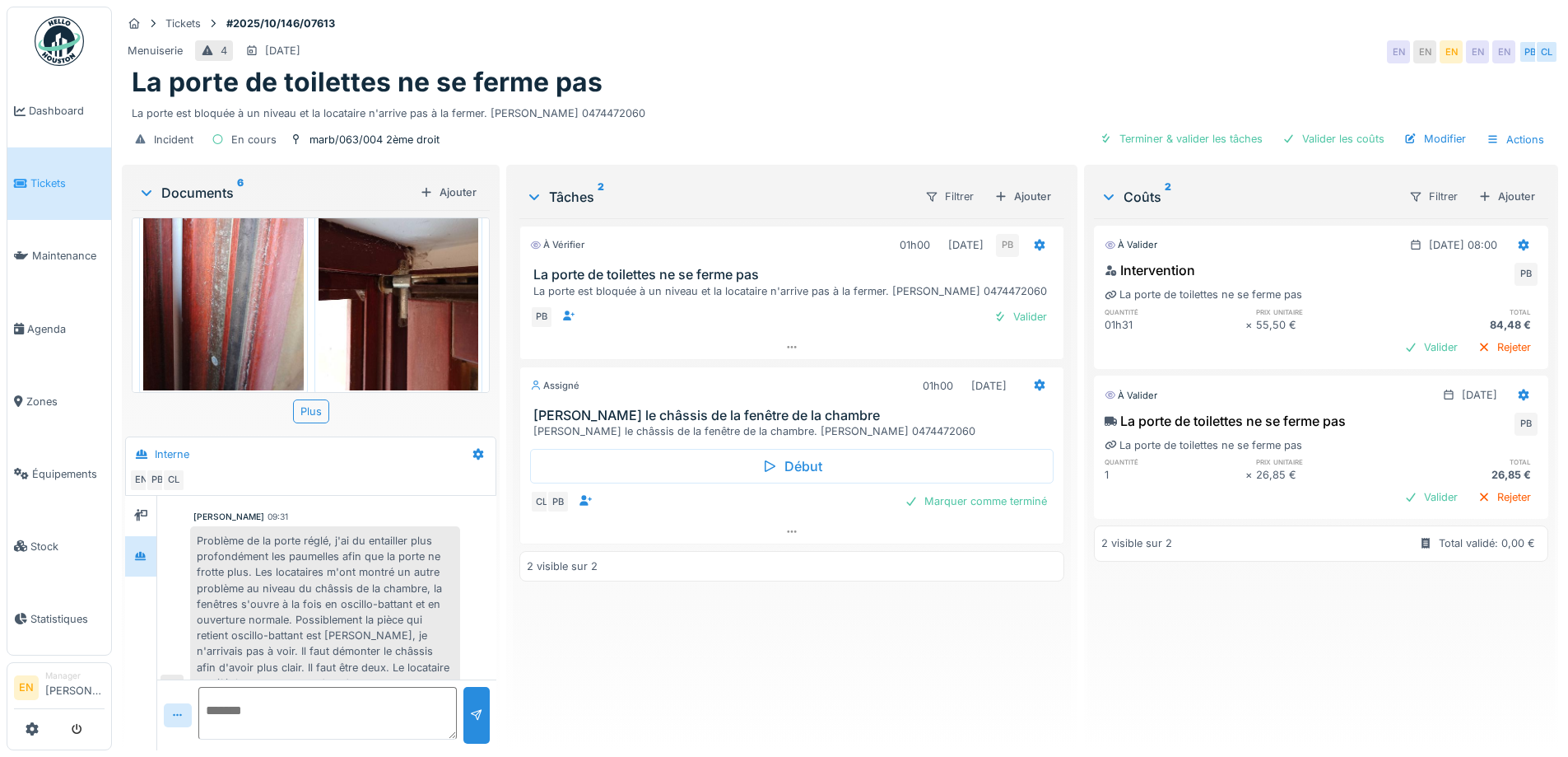
scroll to position [75, 0]
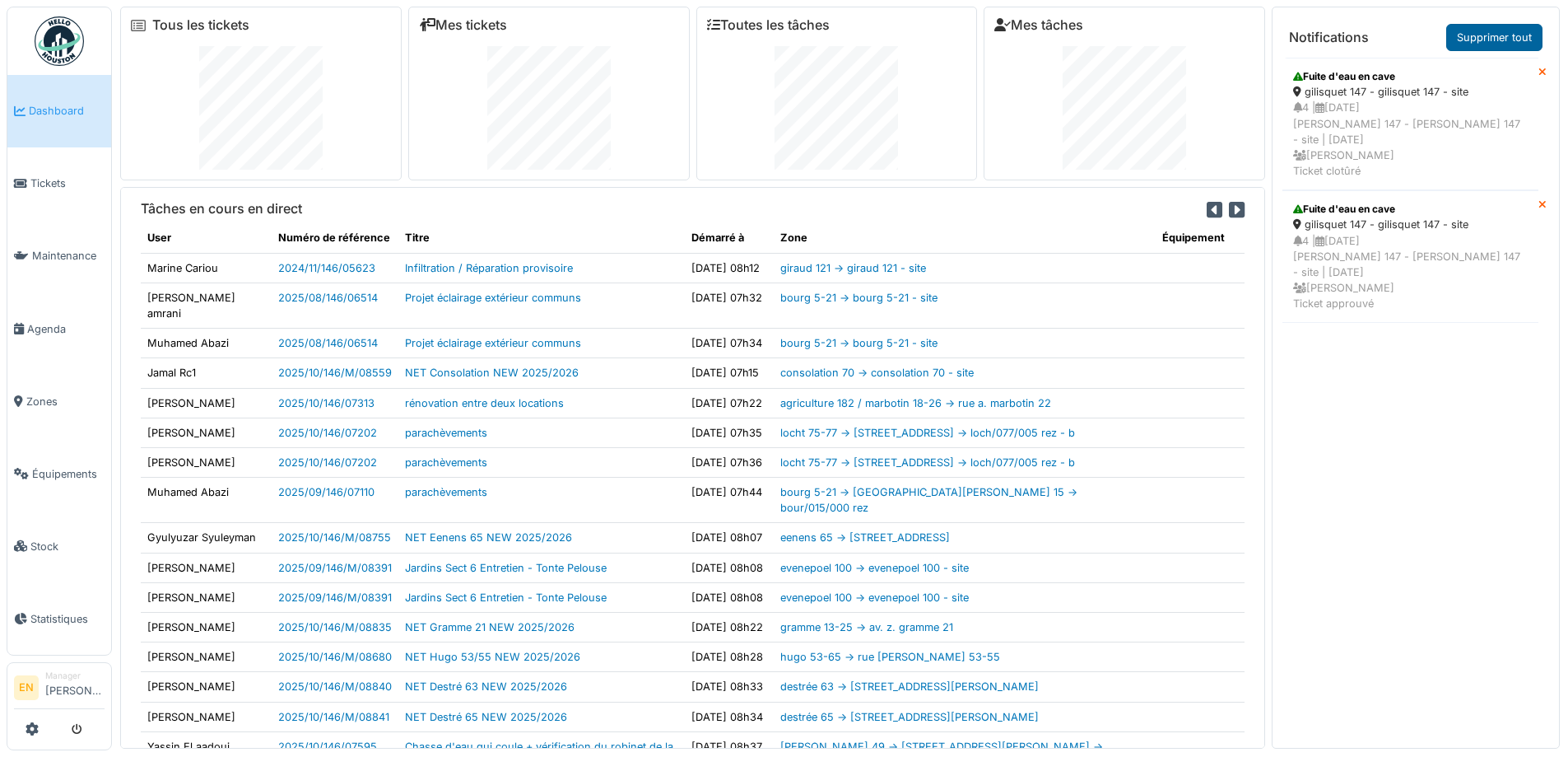
click at [1518, 36] on link "Supprimer tout" at bounding box center [1495, 37] width 96 height 27
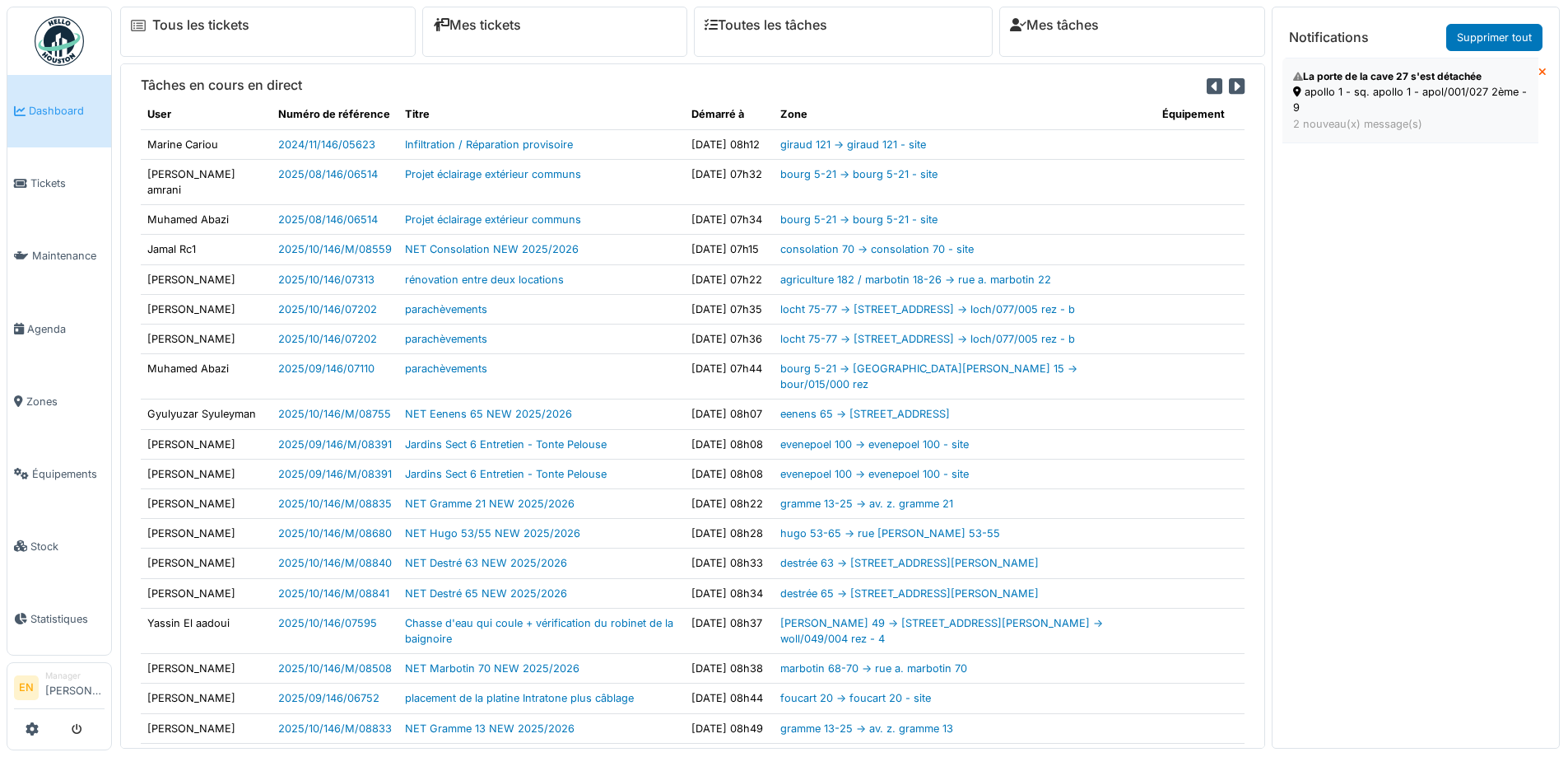
click at [1414, 93] on div "apollo 1 - sq. apollo 1 - apol/001/027 2ème - 9" at bounding box center [1411, 100] width 235 height 31
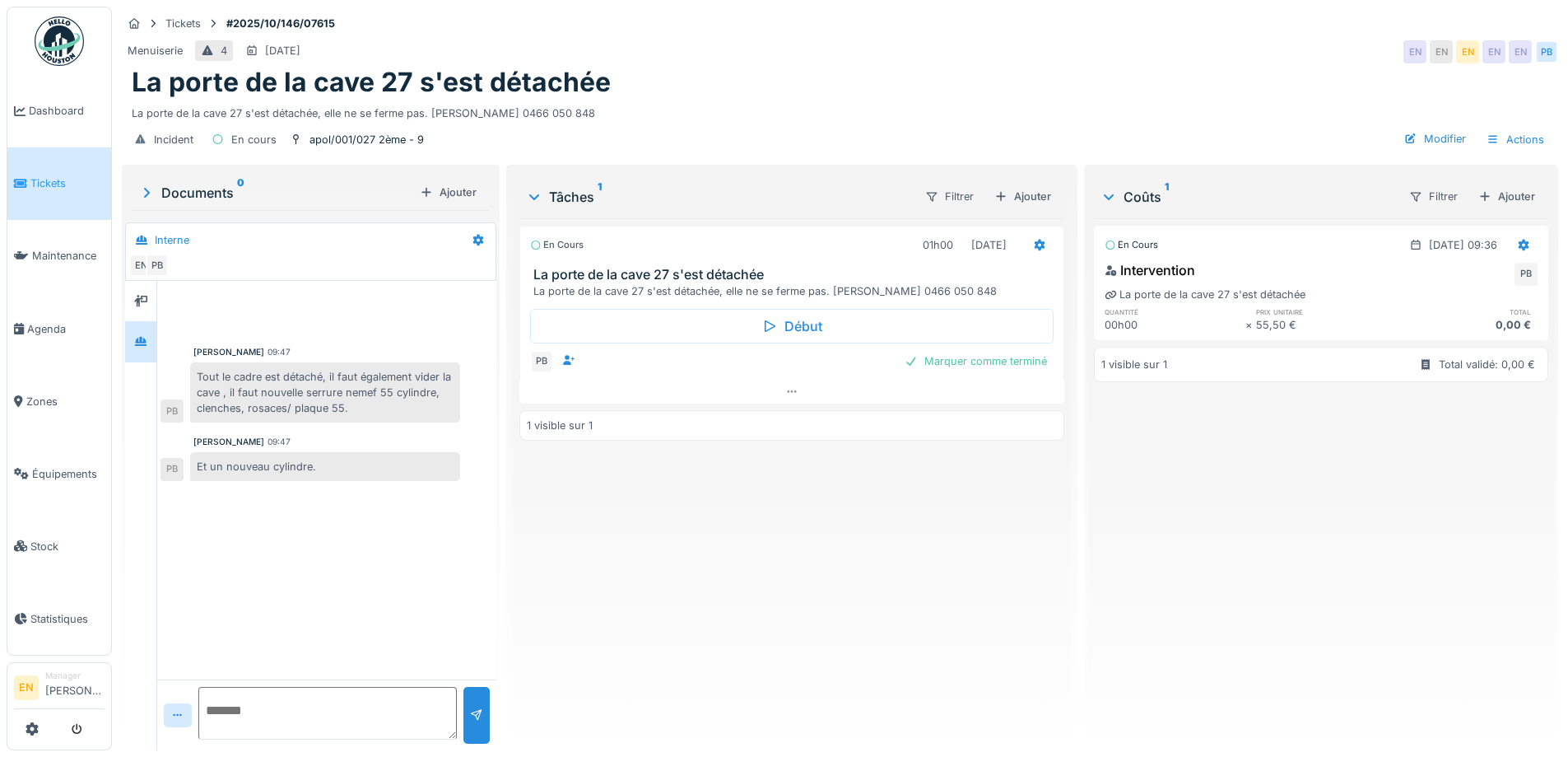
click at [557, 625] on div "En cours 01h00 [DATE] La porte de la cave 27 s'est détachée La porte de la cave…" at bounding box center [792, 478] width 544 height 519
click at [918, 549] on div "En cours 01h00 02/10/2025 La porte de la cave 27 s'est détachée La porte de la …" at bounding box center [792, 478] width 544 height 519
click at [983, 32] on div "Tickets #2025/10/146/07615" at bounding box center [840, 23] width 1437 height 20
click at [842, 49] on div "Menuiserie 4 06/10/2025 EN EN EN EN EN PB" at bounding box center [840, 52] width 1437 height 30
click at [608, 582] on div "En cours 01h00 02/10/2025 La porte de la cave 27 s'est détachée La porte de la …" at bounding box center [792, 478] width 544 height 519
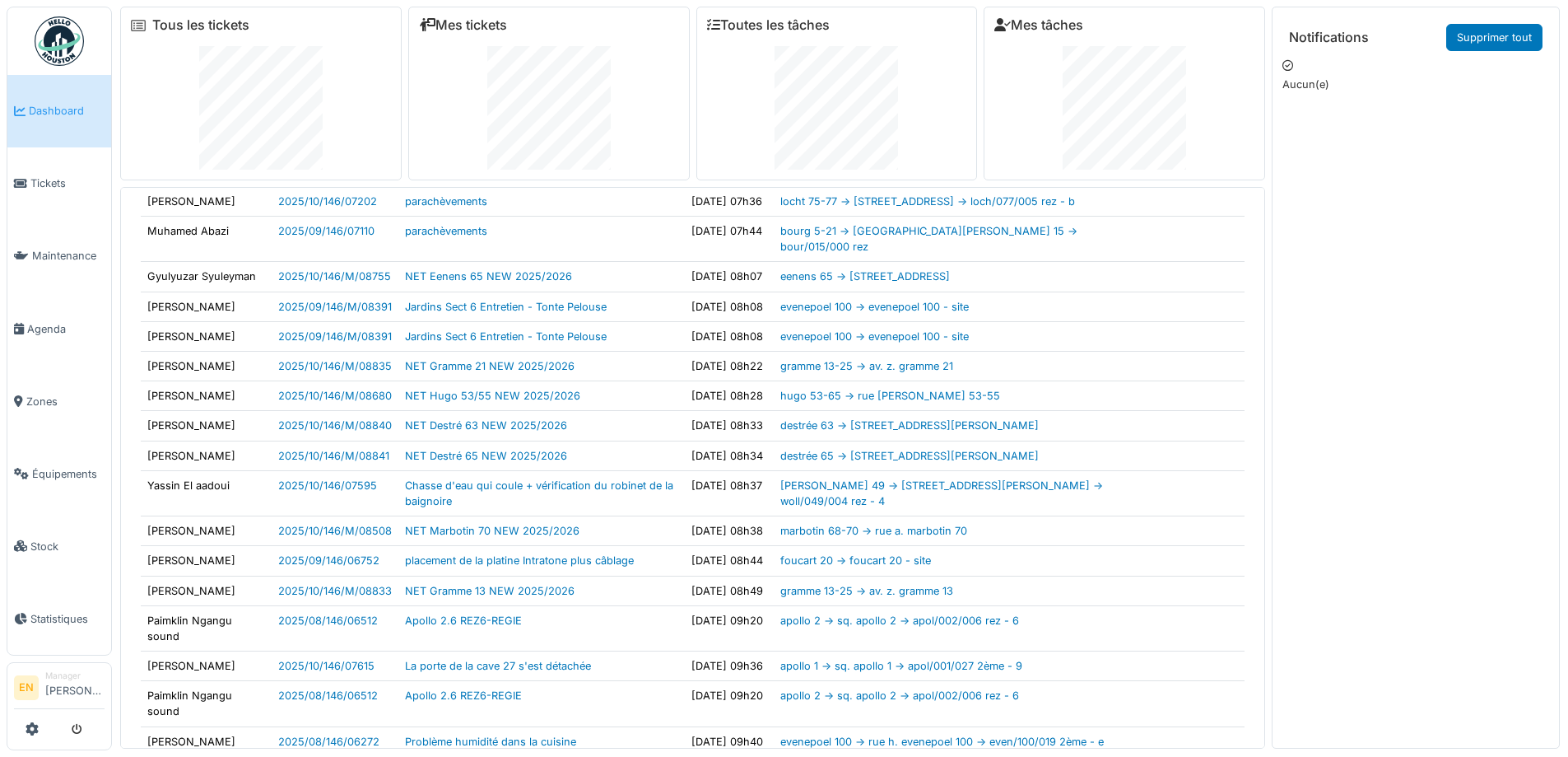
scroll to position [263, 0]
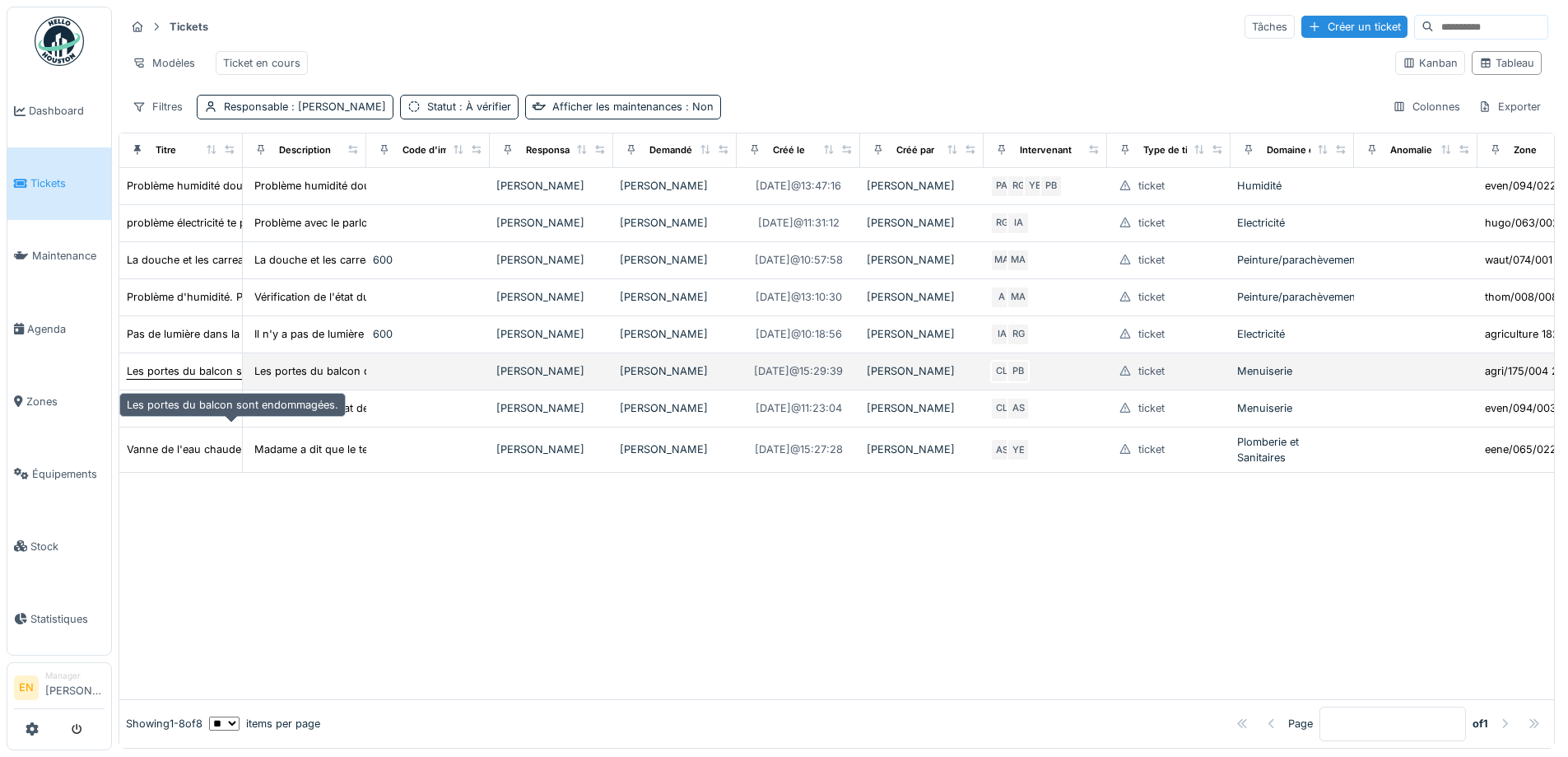
click at [189, 378] on div "Les portes du balcon sont endommagées." at bounding box center [232, 370] width 212 height 16
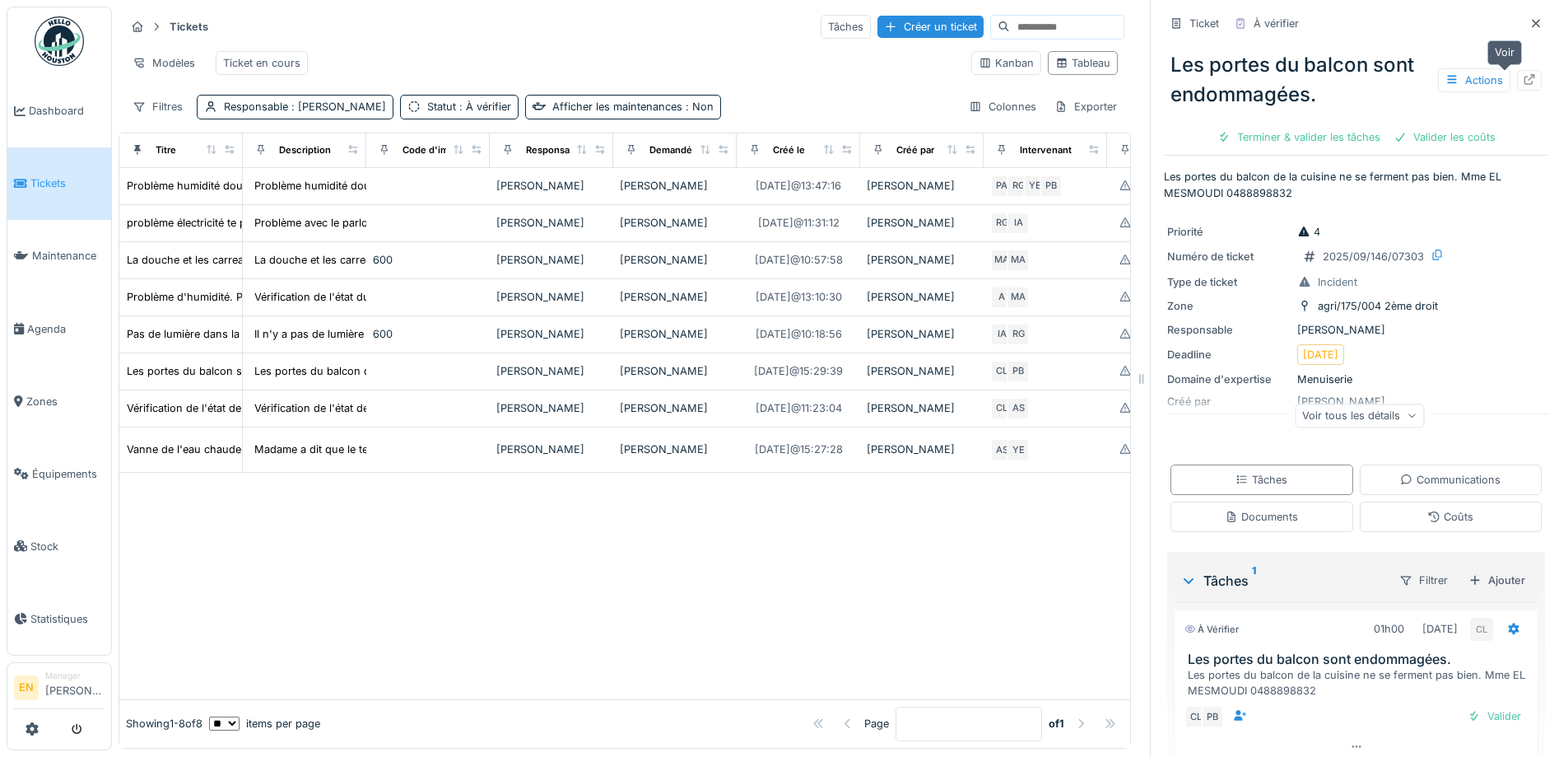
click at [1523, 84] on icon at bounding box center [1529, 80] width 13 height 11
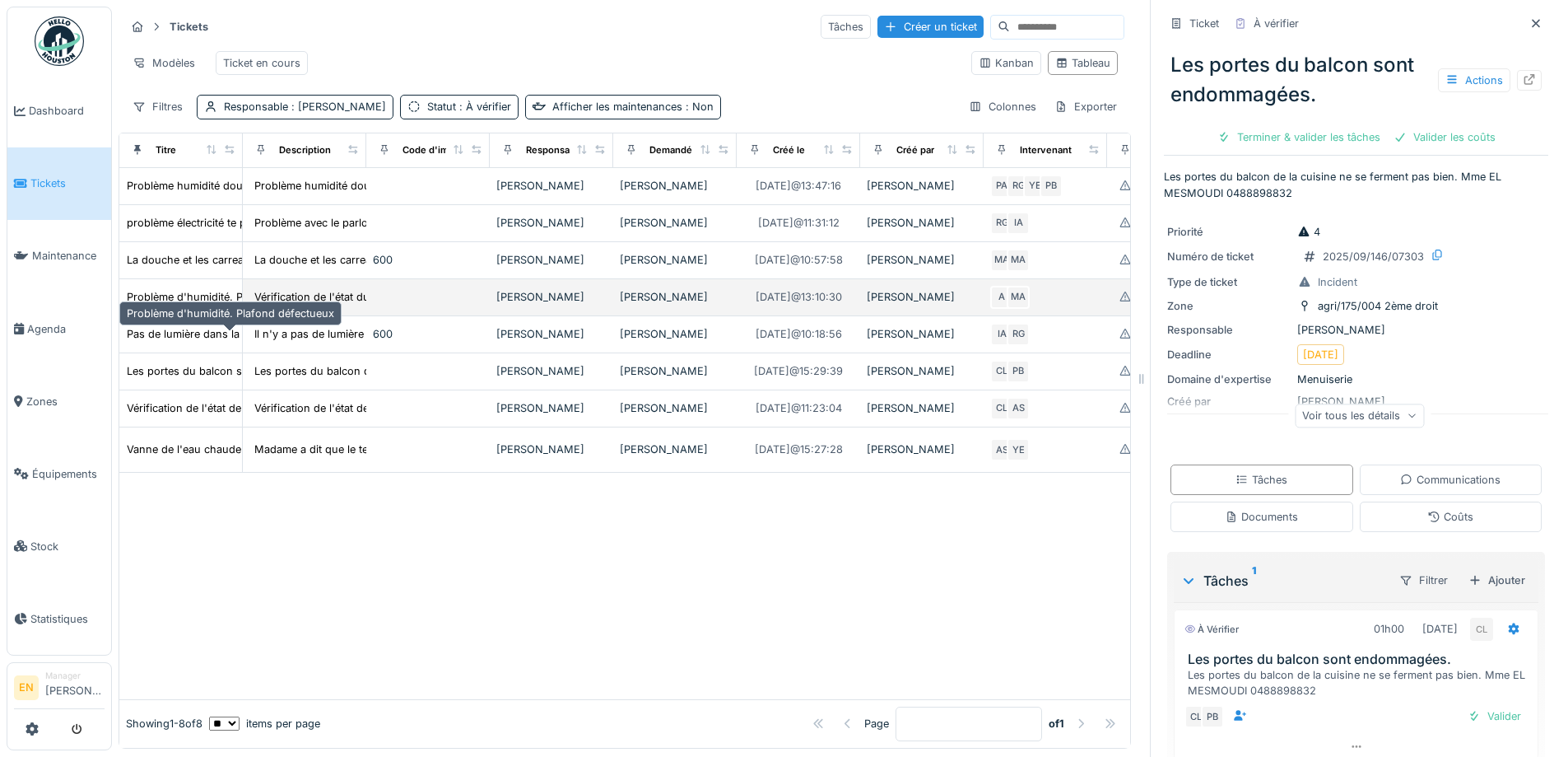
click at [182, 304] on div "Problème d'humidité. Plafond défectueux" at bounding box center [230, 296] width 207 height 16
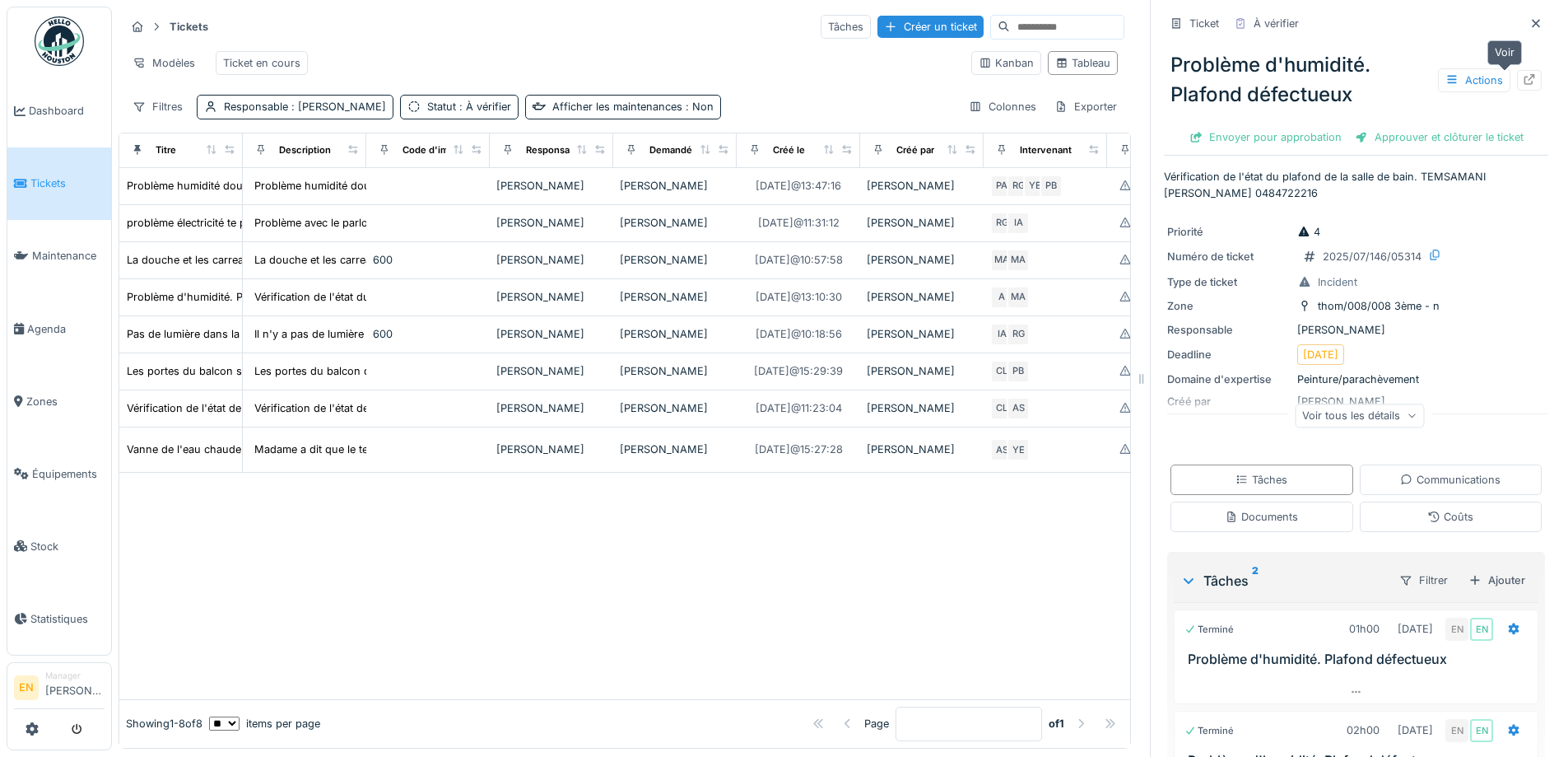
click at [1523, 82] on icon at bounding box center [1529, 80] width 13 height 11
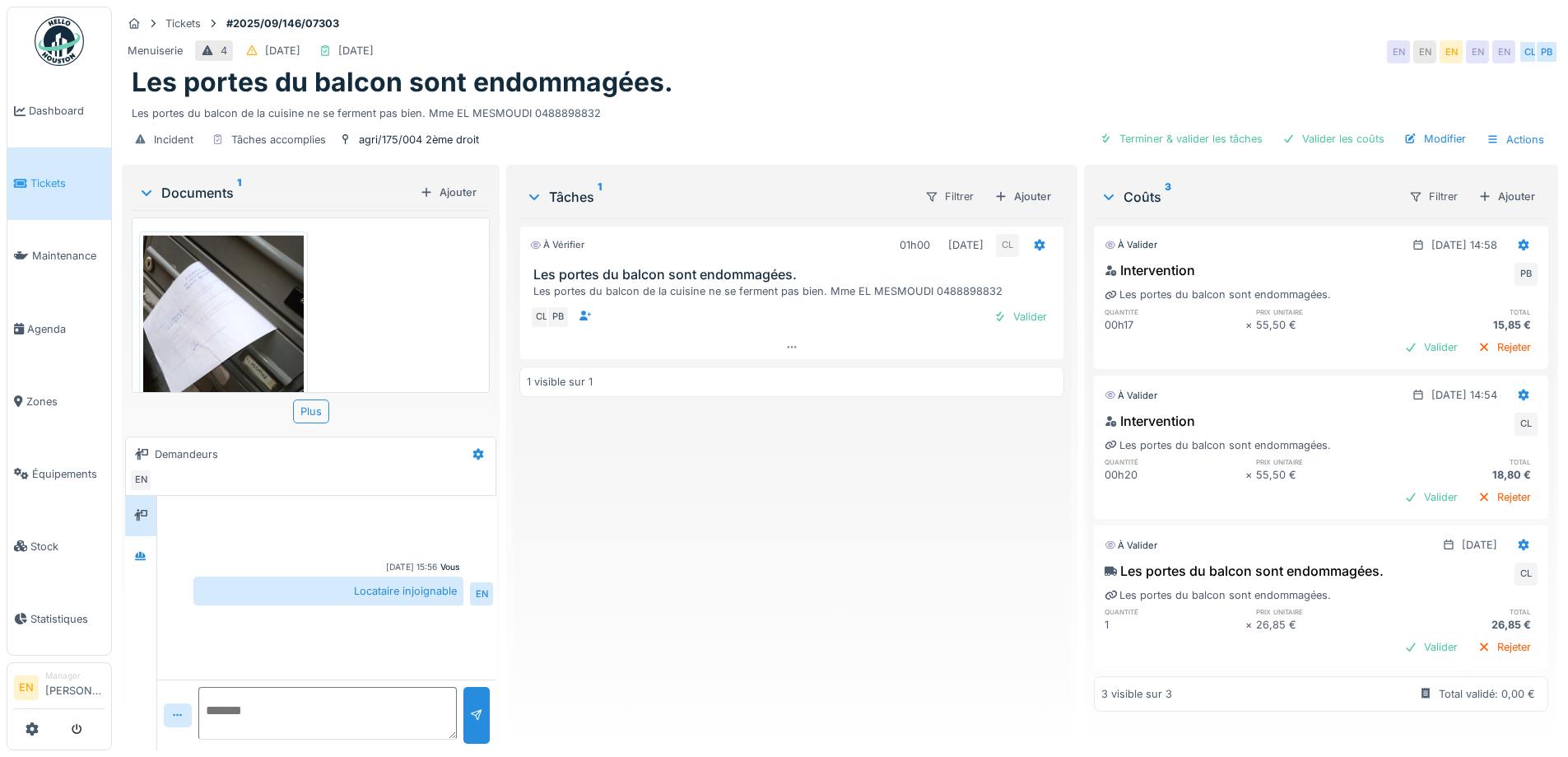
click at [713, 593] on div "À vérifier 01h00 [DATE] CL Les portes du balcon sont endommagées. Les portes du…" at bounding box center [792, 478] width 544 height 519
click at [629, 565] on div "À vérifier 01h00 [DATE] CL Les portes du balcon sont endommagées. Les portes du…" at bounding box center [792, 478] width 544 height 519
drag, startPoint x: 1340, startPoint y: 161, endPoint x: 851, endPoint y: 613, distance: 665.9
click at [888, 588] on div "Tickets #2025/09/146/07303 Menuiserie 4 [DATE] [DATE] EN EN EN EN EN CL PB Les …" at bounding box center [840, 378] width 1456 height 757
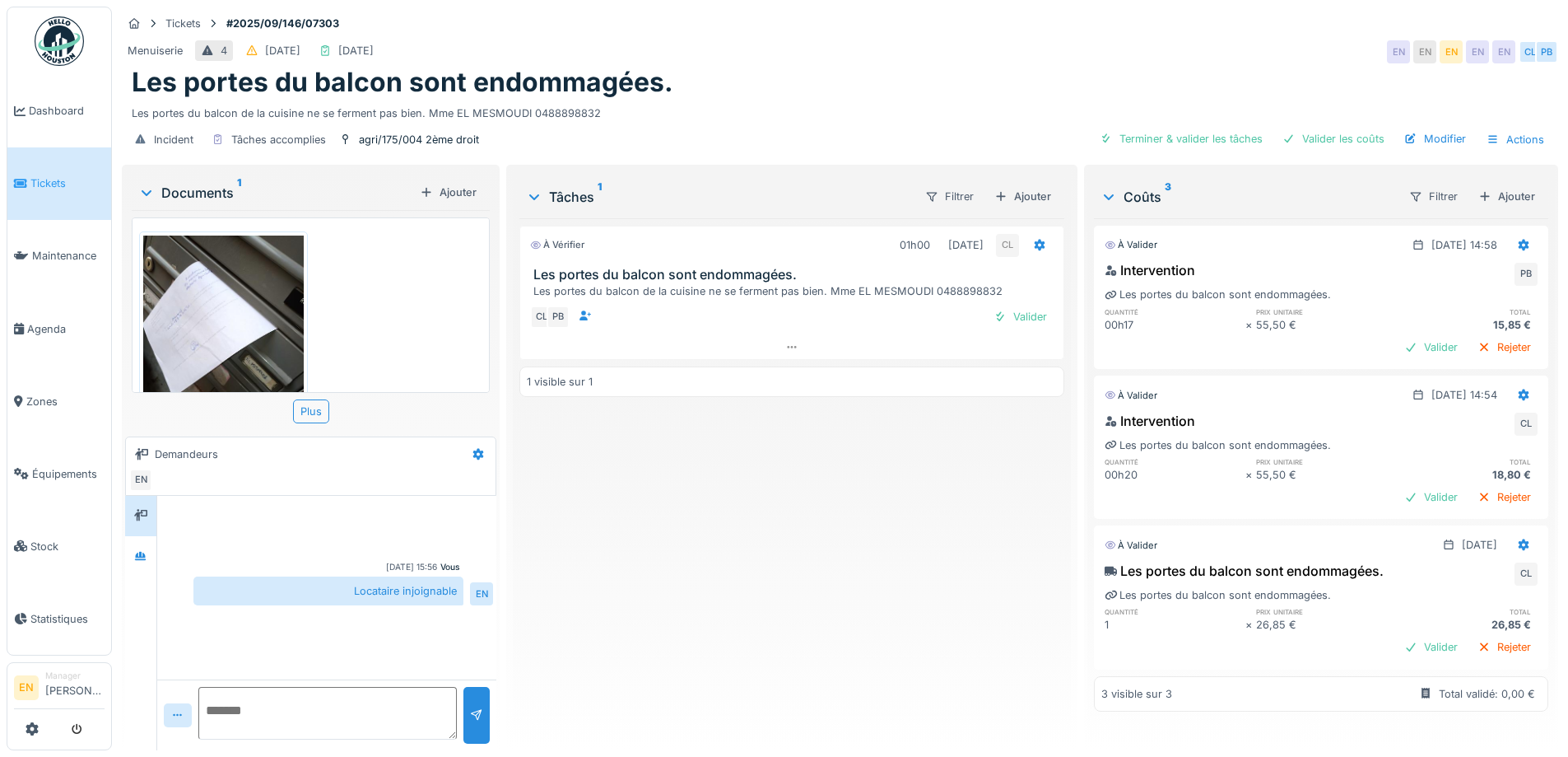
click at [838, 606] on div "À vérifier 01h00 [DATE] CL Les portes du balcon sont endommagées. Les portes du…" at bounding box center [792, 478] width 544 height 519
click at [858, 121] on div "Les portes du balcon de la cuisine ne se ferment pas bien. Mme EL MESMOUDI 0488…" at bounding box center [839, 110] width 1416 height 22
click at [636, 652] on div "À vérifier 01h00 [DATE] CL Les portes du balcon sont endommagées. Les portes du…" at bounding box center [792, 478] width 544 height 519
click at [671, 548] on div "À vérifier 01h00 [DATE] CL Les portes du balcon sont endommagées. Les portes du…" at bounding box center [792, 478] width 544 height 519
click at [773, 588] on div "À vérifier 01h00 [DATE] CL Les portes du balcon sont endommagées. Les portes du…" at bounding box center [792, 478] width 544 height 519
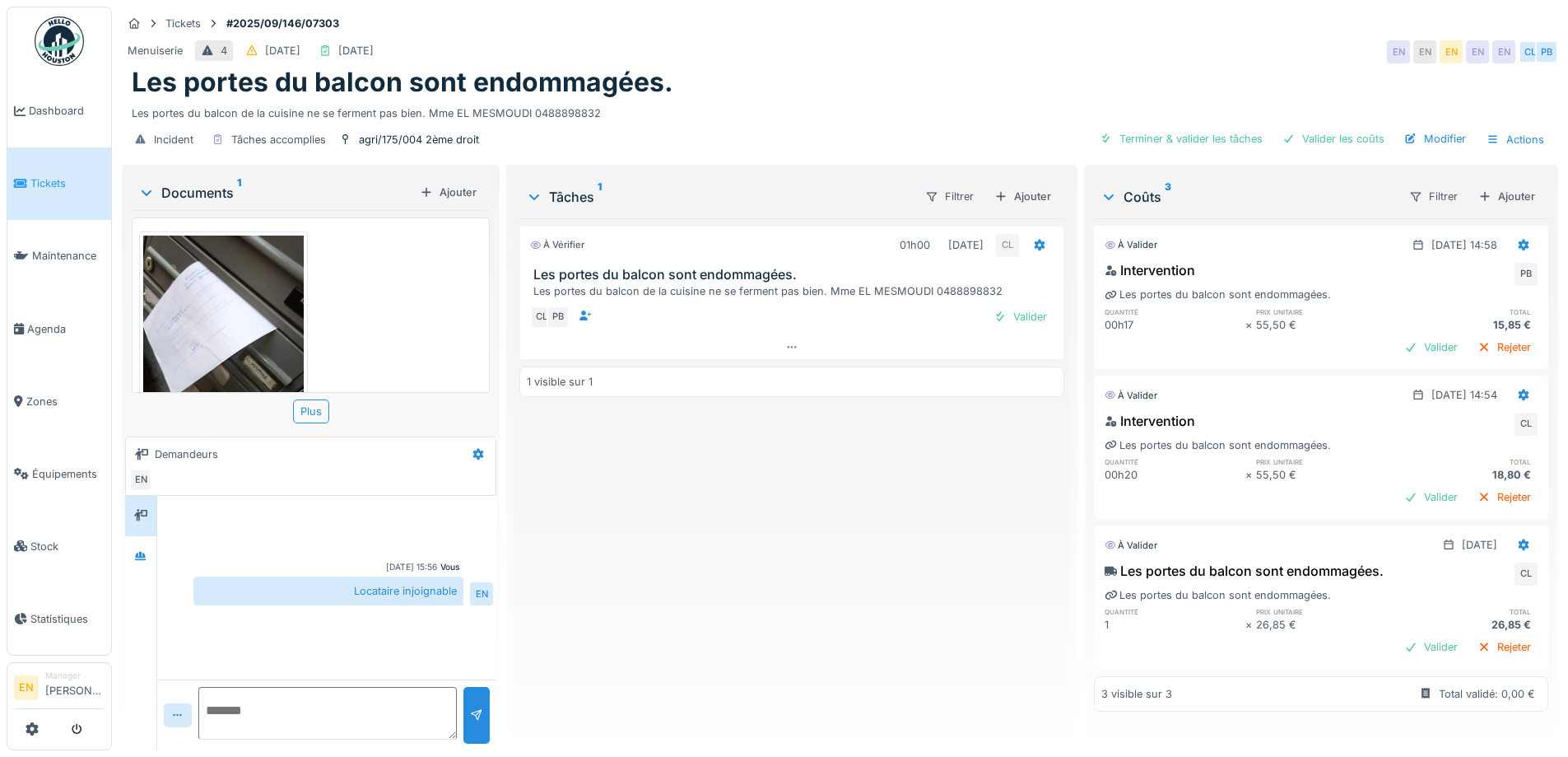
click at [885, 714] on div "À vérifier 01h00 [DATE] CL Les portes du balcon sont endommagées. Les portes du…" at bounding box center [792, 478] width 544 height 519
click at [812, 598] on div "À vérifier 01h00 [DATE] CL Les portes du balcon sont endommagées. Les portes du…" at bounding box center [792, 478] width 544 height 519
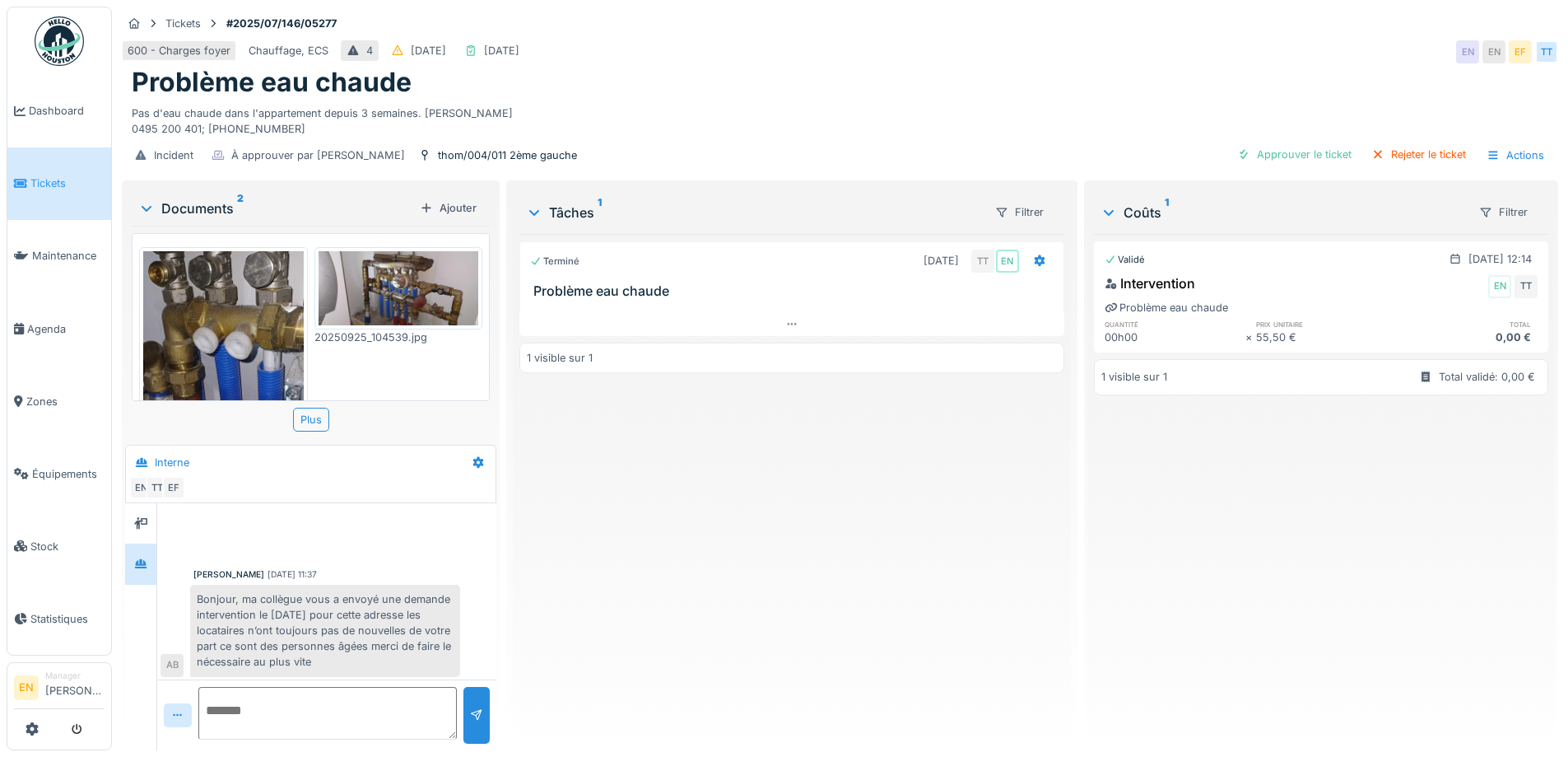
scroll to position [137, 0]
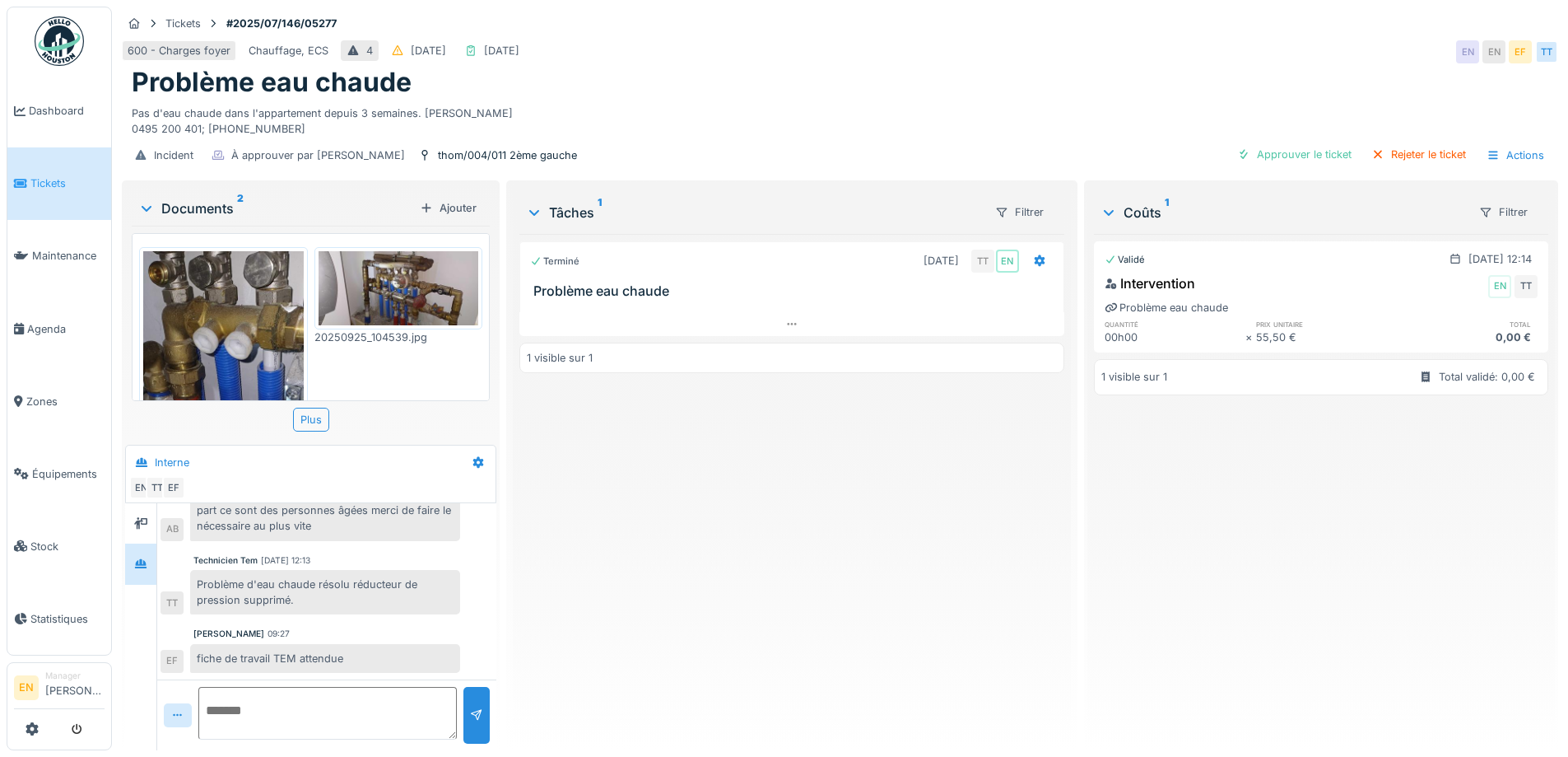
click at [665, 456] on div "Terminé [DATE] TT EN Problème eau chaude 1 visible sur 1" at bounding box center [792, 486] width 544 height 503
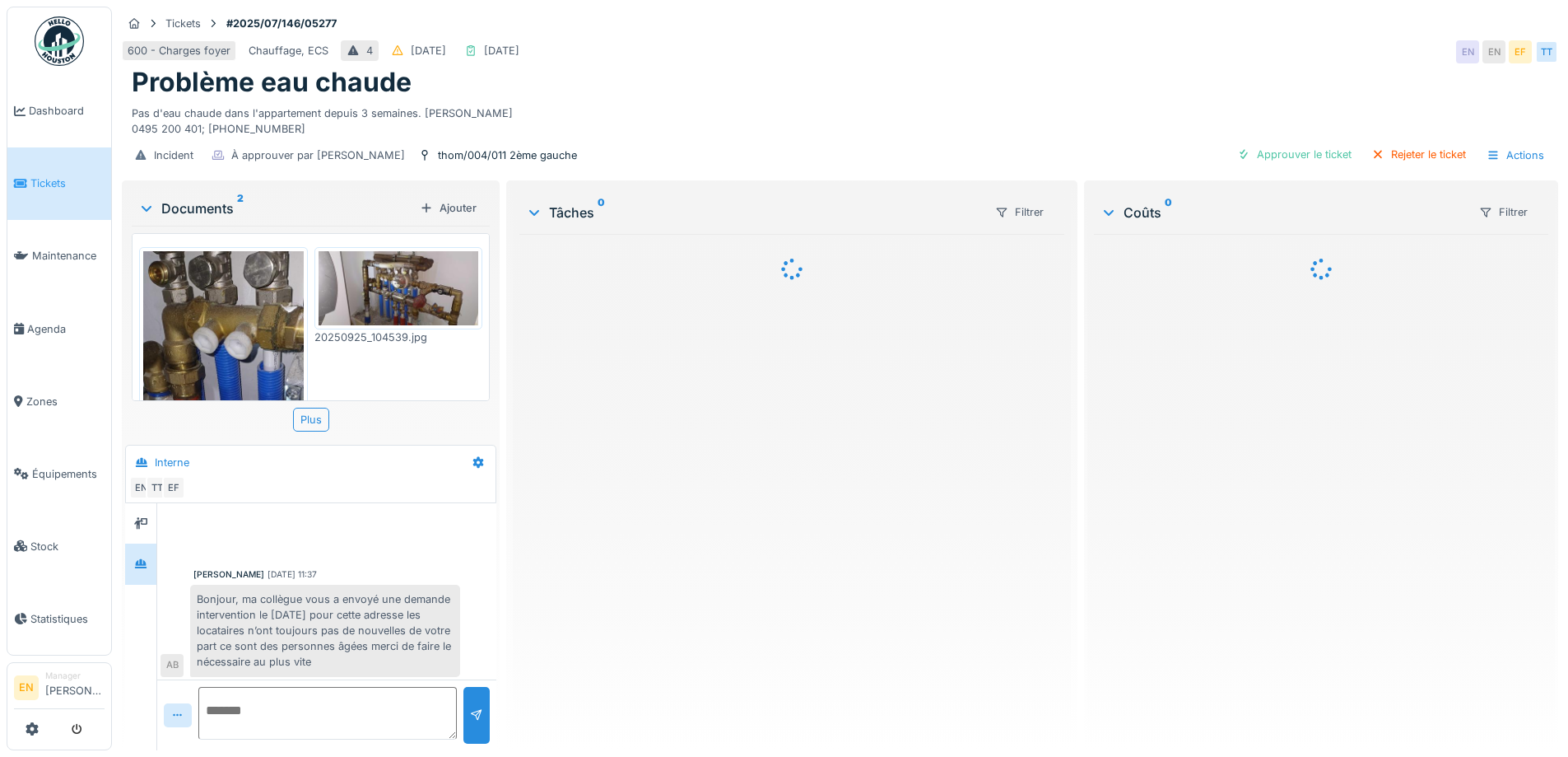
scroll to position [137, 0]
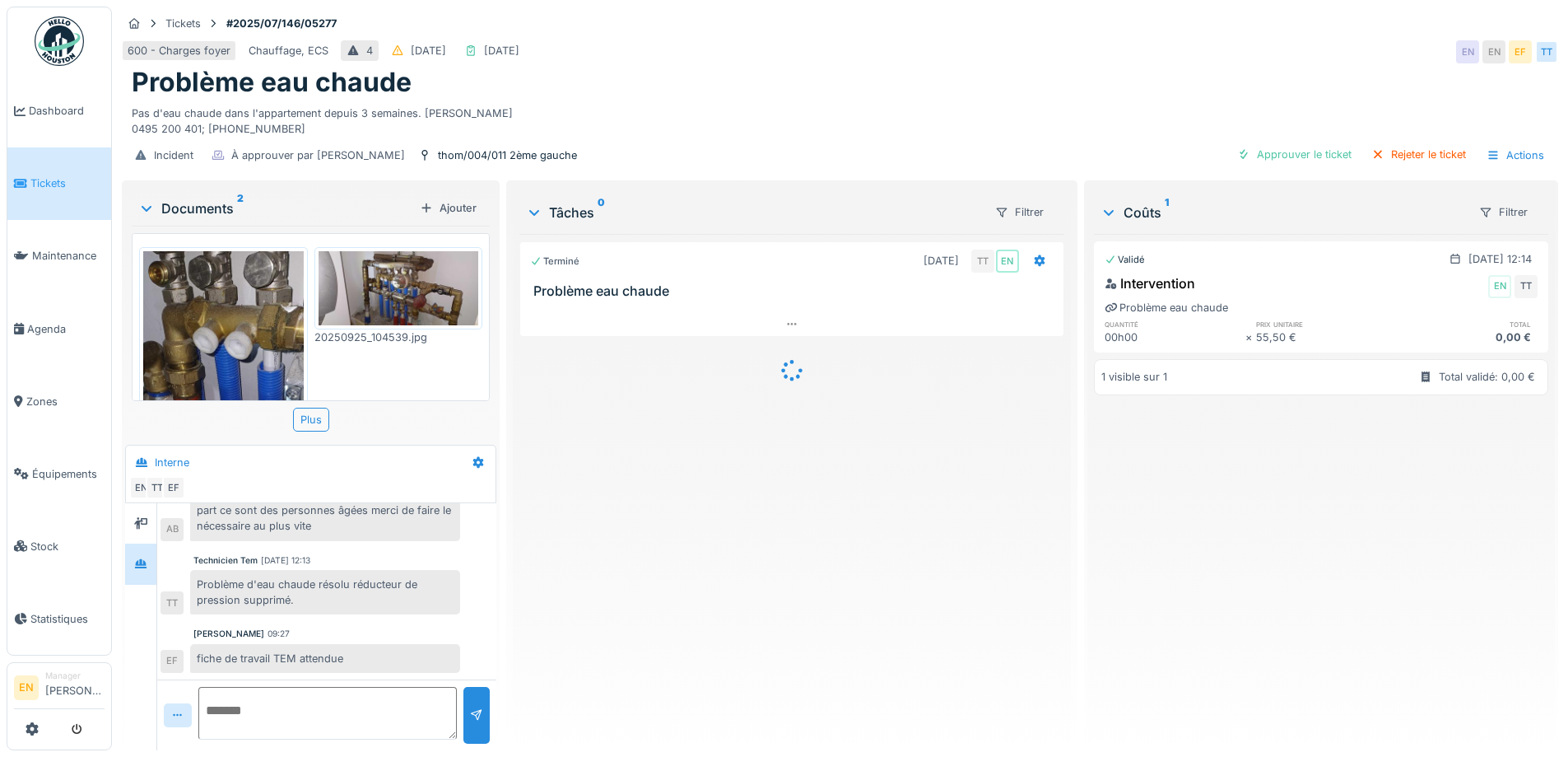
click at [356, 638] on div "[PERSON_NAME] 09:27" at bounding box center [327, 633] width 266 height 12
click at [151, 521] on div at bounding box center [141, 523] width 25 height 20
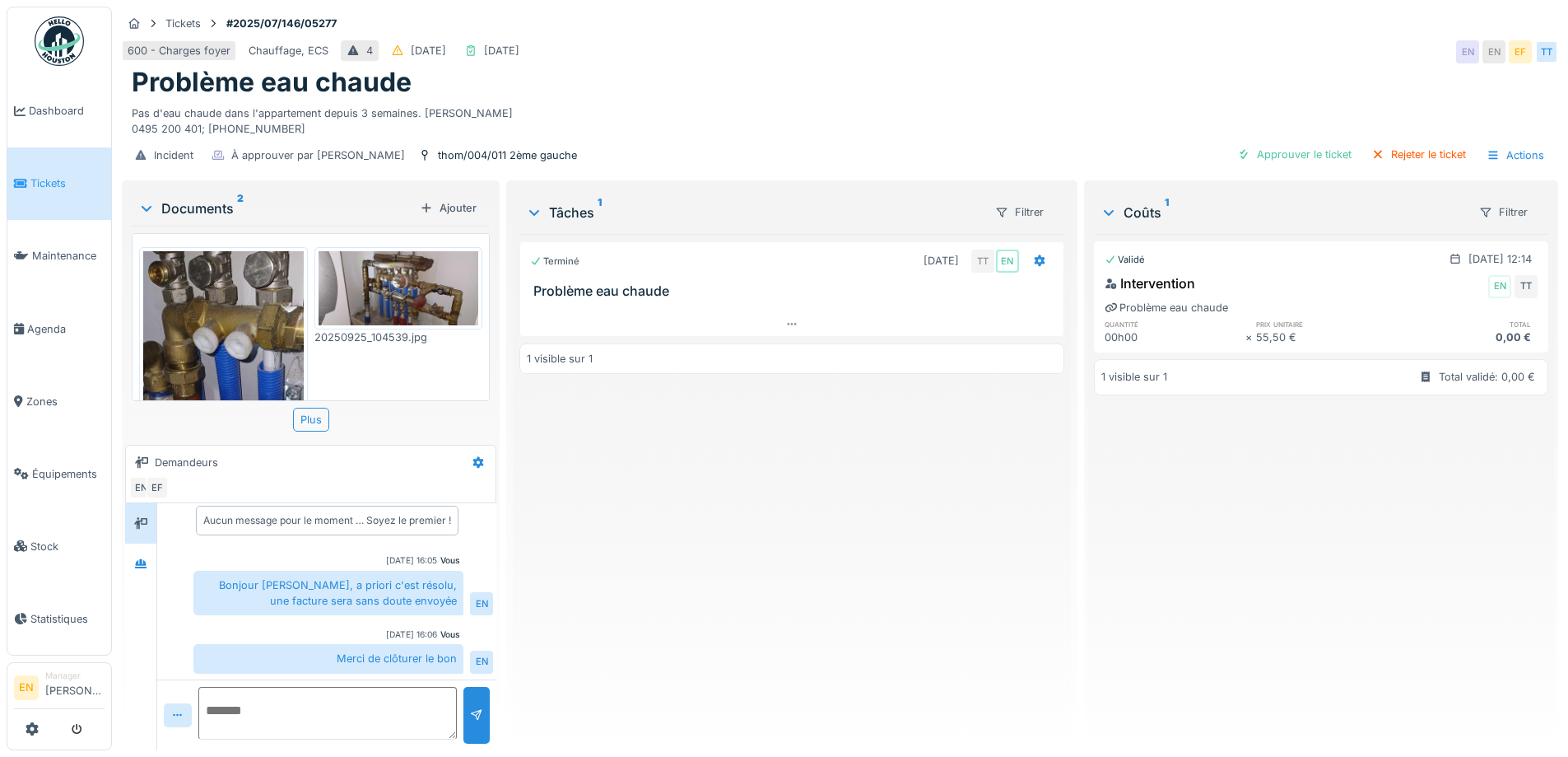
scroll to position [12, 0]
click at [138, 559] on icon at bounding box center [141, 564] width 11 height 9
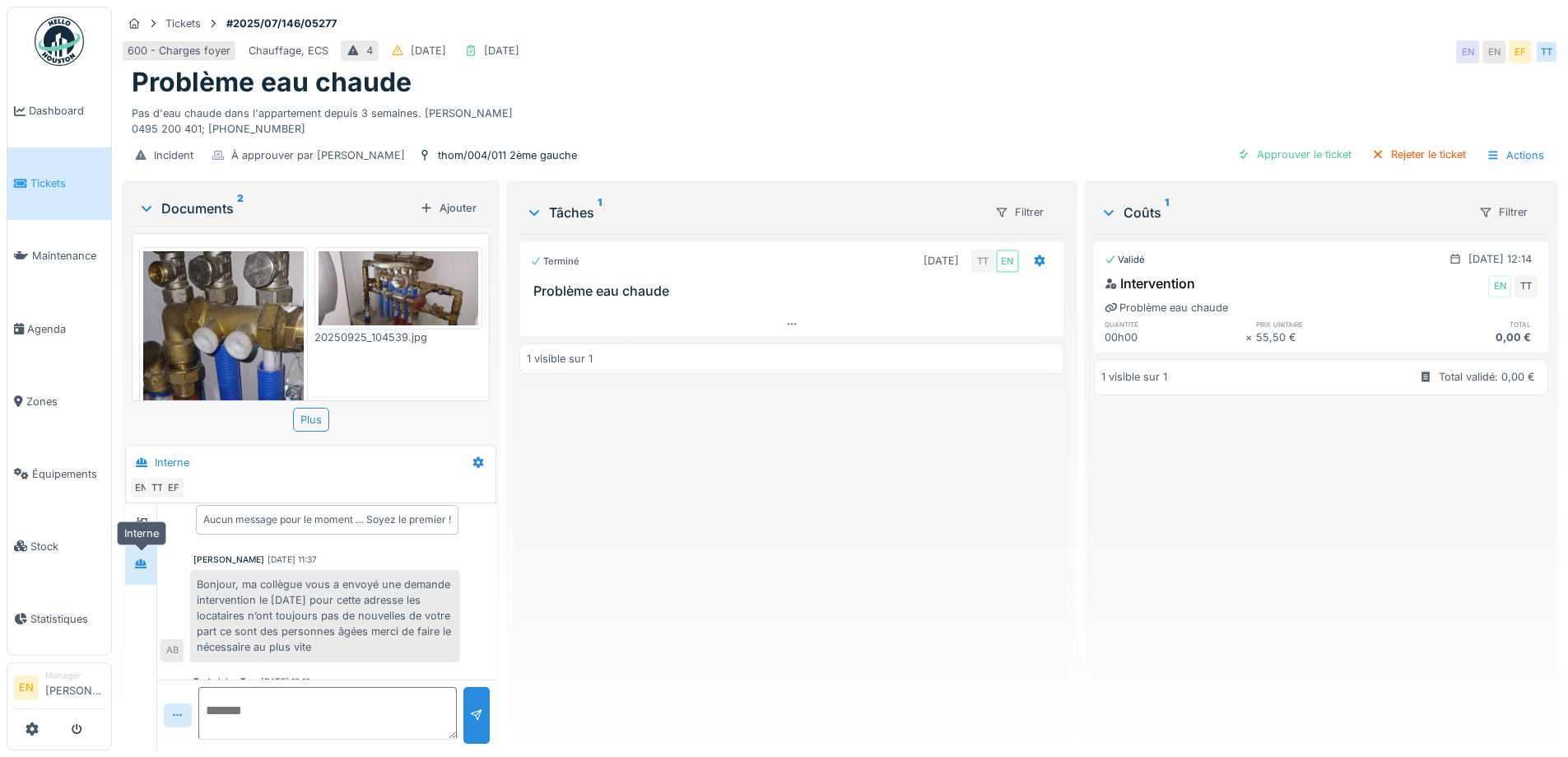
scroll to position [137, 0]
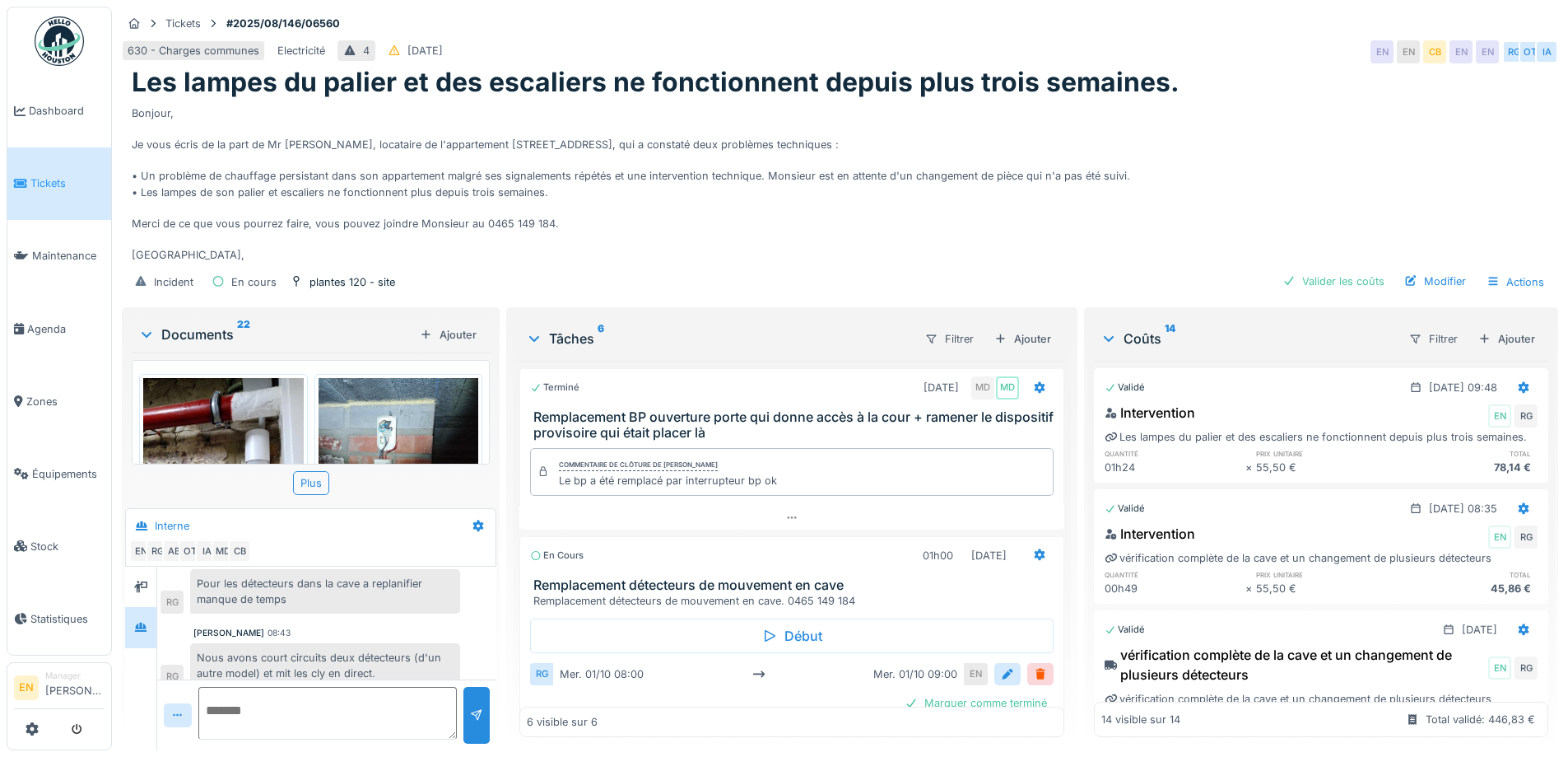
scroll to position [1541, 0]
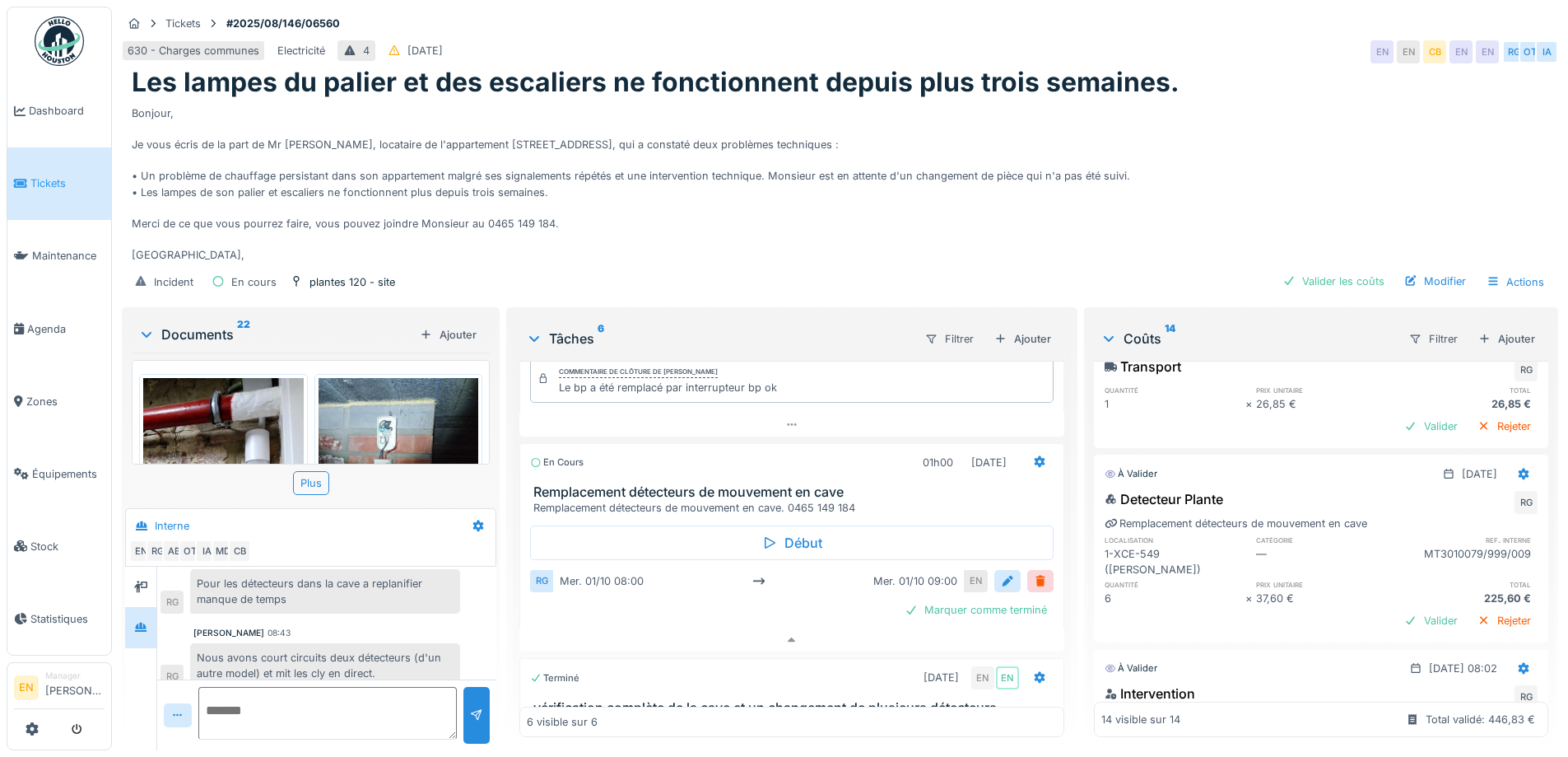
click at [1194, 105] on div "Bonjour, Je vous écris de la part de Mr El Ghaouat, locataire de l'appartement …" at bounding box center [839, 181] width 1416 height 165
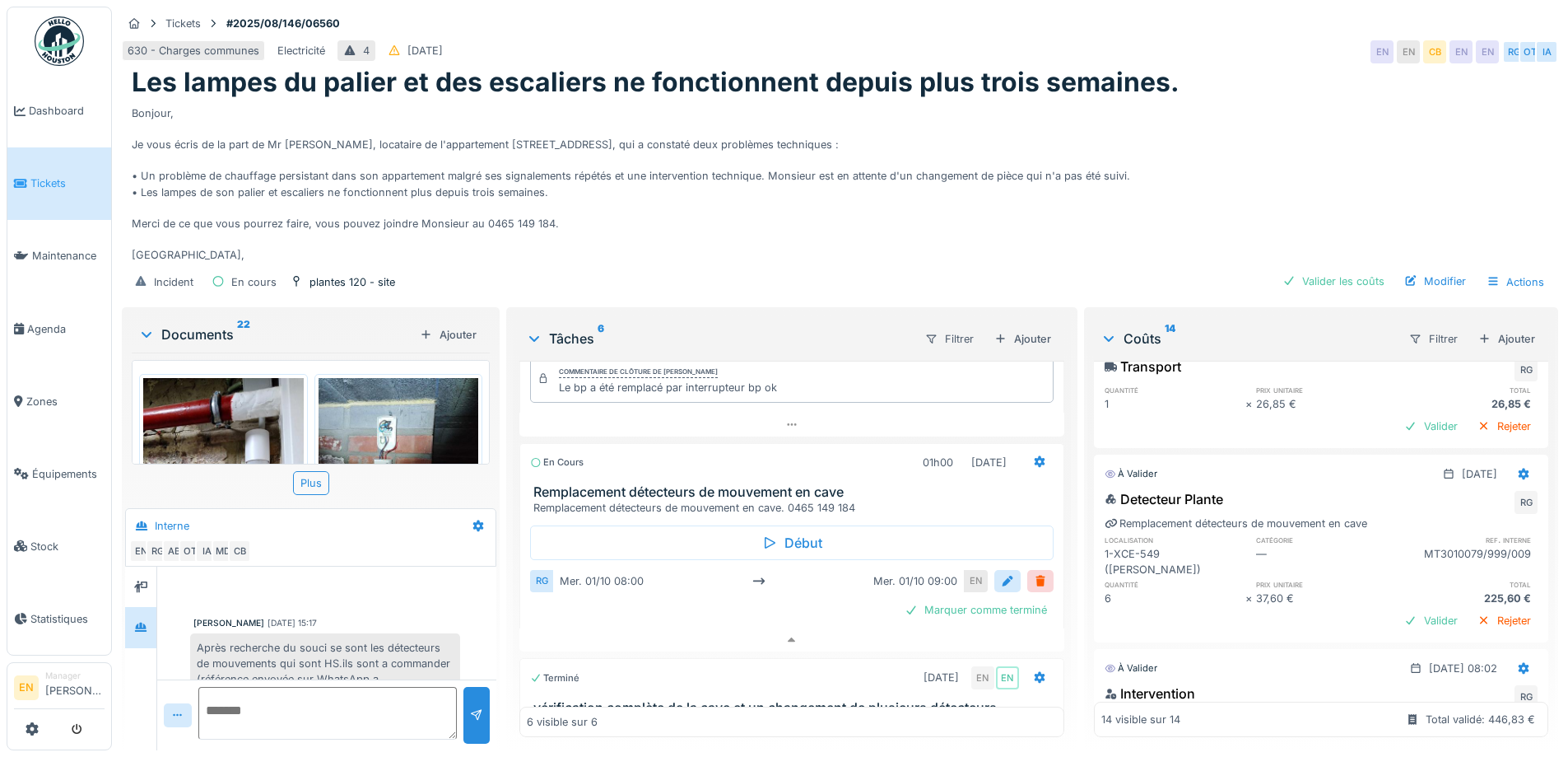
scroll to position [0, 0]
click at [746, 225] on div "Bonjour, Je vous écris de la part de Mr El Ghaouat, locataire de l'appartement …" at bounding box center [839, 181] width 1416 height 165
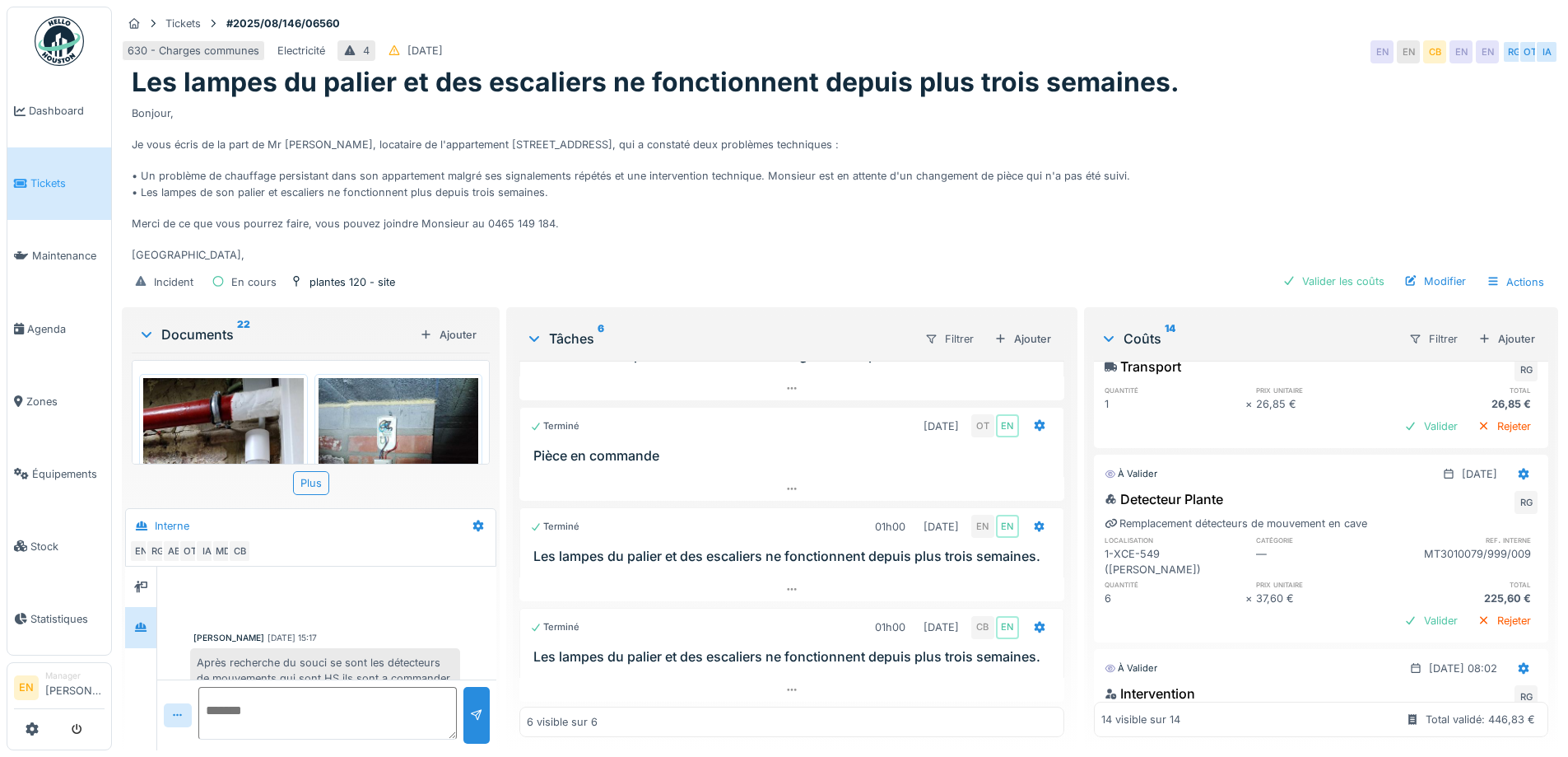
scroll to position [486, 0]
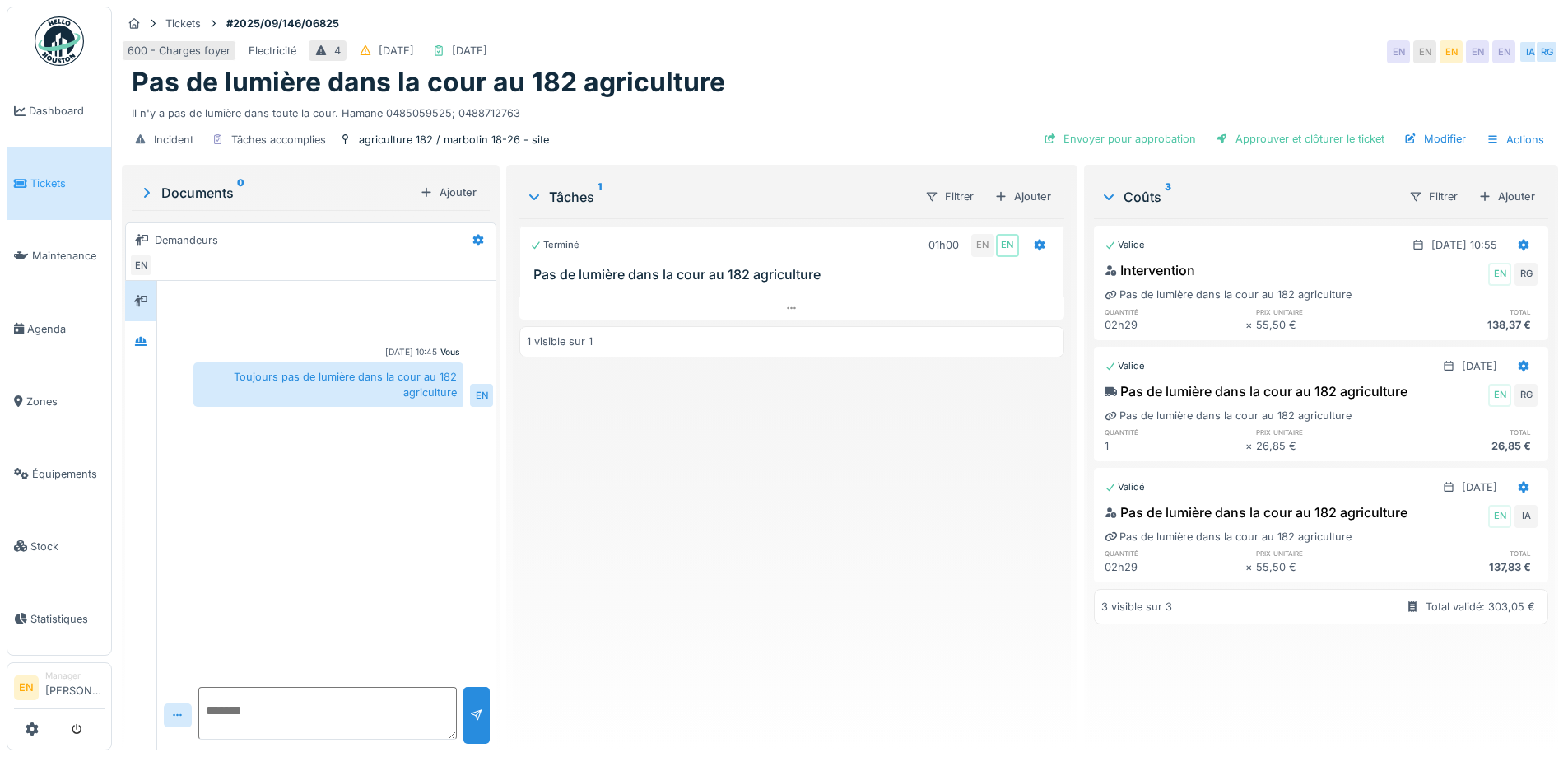
click at [895, 584] on div "Terminé 01h00 EN EN Pas de lumière dans la cour au 182 agriculture 1 visible su…" at bounding box center [792, 478] width 544 height 519
drag, startPoint x: 759, startPoint y: 497, endPoint x: 1031, endPoint y: 19, distance: 550.0
click at [759, 489] on div "Terminé 01h00 EN EN Pas de lumière dans la cour au 182 agriculture 1 visible su…" at bounding box center [792, 478] width 544 height 519
drag, startPoint x: 1043, startPoint y: 69, endPoint x: 1097, endPoint y: 78, distance: 54.7
click at [1045, 75] on div "Pas de lumière dans la cour au 182 agriculture" at bounding box center [839, 82] width 1416 height 31
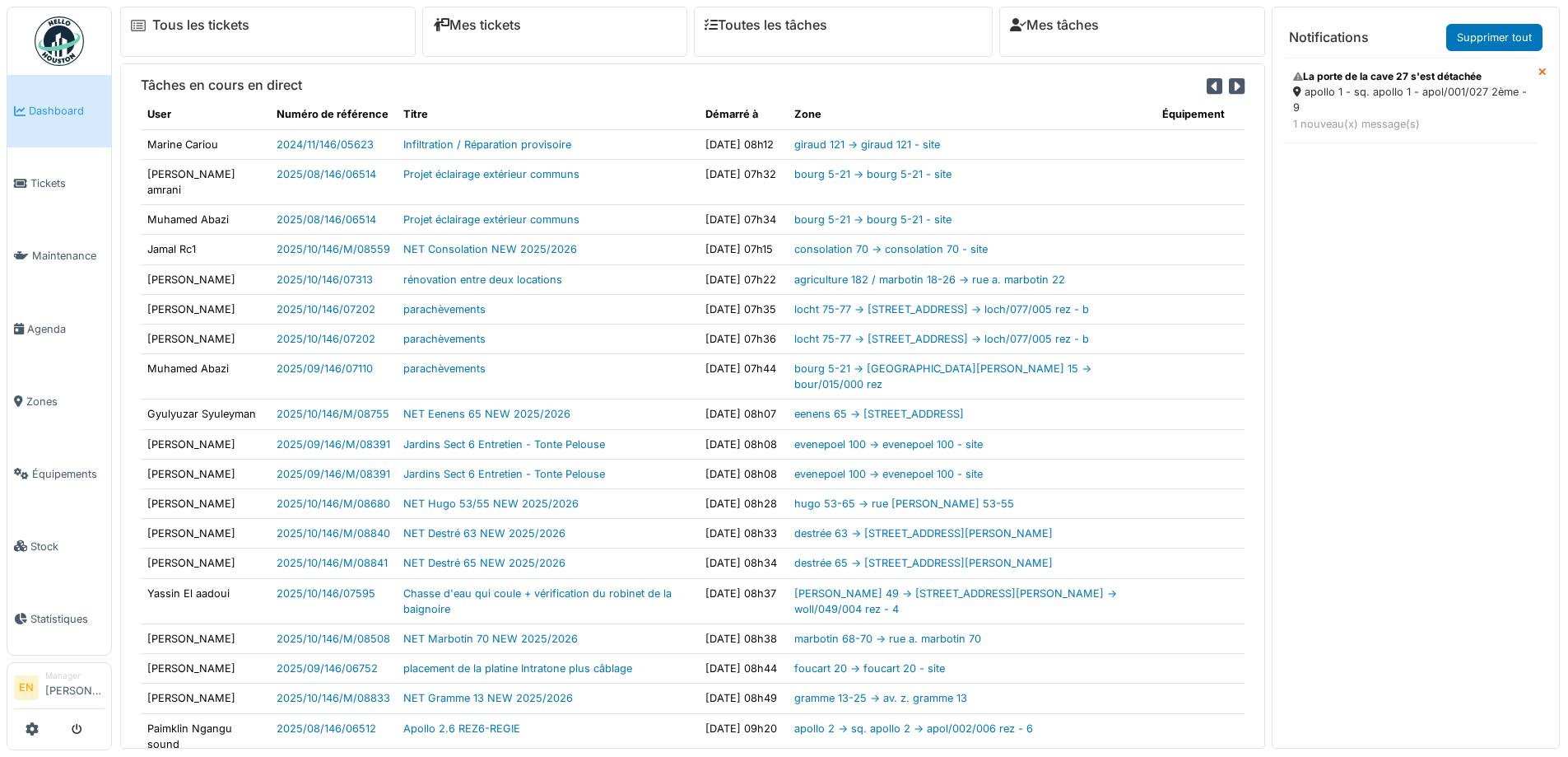
click at [1394, 89] on div "apollo 1 - sq. apollo 1 - apol/001/027 2ème - 9" at bounding box center [1411, 100] width 235 height 31
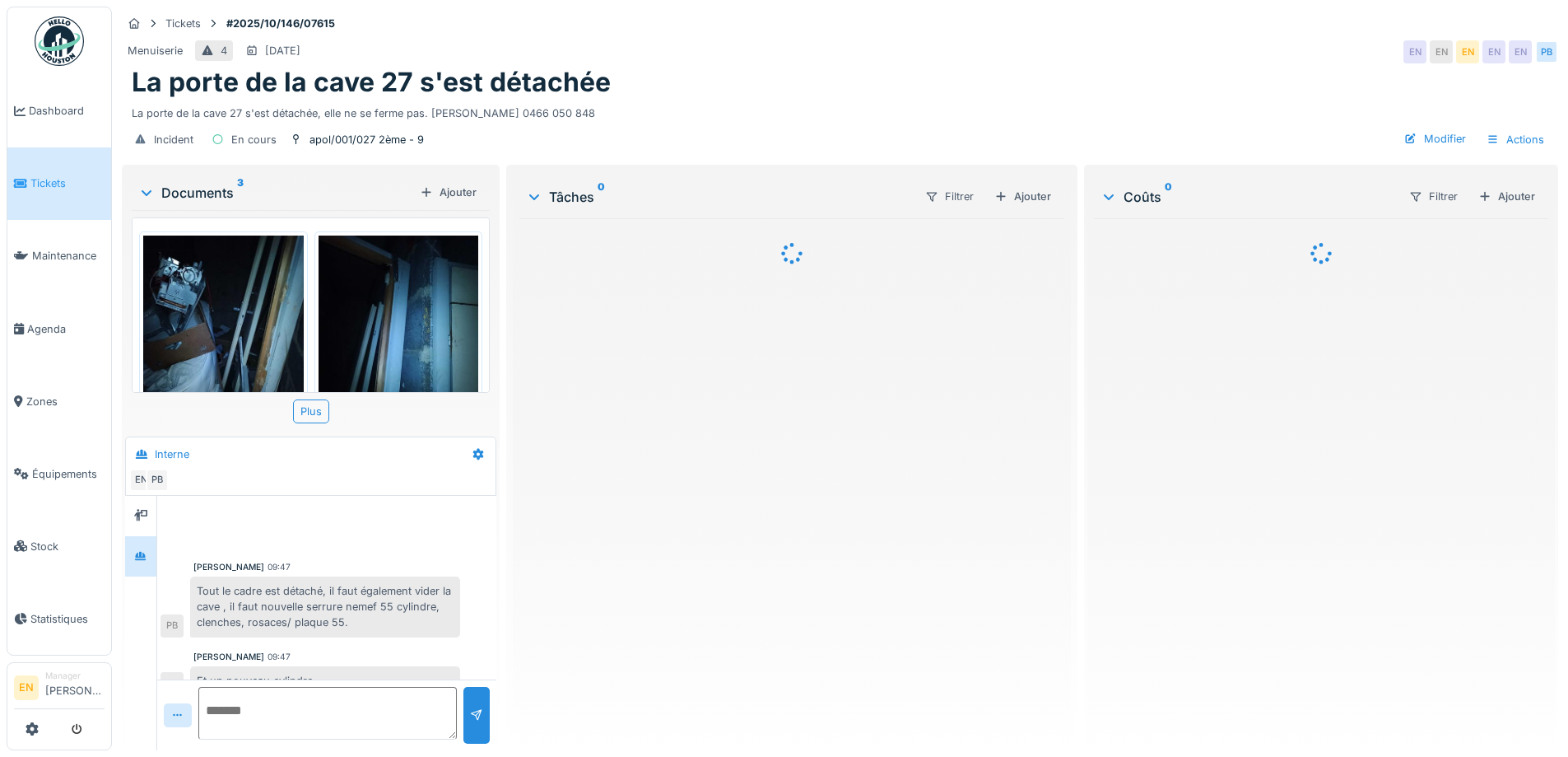
scroll to position [81, 0]
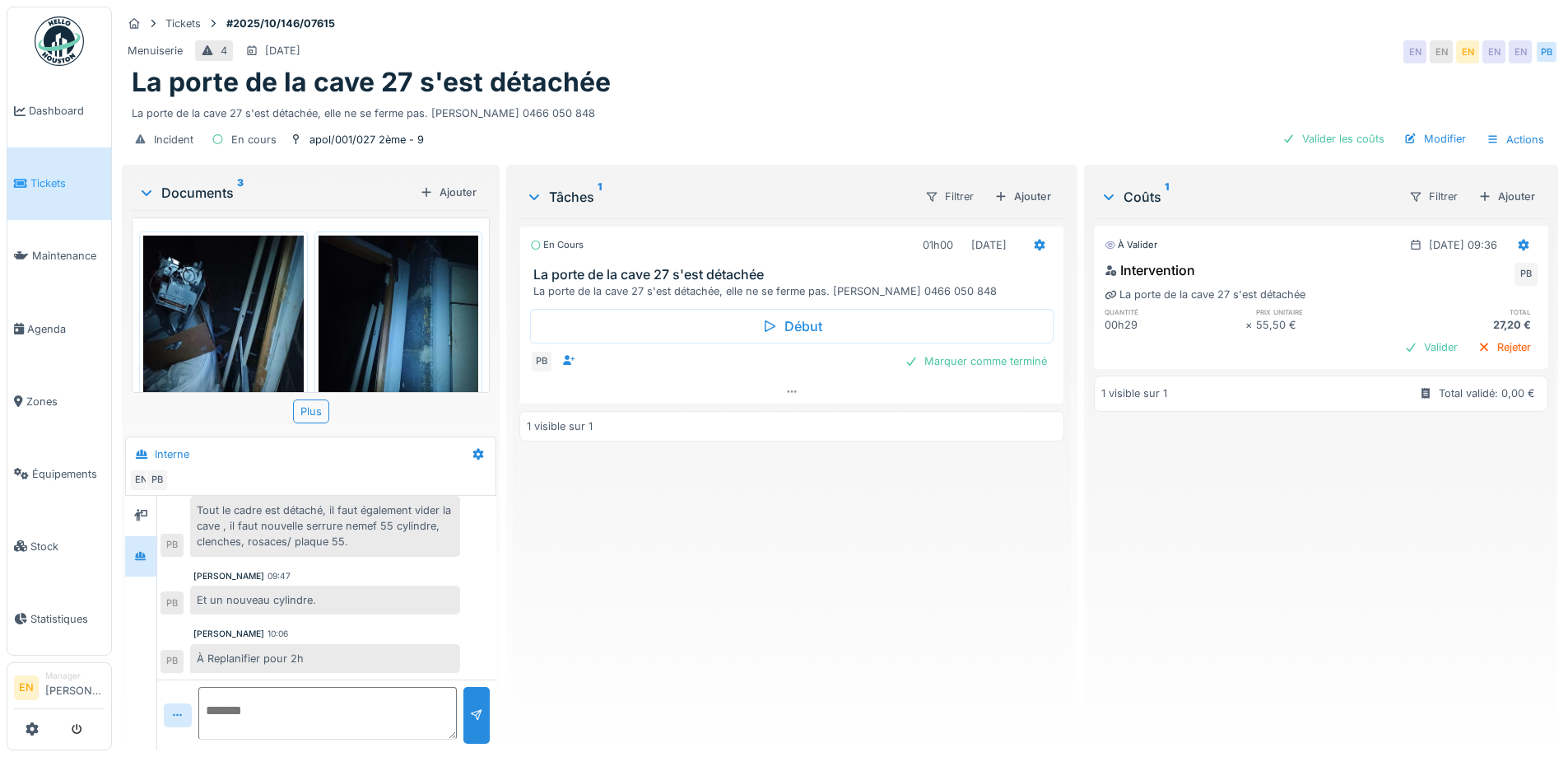
click at [757, 586] on div "En cours 01h00 02/10/2025 La porte de la cave 27 s'est détachée La porte de la …" at bounding box center [792, 478] width 544 height 519
click at [737, 581] on div "En cours 01h00 02/10/2025 La porte de la cave 27 s'est détachée La porte de la …" at bounding box center [792, 478] width 544 height 519
click at [717, 123] on div "Incident En cours apol/001/027 2ème - 9 Valider les coûts Modifier Actions" at bounding box center [840, 140] width 1437 height 37
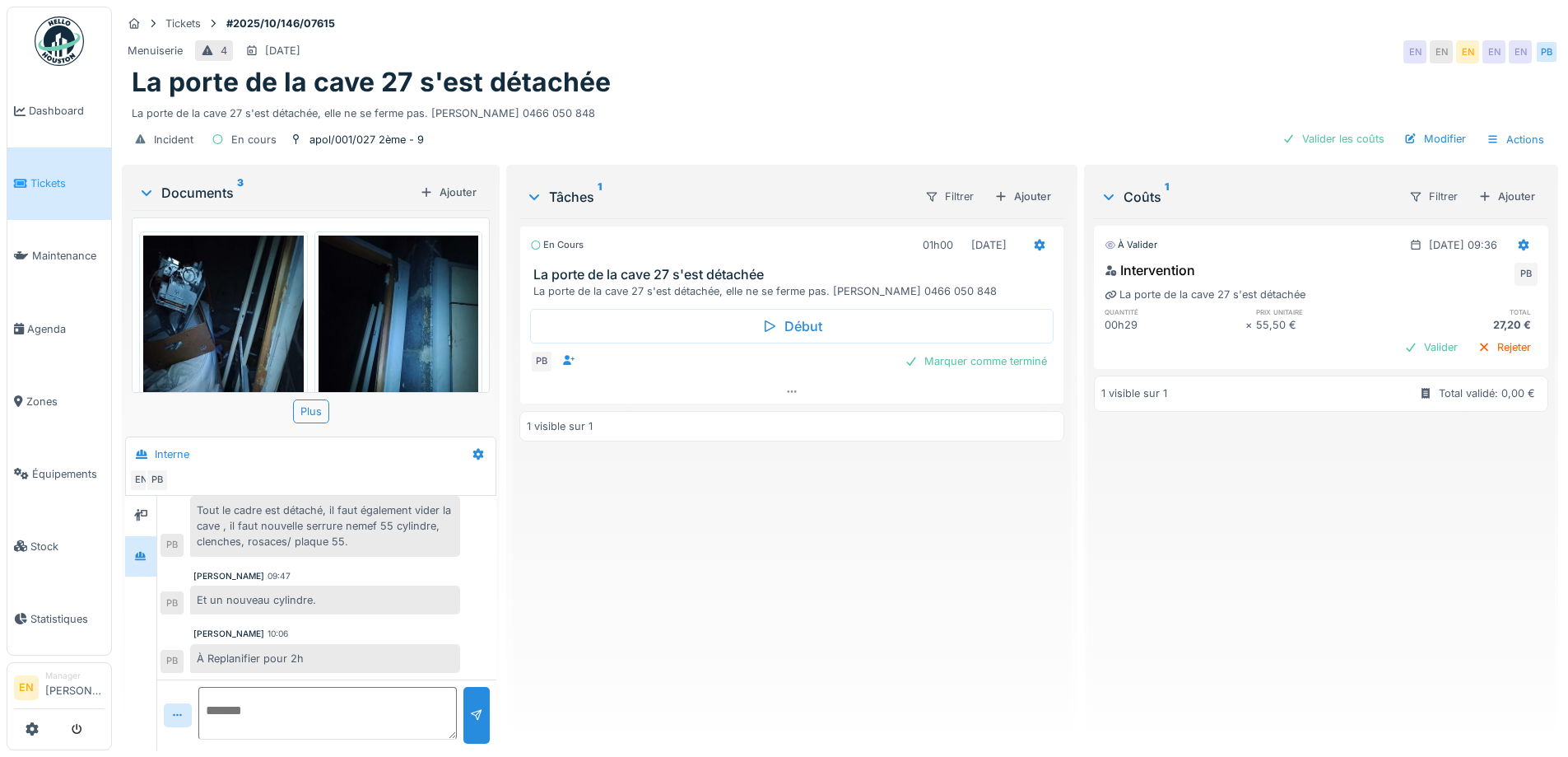
scroll to position [12, 0]
click at [760, 137] on div "Incident En cours apol/001/027 2ème - 9 Valider les coûts Modifier Actions" at bounding box center [840, 140] width 1437 height 37
click at [643, 633] on div "En cours 01h00 02/10/2025 La porte de la cave 27 s'est détachée La porte de la …" at bounding box center [792, 478] width 544 height 519
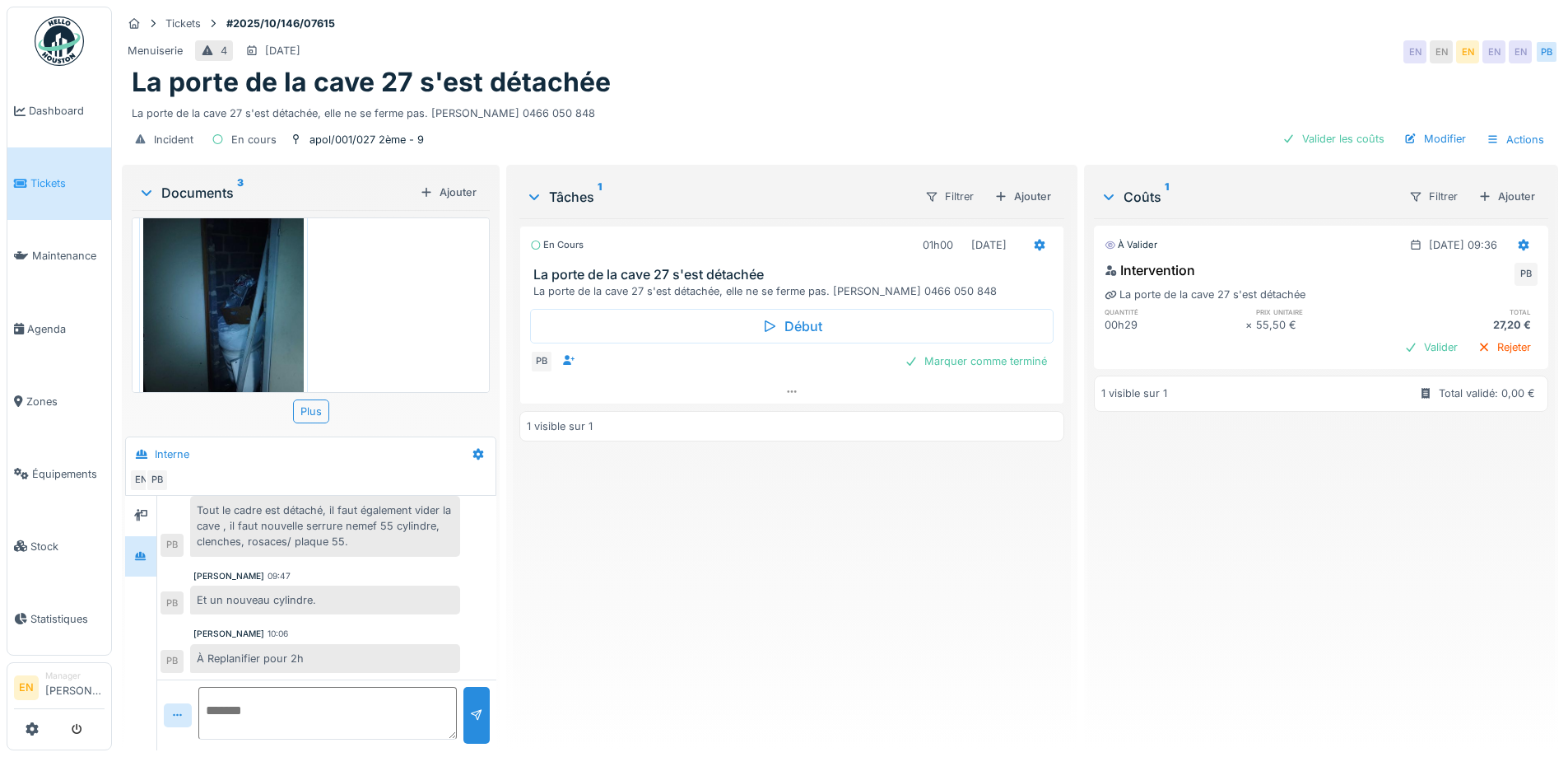
scroll to position [327, 0]
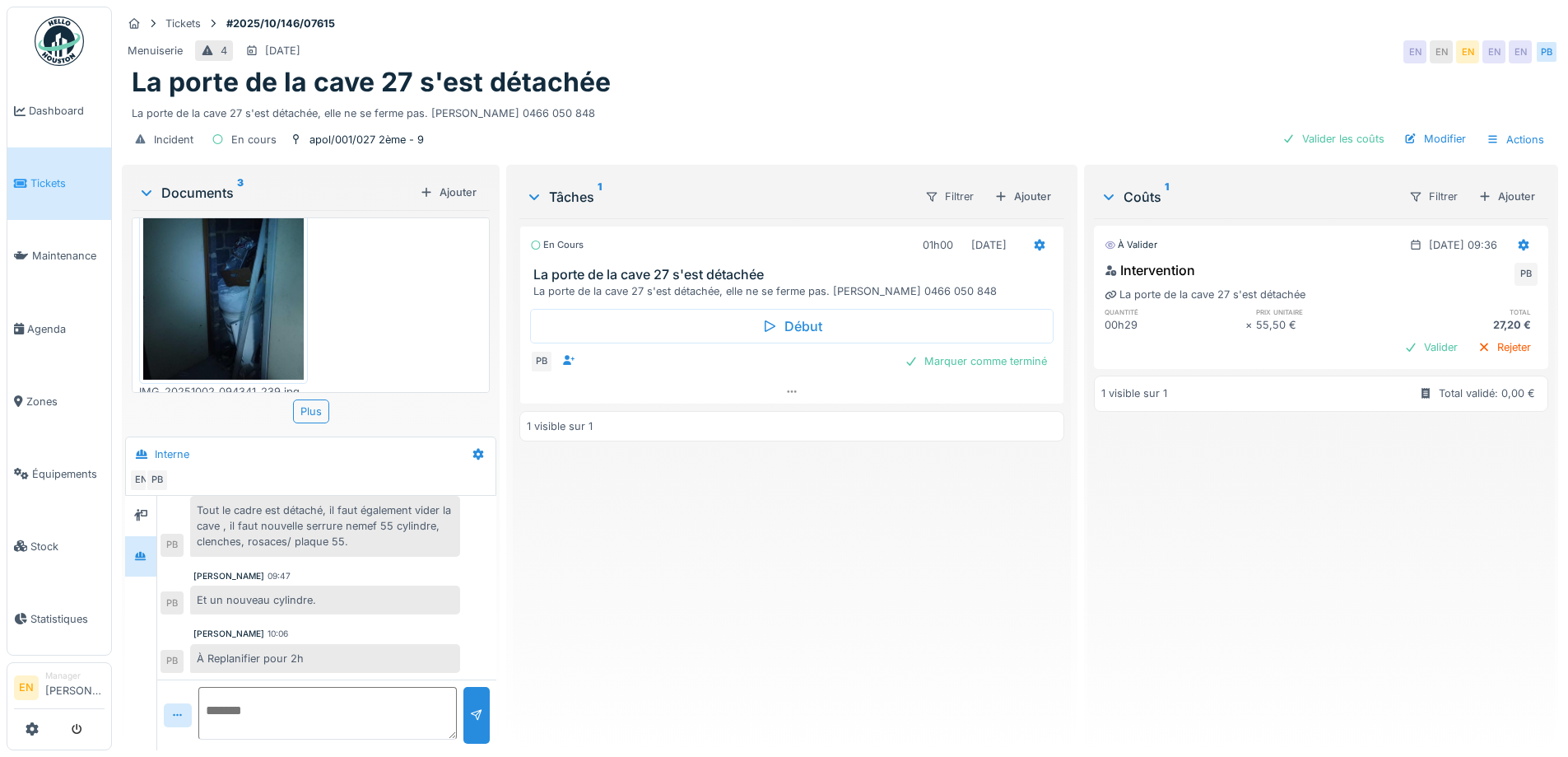
click at [228, 313] on img at bounding box center [224, 273] width 161 height 213
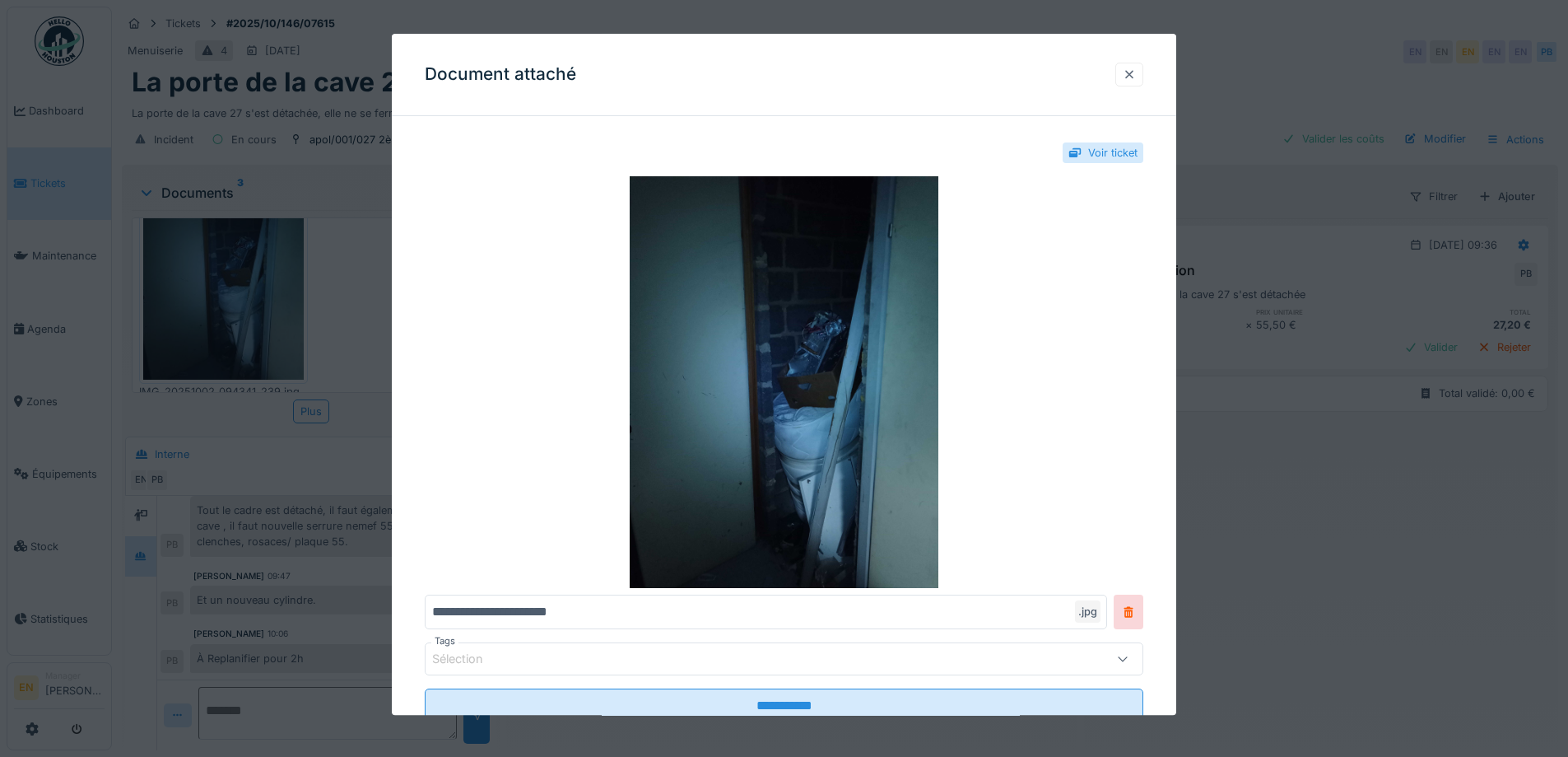
click at [1130, 79] on div at bounding box center [1130, 74] width 13 height 16
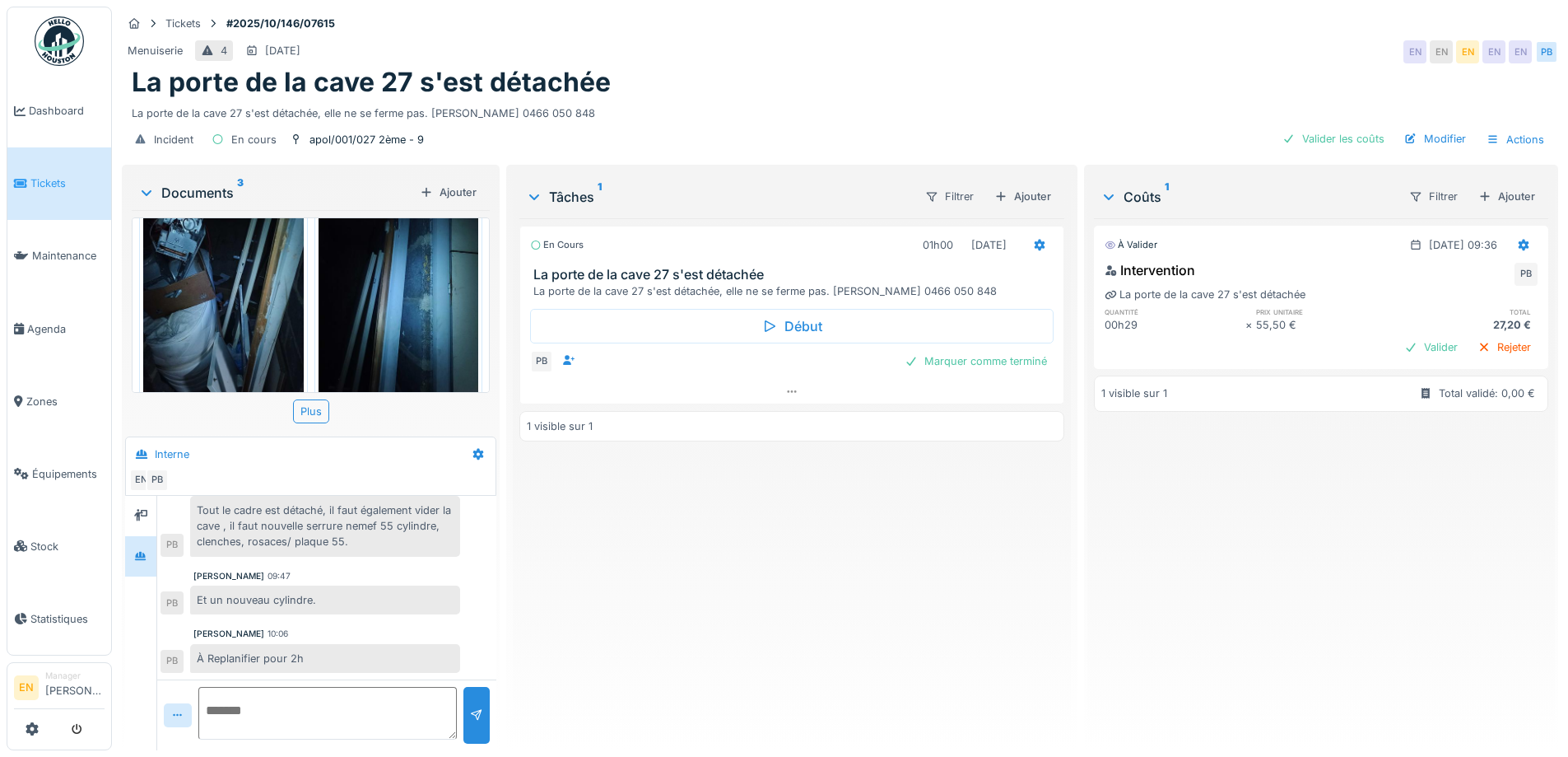
scroll to position [0, 0]
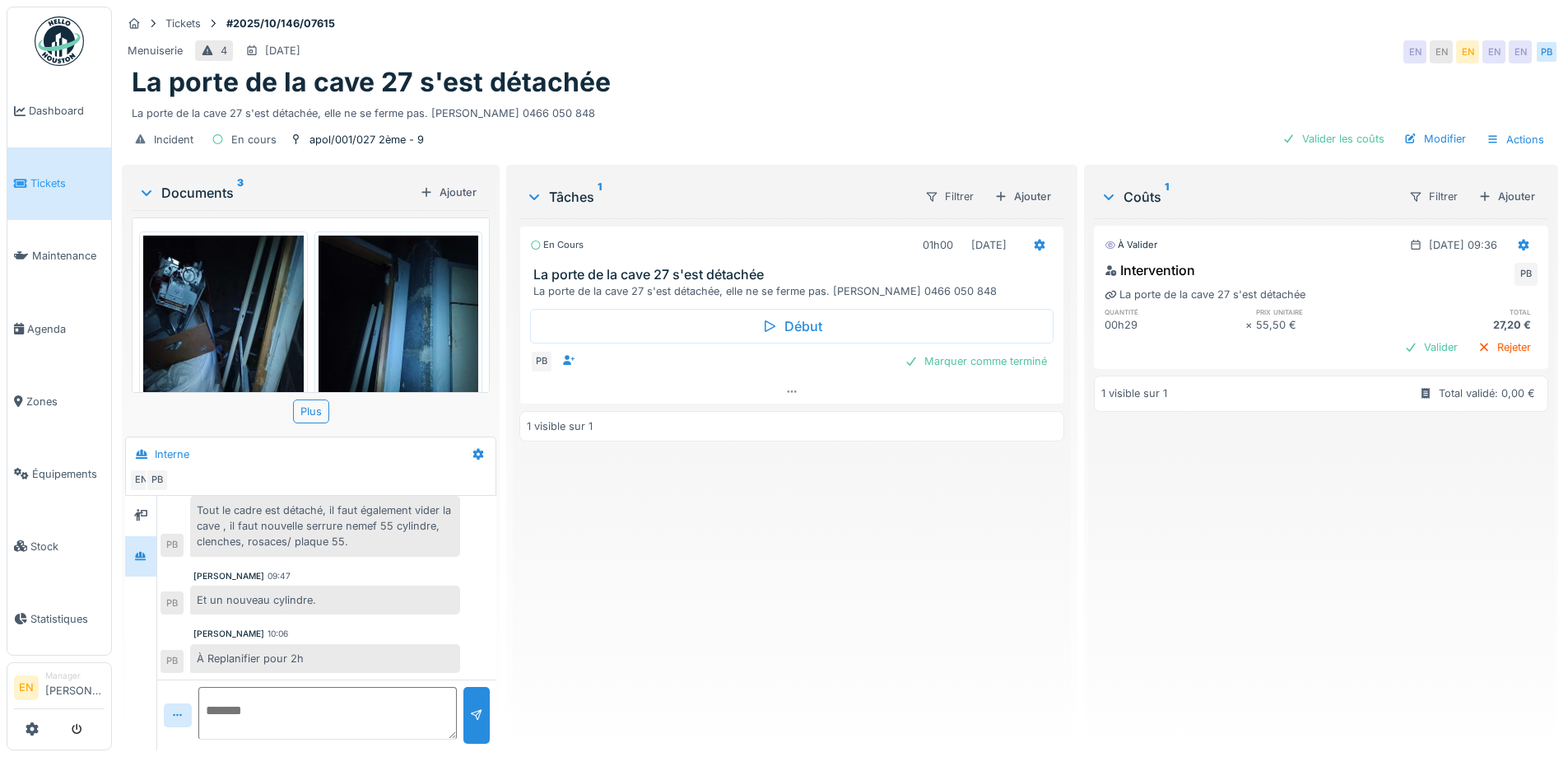
click at [254, 321] on img at bounding box center [224, 342] width 161 height 213
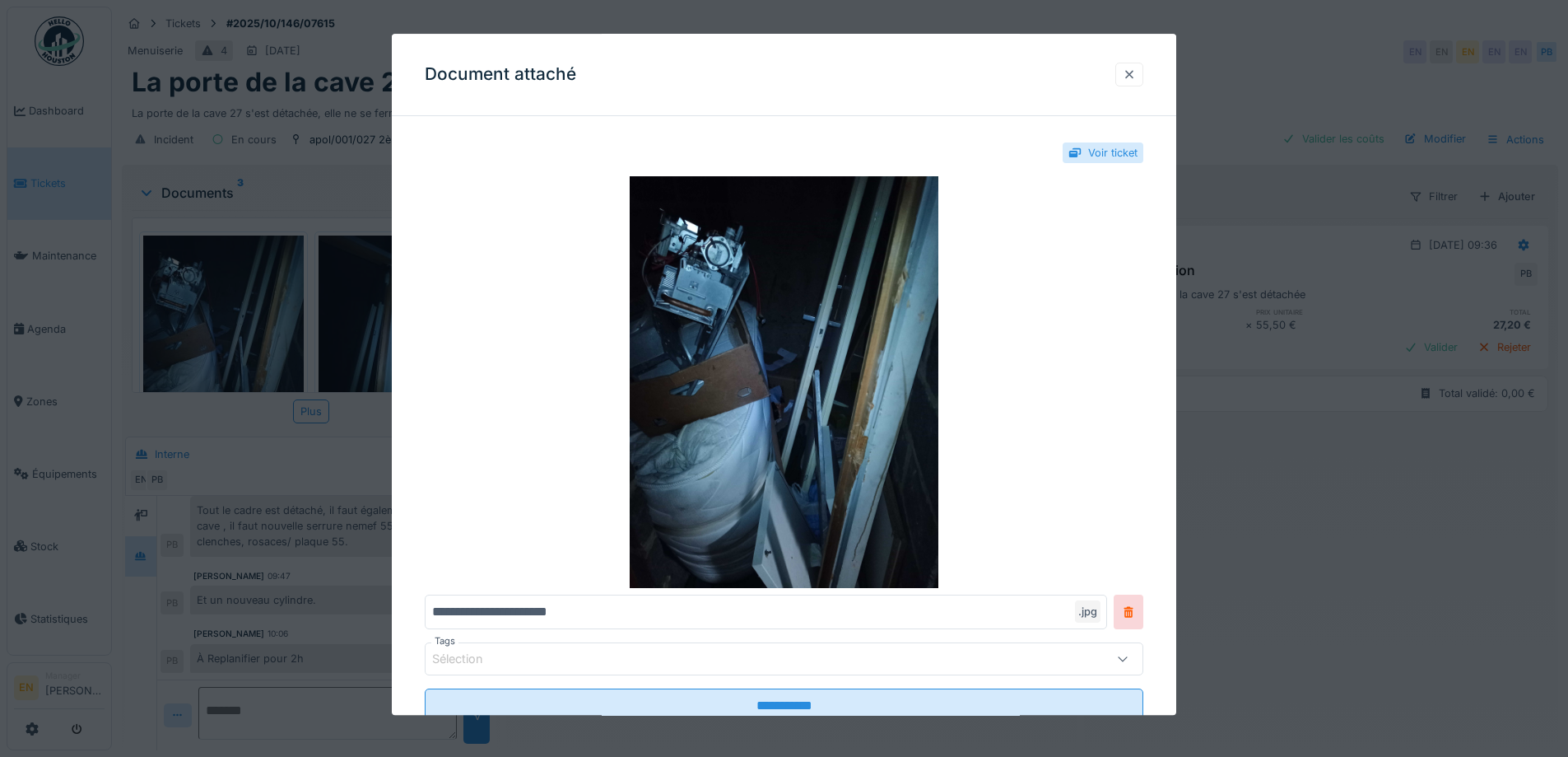
click at [1135, 71] on div at bounding box center [1130, 74] width 13 height 16
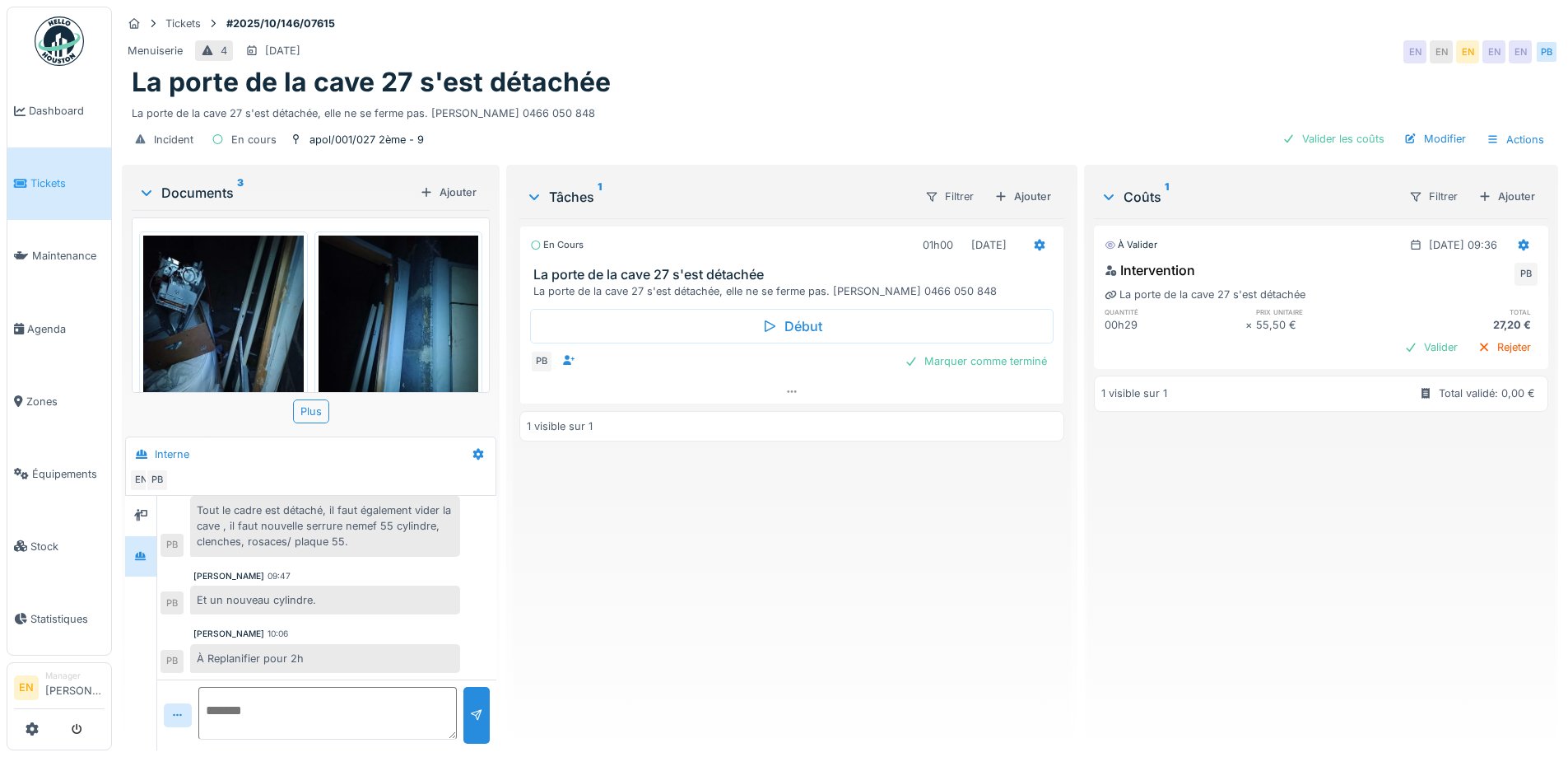
click at [789, 519] on div "En cours 01h00 02/10/2025 La porte de la cave 27 s'est détachée La porte de la …" at bounding box center [792, 478] width 544 height 519
click at [782, 101] on div "La porte de la cave 27 s'est détachée, elle ne se ferme pas. Cédric ADU 0466 05…" at bounding box center [839, 110] width 1416 height 22
click at [909, 105] on div "La porte de la cave 27 s'est détachée, elle ne se ferme pas. Cédric ADU 0466 05…" at bounding box center [839, 110] width 1416 height 22
click at [839, 631] on div "En cours 01h00 02/10/2025 La porte de la cave 27 s'est détachée La porte de la …" at bounding box center [792, 478] width 544 height 519
click at [931, 136] on div "Incident En cours apol/001/027 2ème - 9 Valider les coûts Modifier Actions" at bounding box center [840, 140] width 1437 height 37
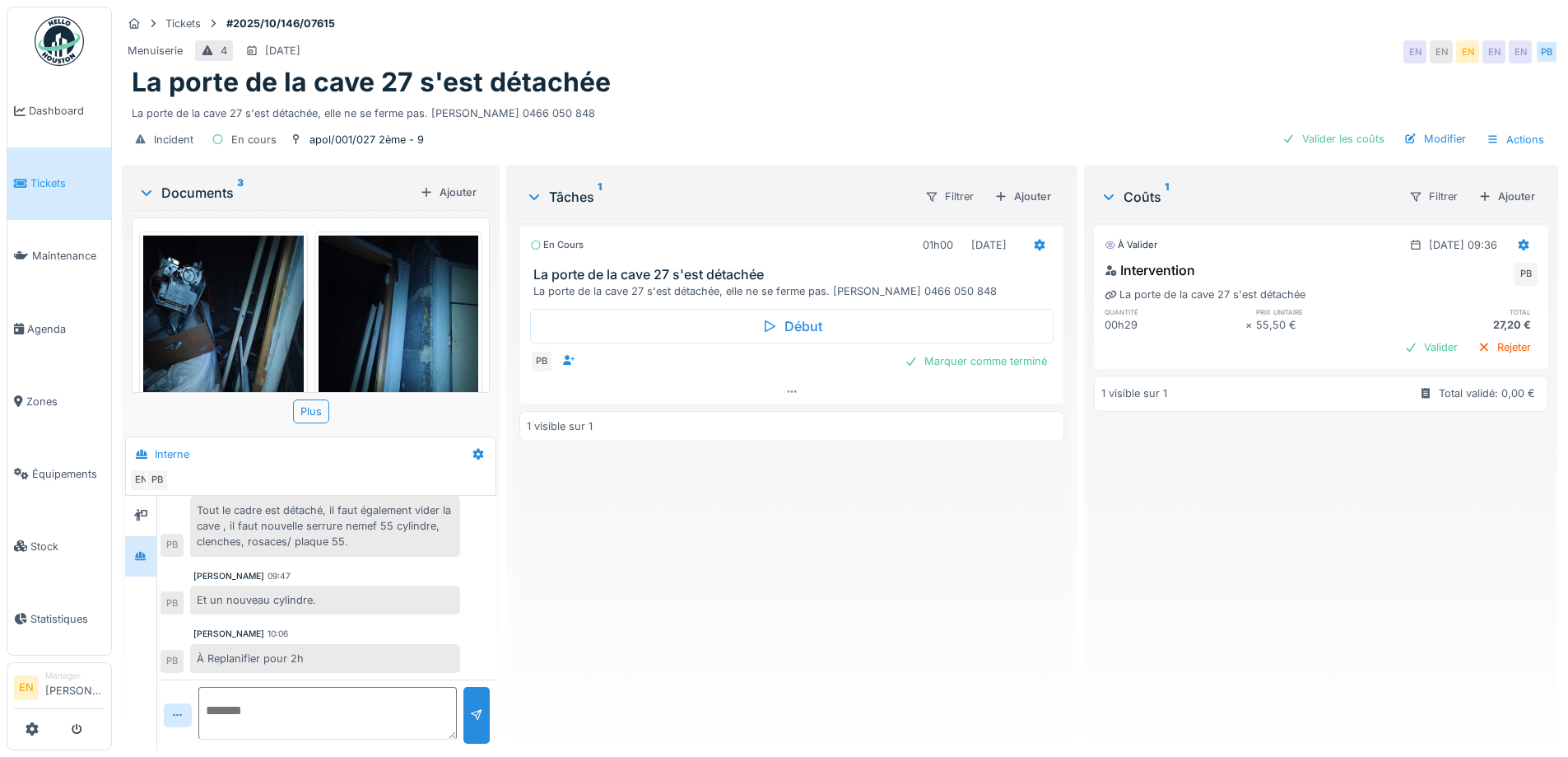
click at [786, 531] on div "En cours 01h00 02/10/2025 La porte de la cave 27 s'est détachée La porte de la …" at bounding box center [792, 478] width 544 height 519
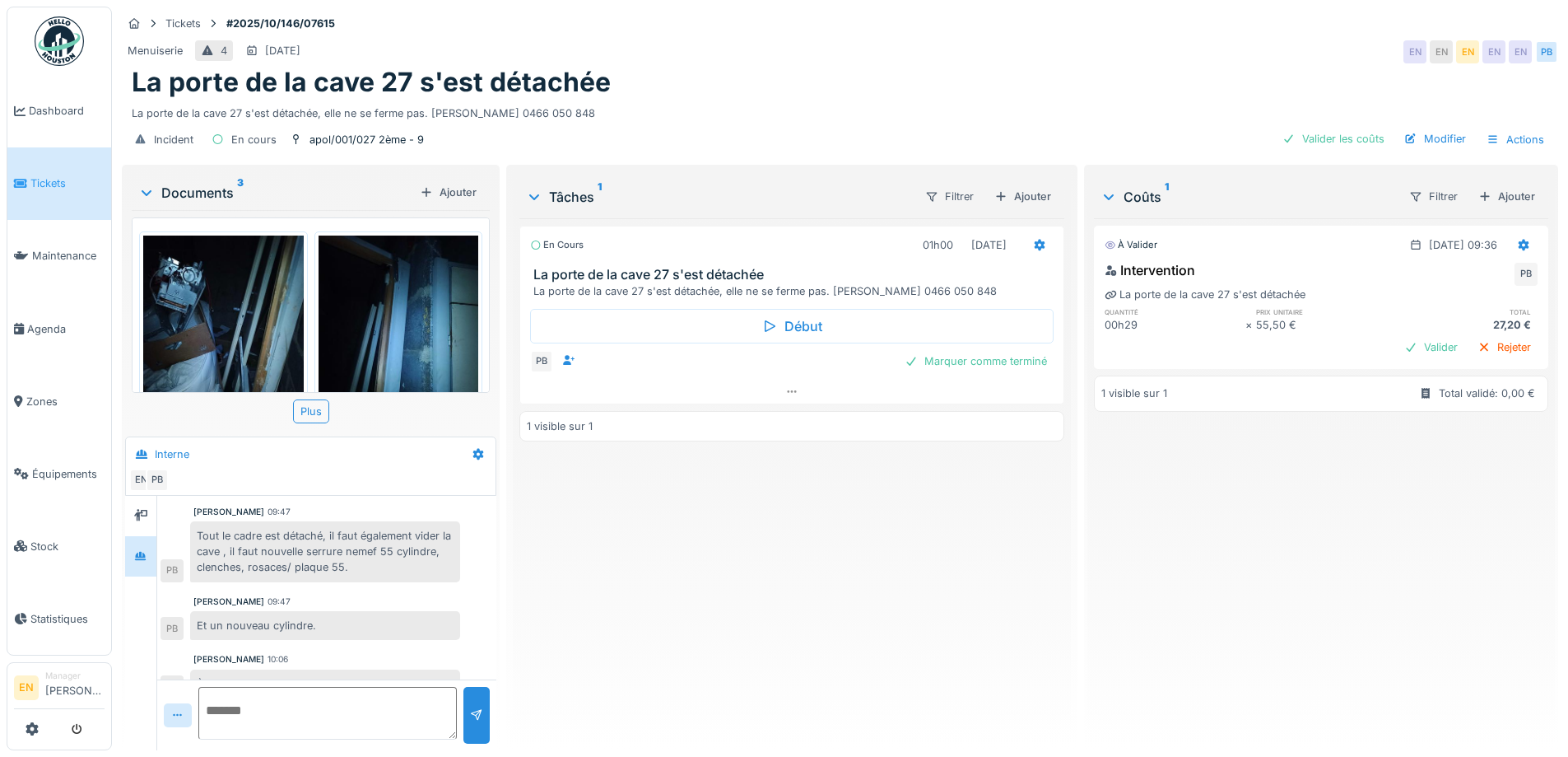
scroll to position [81, 0]
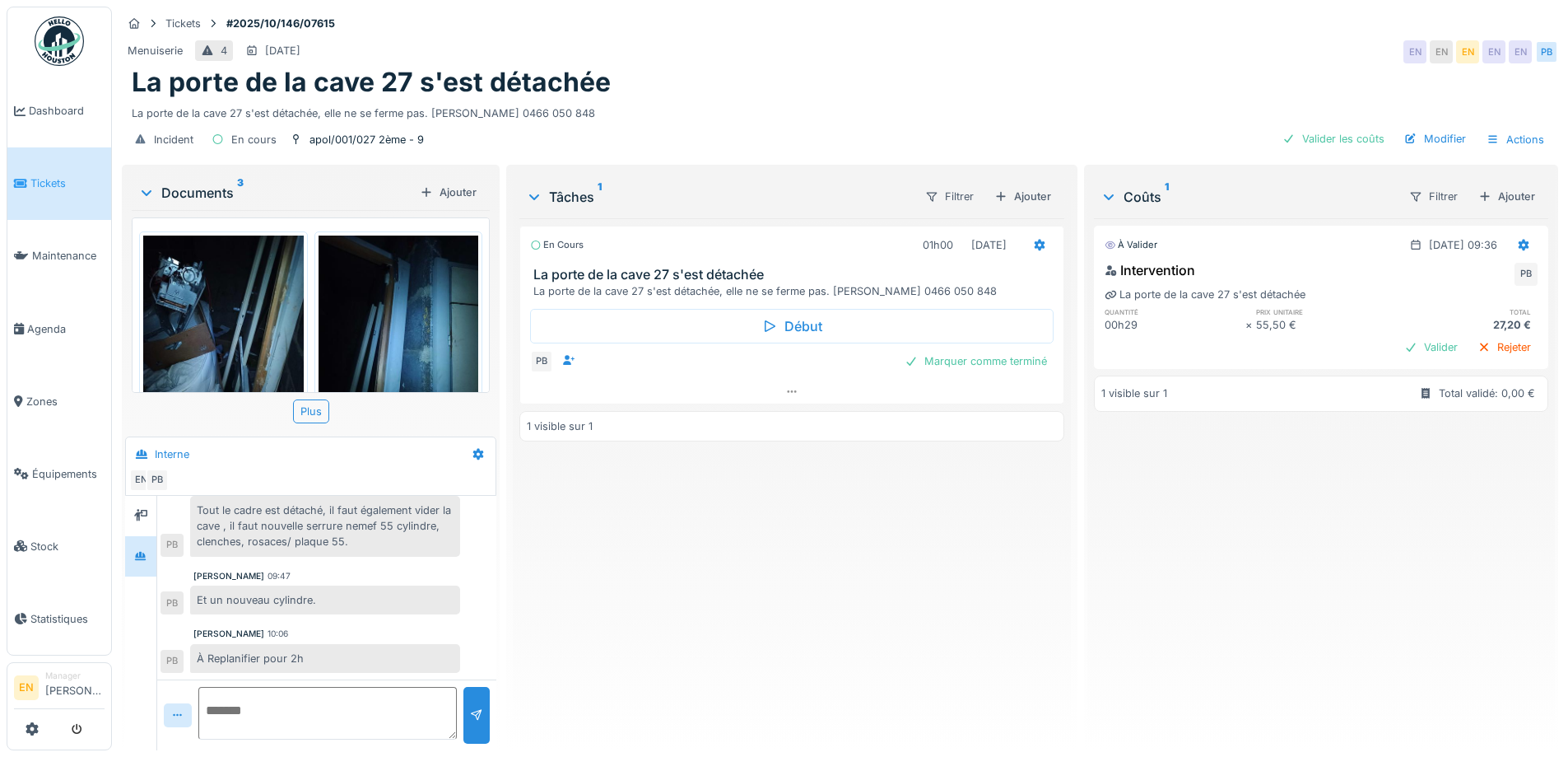
click at [403, 645] on div "À Replanifier pour 2h" at bounding box center [326, 658] width 270 height 29
click at [764, 543] on div "En cours 01h00 02/10/2025 La porte de la cave 27 s'est détachée La porte de la …" at bounding box center [792, 478] width 544 height 519
click at [765, 556] on div "En cours 01h00 02/10/2025 La porte de la cave 27 s'est détachée La porte de la …" at bounding box center [792, 478] width 544 height 519
click at [669, 608] on div "En cours 01h00 02/10/2025 La porte de la cave 27 s'est détachée La porte de la …" at bounding box center [792, 478] width 544 height 519
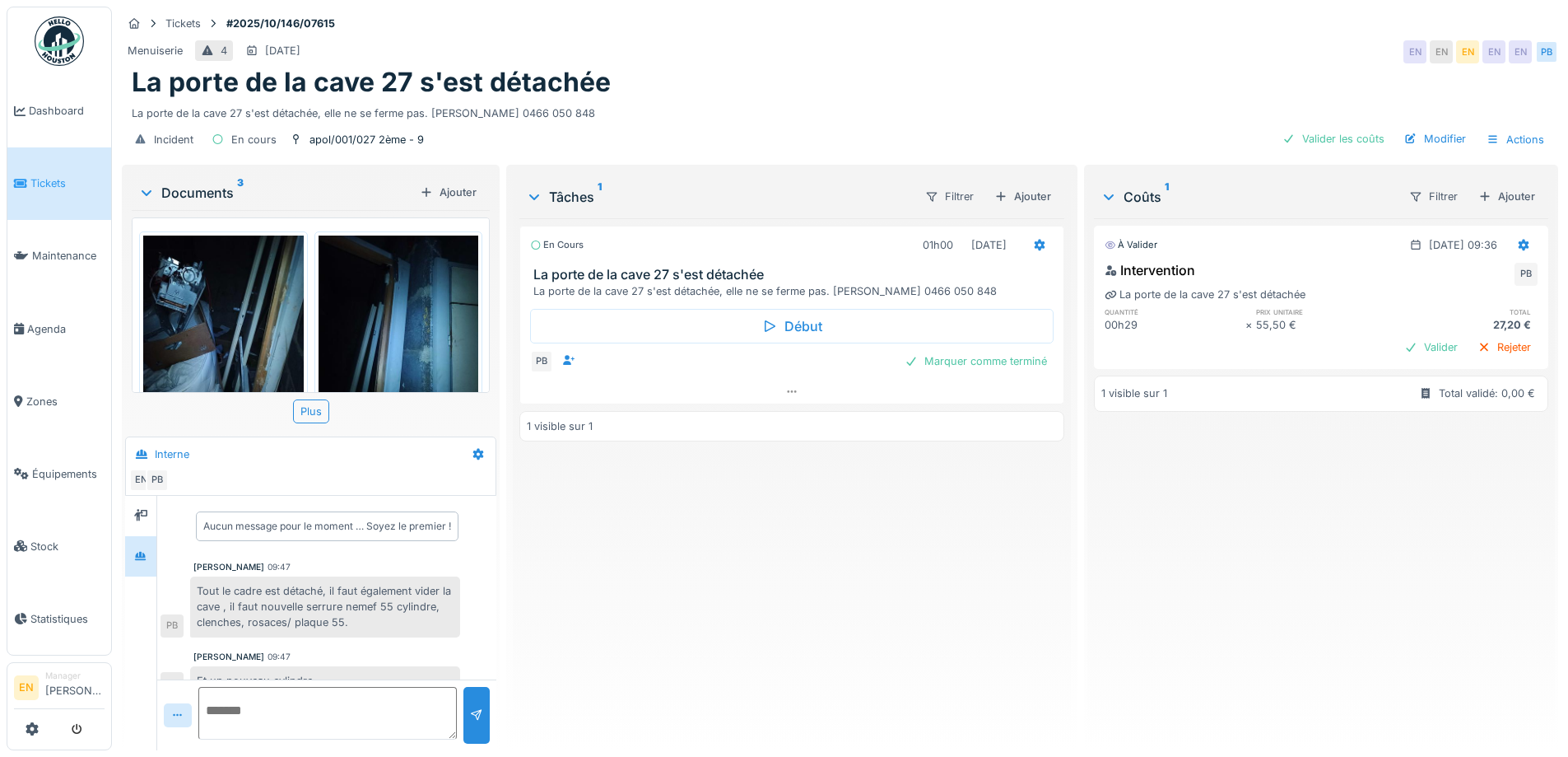
scroll to position [0, 0]
click at [1028, 194] on div "Ajouter" at bounding box center [1023, 196] width 70 height 22
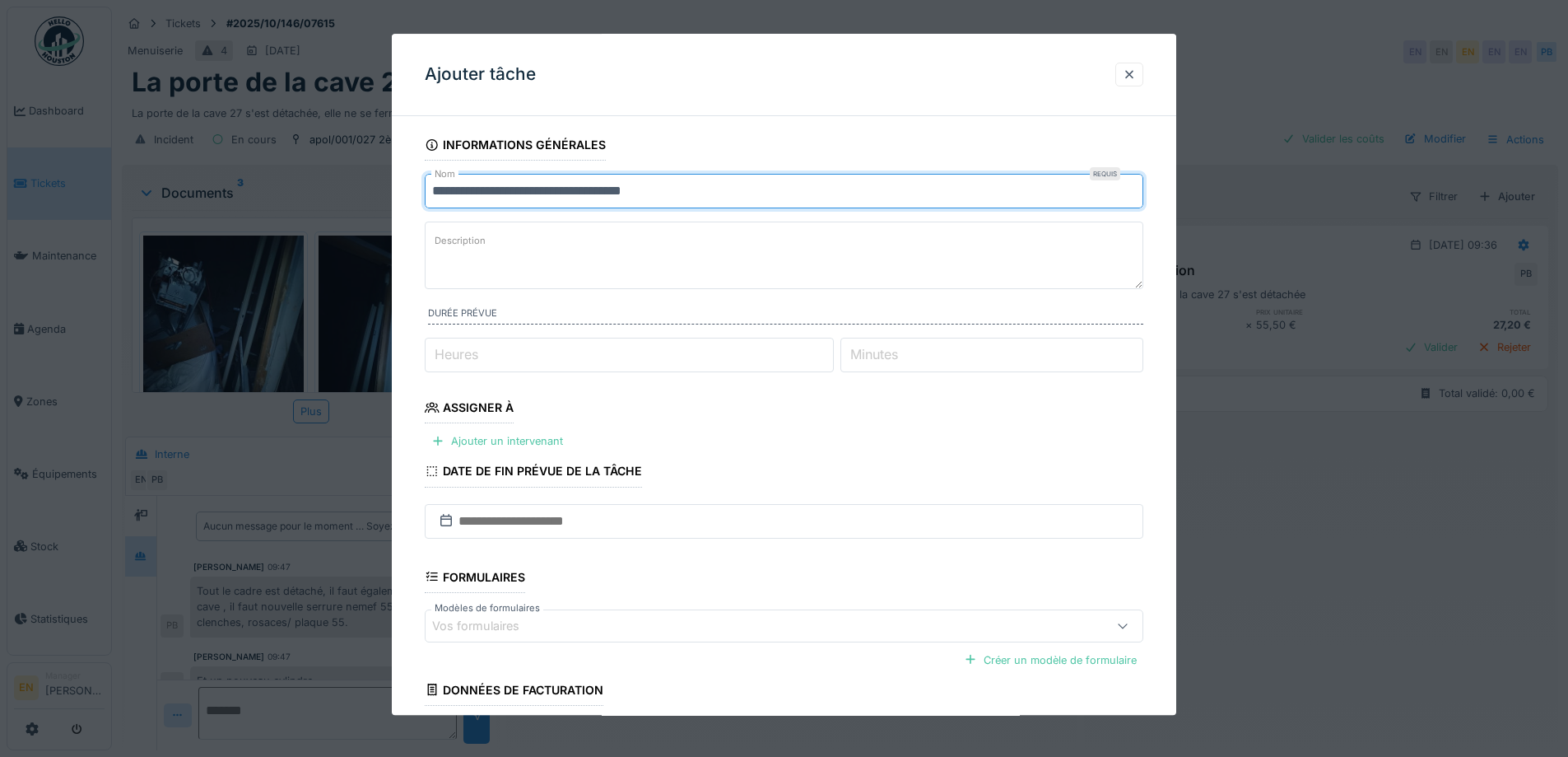
drag, startPoint x: 678, startPoint y: 194, endPoint x: 396, endPoint y: 192, distance: 282.0
click at [396, 192] on div "**********" at bounding box center [784, 490] width 784 height 720
type input "**********"
click at [501, 253] on textarea "Description" at bounding box center [784, 254] width 719 height 68
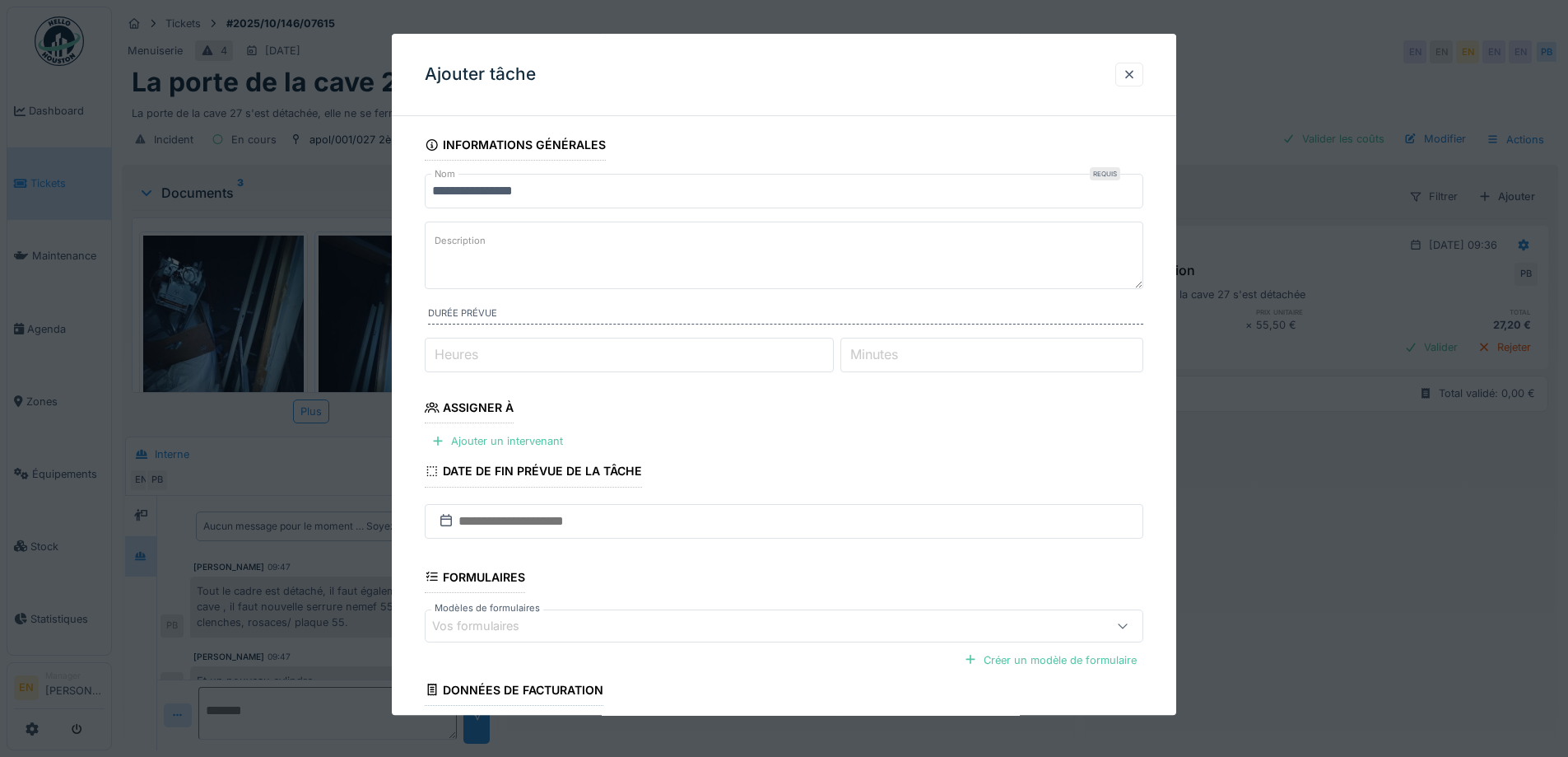
click at [549, 193] on input "**********" at bounding box center [784, 191] width 719 height 34
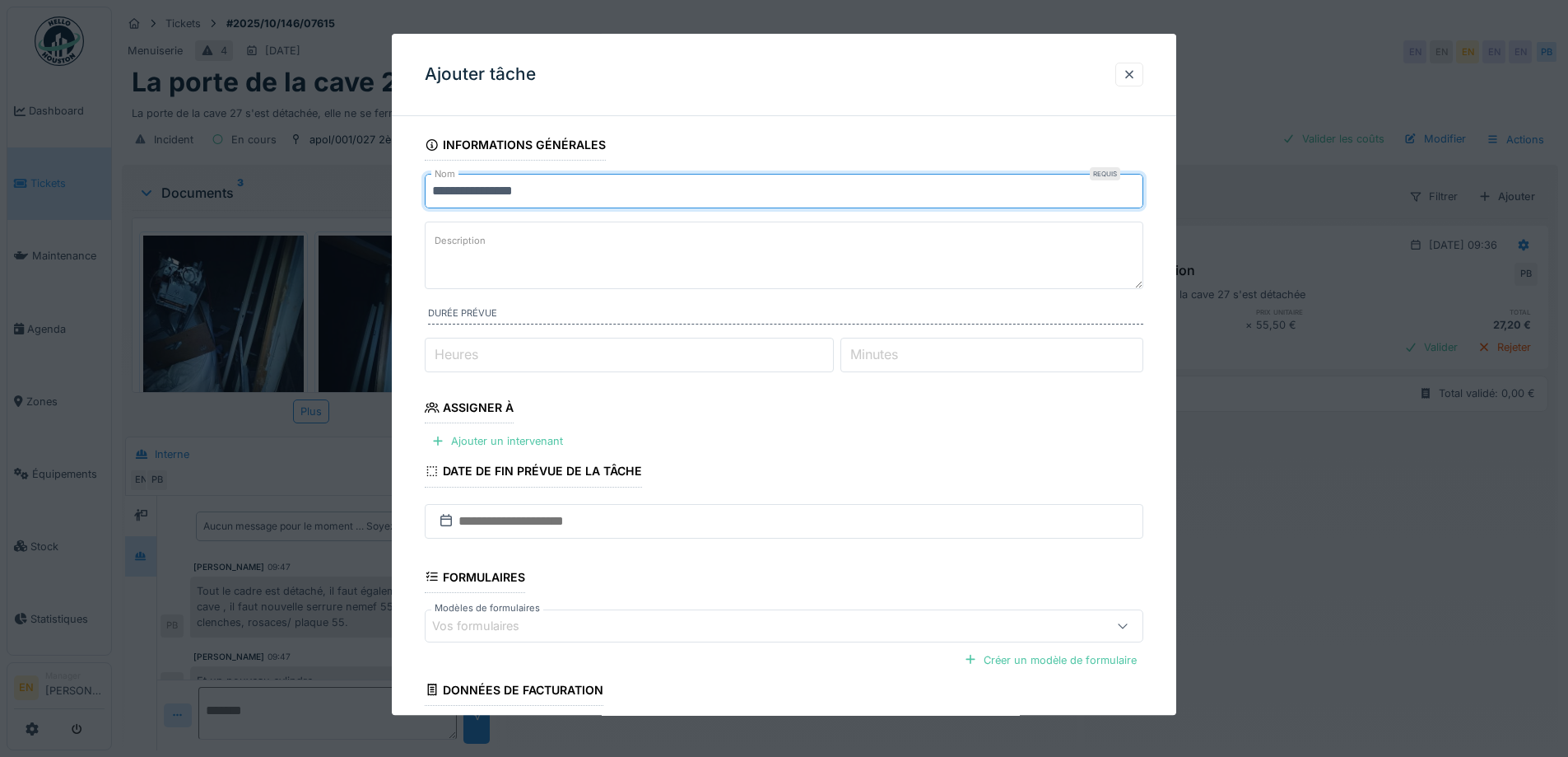
drag, startPoint x: 549, startPoint y: 193, endPoint x: 382, endPoint y: 212, distance: 168.1
click at [382, 212] on div "**********" at bounding box center [840, 378] width 1456 height 757
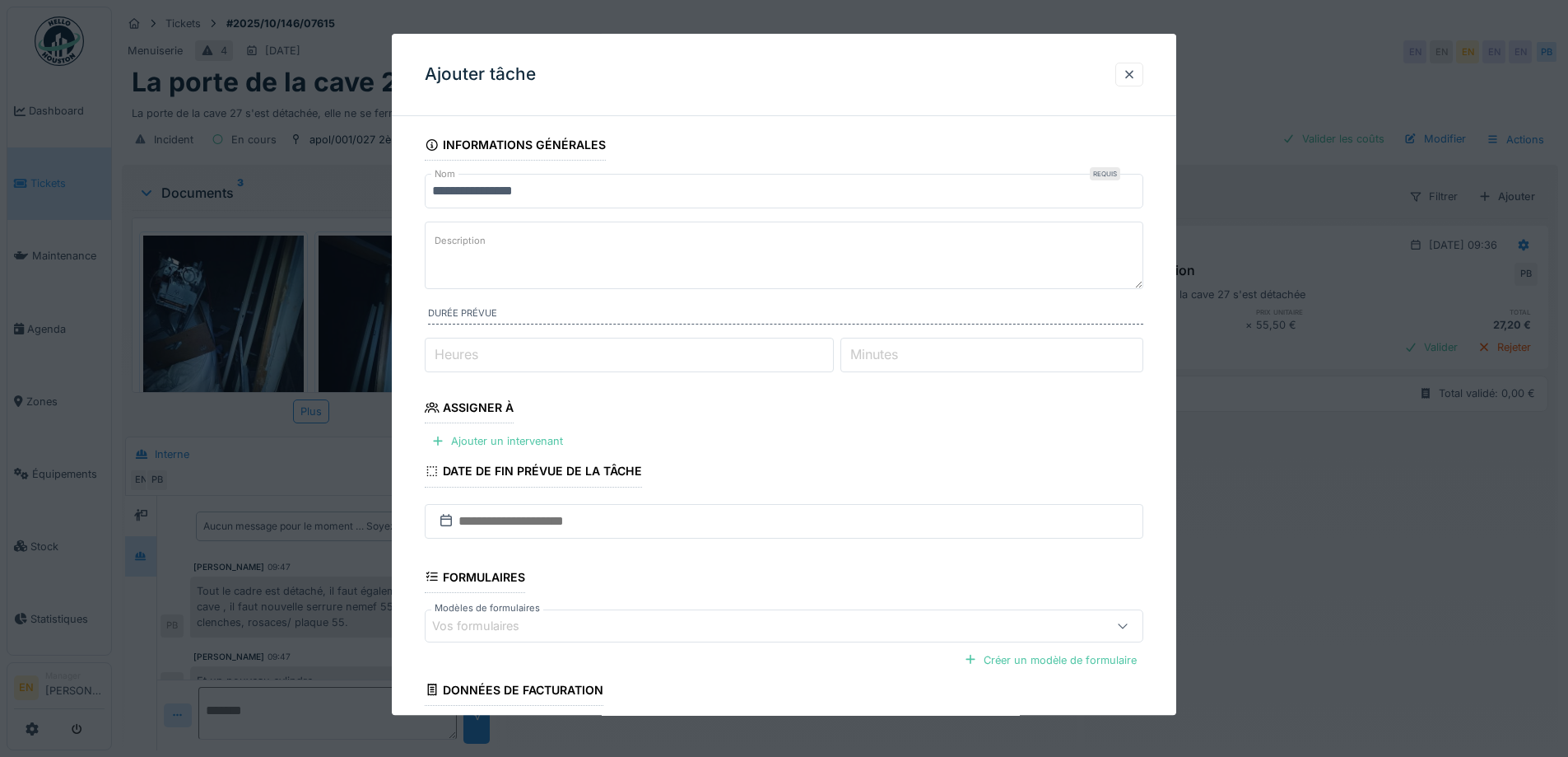
click at [543, 243] on textarea "Description" at bounding box center [784, 254] width 719 height 68
paste textarea "**********"
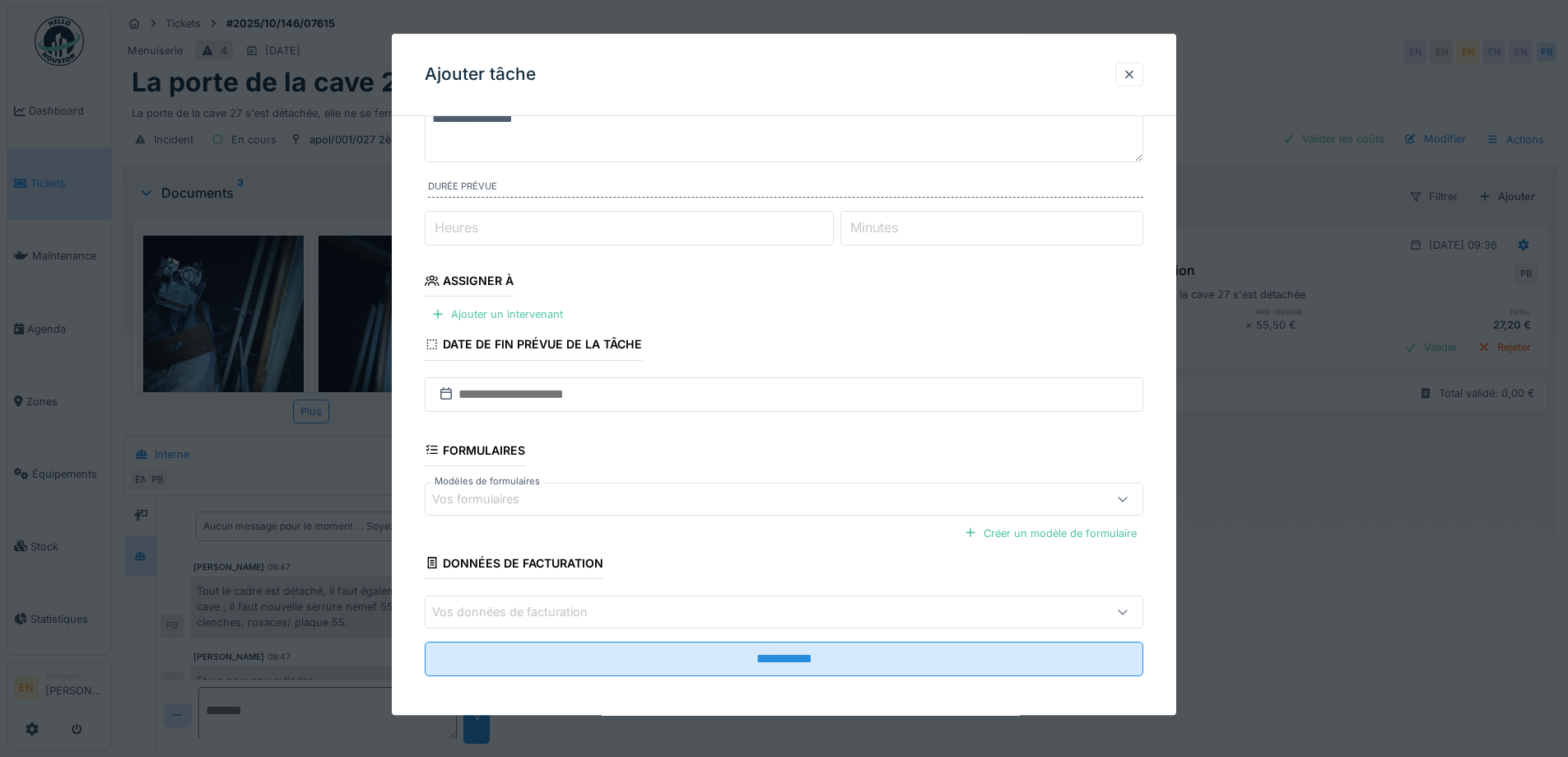
scroll to position [134, 0]
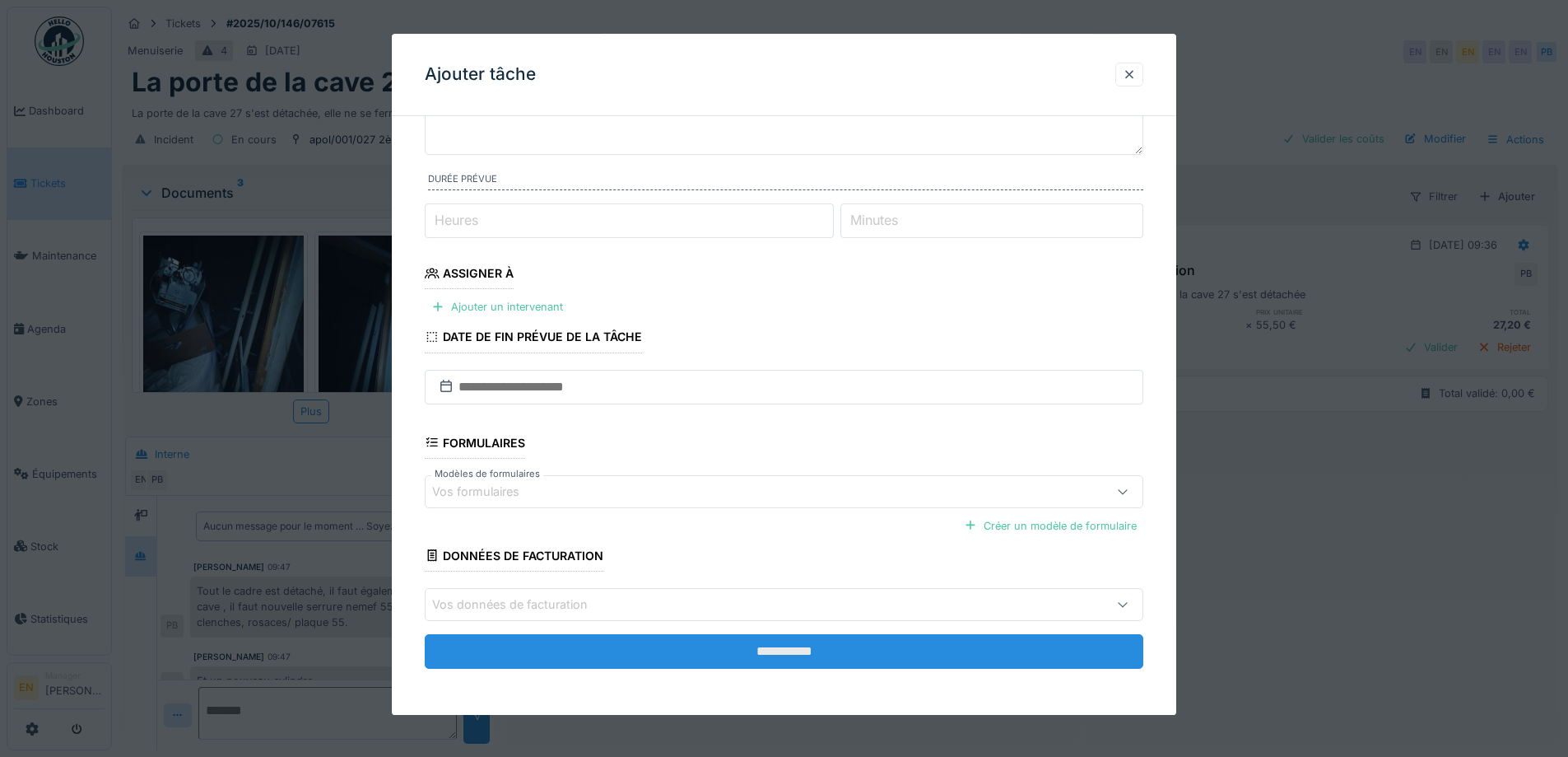
type textarea "**********"
click at [799, 651] on input "**********" at bounding box center [784, 651] width 719 height 34
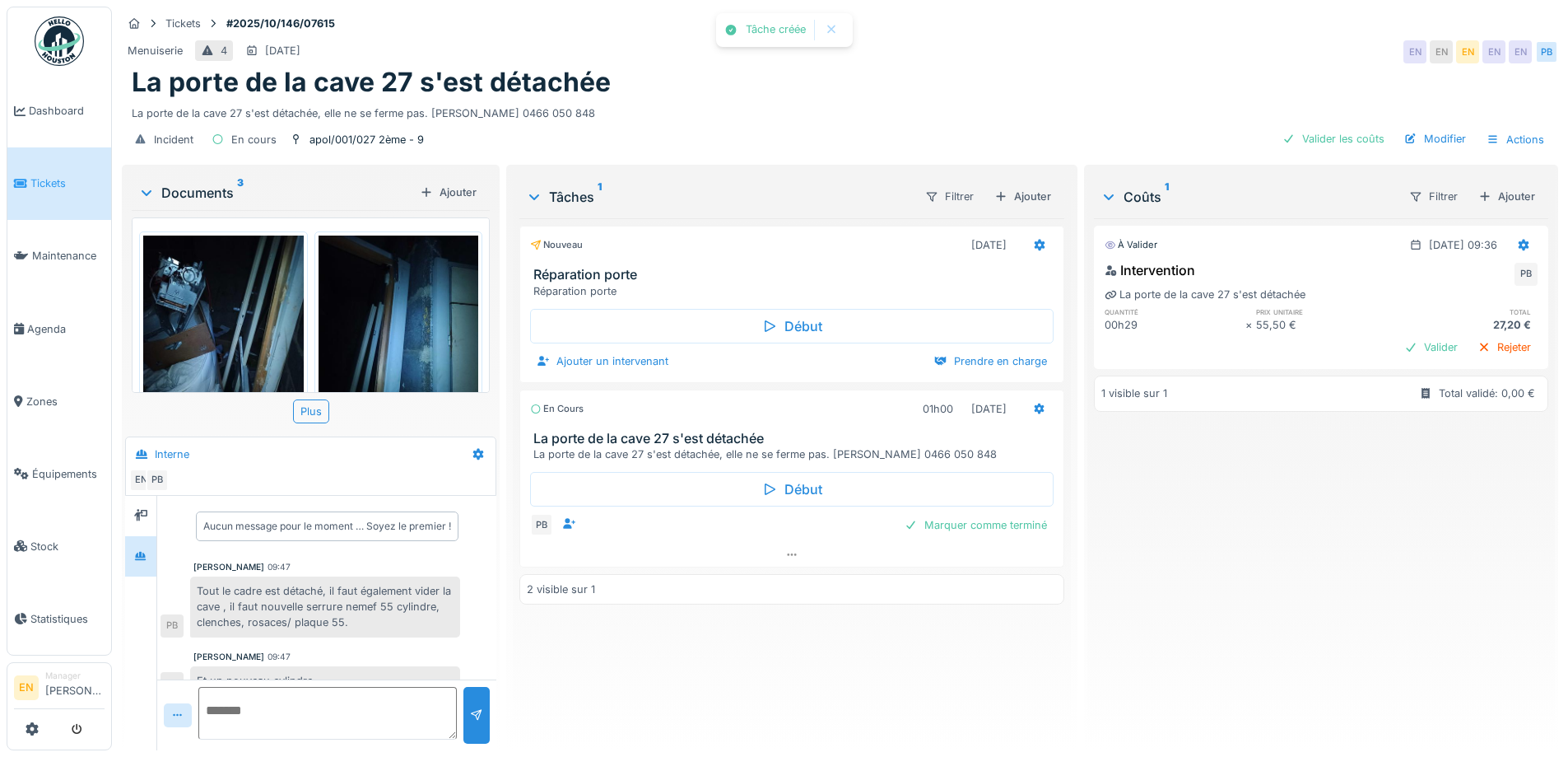
scroll to position [81, 0]
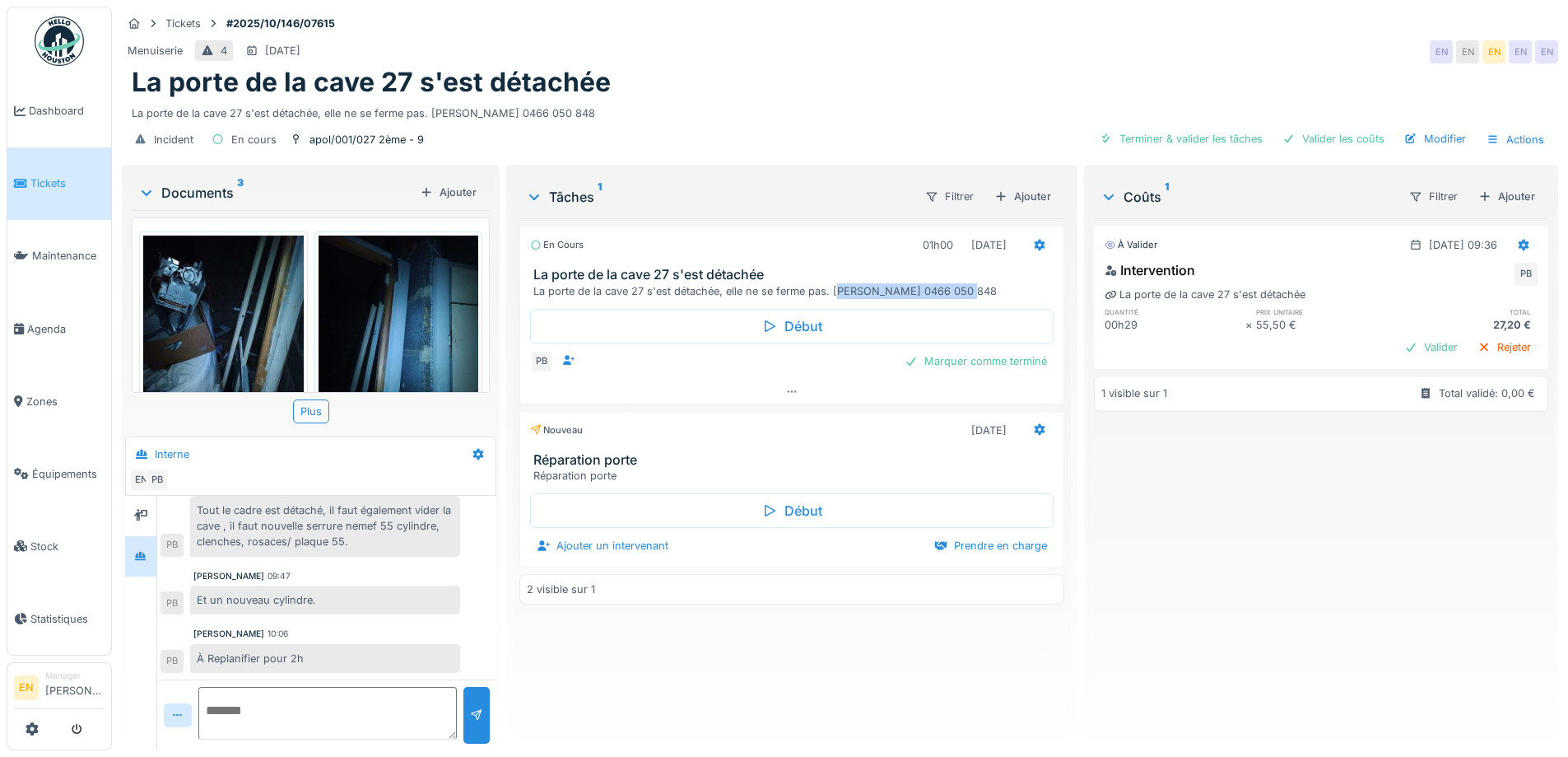
drag, startPoint x: 830, startPoint y: 285, endPoint x: 956, endPoint y: 298, distance: 126.7
click at [956, 298] on div "La porte de la cave 27 s'est détachée, elle ne se ferme pas. Cédric ADU 0466 05…" at bounding box center [795, 291] width 523 height 16
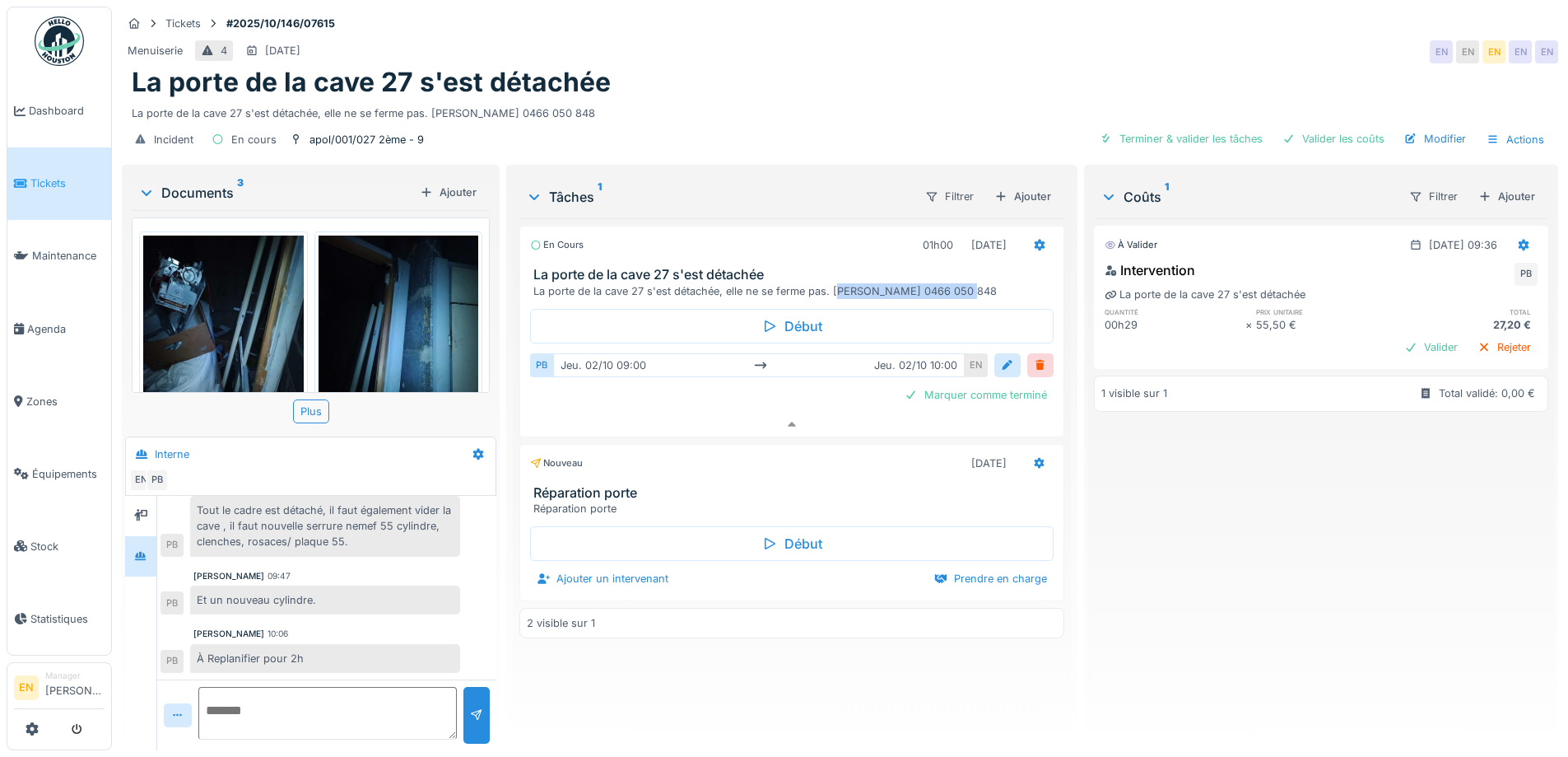
scroll to position [12, 0]
click at [957, 309] on div "Début" at bounding box center [791, 326] width 523 height 34
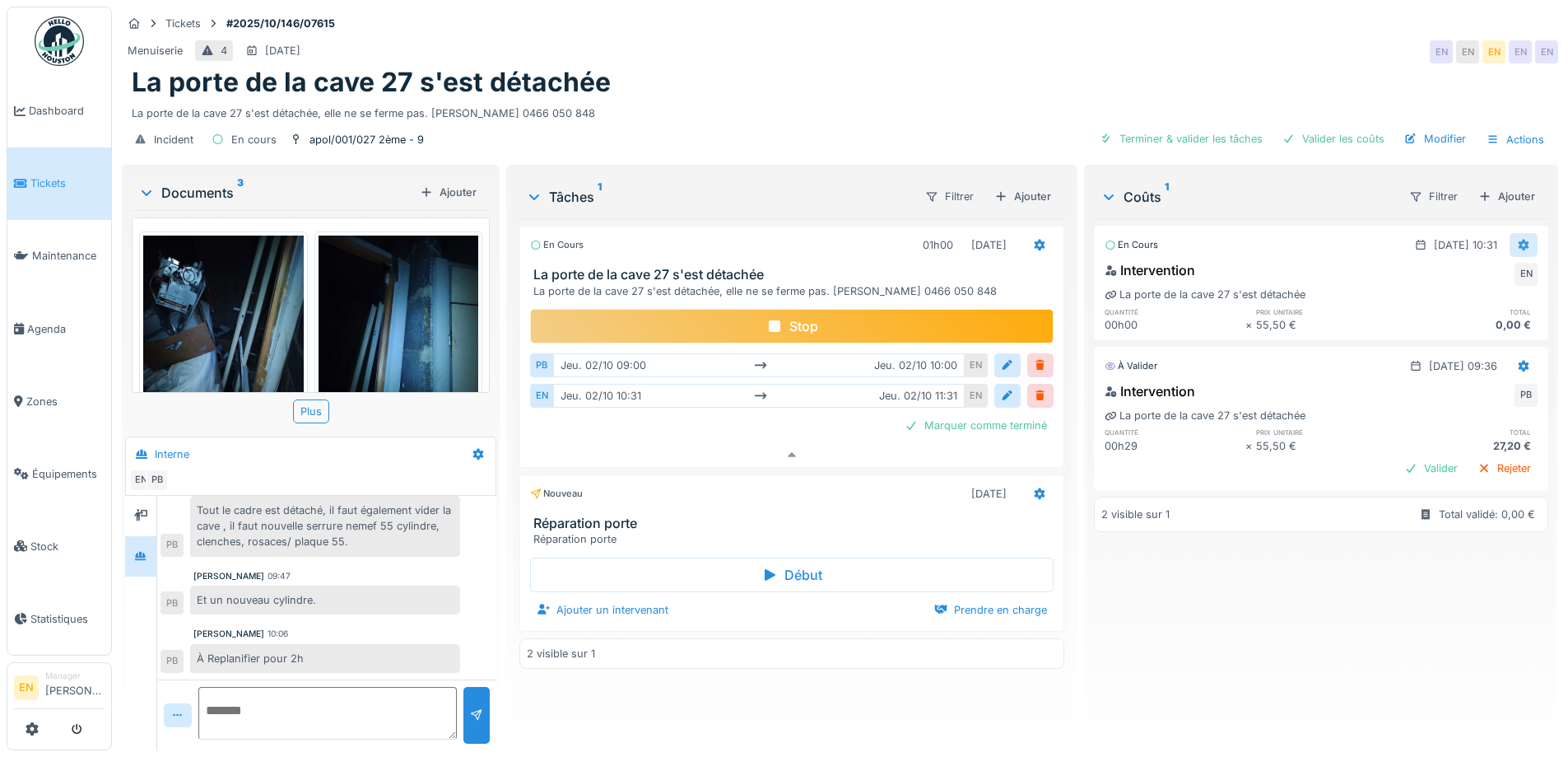
click at [1517, 240] on icon at bounding box center [1524, 245] width 13 height 11
click at [1454, 271] on div "Supprimer" at bounding box center [1443, 281] width 80 height 25
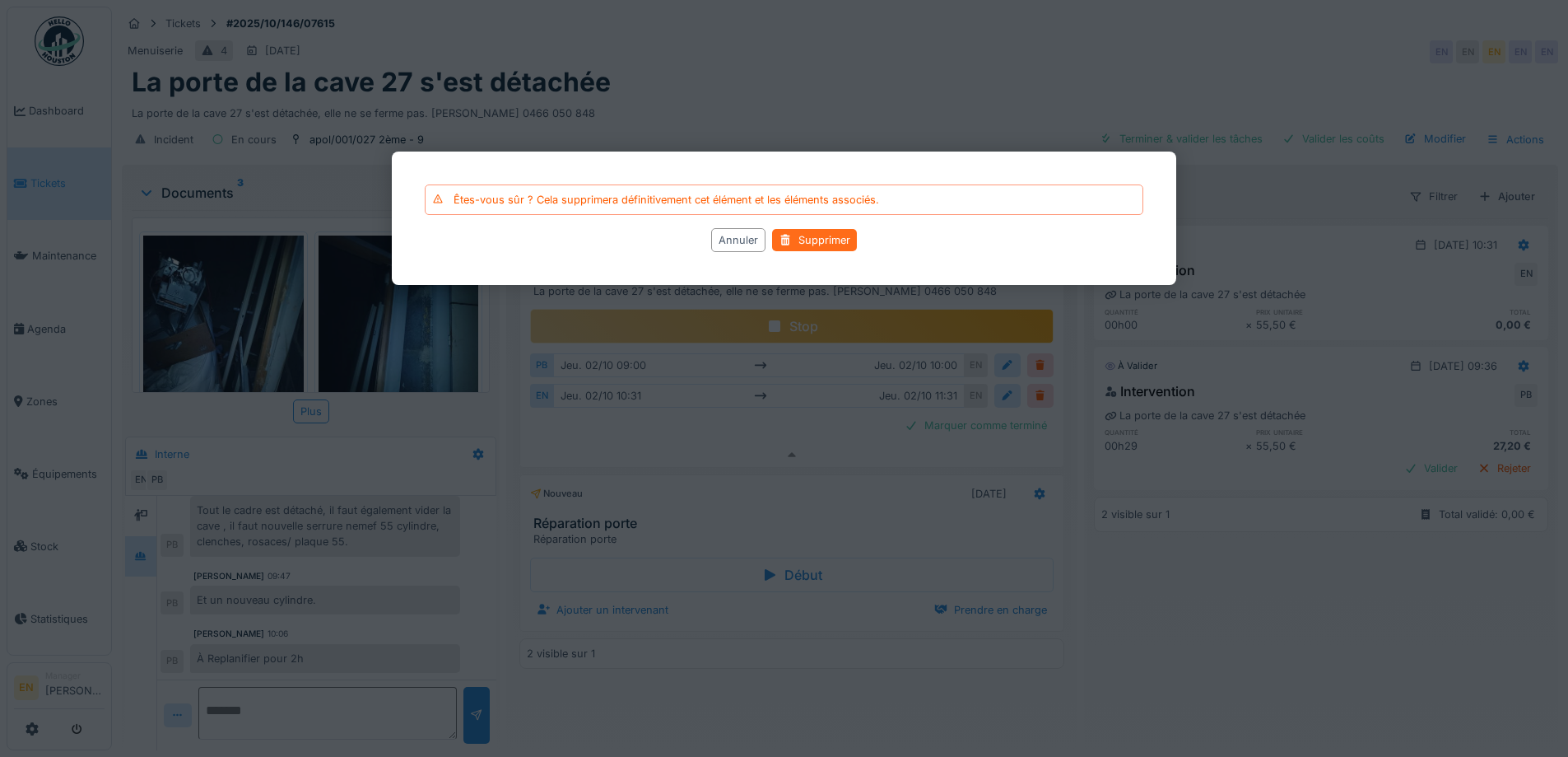
click at [823, 243] on div "Supprimer" at bounding box center [815, 240] width 85 height 22
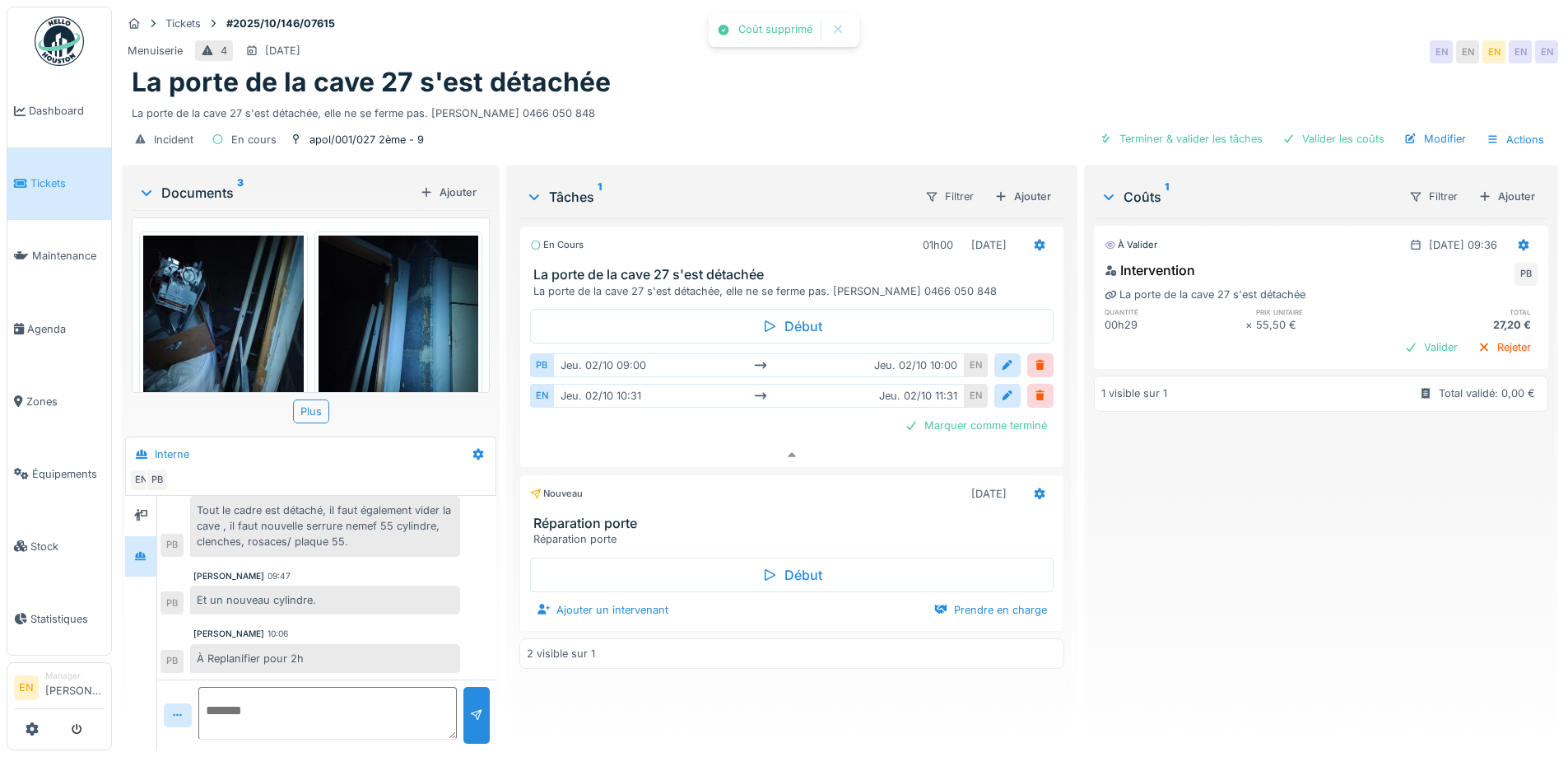
click at [1280, 558] on div "À valider 02/10/2025 @ 09:36 Intervention PB La porte de la cave 27 s'est détac…" at bounding box center [1321, 478] width 454 height 519
click at [1499, 186] on div "Ajouter" at bounding box center [1507, 196] width 70 height 22
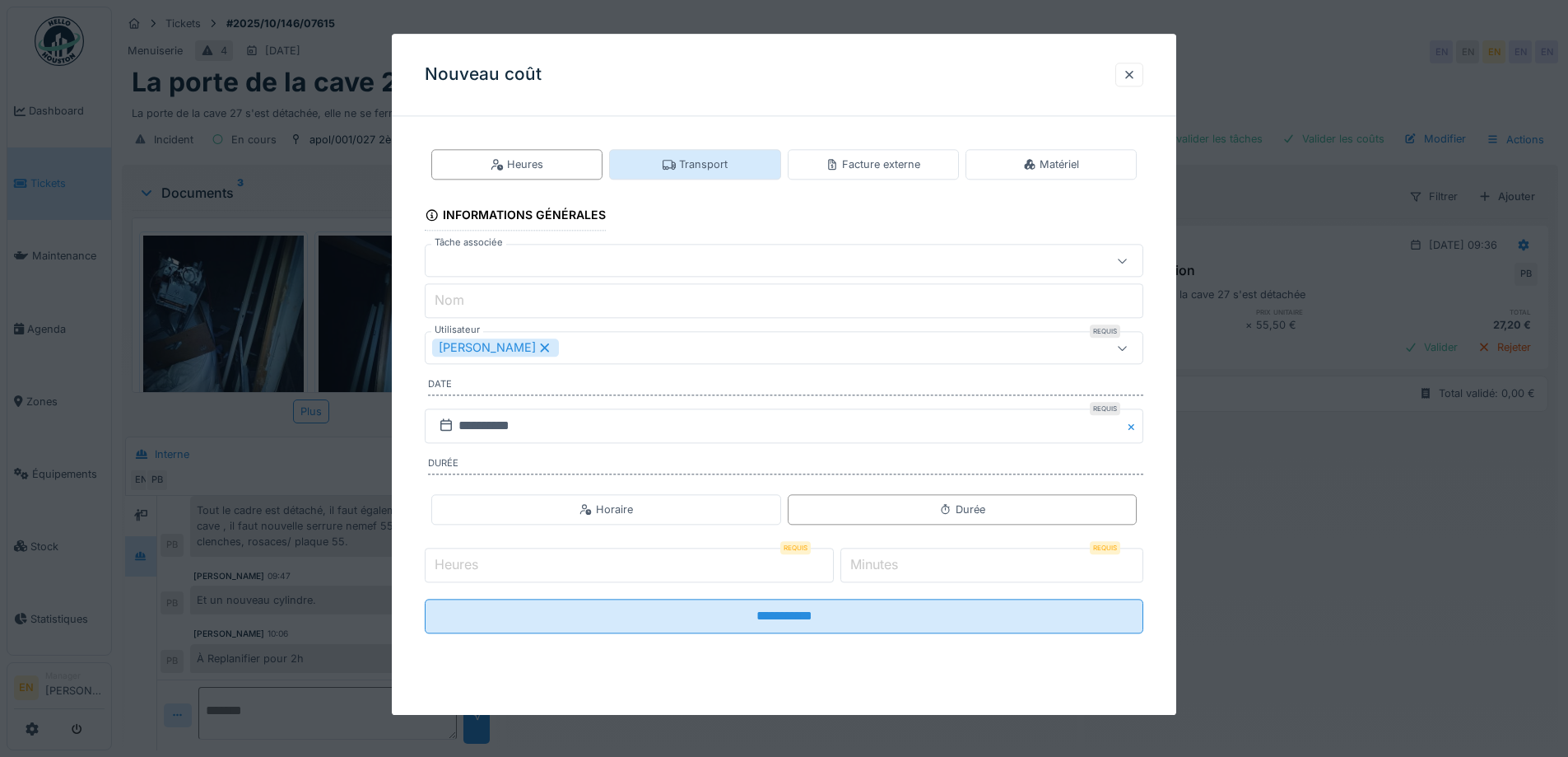
click at [698, 166] on div "Transport" at bounding box center [695, 164] width 65 height 16
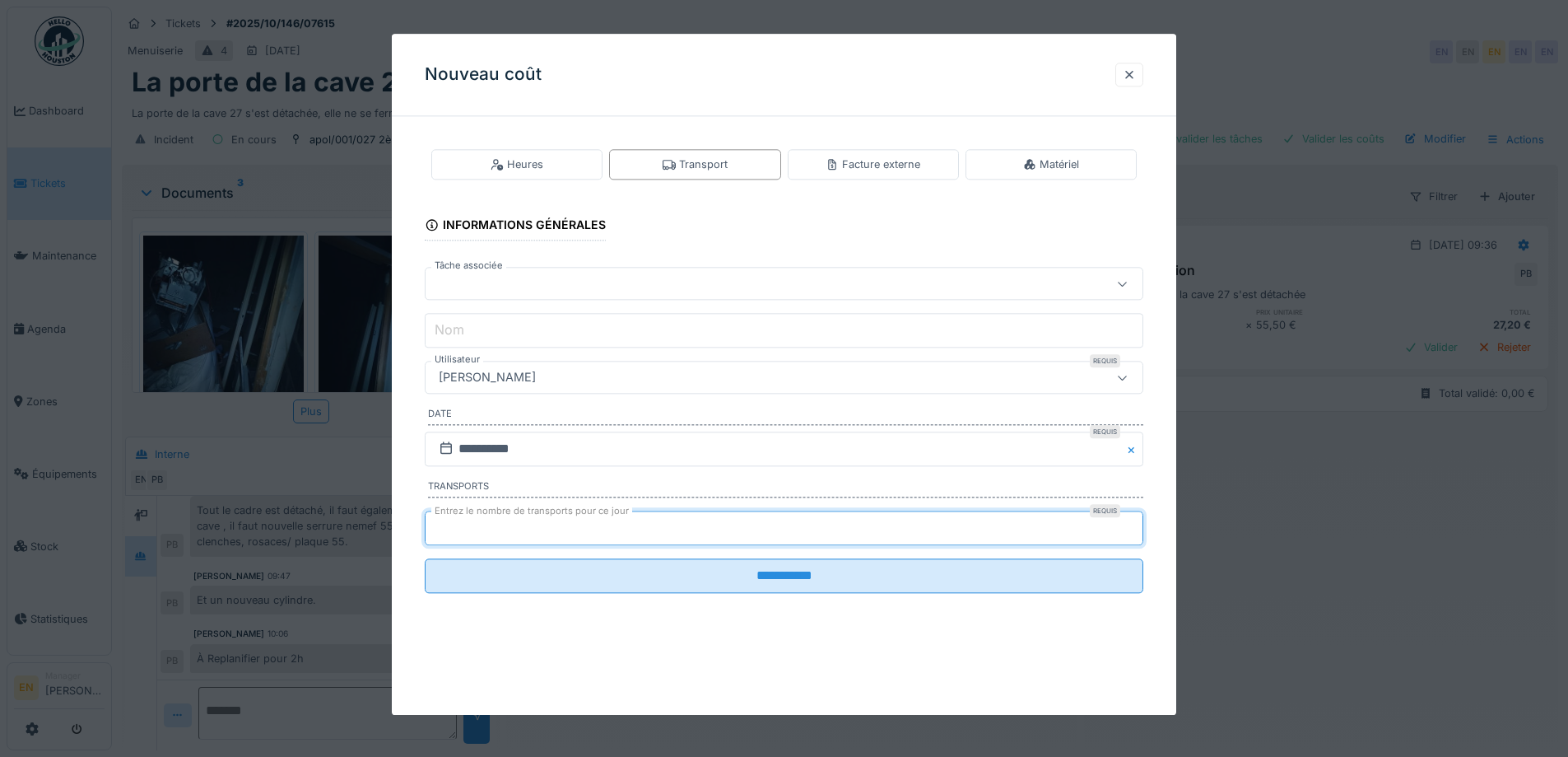
type input "*"
click at [1132, 522] on input "*" at bounding box center [784, 527] width 719 height 34
click at [647, 378] on div "[PERSON_NAME]" at bounding box center [742, 378] width 620 height 19
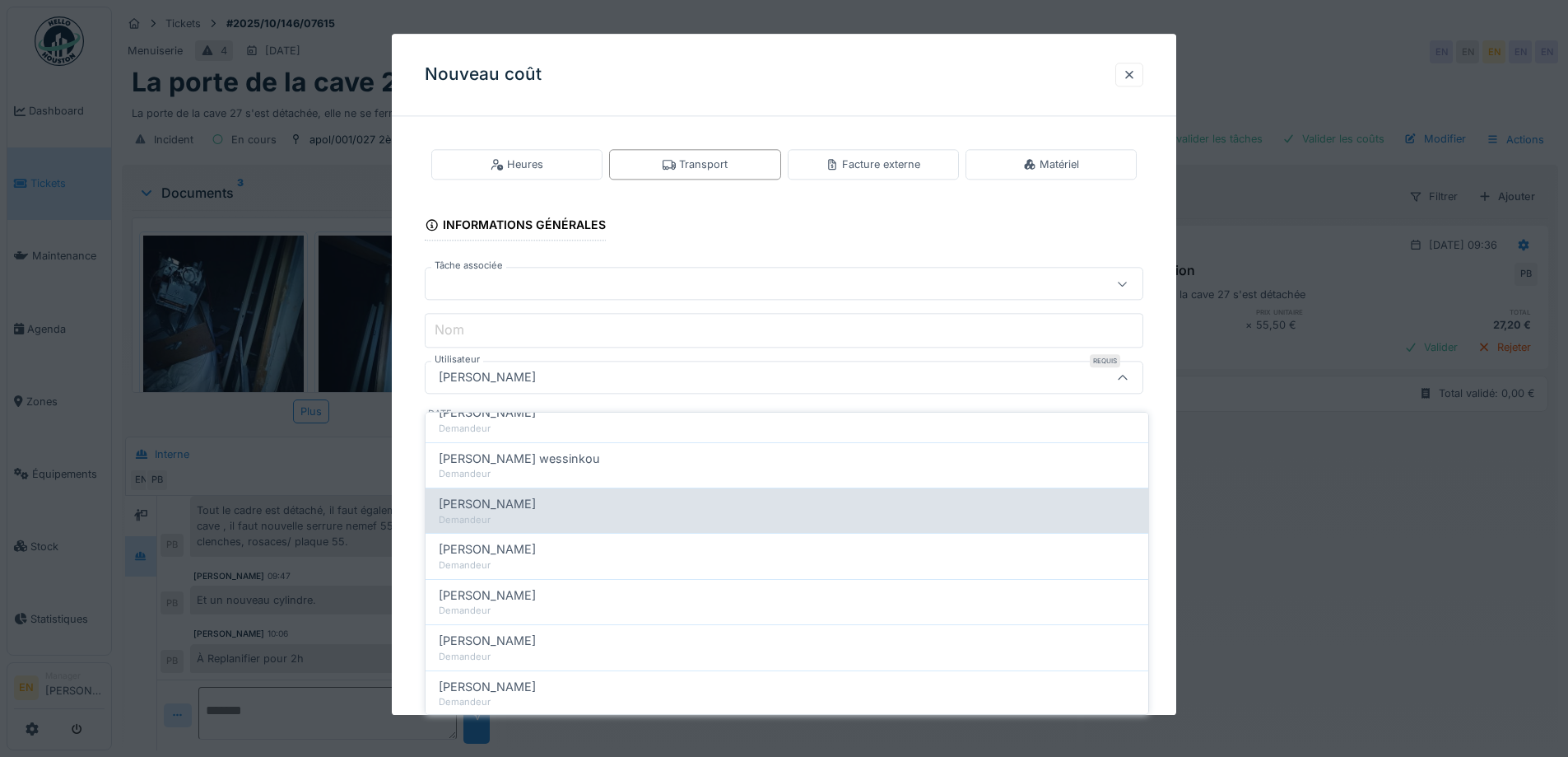
scroll to position [237, 0]
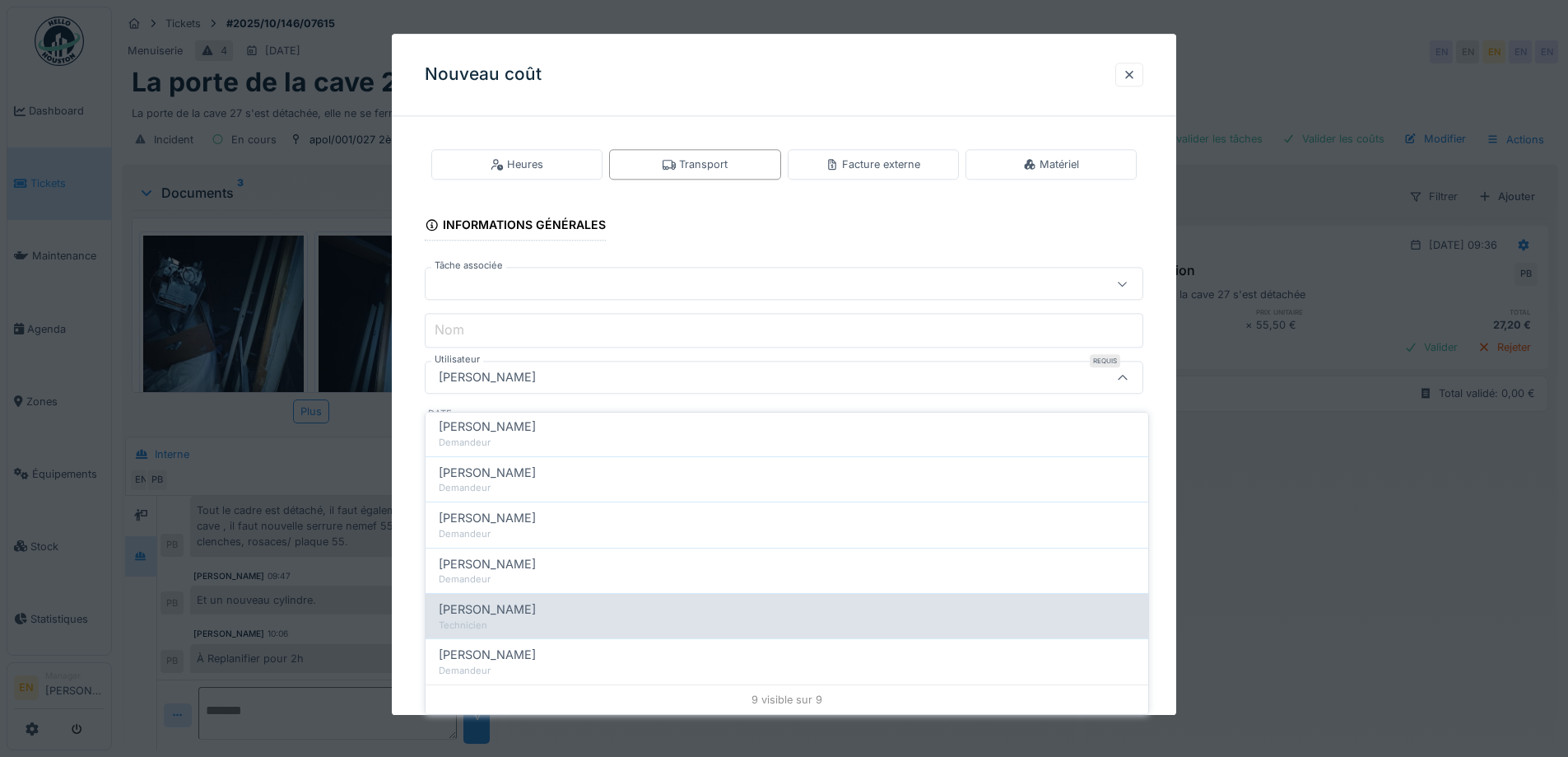
type input "****"
click at [501, 601] on div "Paul Baton" at bounding box center [786, 610] width 697 height 19
type input "****"
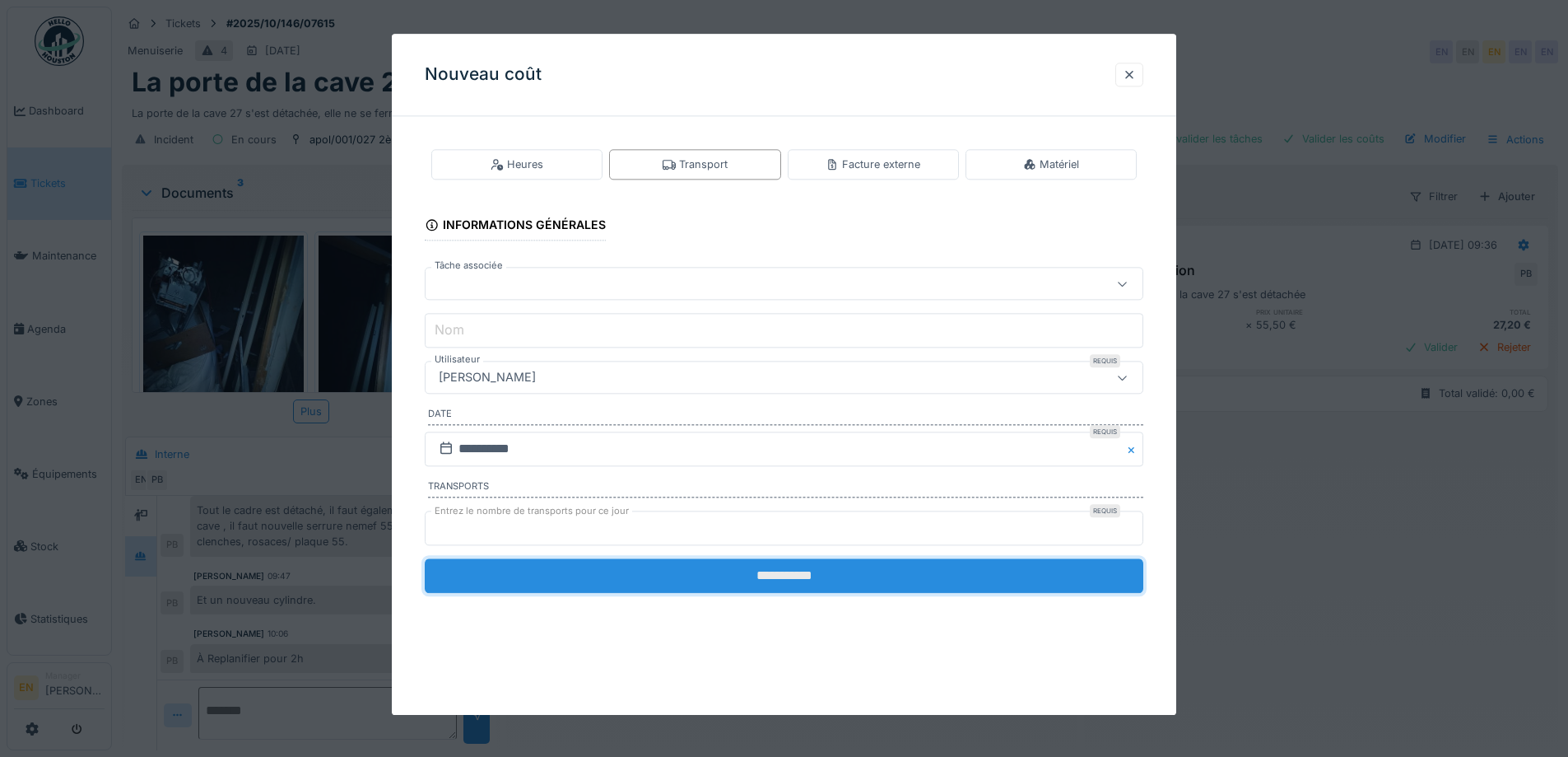
click at [804, 586] on input "**********" at bounding box center [784, 575] width 719 height 34
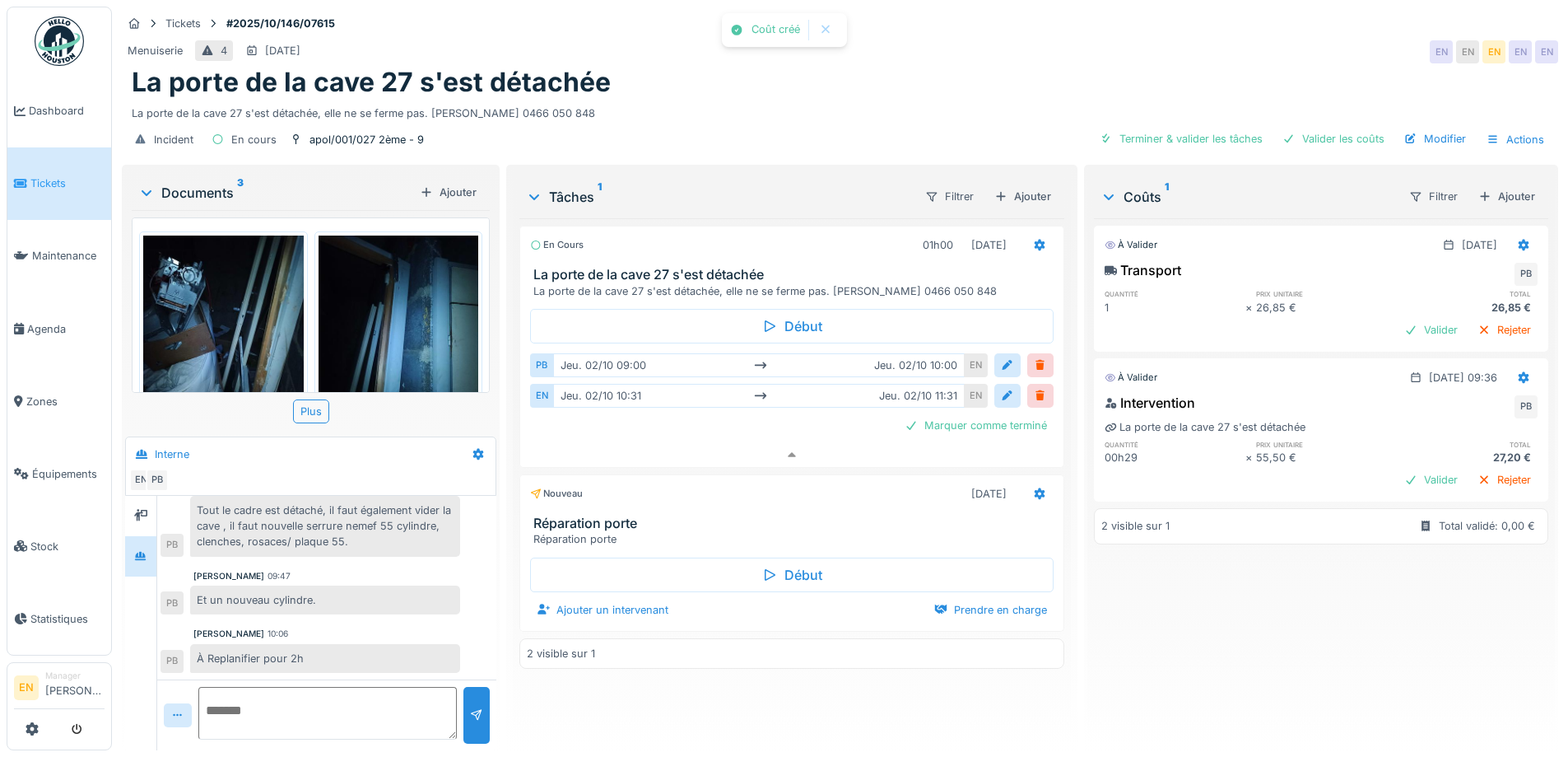
click at [1243, 664] on div "À valider 02/10/2025 Transport PB quantité prix unitaire total 1 × 26,85 € 26,8…" at bounding box center [1321, 478] width 454 height 519
click at [391, 597] on div "Et un nouveau cylindre." at bounding box center [326, 600] width 270 height 29
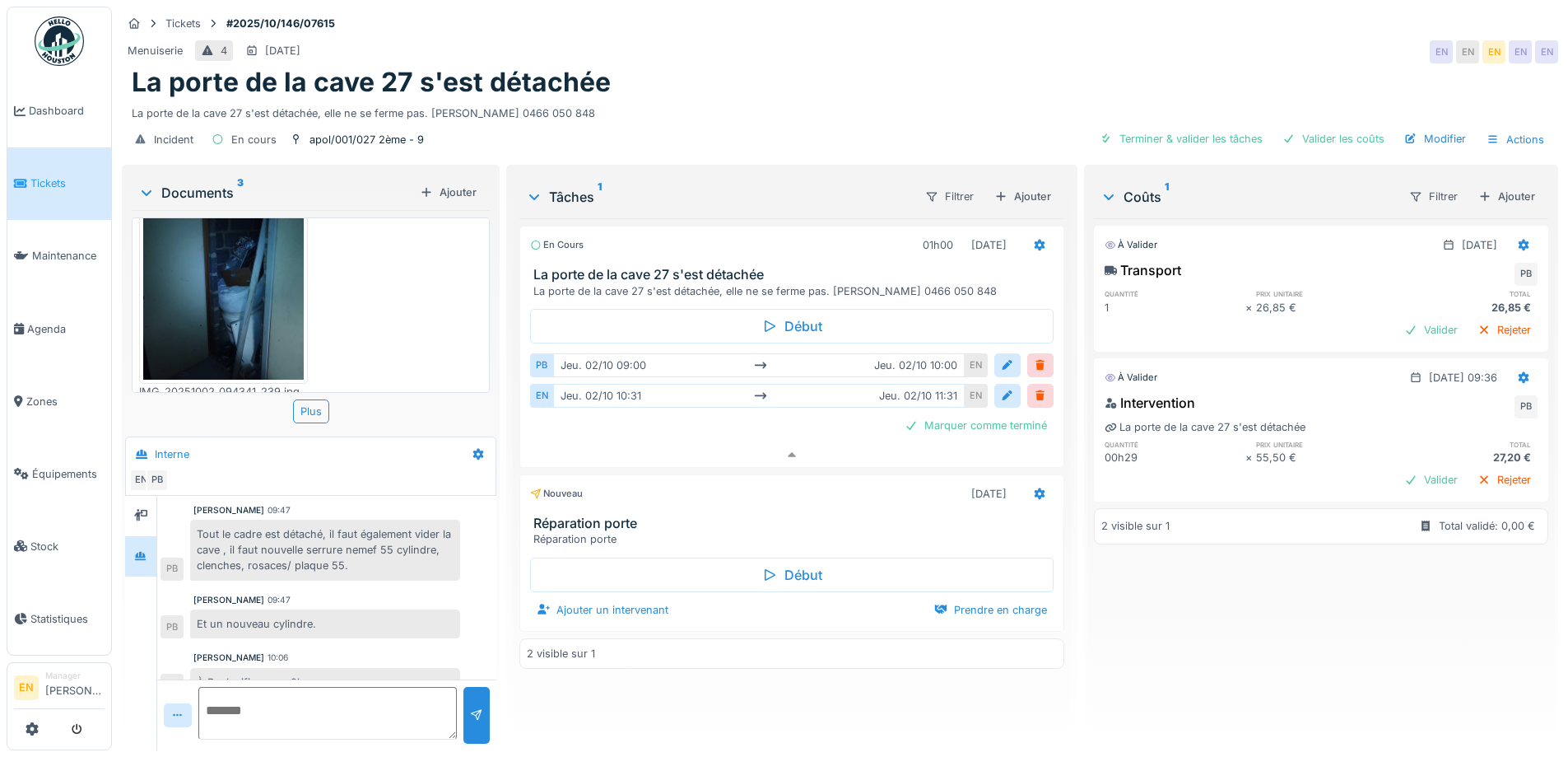
scroll to position [81, 0]
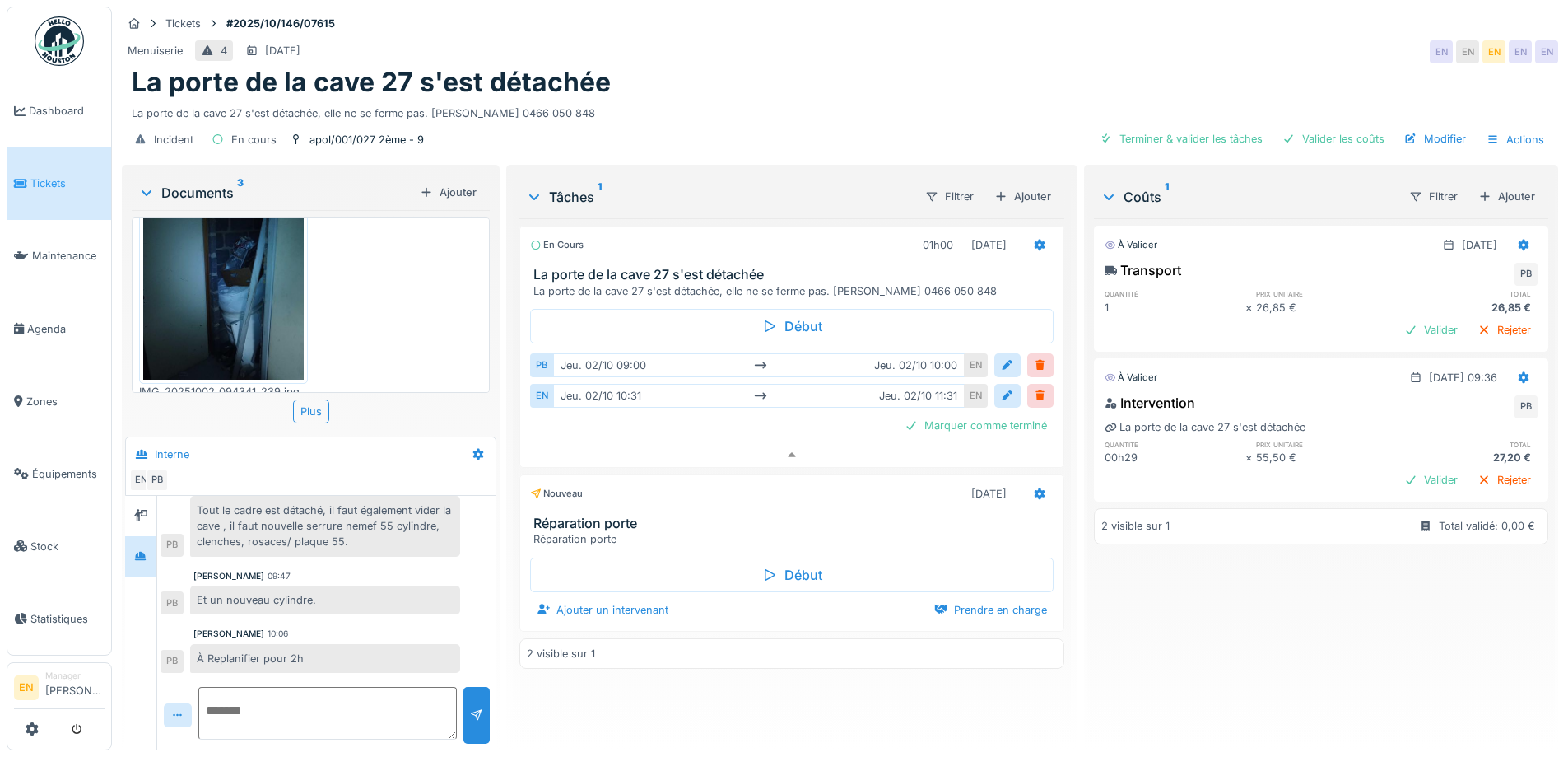
click at [884, 75] on div "La porte de la cave 27 s'est détachée" at bounding box center [839, 82] width 1416 height 31
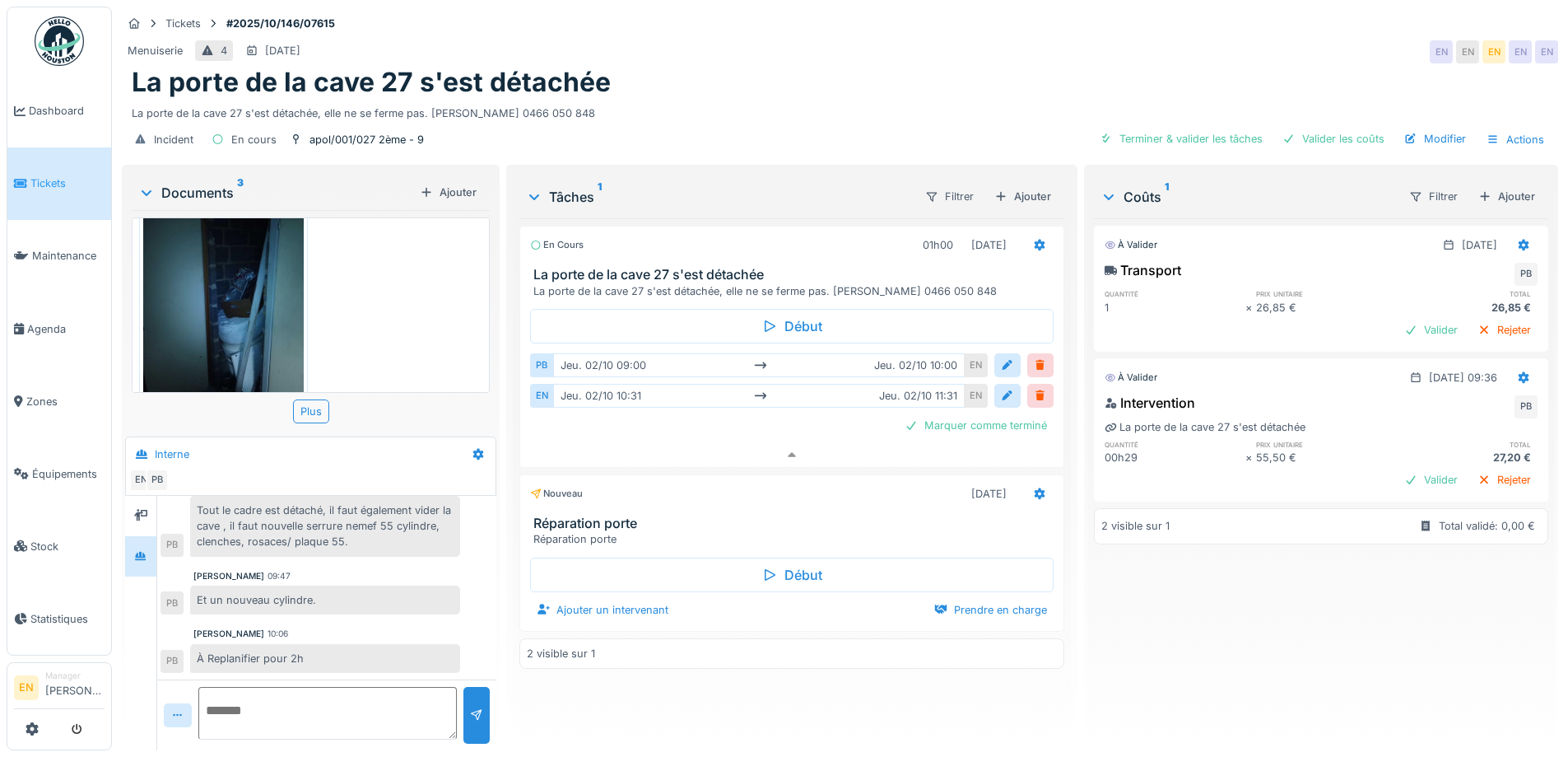
scroll to position [327, 0]
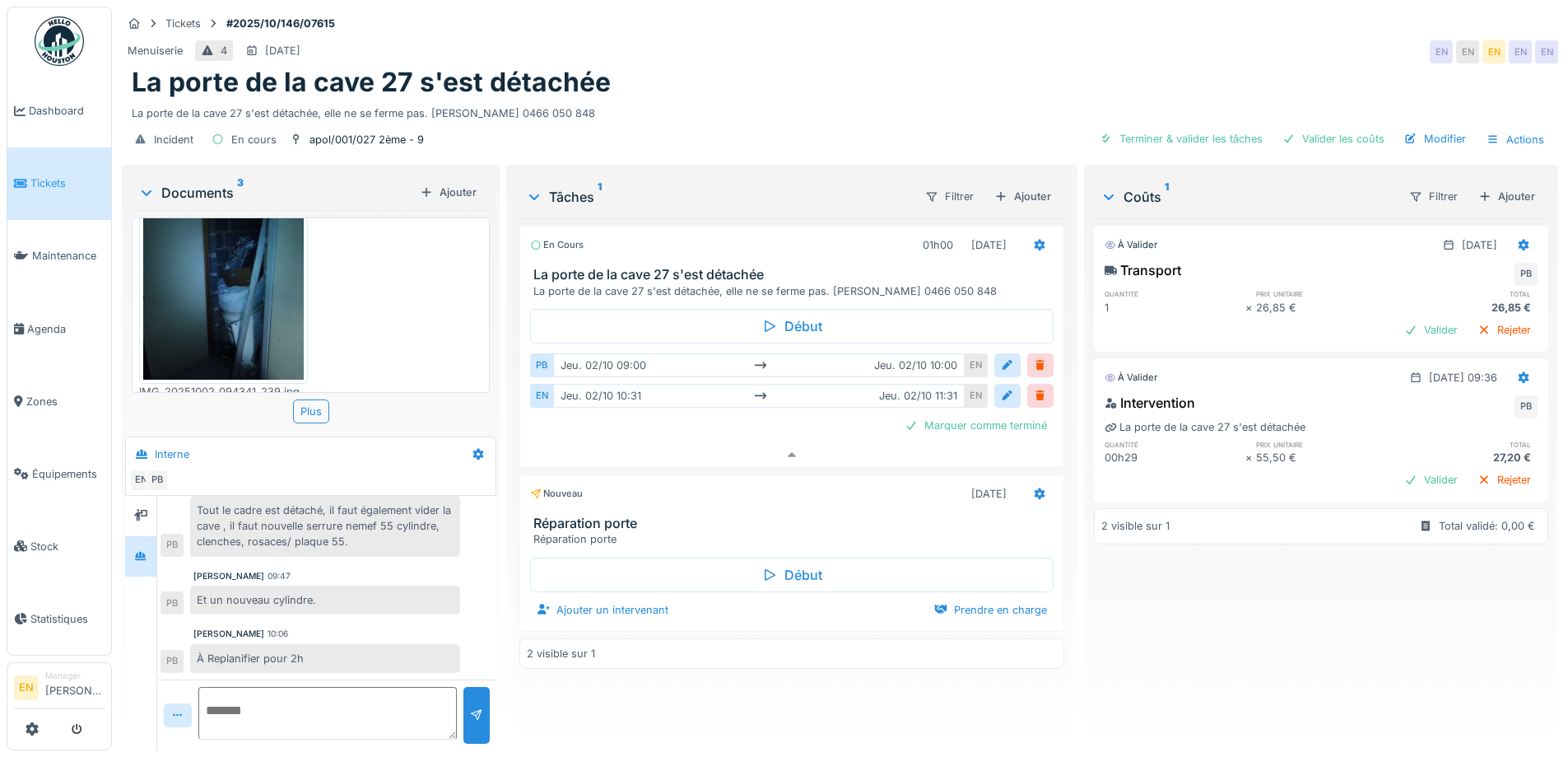
click at [1168, 646] on div "À valider 02/10/2025 Transport PB quantité prix unitaire total 1 × 26,85 € 26,8…" at bounding box center [1321, 478] width 454 height 519
click at [819, 111] on div "La porte de la cave 27 s'est détachée, elle ne se ferme pas. Cédric ADU 0466 05…" at bounding box center [839, 110] width 1416 height 22
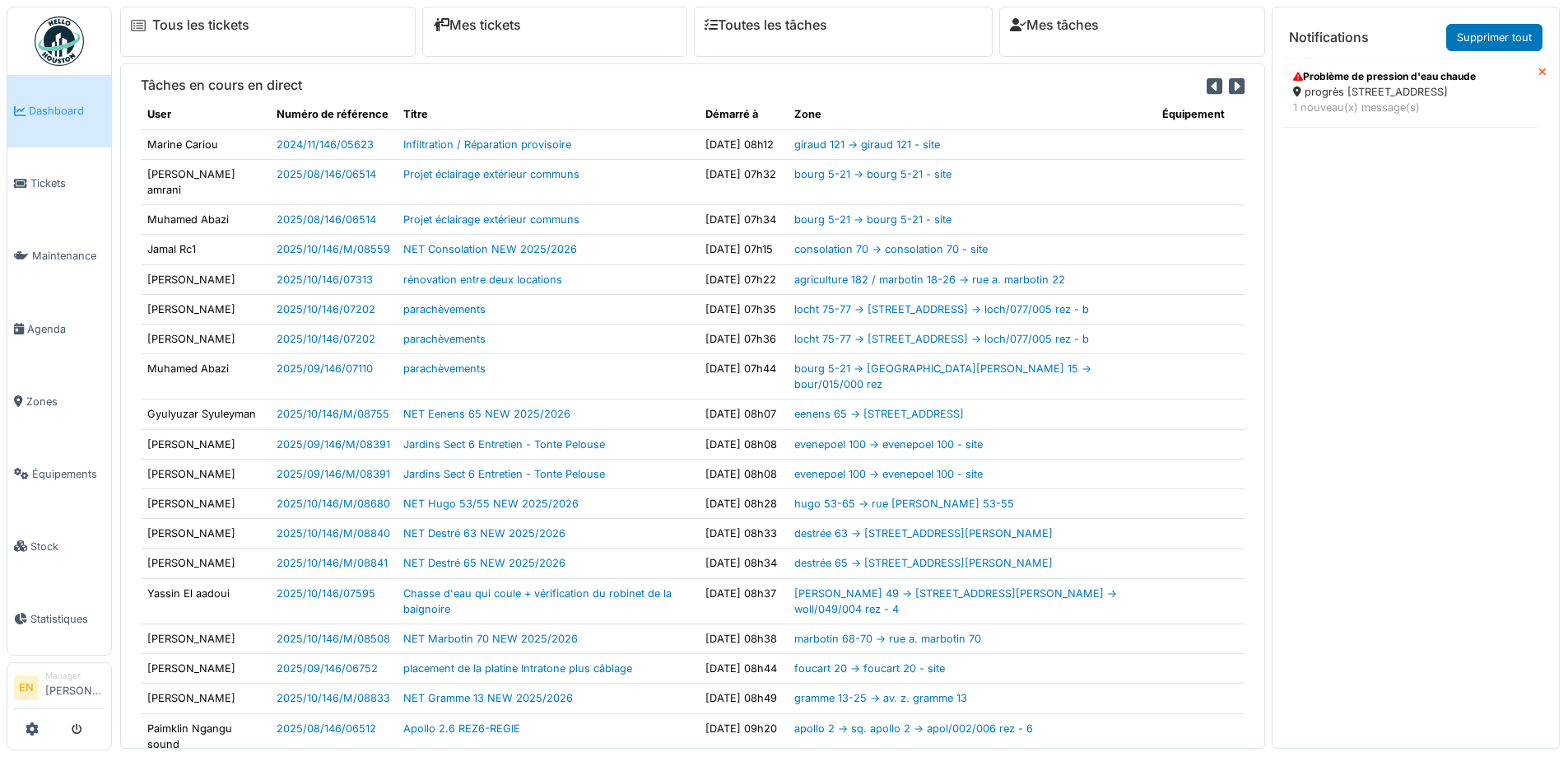
click at [1376, 100] on div "progrès 249 - rue du progrès 249 - prog/249/001 rez" at bounding box center [1411, 92] width 235 height 16
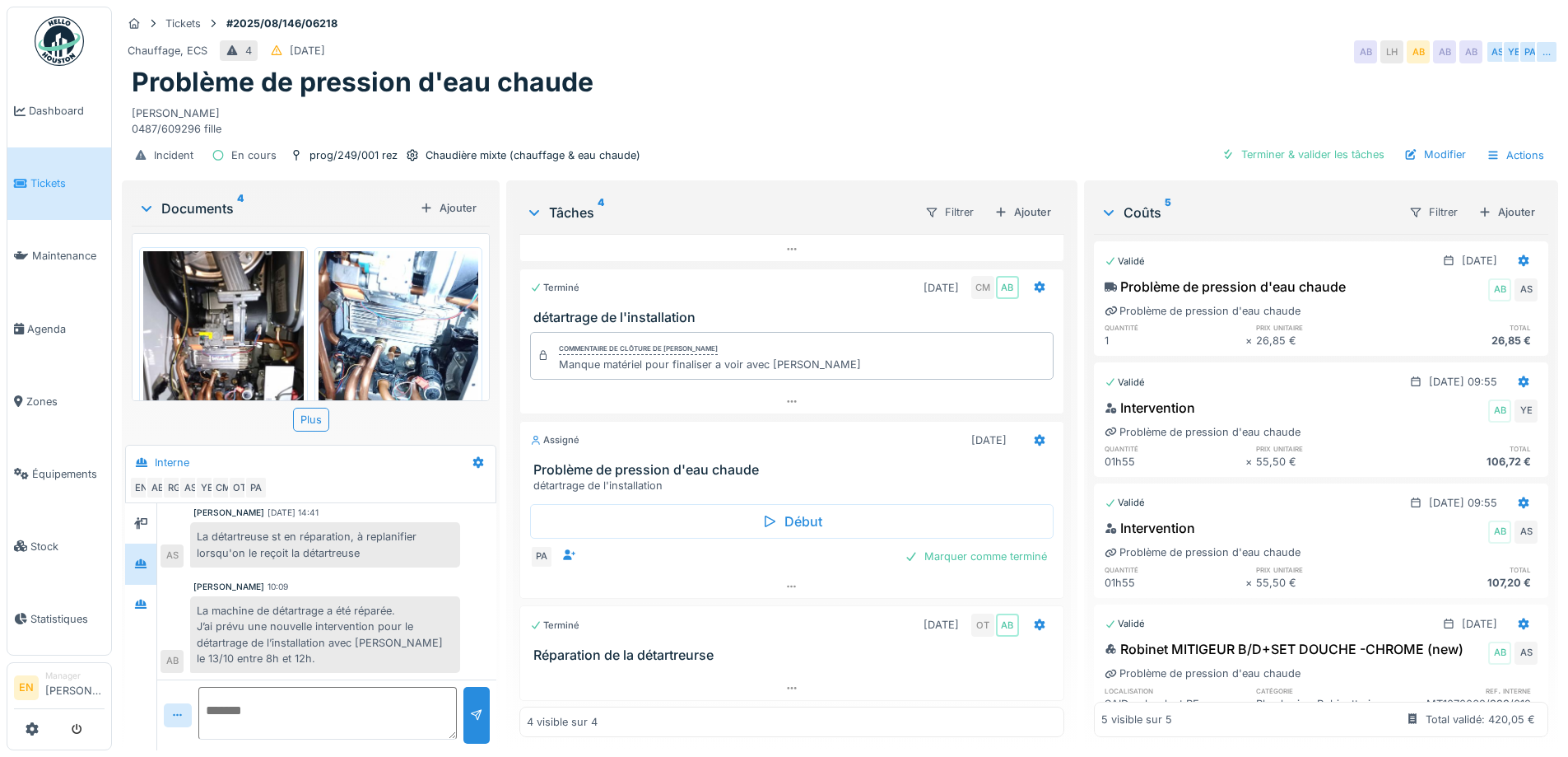
scroll to position [12, 0]
click at [785, 581] on icon at bounding box center [792, 587] width 13 height 11
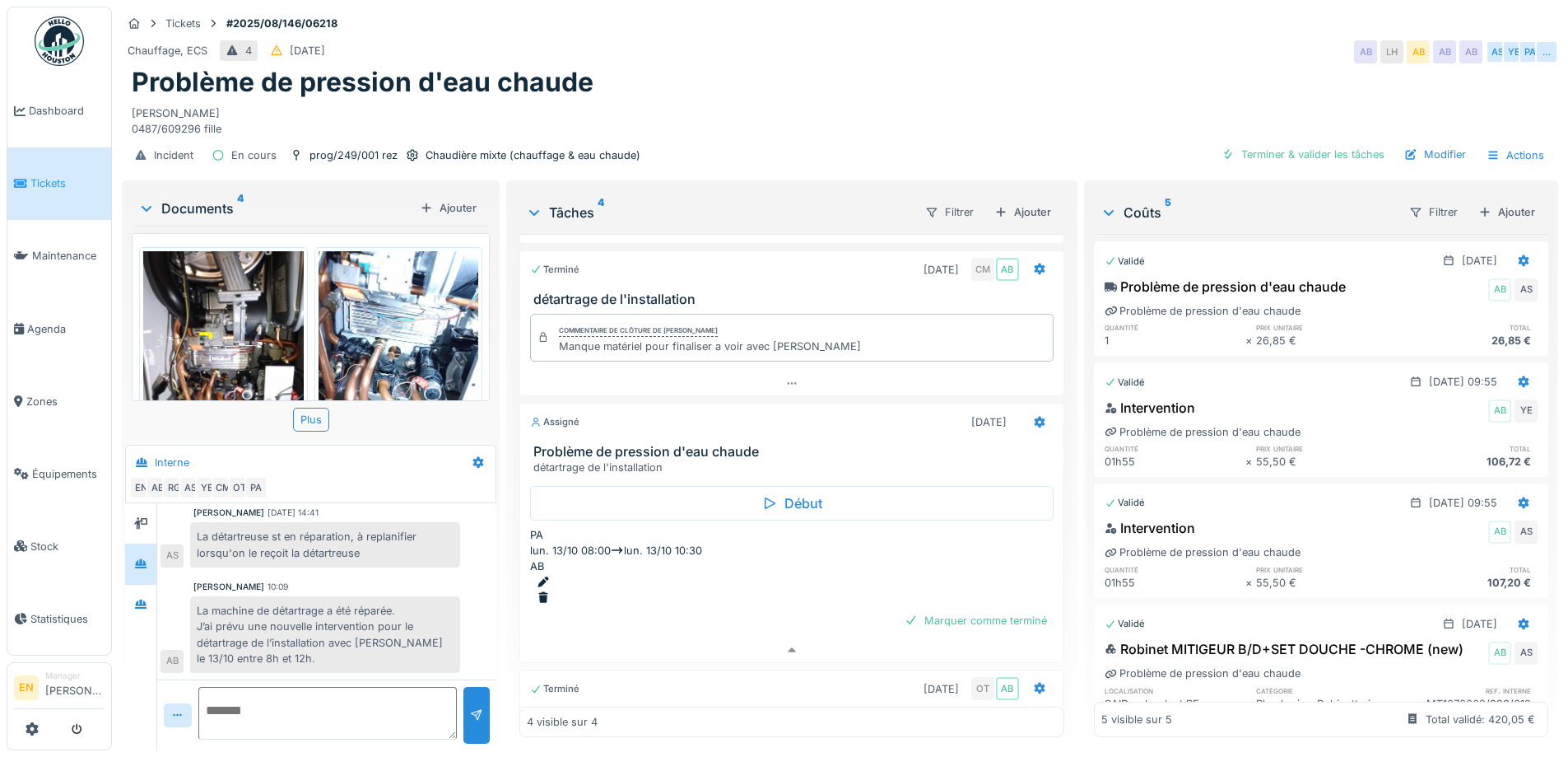
scroll to position [108, 0]
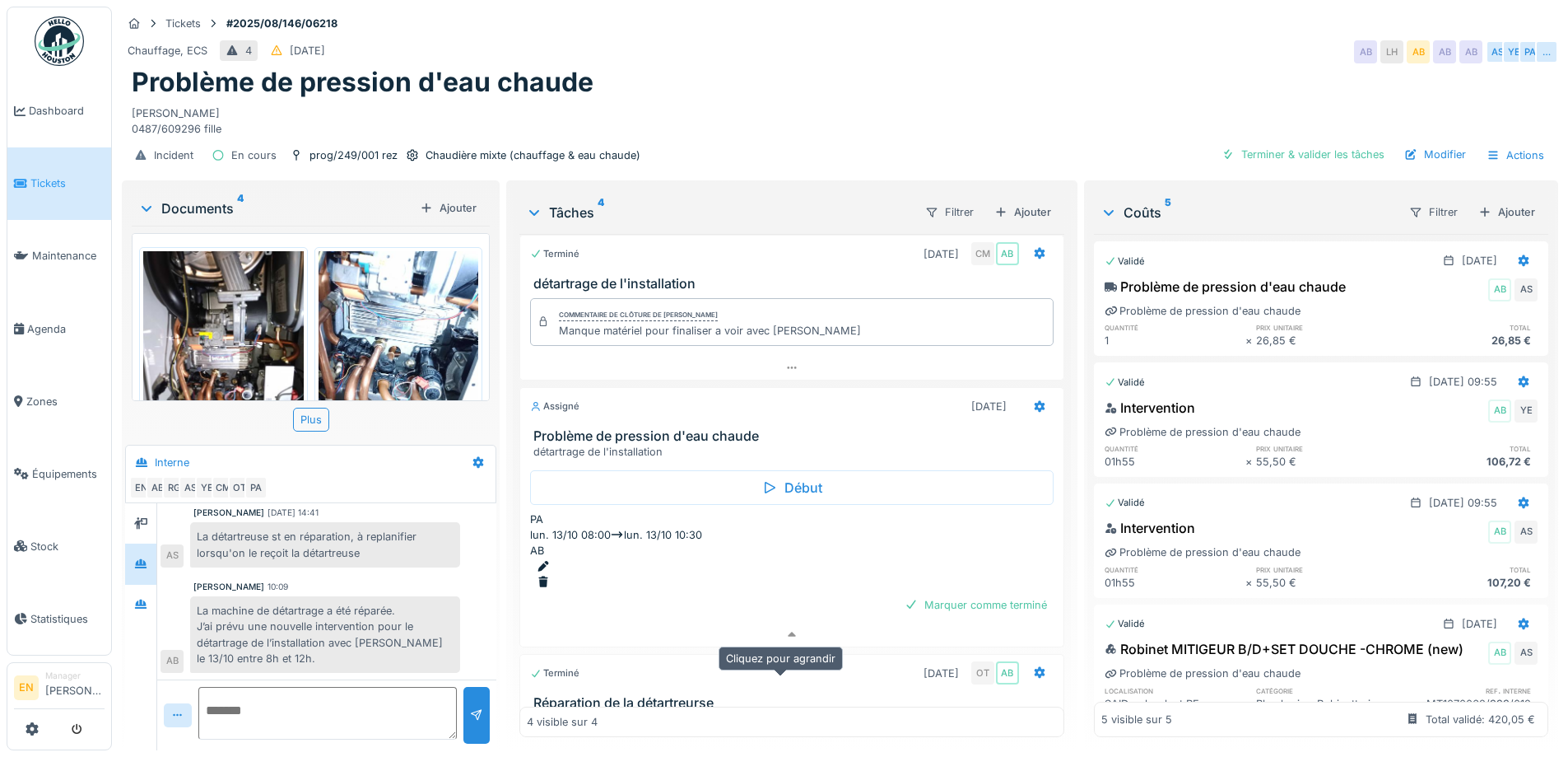
click at [782, 724] on div at bounding box center [791, 736] width 542 height 24
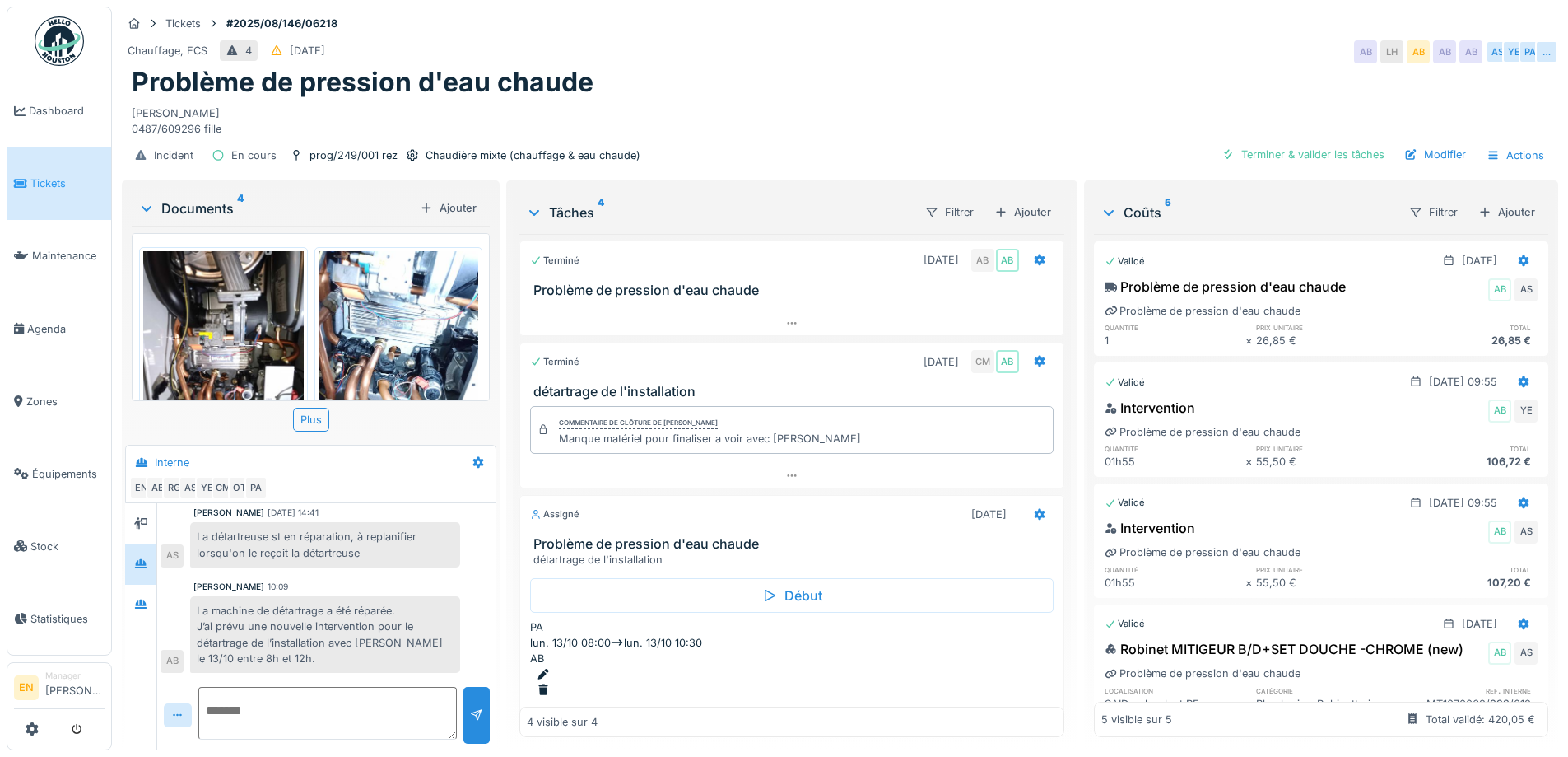
scroll to position [0, 0]
click at [785, 471] on icon at bounding box center [792, 477] width 13 height 11
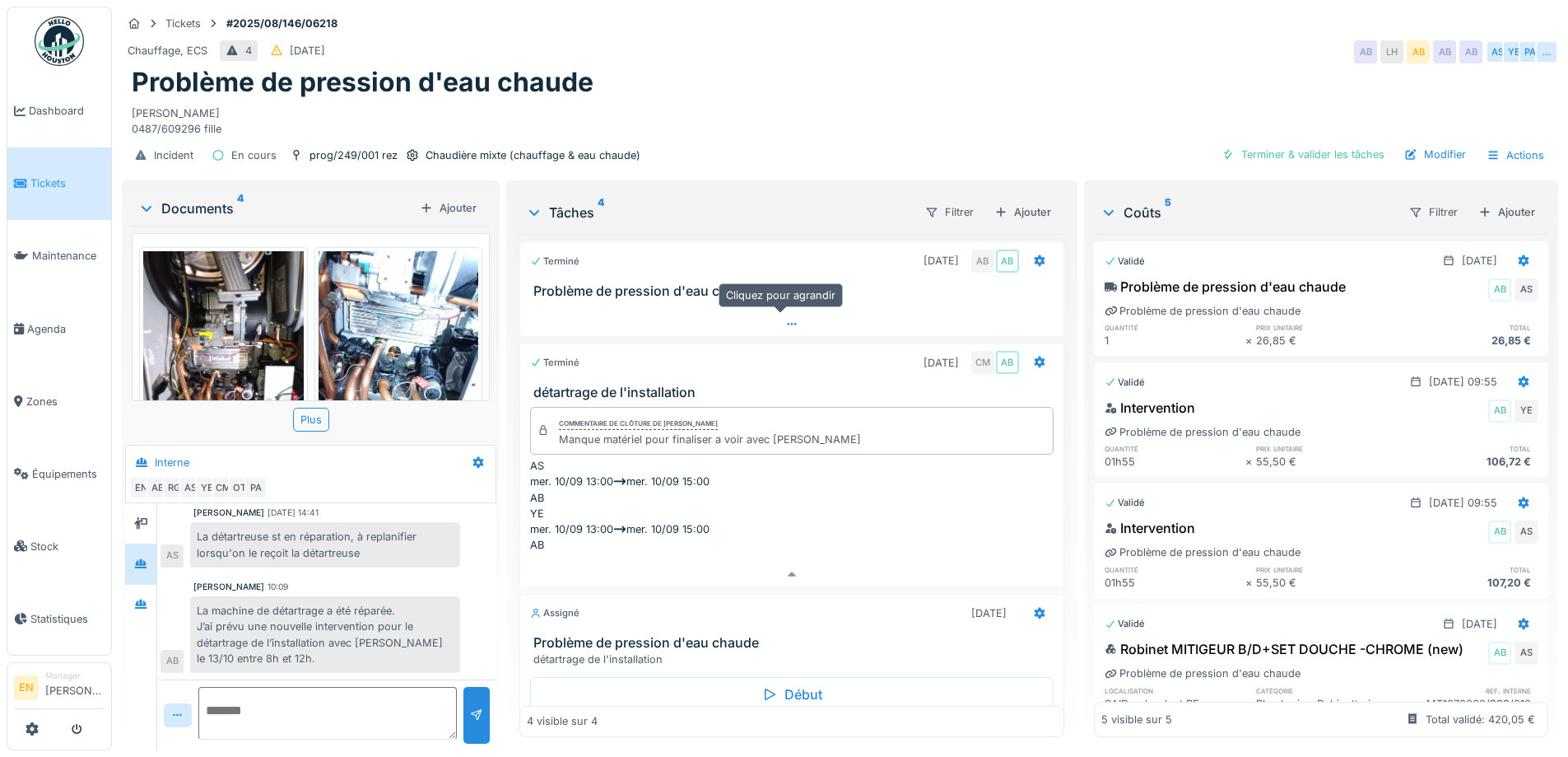
click at [785, 318] on icon at bounding box center [792, 324] width 13 height 11
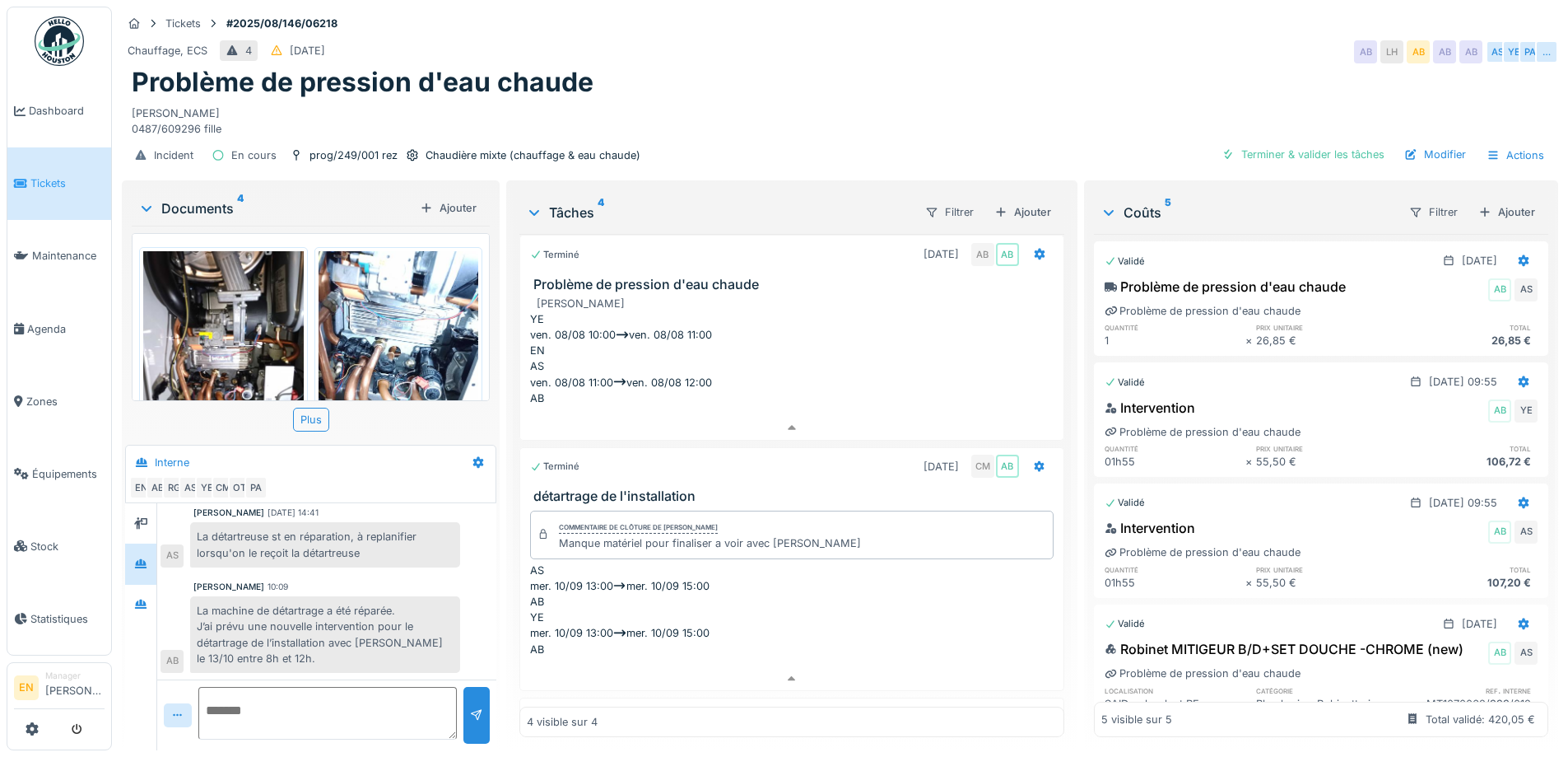
click at [54, 52] on img at bounding box center [58, 41] width 49 height 49
